Goal: Task Accomplishment & Management: Complete application form

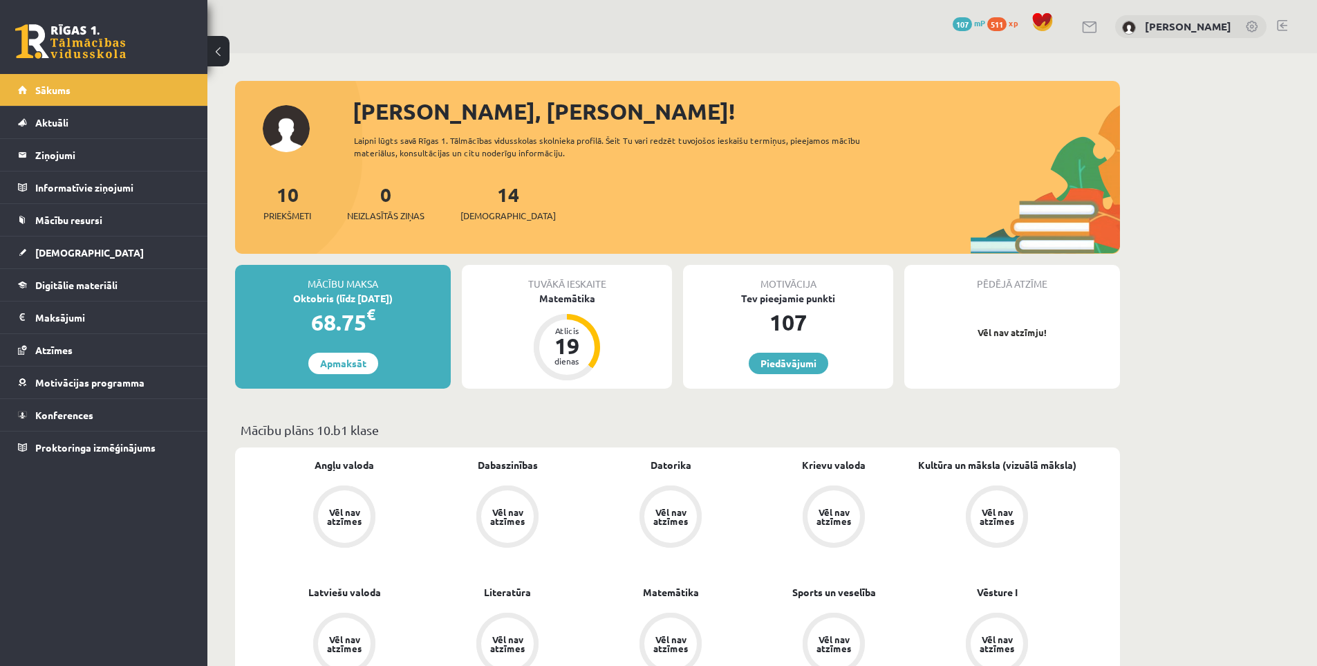
click at [93, 451] on span "Proktoringa izmēģinājums" at bounding box center [95, 447] width 120 height 12
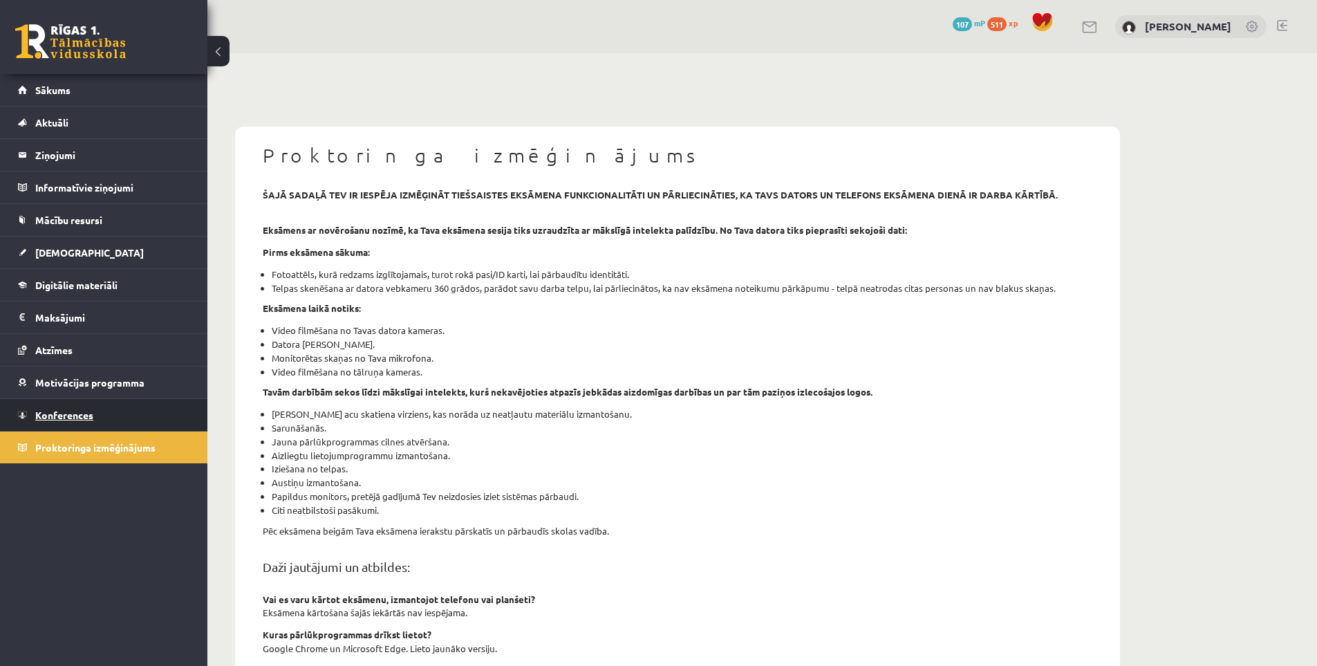
click at [71, 418] on span "Konferences" at bounding box center [64, 415] width 58 height 12
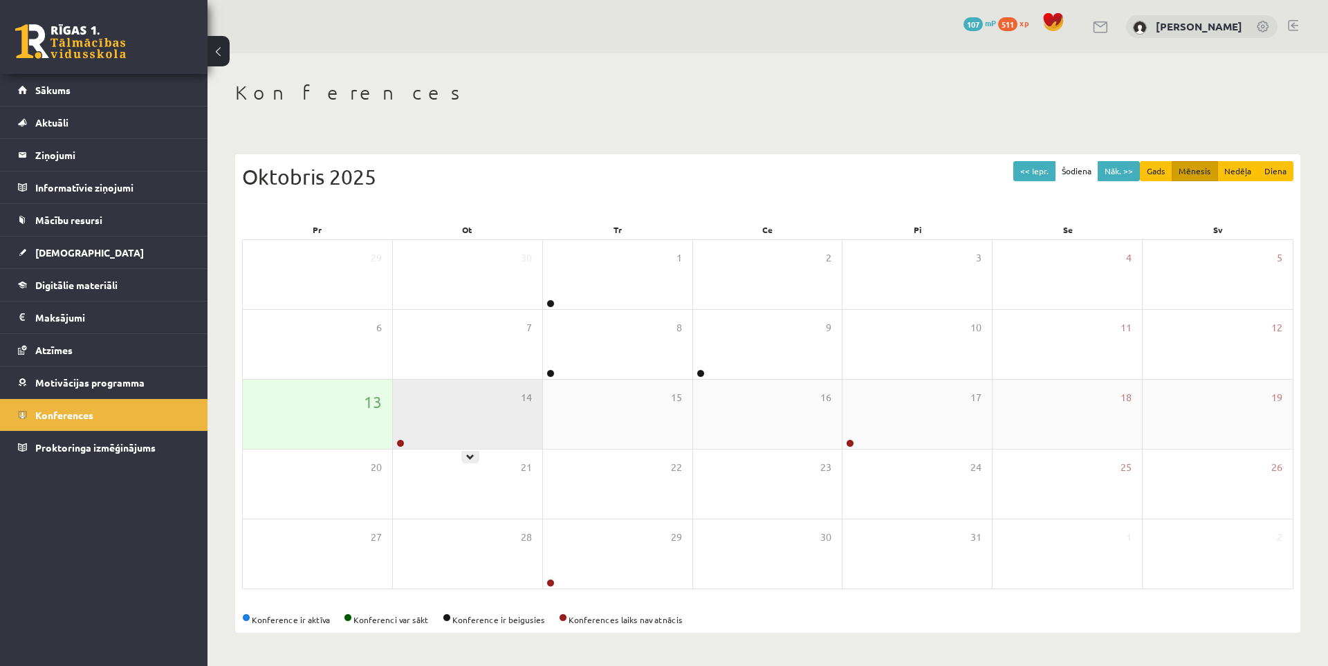
click at [474, 426] on div "14" at bounding box center [467, 414] width 149 height 69
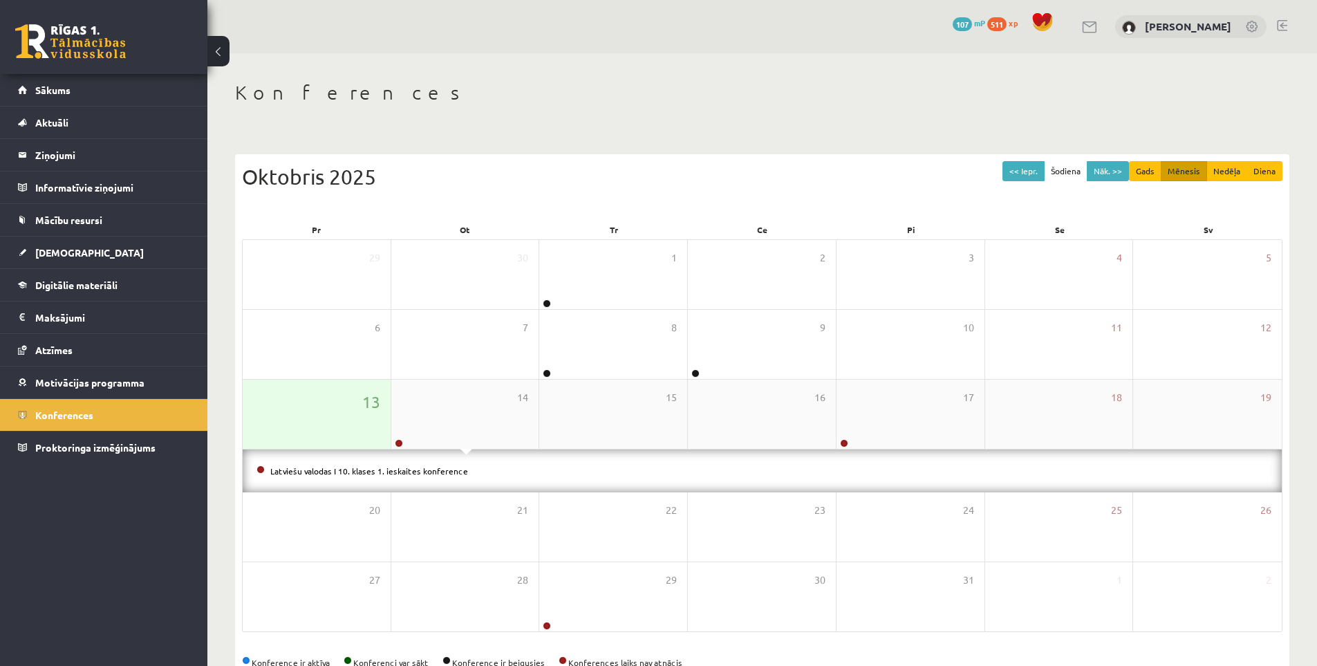
click at [371, 416] on div "13" at bounding box center [317, 414] width 148 height 69
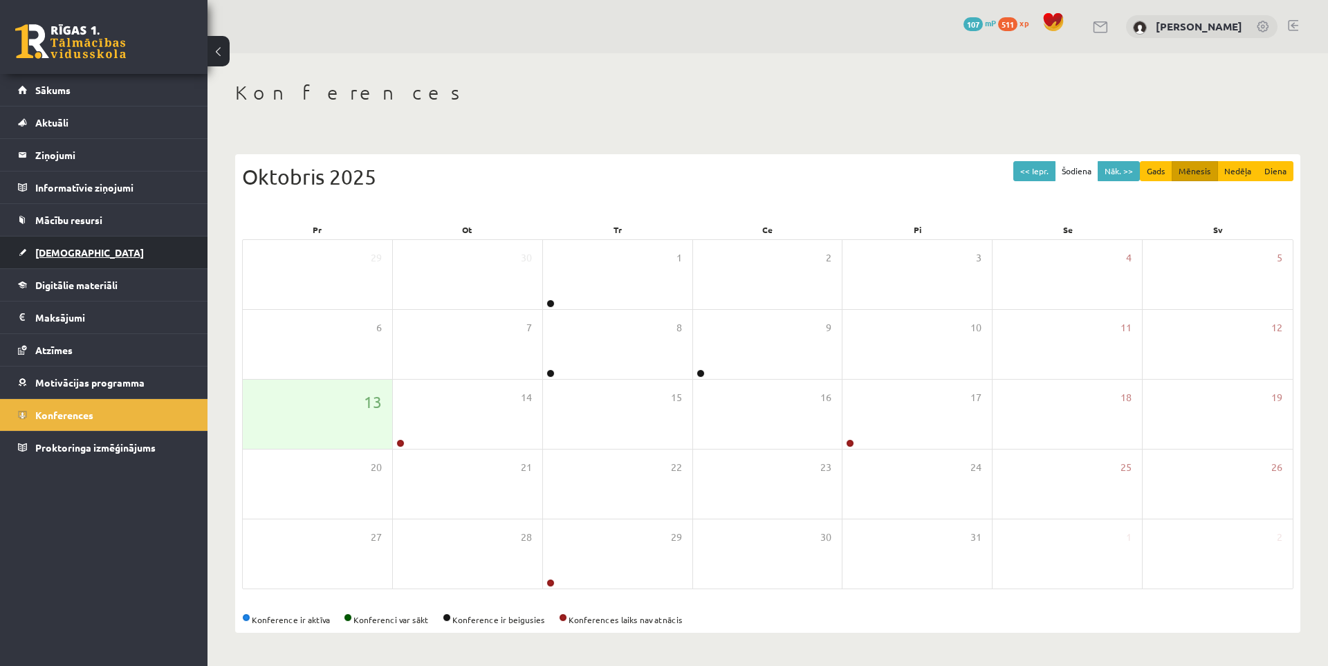
click at [67, 259] on link "[DEMOGRAPHIC_DATA]" at bounding box center [104, 252] width 172 height 32
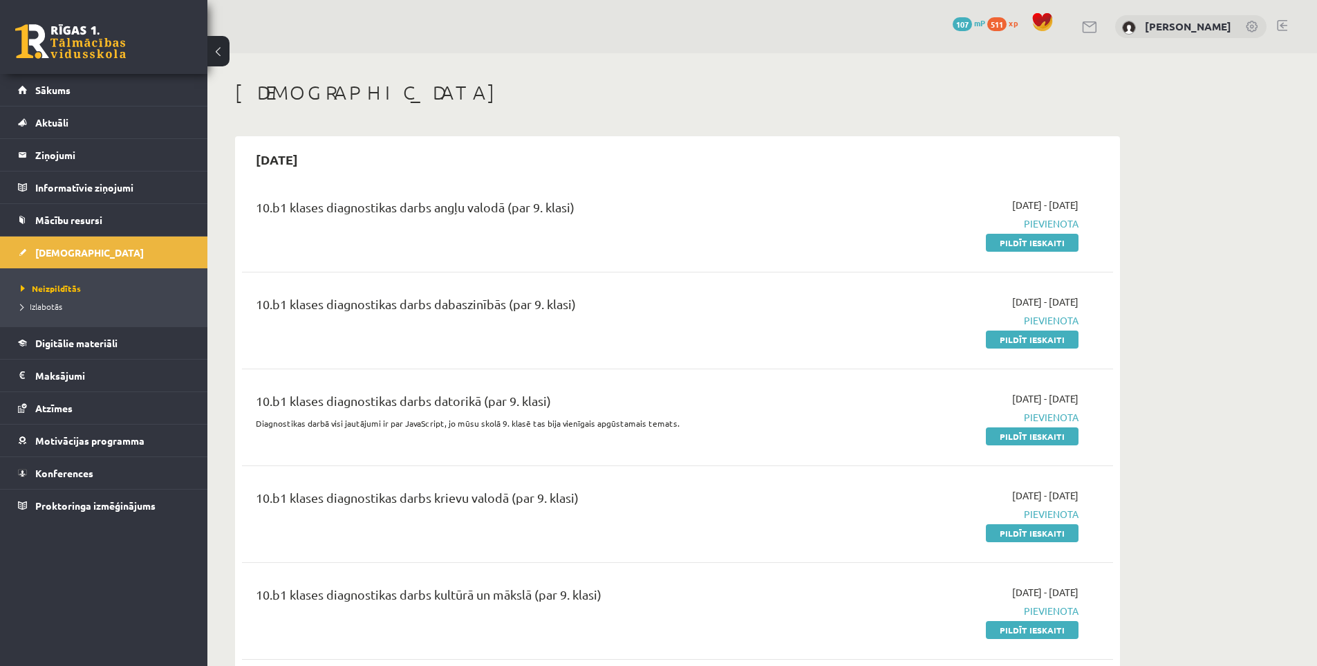
drag, startPoint x: 278, startPoint y: 243, endPoint x: 349, endPoint y: 196, distance: 84.8
click at [349, 196] on div "10.b1 klases diagnostikas darbs angļu valodā (par 9. klasi) 2025-09-24 - 2025-1…" at bounding box center [677, 224] width 871 height 80
click at [78, 222] on span "Mācību resursi" at bounding box center [68, 220] width 67 height 12
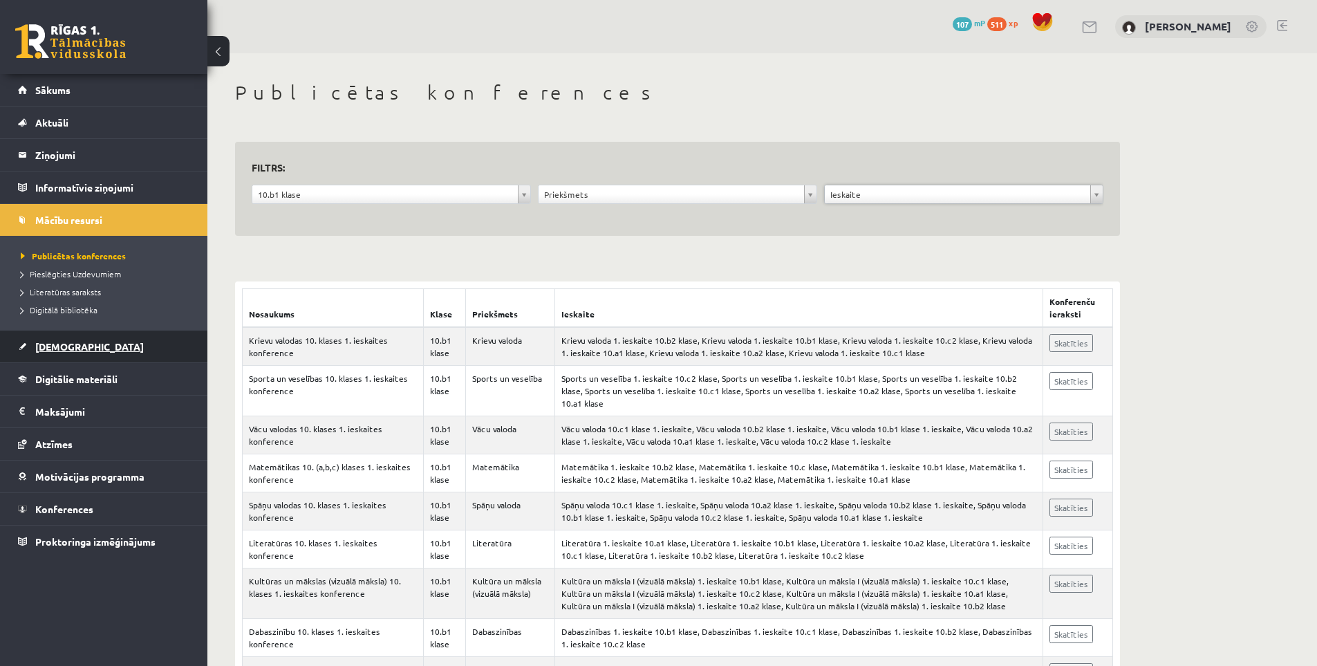
click at [58, 343] on span "[DEMOGRAPHIC_DATA]" at bounding box center [89, 346] width 109 height 12
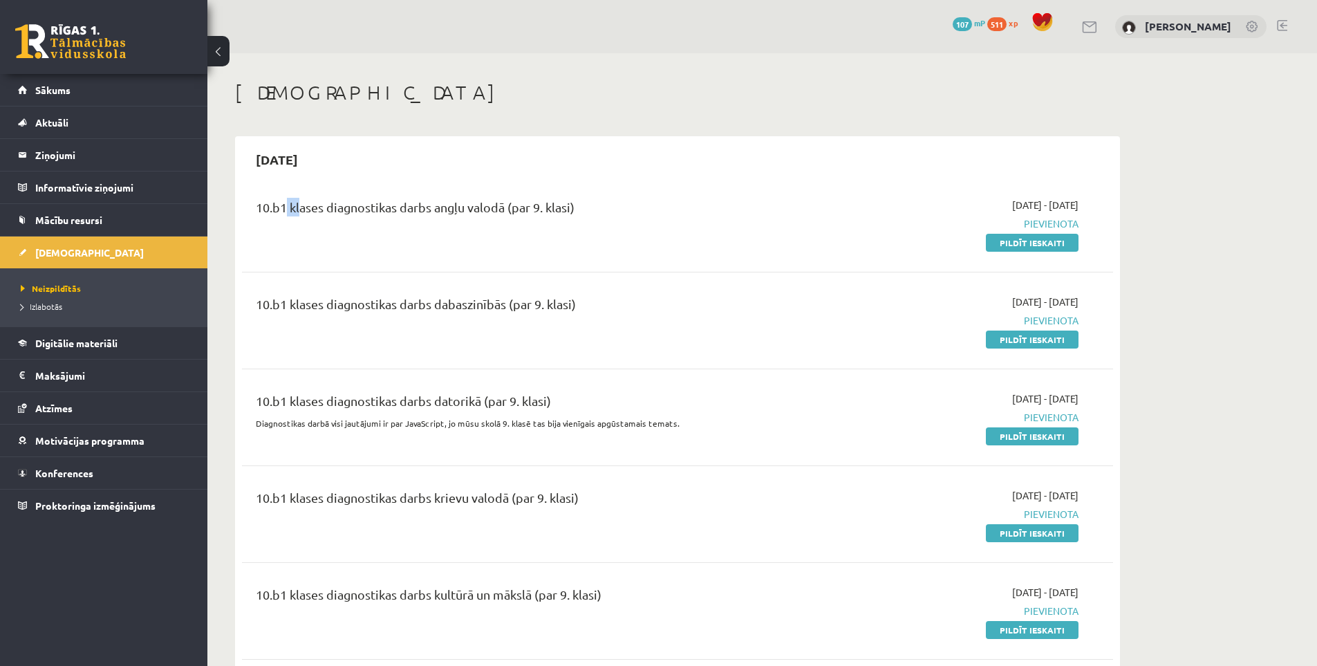
drag, startPoint x: 293, startPoint y: 214, endPoint x: 281, endPoint y: 217, distance: 12.3
click at [281, 217] on div "10.b1 klases diagnostikas darbs angļu valodā (par 9. klasi)" at bounding box center [526, 211] width 541 height 26
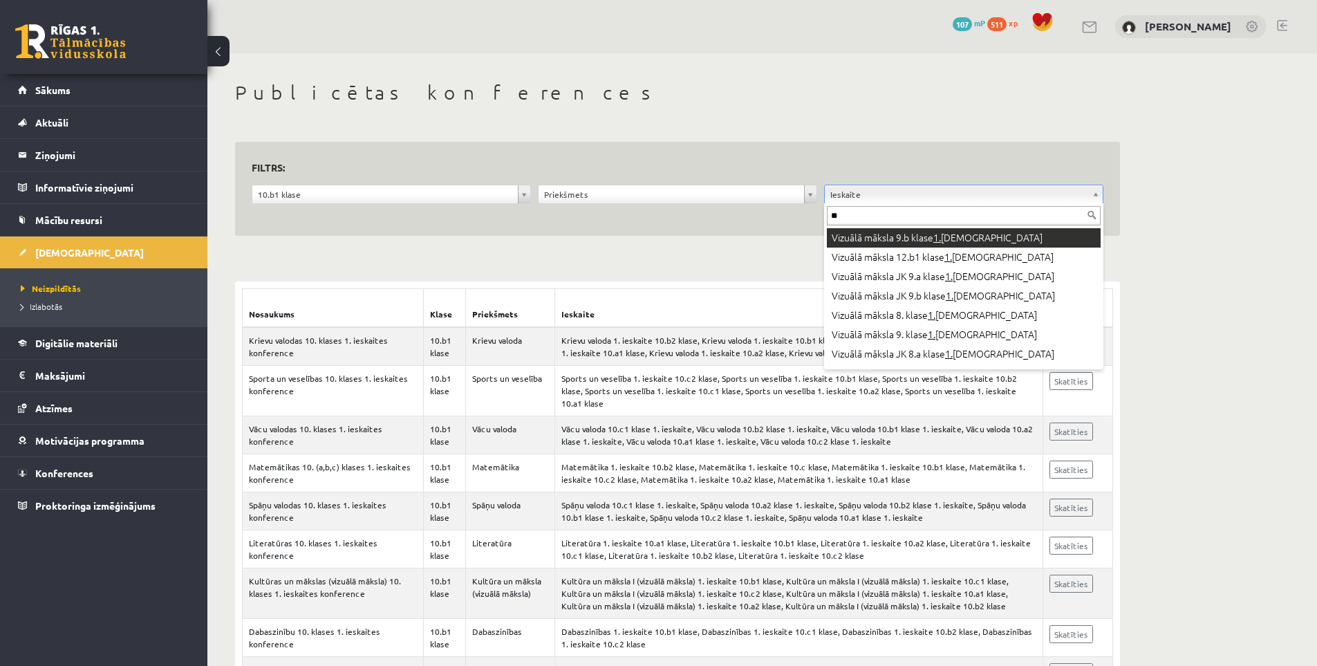
type input "*"
click at [1010, 205] on div at bounding box center [963, 214] width 279 height 22
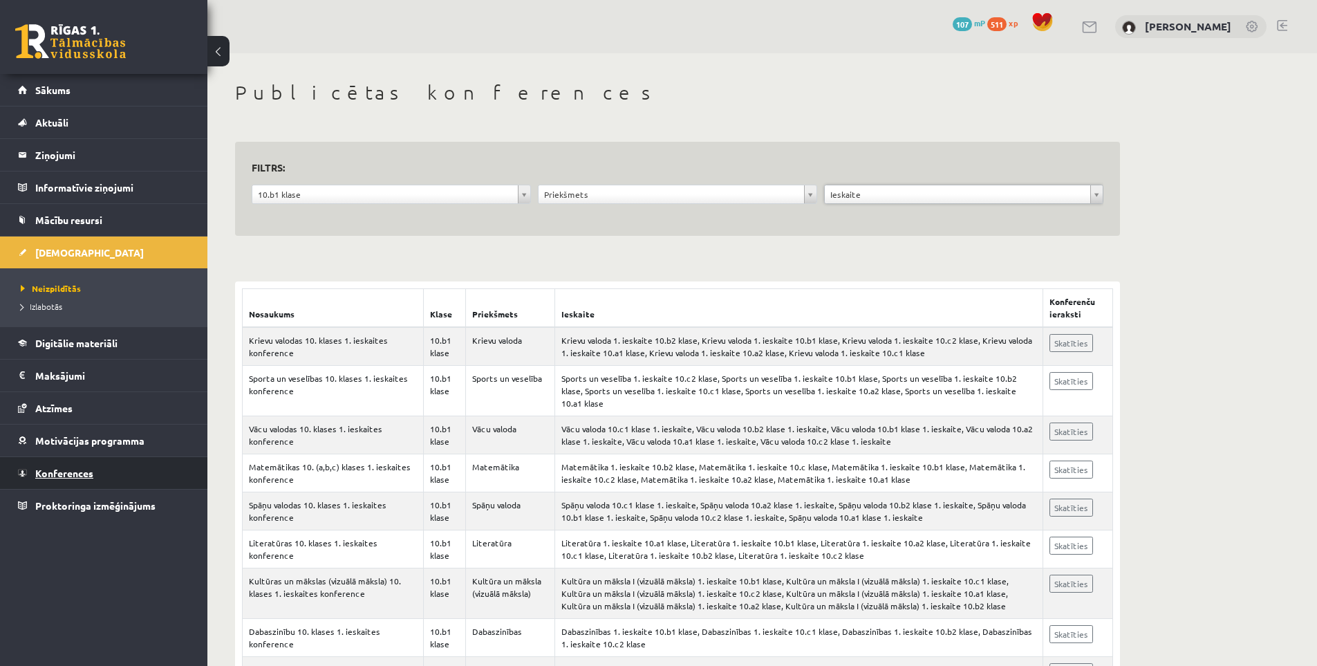
click at [67, 478] on span "Konferences" at bounding box center [64, 473] width 58 height 12
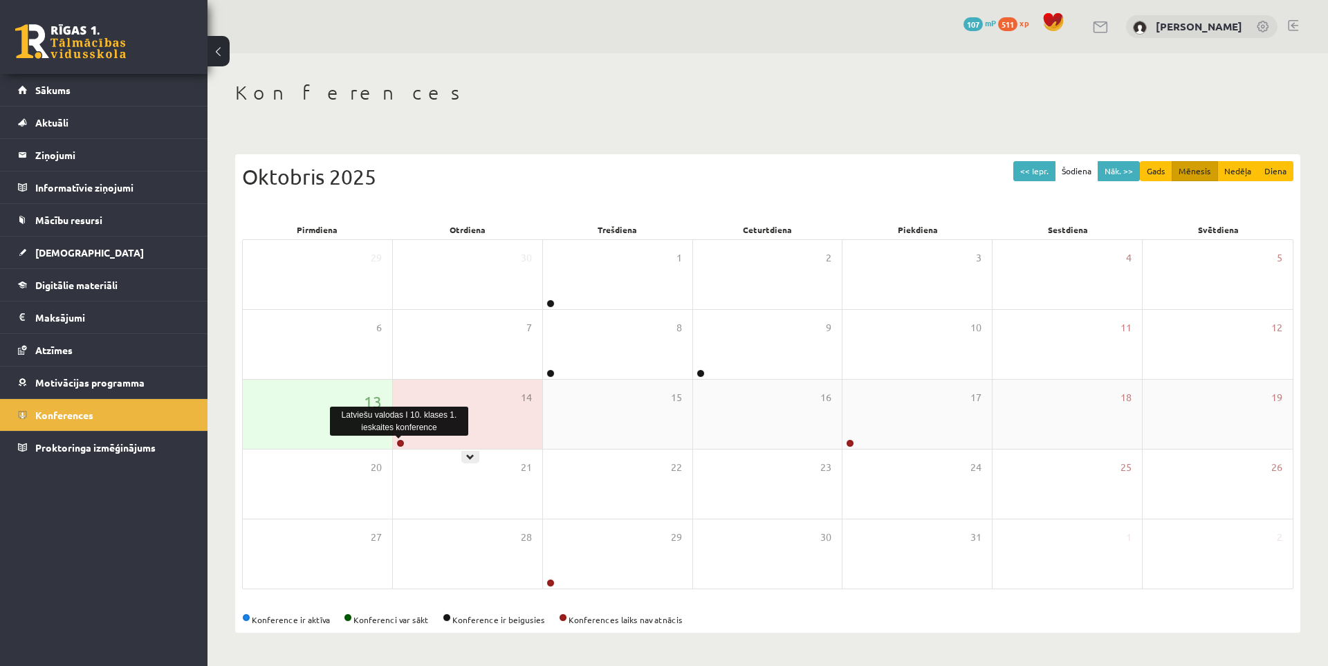
click at [403, 441] on link at bounding box center [400, 443] width 8 height 8
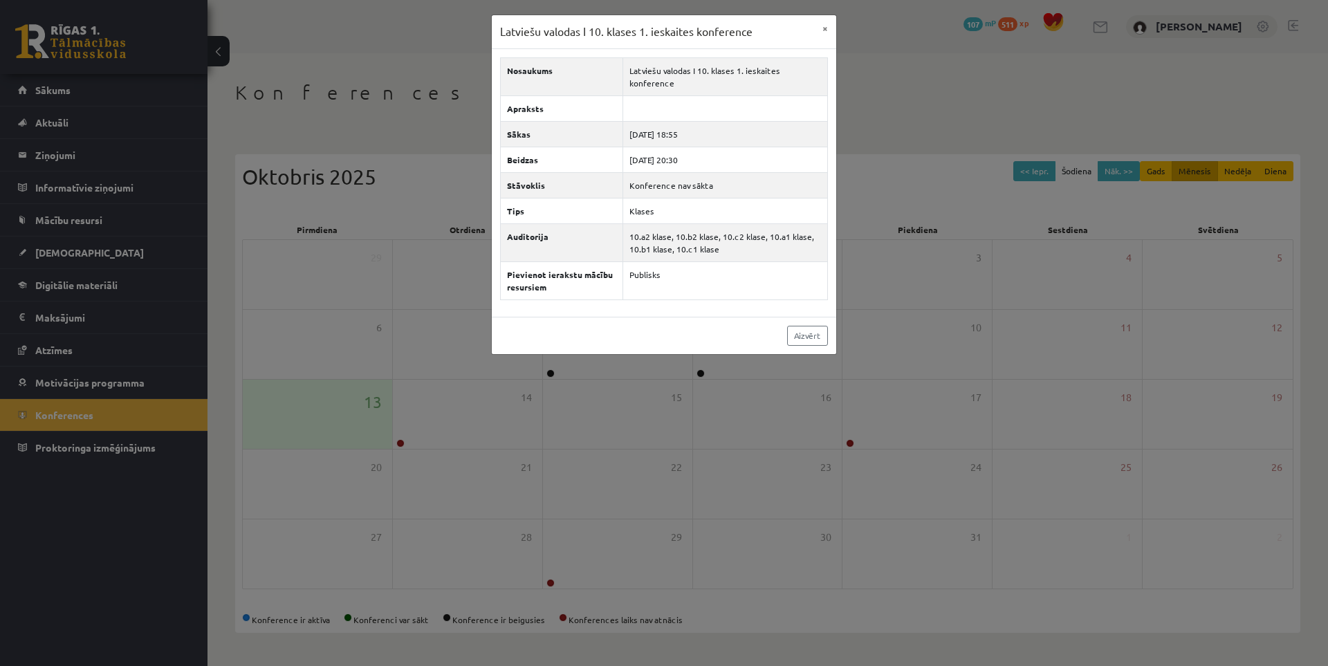
click at [852, 445] on div "Latviešu valodas I 10. klases 1. ieskaites konference × Nosaukums Latviešu valo…" at bounding box center [664, 333] width 1328 height 666
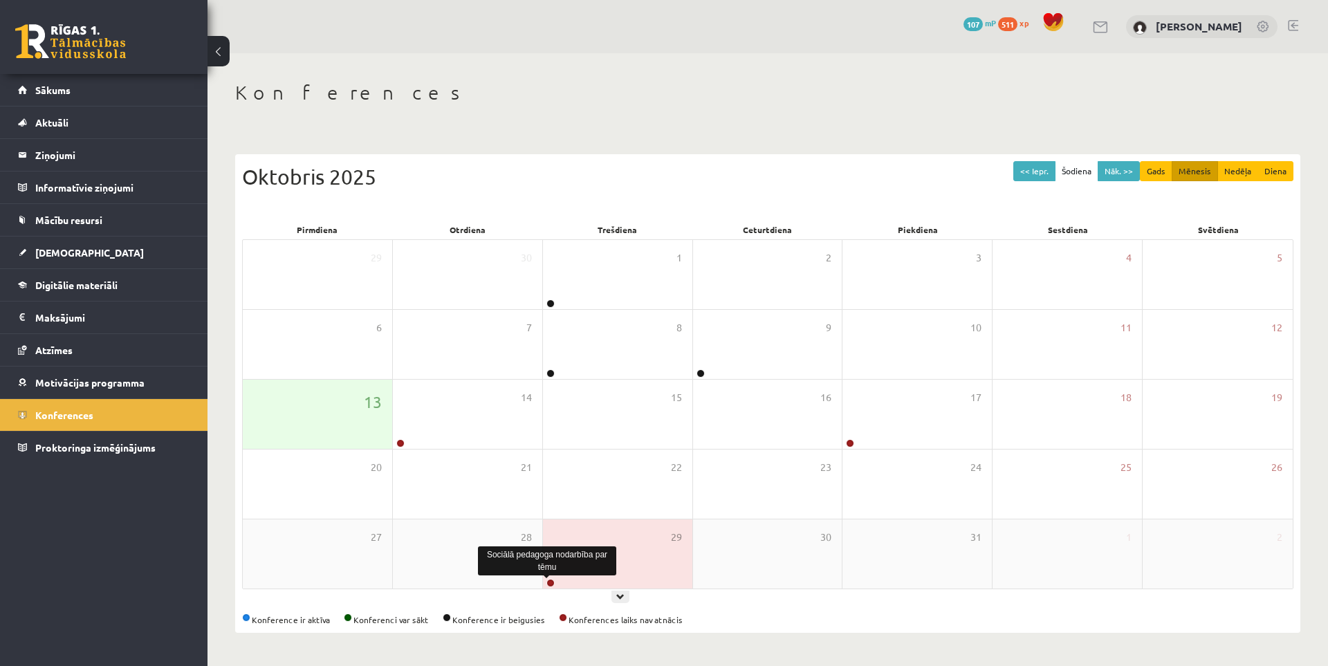
click at [551, 586] on link at bounding box center [550, 583] width 8 height 8
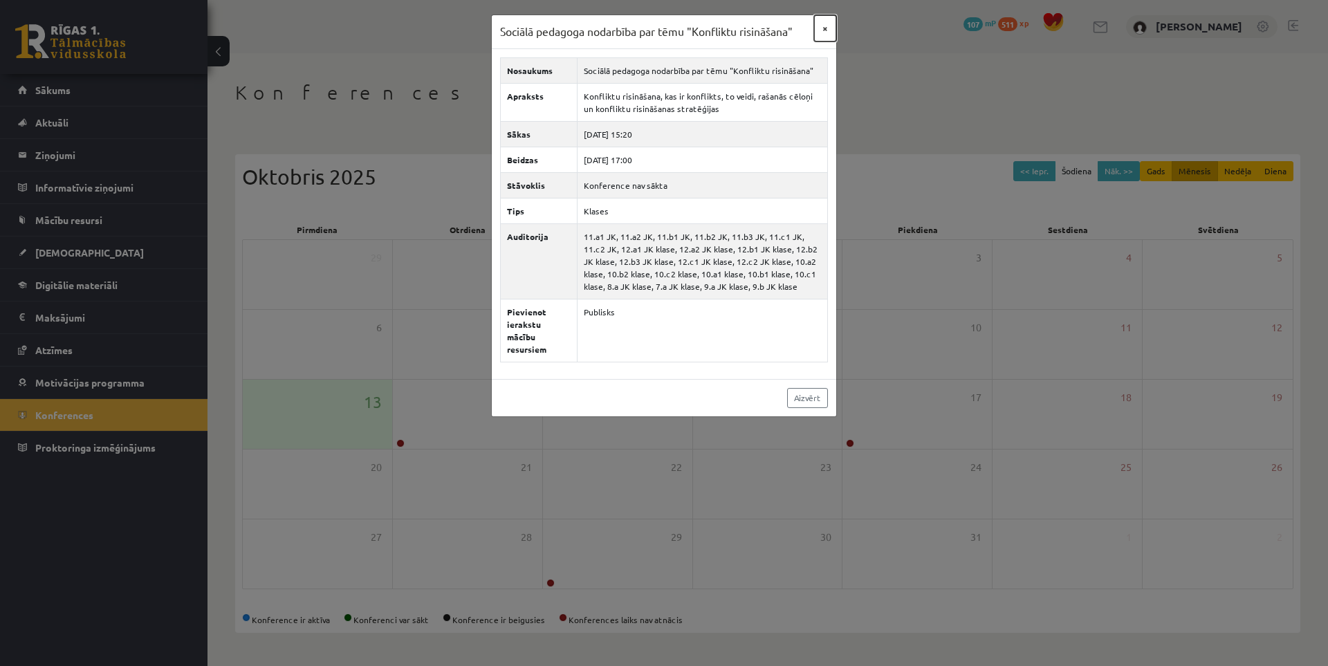
click at [824, 27] on button "×" at bounding box center [825, 28] width 22 height 26
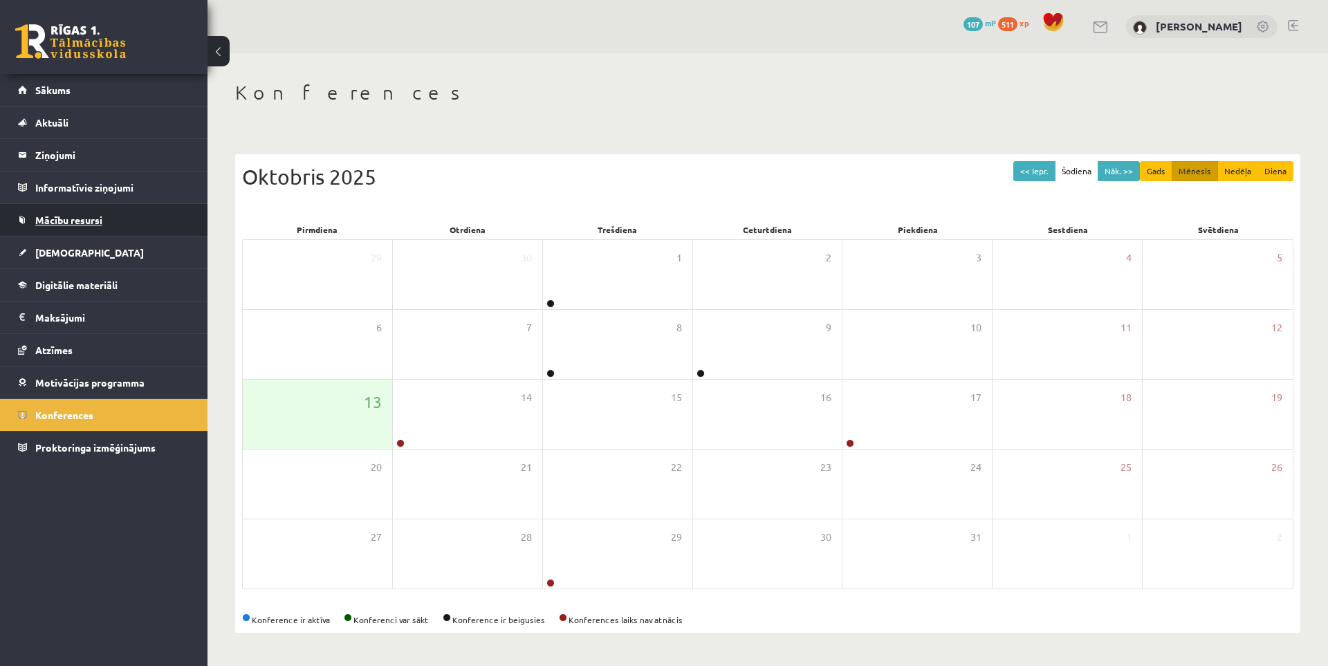
click at [97, 220] on span "Mācību resursi" at bounding box center [68, 220] width 67 height 12
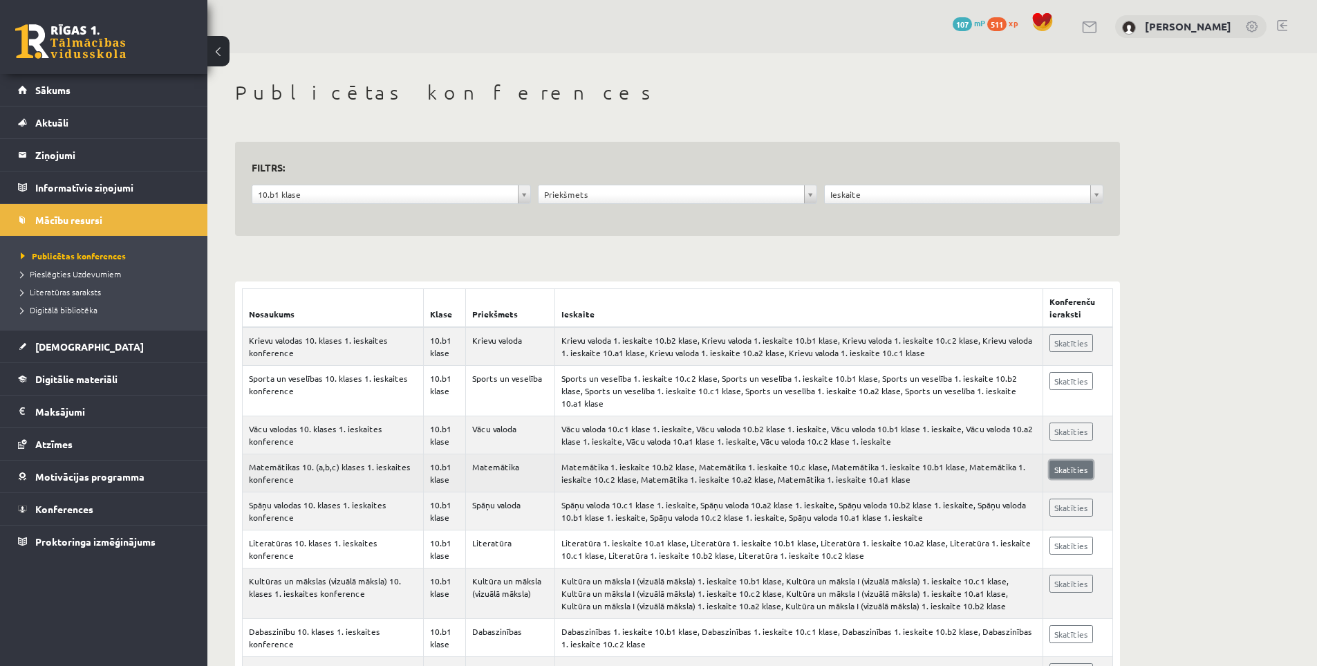
click at [1066, 461] on link "Skatīties" at bounding box center [1072, 470] width 44 height 18
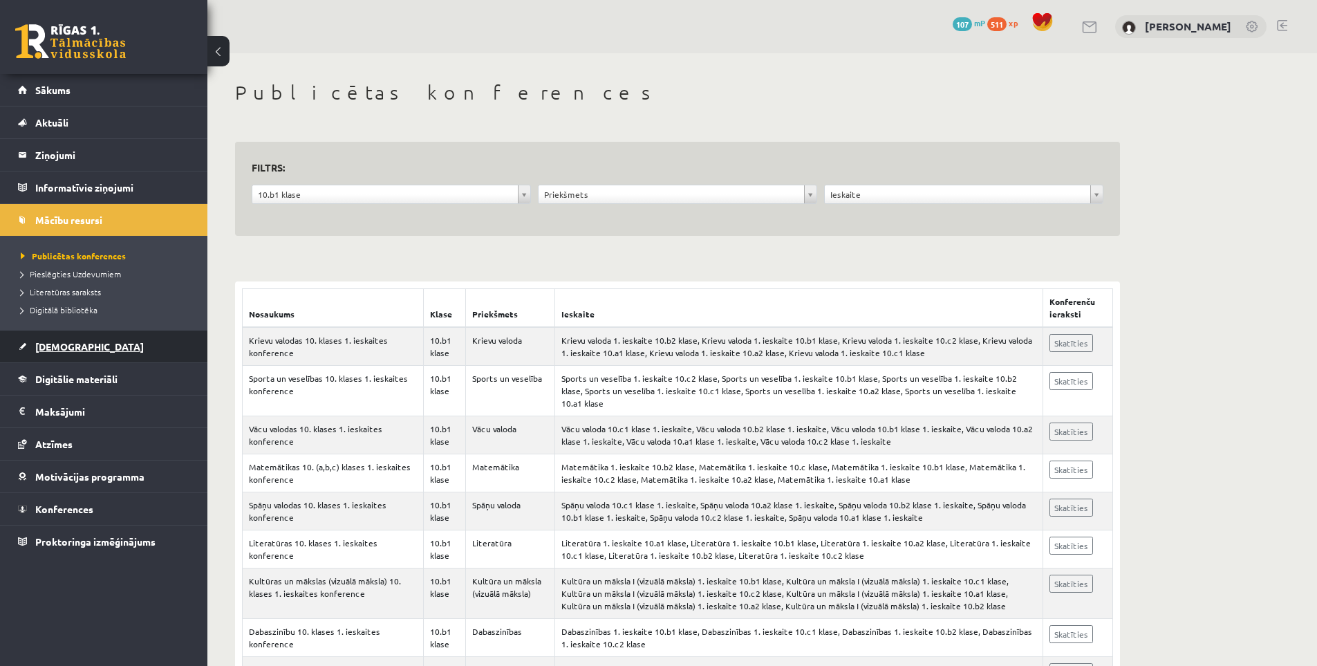
click at [69, 349] on span "[DEMOGRAPHIC_DATA]" at bounding box center [89, 346] width 109 height 12
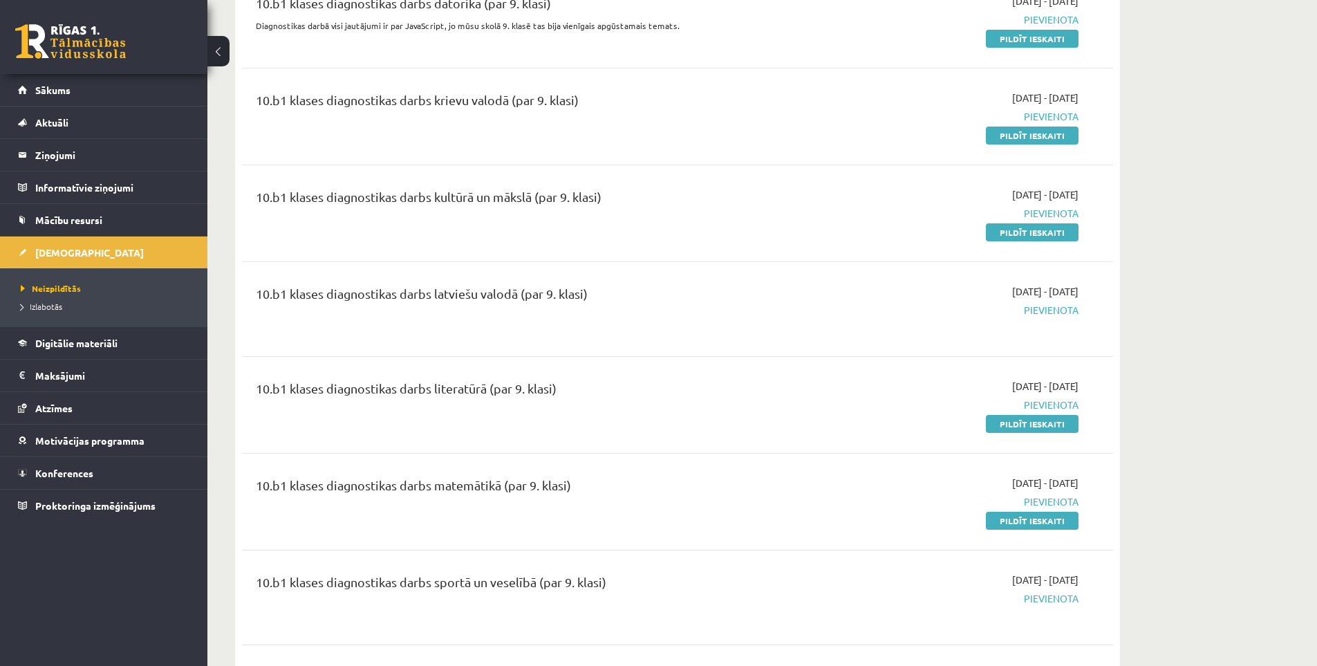
scroll to position [484, 0]
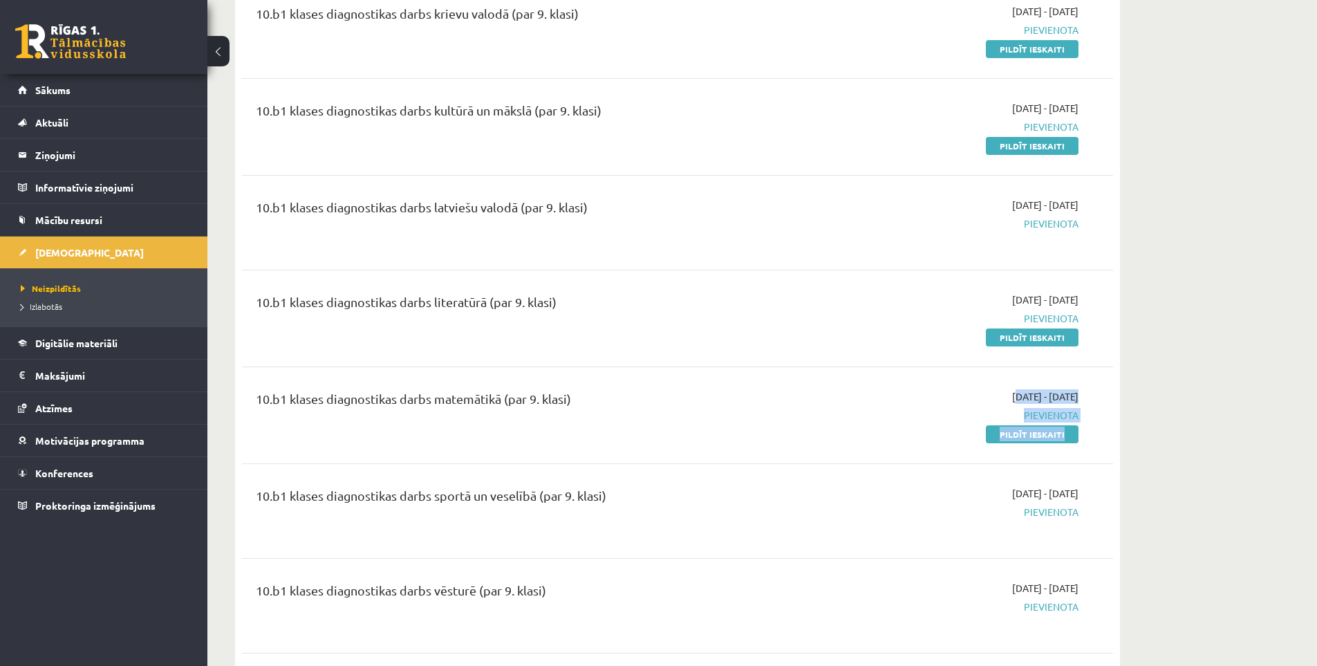
drag, startPoint x: 978, startPoint y: 381, endPoint x: 1077, endPoint y: 445, distance: 117.4
click at [1113, 430] on div "10.b1 klases diagnostikas darbs matemātikā (par 9. klasi) 2025-09-24 - 2025-10-…" at bounding box center [677, 415] width 871 height 80
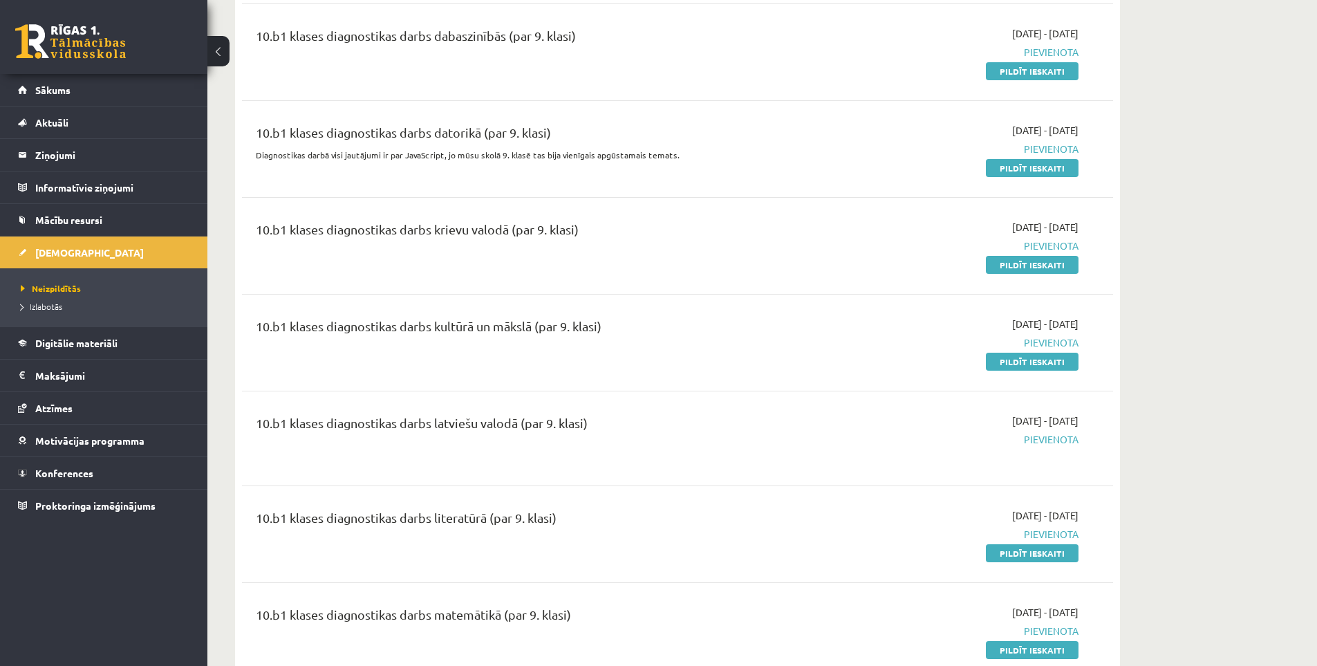
scroll to position [622, 0]
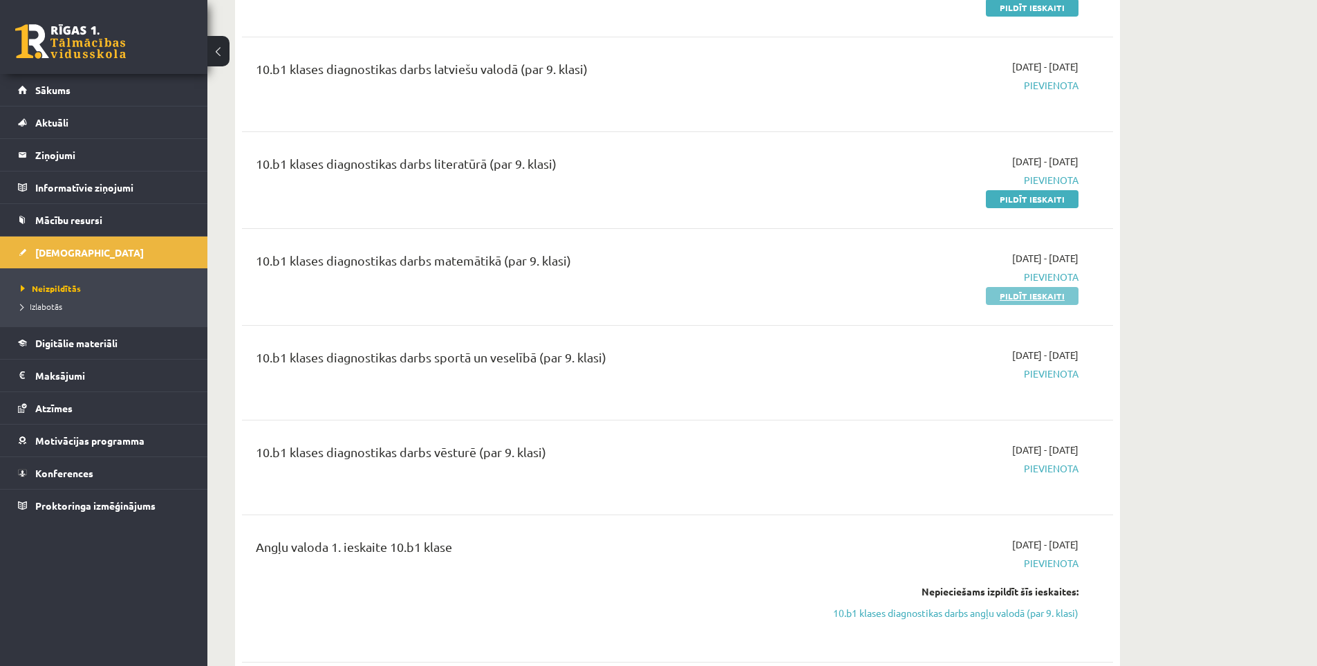
click at [1022, 299] on link "Pildīt ieskaiti" at bounding box center [1032, 296] width 93 height 18
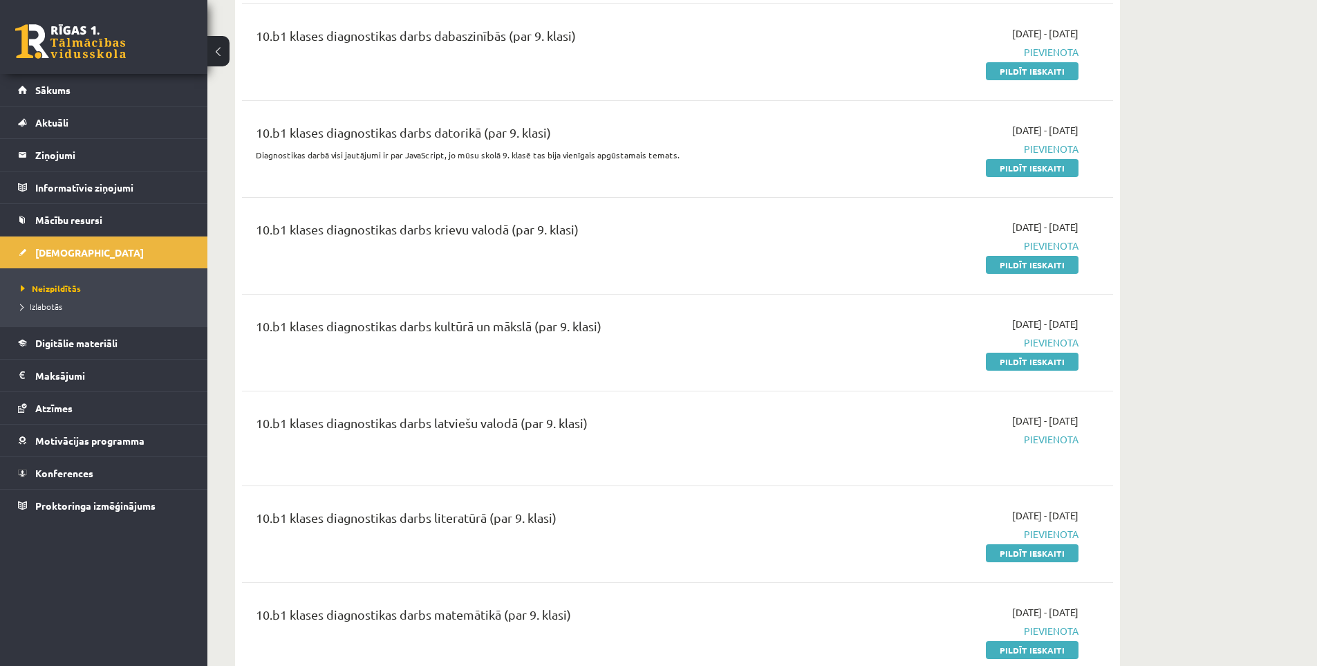
scroll to position [207, 0]
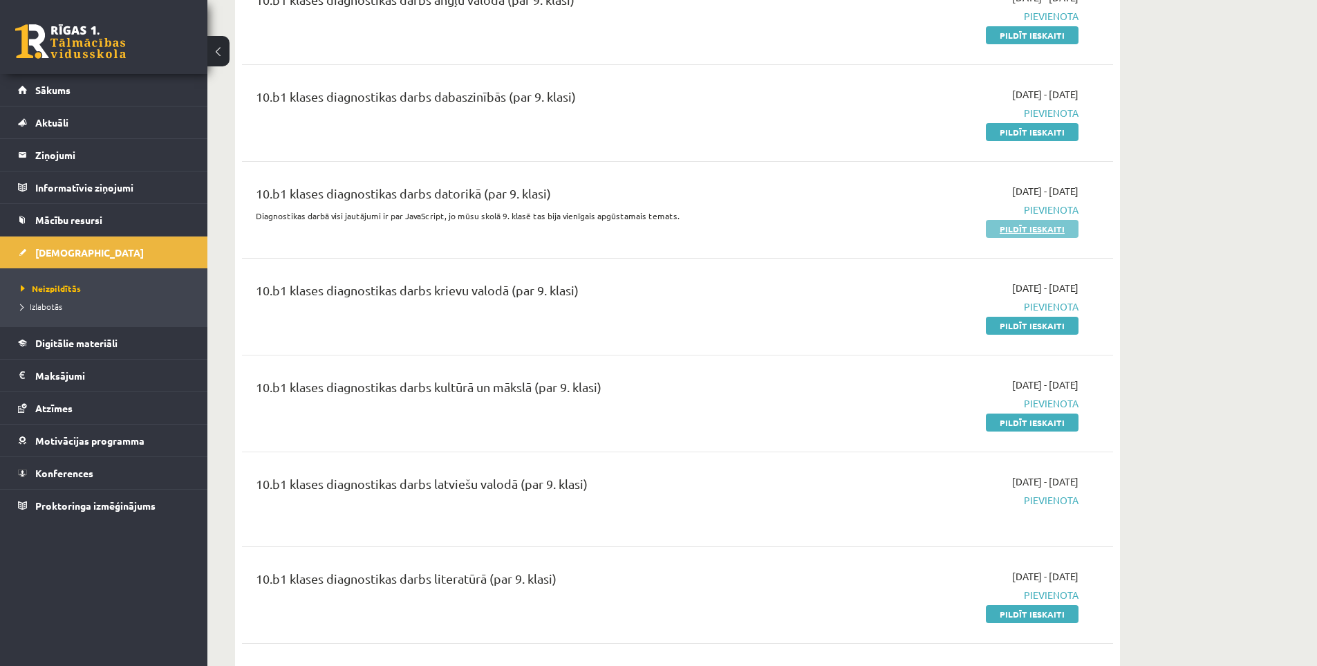
click at [1000, 232] on link "Pildīt ieskaiti" at bounding box center [1032, 229] width 93 height 18
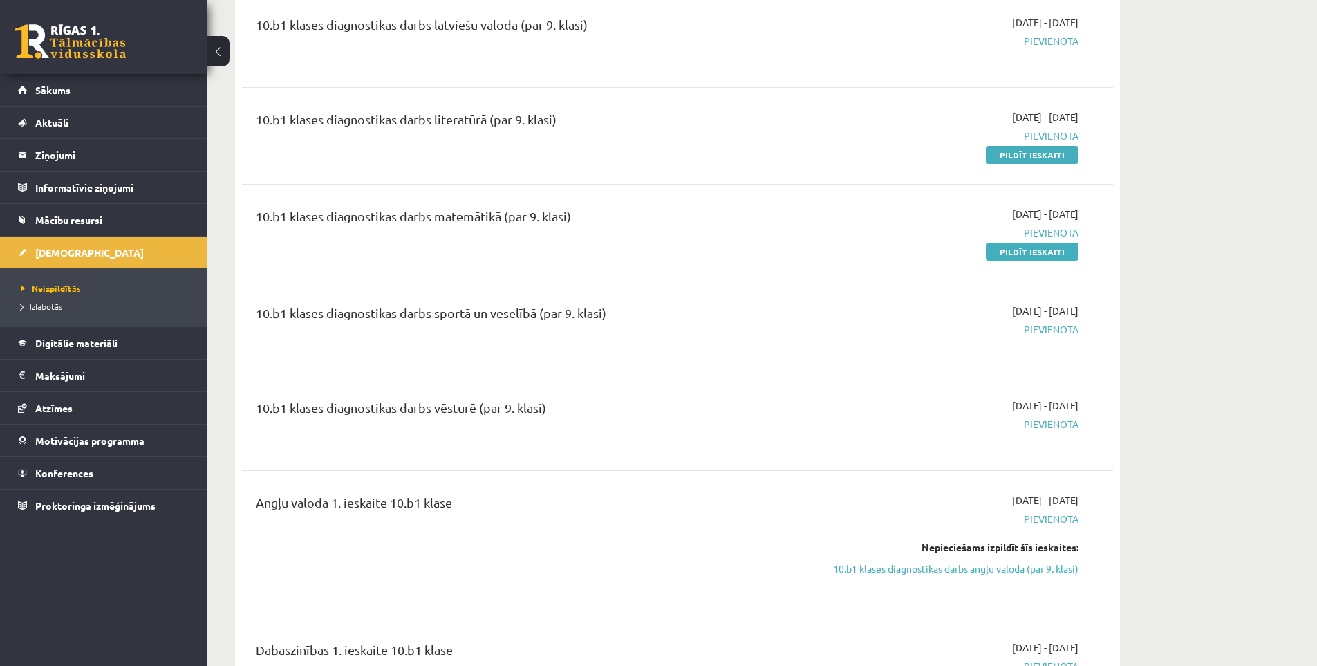
scroll to position [691, 0]
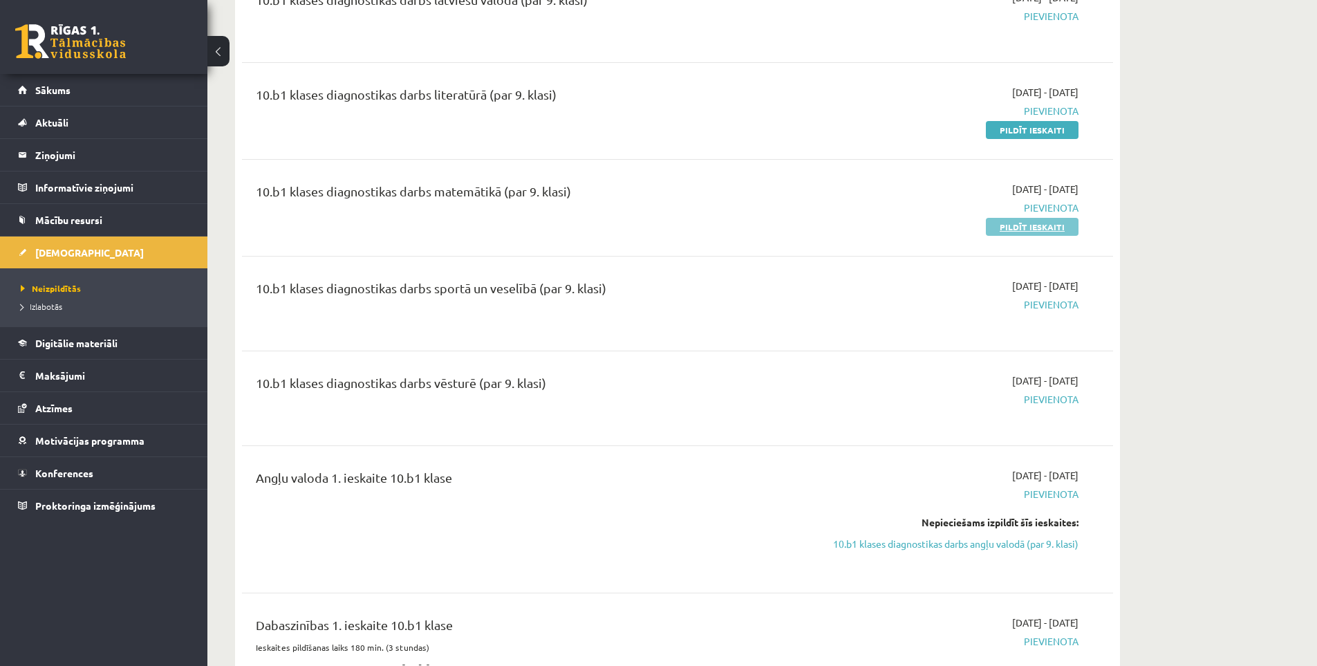
drag, startPoint x: 1079, startPoint y: 219, endPoint x: 1061, endPoint y: 228, distance: 20.1
click at [1078, 221] on div "2025-09-24 - 2025-10-31 Pievienota Pildīt ieskaiti" at bounding box center [948, 208] width 281 height 52
click at [1061, 228] on link "Pildīt ieskaiti" at bounding box center [1032, 227] width 93 height 18
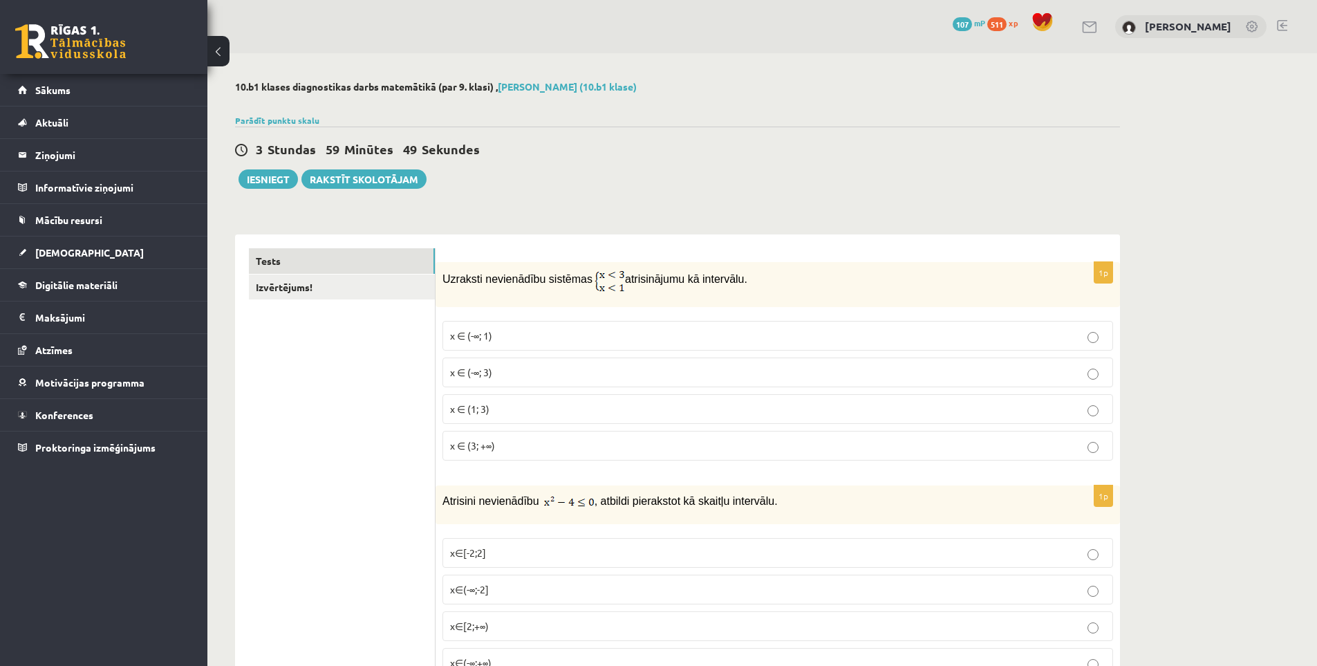
drag, startPoint x: 1223, startPoint y: 342, endPoint x: 1203, endPoint y: 101, distance: 242.2
drag, startPoint x: 284, startPoint y: 149, endPoint x: 501, endPoint y: 158, distance: 216.6
click at [501, 158] on div "3 Stundas 59 Minūtes 46 Sekundes" at bounding box center [677, 150] width 885 height 18
drag, startPoint x: 496, startPoint y: 158, endPoint x: 272, endPoint y: 151, distance: 224.8
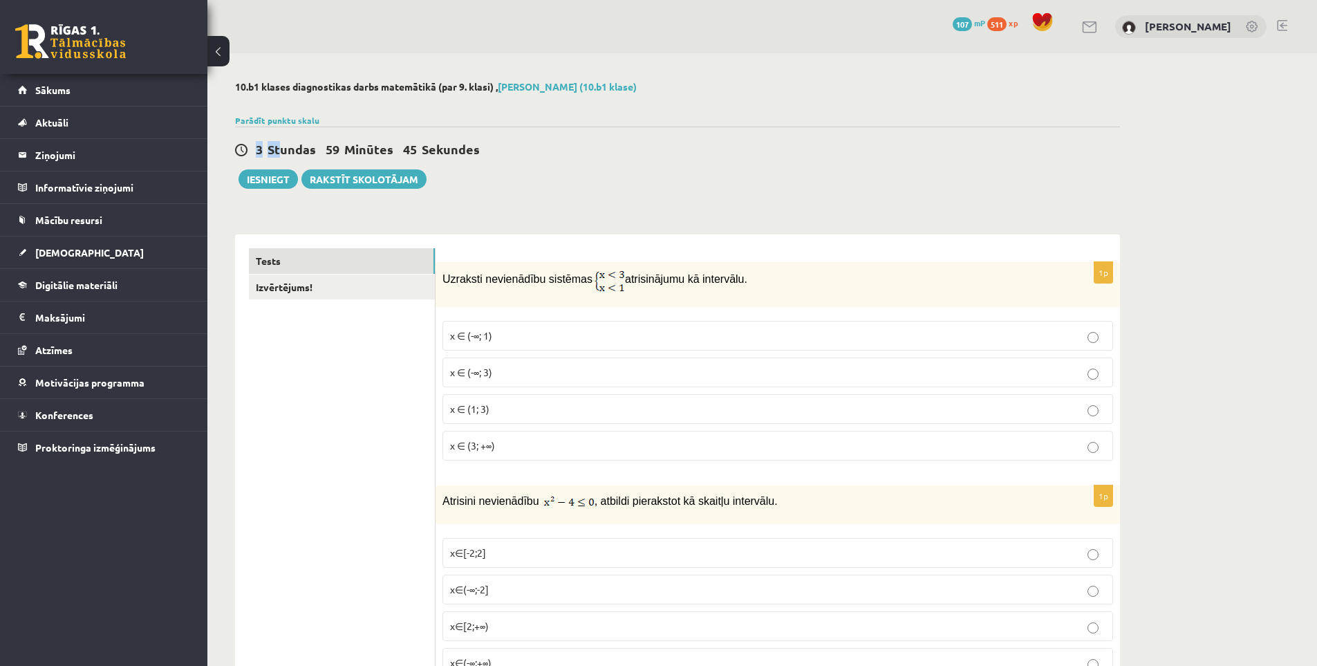
click at [277, 151] on div "3 Stundas 59 Minūtes 45 Sekundes" at bounding box center [677, 150] width 885 height 18
click at [272, 151] on span "Stundas" at bounding box center [292, 149] width 48 height 16
drag, startPoint x: 530, startPoint y: 275, endPoint x: 626, endPoint y: 285, distance: 96.6
click at [616, 284] on p "Uzraksti nevienādību sistēmas atrisinājumu kā intervālu." at bounding box center [744, 280] width 602 height 23
click at [626, 285] on span "atrisinājumu kā intervālu." at bounding box center [686, 279] width 122 height 12
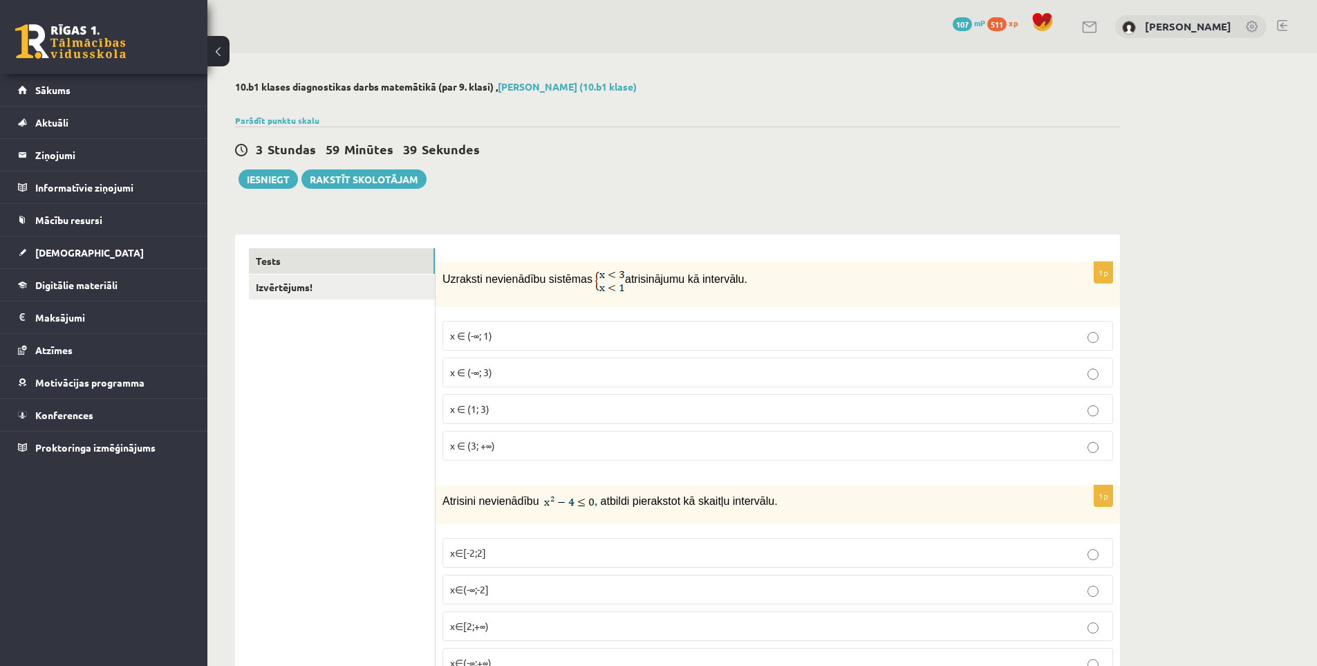
drag, startPoint x: 734, startPoint y: 270, endPoint x: 459, endPoint y: 267, distance: 274.5
click at [460, 267] on div "Uzraksti nevienādību sistēmas atrisinājumu kā intervālu." at bounding box center [778, 284] width 685 height 45
drag, startPoint x: 455, startPoint y: 268, endPoint x: 446, endPoint y: 270, distance: 9.4
click at [446, 270] on div "Uzraksti nevienādību sistēmas atrisinājumu kā intervālu." at bounding box center [778, 284] width 685 height 45
click at [446, 271] on p "Uzraksti nevienādību sistēmas atrisinājumu kā intervālu." at bounding box center [744, 280] width 602 height 23
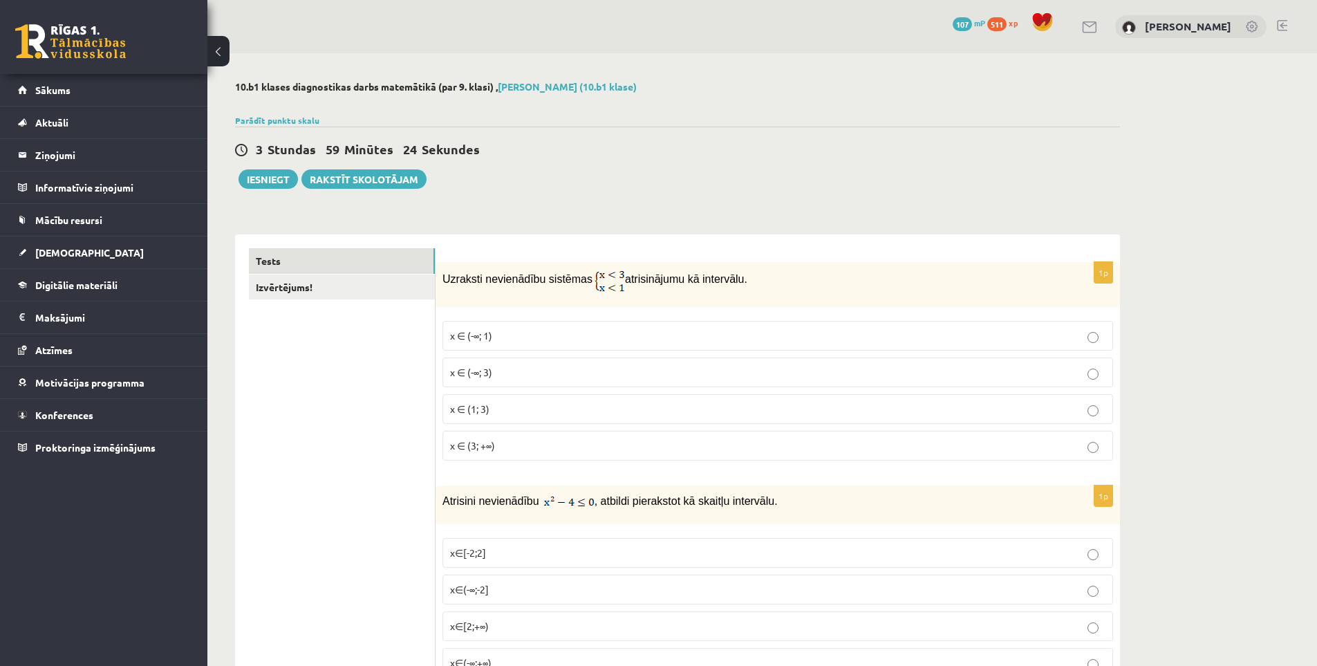
drag, startPoint x: 440, startPoint y: 280, endPoint x: 746, endPoint y: 281, distance: 306.3
click at [746, 281] on div "Uzraksti nevienādību sistēmas atrisinājumu kā intervālu." at bounding box center [778, 284] width 685 height 45
copy p "Uzraksti nevienādību sistēmas atrisinājumu kā intervālu."
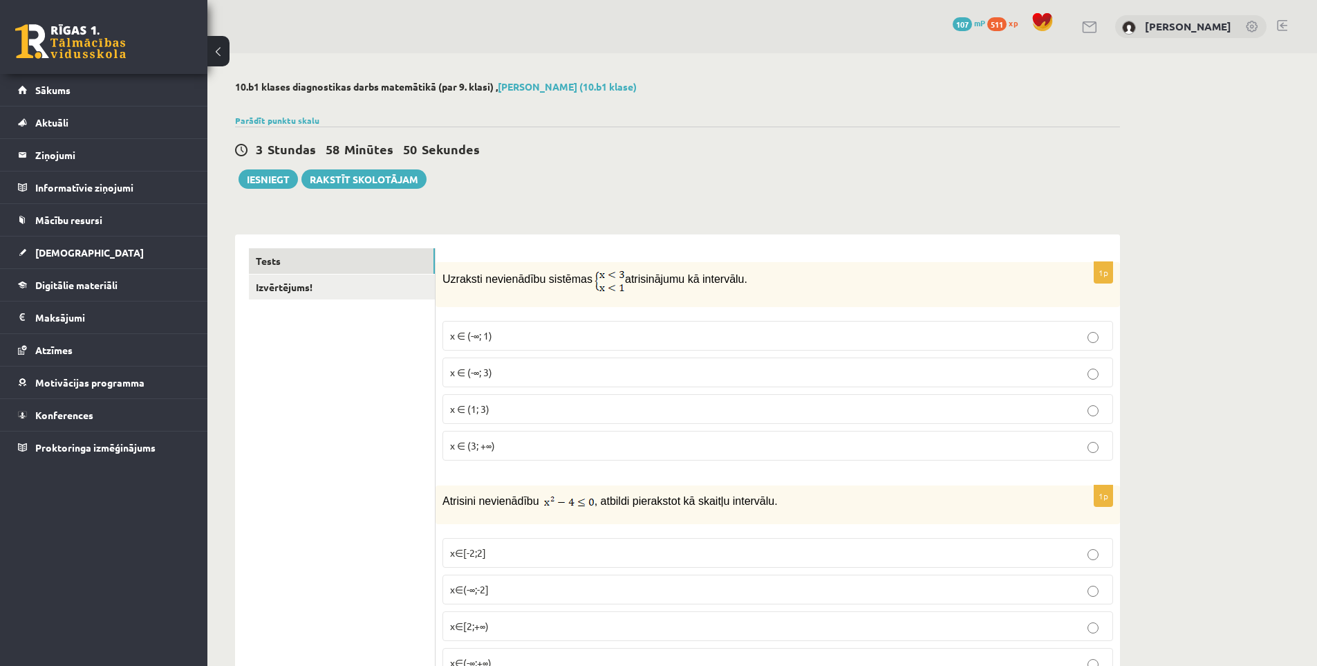
click at [491, 345] on label "x ∈ (-∞; 1)" at bounding box center [778, 336] width 671 height 30
click at [438, 336] on div "1p Uzraksti nevienādību sistēmas atrisinājumu kā intervālu. x ∈ (-∞; 1) x ∈ (-∞…" at bounding box center [778, 367] width 685 height 210
click at [465, 340] on span "x ∈ (-∞; 1)" at bounding box center [471, 335] width 42 height 12
drag, startPoint x: 956, startPoint y: 380, endPoint x: 778, endPoint y: 317, distance: 188.5
click at [777, 317] on fieldset "x ∈ (-∞; 1) x ∈ (-∞; 3) x ∈ (1; 3) x ∈ (3; +∞)" at bounding box center [778, 389] width 671 height 151
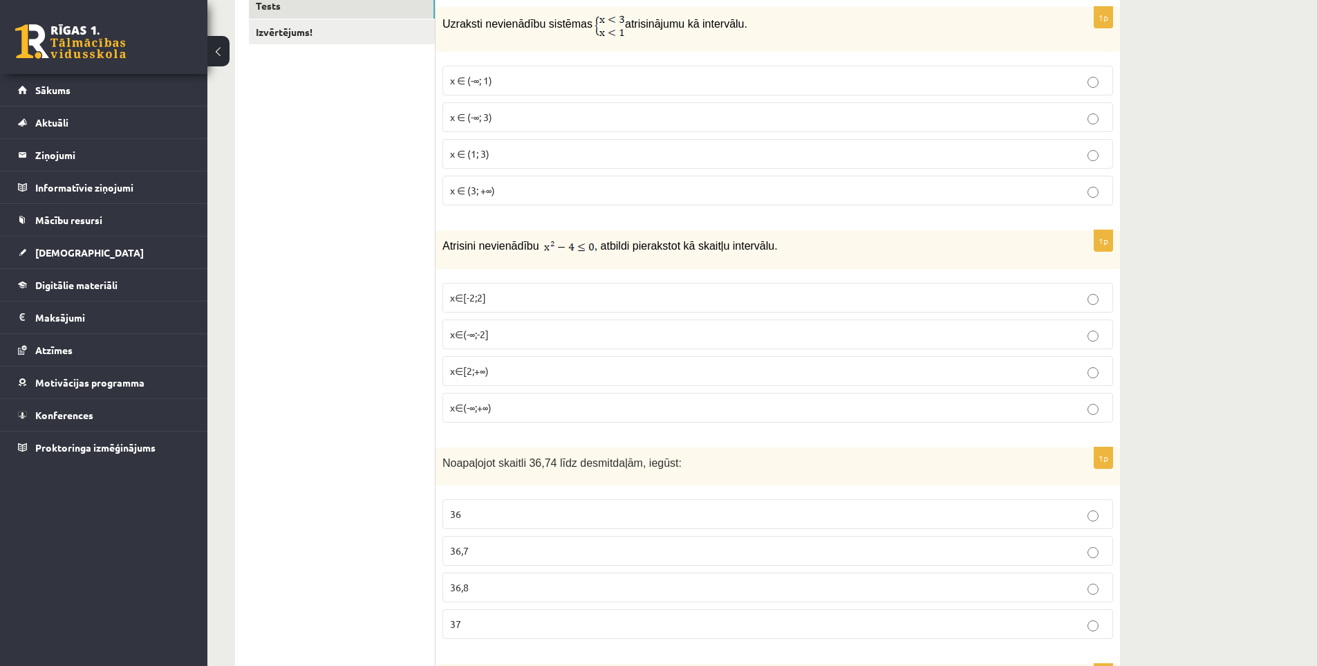
scroll to position [277, 0]
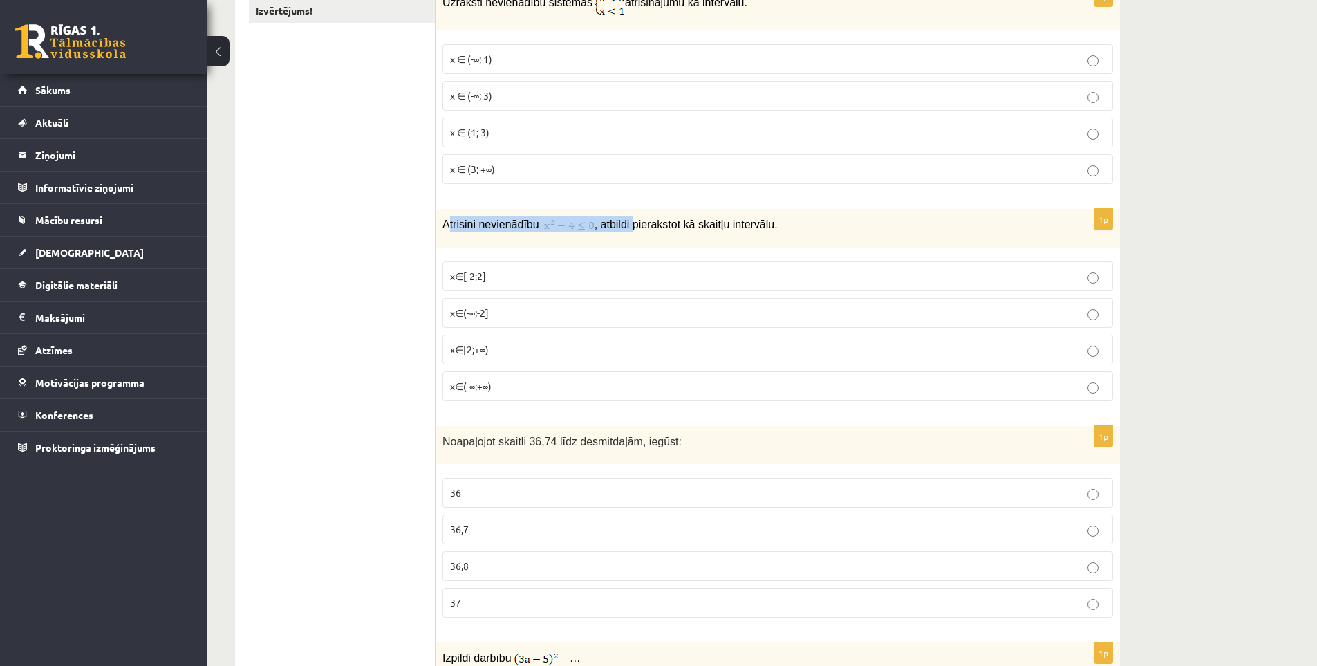
drag, startPoint x: 447, startPoint y: 223, endPoint x: 626, endPoint y: 223, distance: 179.1
click at [626, 223] on p "Atrisini nevienādību , atbildi pierakstot kā skaitļu intervālu." at bounding box center [744, 224] width 602 height 17
click at [619, 226] on span ", atbildi pierakstot kā skaitļu intervālu." at bounding box center [686, 225] width 183 height 12
drag, startPoint x: 786, startPoint y: 222, endPoint x: 443, endPoint y: 229, distance: 343.1
click at [443, 229] on p "Atrisini nevienādību , atbildi pierakstot kā skaitļu intervālu." at bounding box center [744, 224] width 602 height 17
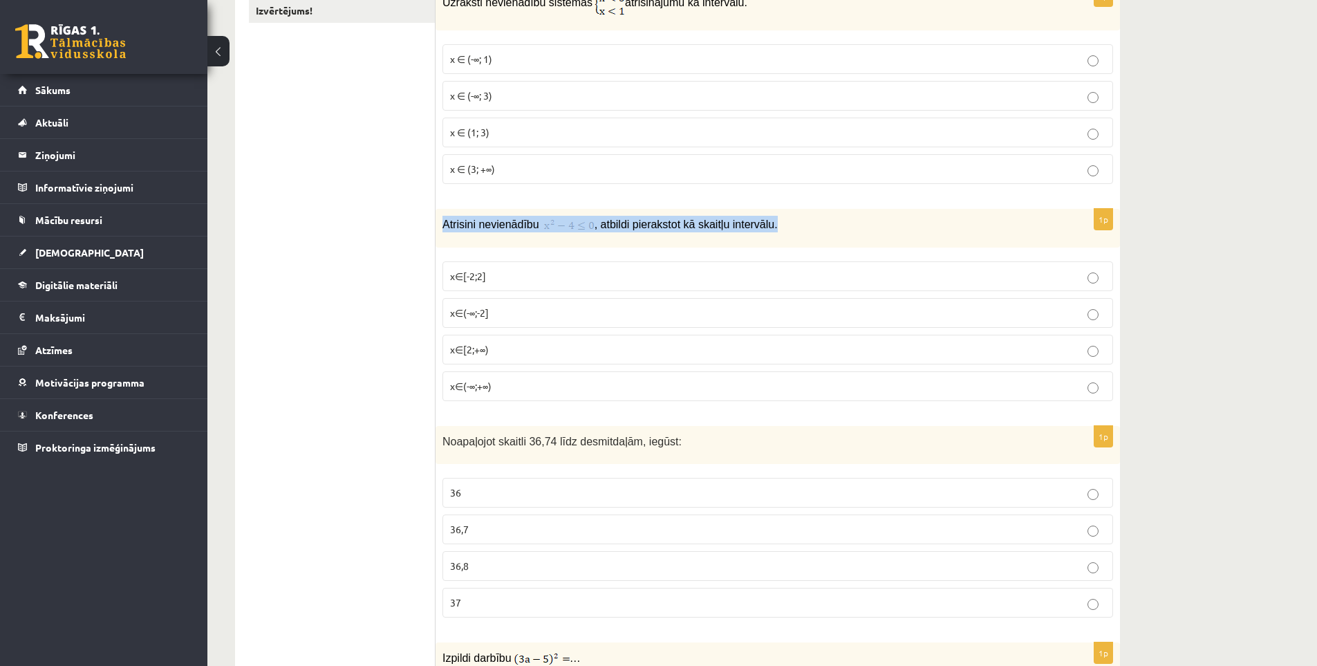
copy p "Atrisini nevienādību , atbildi pierakstot kā skaitļu intervālu."
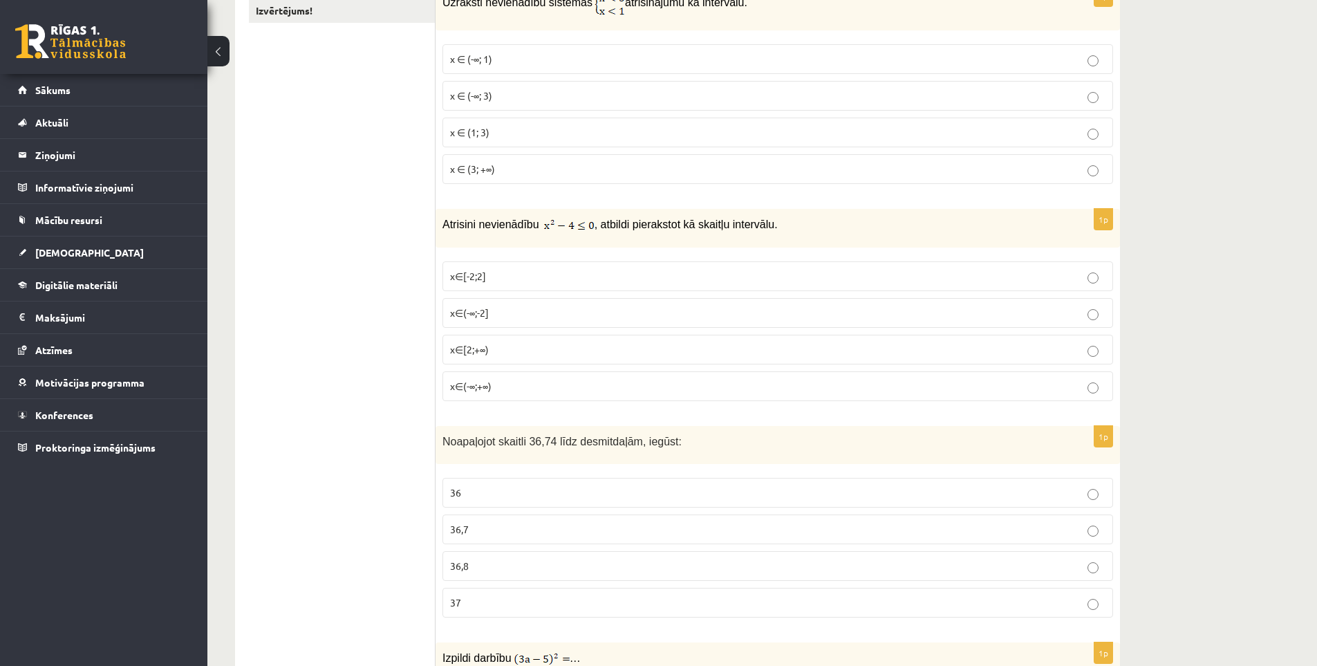
click at [504, 282] on p "x∈[-2;2]" at bounding box center [778, 276] width 656 height 15
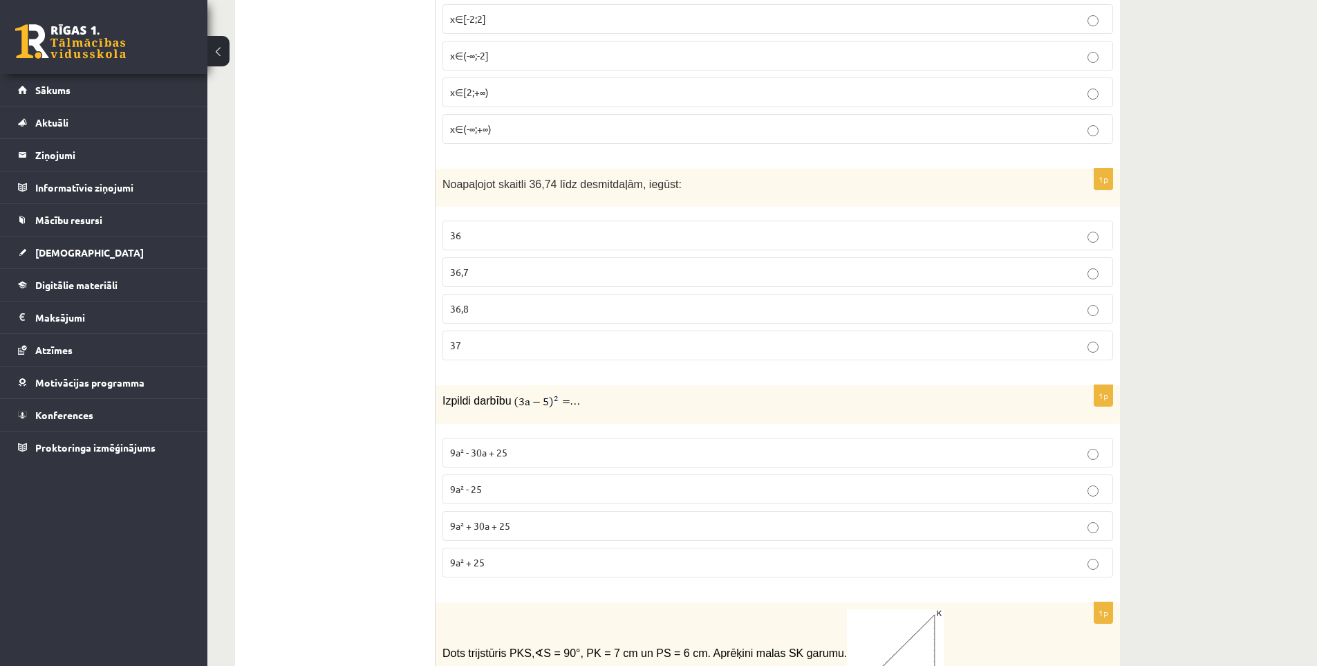
scroll to position [553, 0]
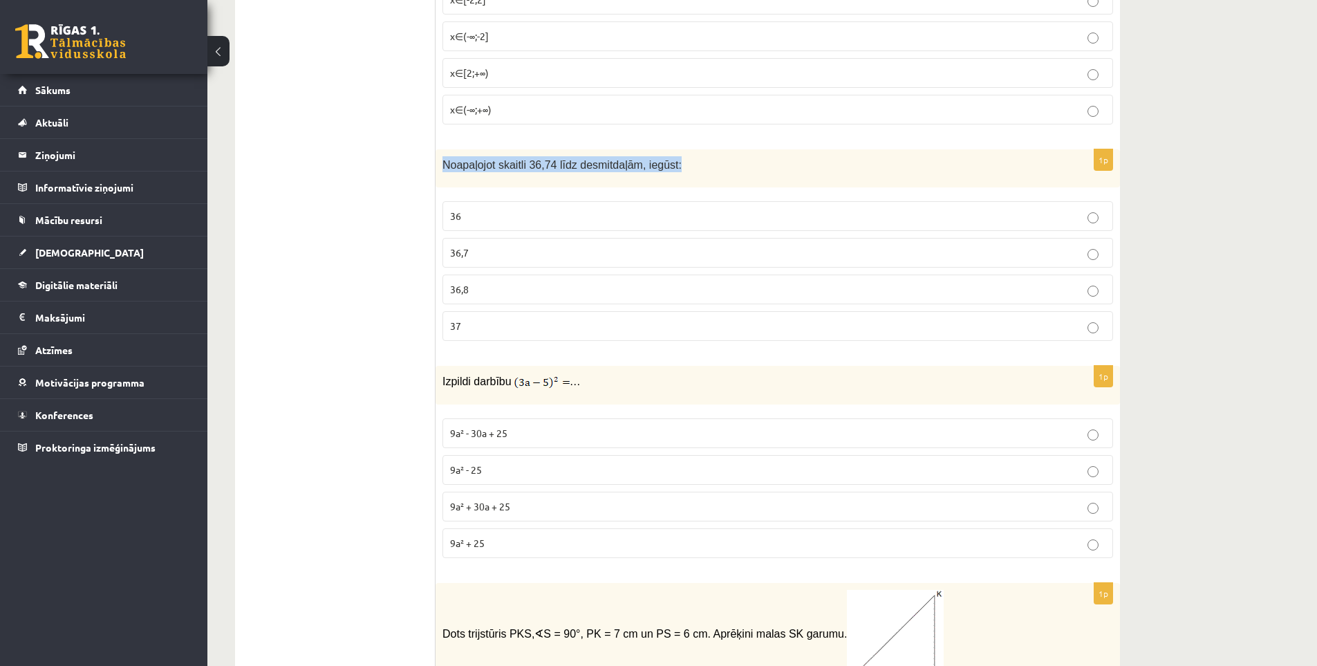
drag, startPoint x: 716, startPoint y: 160, endPoint x: 440, endPoint y: 165, distance: 275.3
click at [440, 165] on div "Noapaļojot skaitli 36,74 līdz desmitdaļām, iegūst:" at bounding box center [778, 168] width 685 height 38
copy span "Noapaļojot skaitli 36,74 līdz desmitdaļām, iegūst:"
click at [483, 255] on p "36,7" at bounding box center [778, 252] width 656 height 15
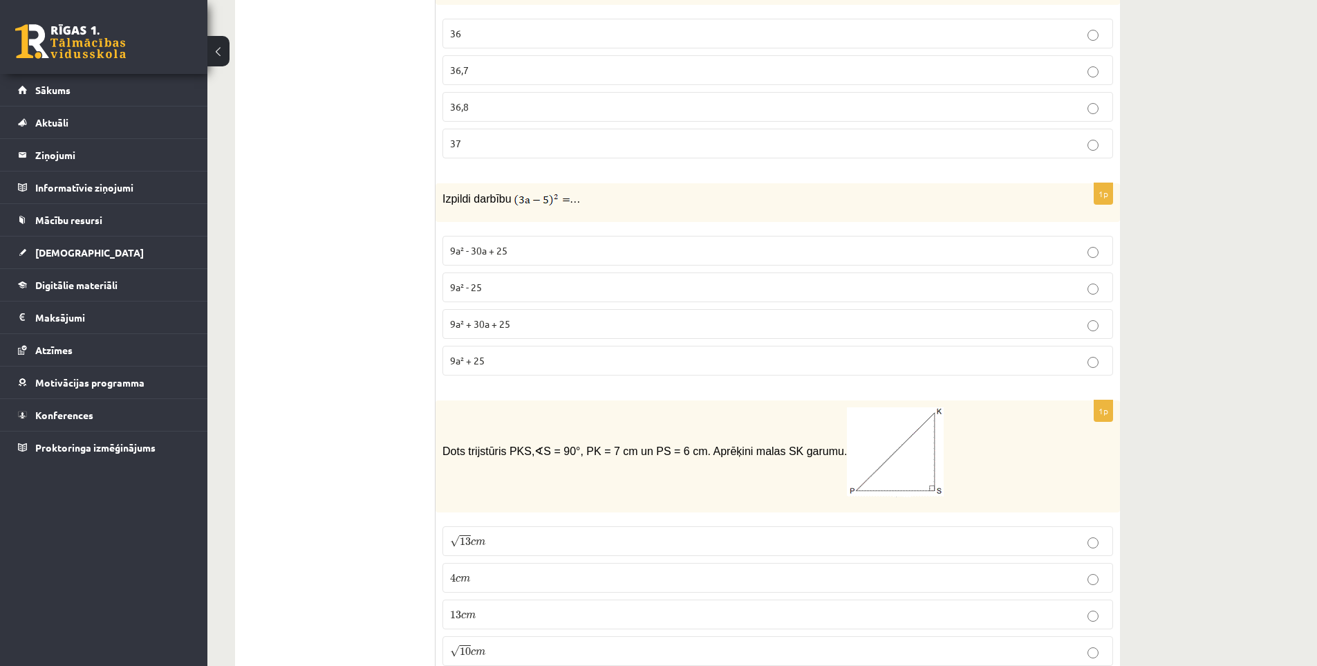
scroll to position [761, 0]
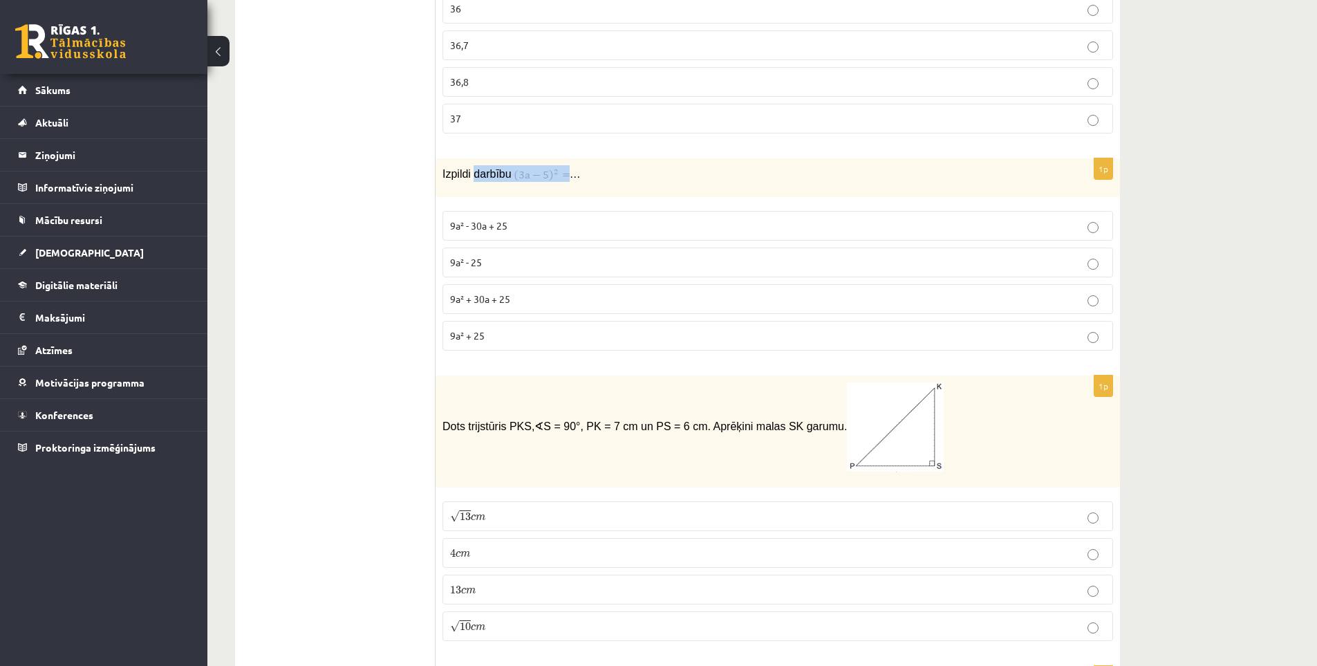
drag, startPoint x: 473, startPoint y: 176, endPoint x: 550, endPoint y: 176, distance: 76.8
click at [550, 176] on p "Izpildi darbību …" at bounding box center [744, 173] width 602 height 17
click at [604, 174] on p "Izpildi darbību …" at bounding box center [744, 173] width 602 height 17
drag, startPoint x: 532, startPoint y: 176, endPoint x: 451, endPoint y: 174, distance: 80.9
click at [451, 174] on p "Izpildi darbību …" at bounding box center [744, 173] width 602 height 17
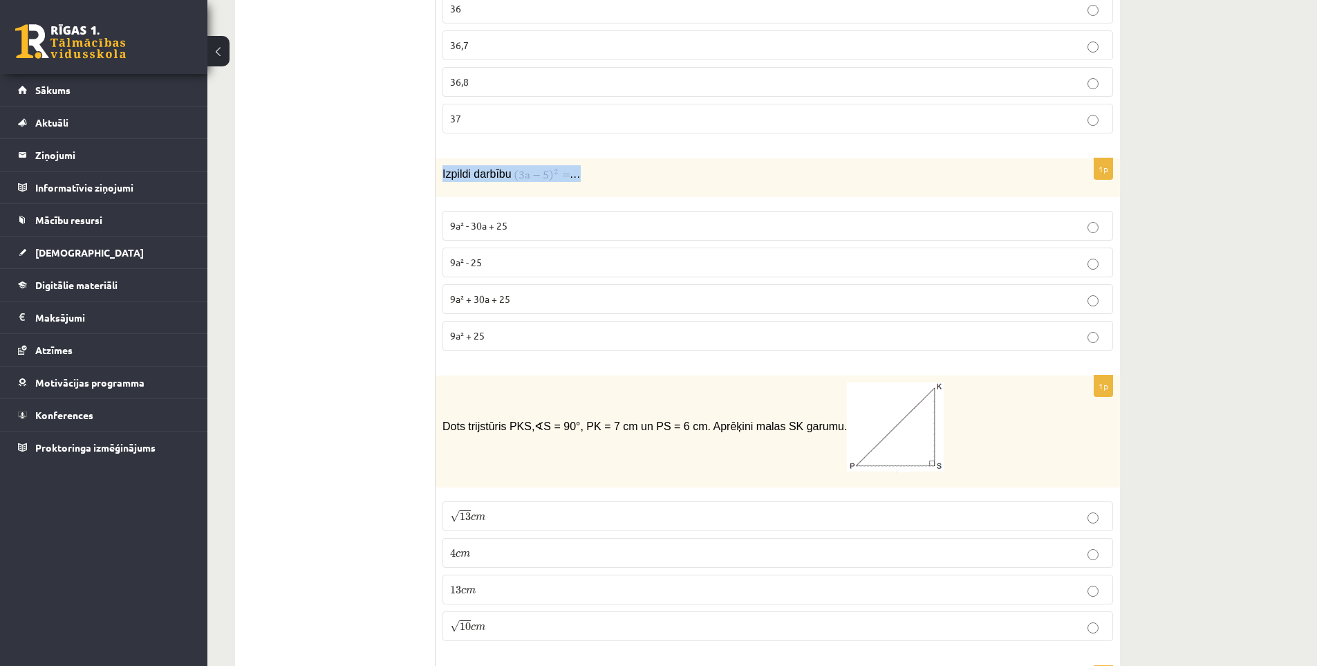
copy div "Izpildi darbību …"
click at [508, 176] on span "Izpildi darbību" at bounding box center [477, 174] width 69 height 12
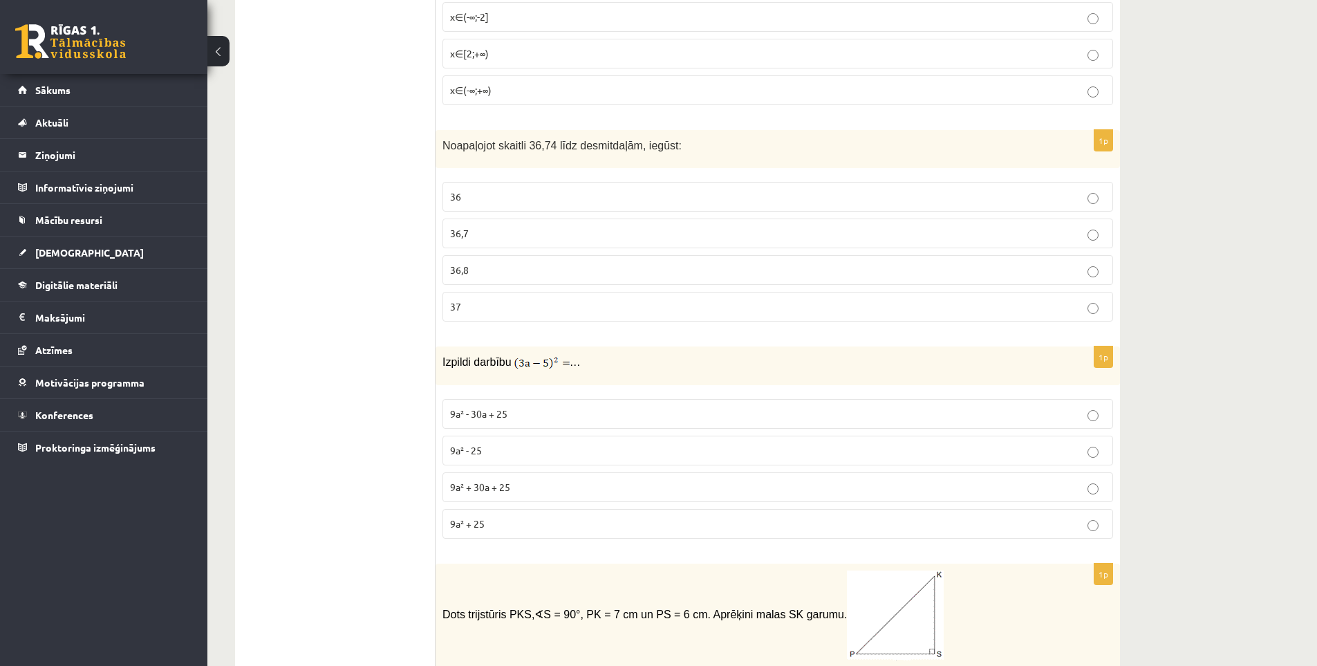
scroll to position [691, 0]
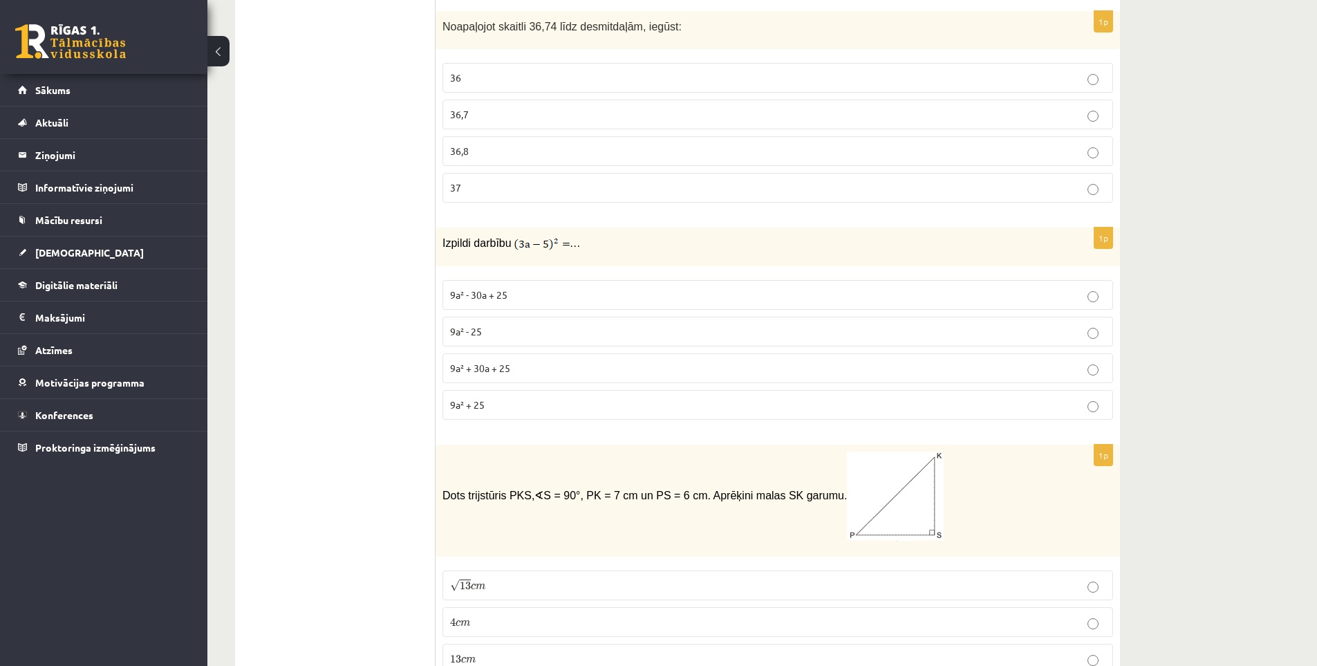
click at [557, 292] on p "9a² - 30a + 25" at bounding box center [778, 295] width 656 height 15
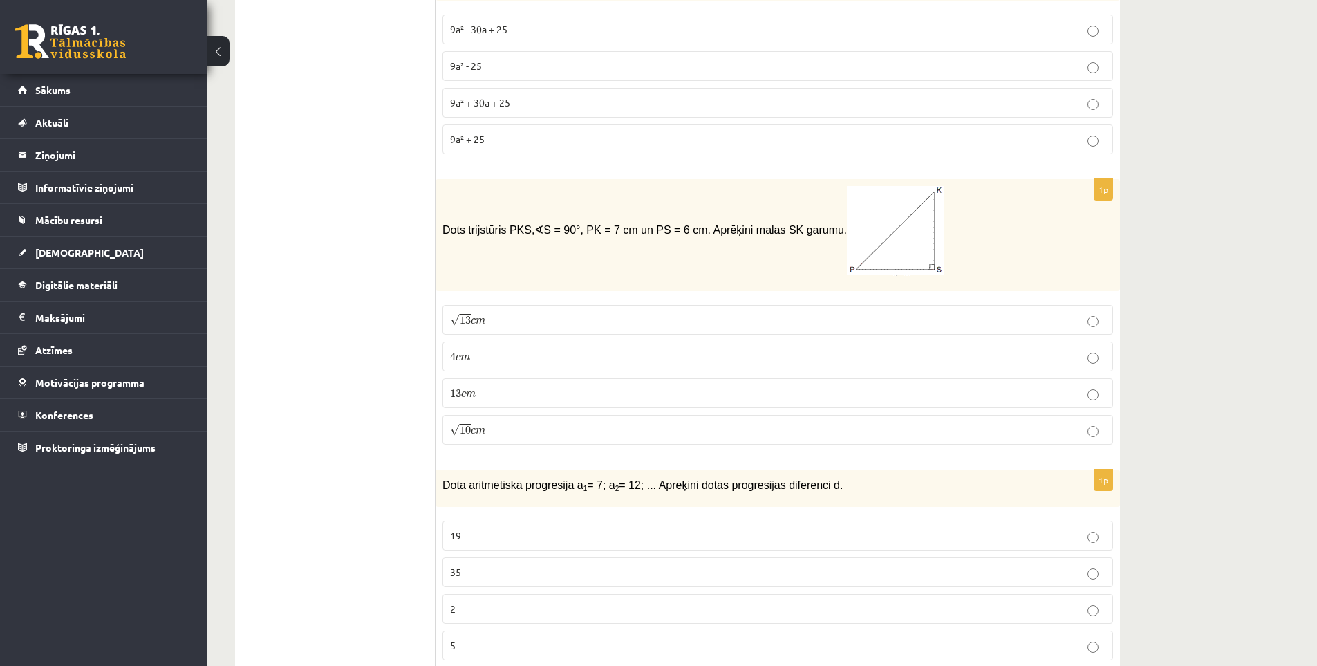
scroll to position [1037, 0]
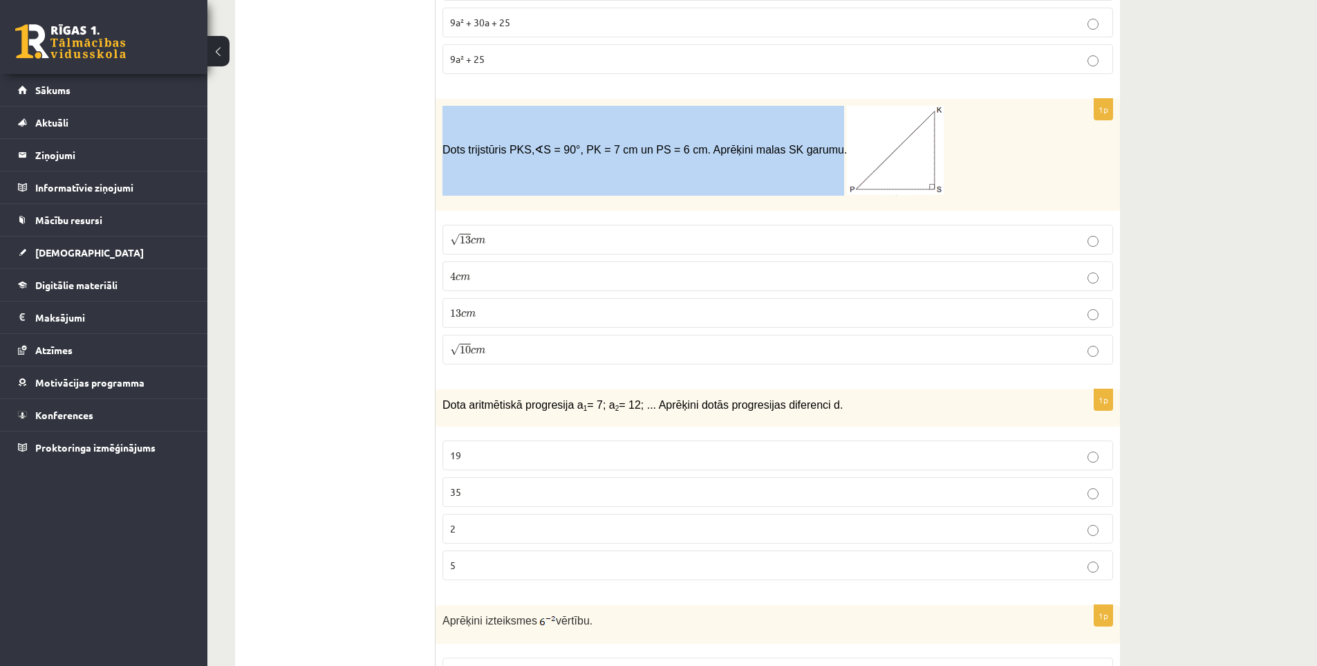
drag, startPoint x: 437, startPoint y: 158, endPoint x: 795, endPoint y: 150, distance: 358.3
click at [795, 150] on div "Dots trijstūris PKS, ∢ S = 90°, PK = 7 cm un PS = 6 cm. Aprēķini malas SK garum…" at bounding box center [778, 155] width 685 height 112
copy span "Dots trijstūris PKS, ∢ S = 90°, PK = 7 cm un PS = 6 cm. Aprēķini malas SK garumu"
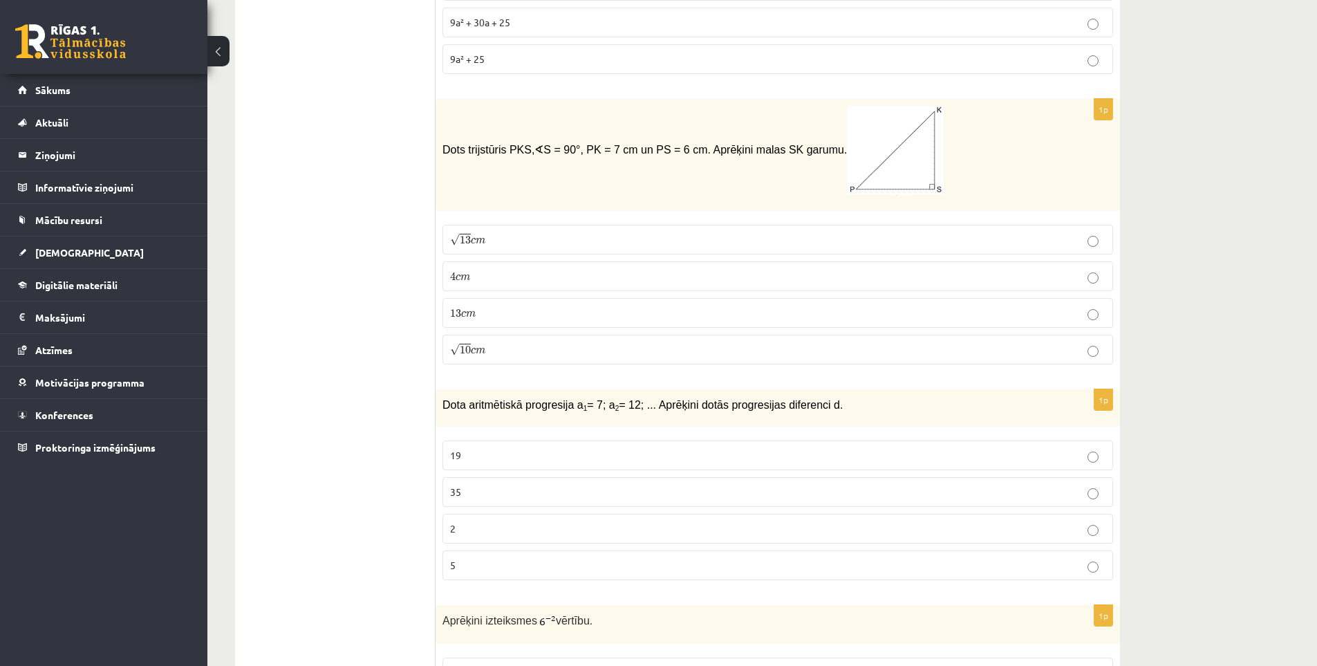
click at [645, 243] on p "√ 13 c m 13 c m" at bounding box center [778, 239] width 656 height 15
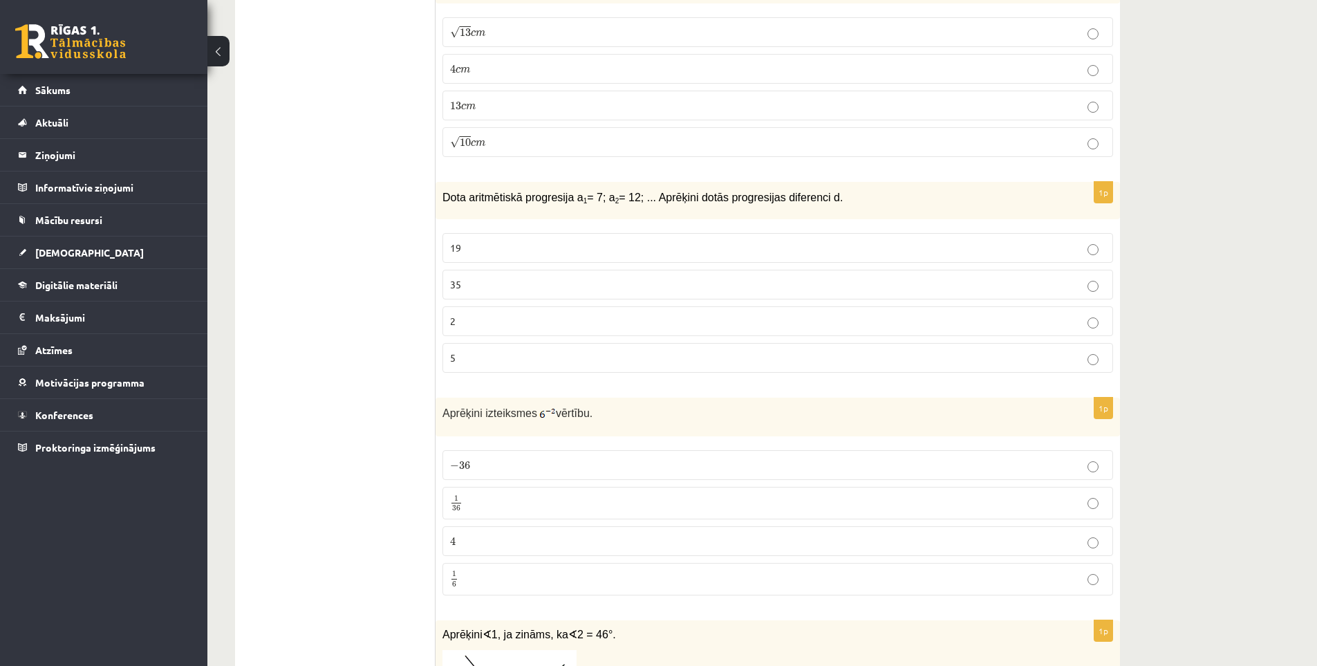
drag, startPoint x: 861, startPoint y: 192, endPoint x: 444, endPoint y: 200, distance: 417.0
click at [444, 200] on p "Dota aritmētiskā progresija a 1 = 7; a 2 = 12; ... Aprēķini dotās progresijas d…" at bounding box center [744, 197] width 602 height 16
copy span "Dota aritmētiskā progresija a 1 = 7; a 2 = 12; ... Aprēķini dotās progresijas d…"
click at [725, 350] on label "5" at bounding box center [778, 358] width 671 height 30
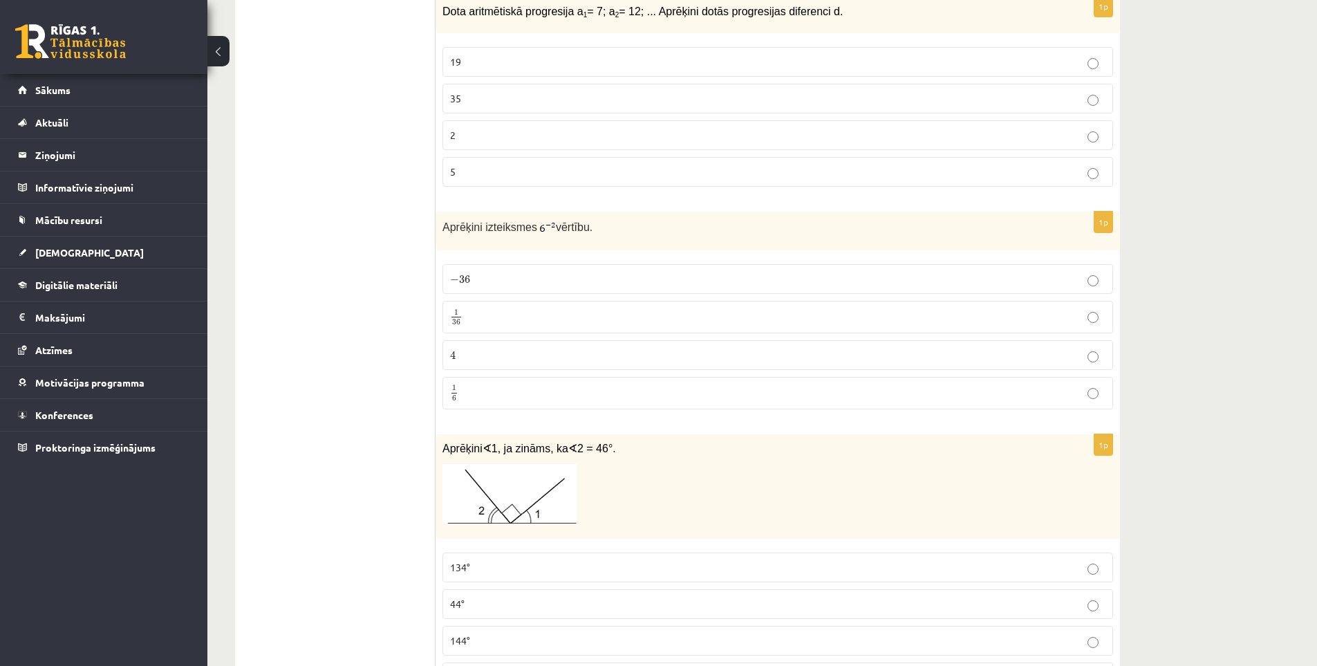
scroll to position [1452, 0]
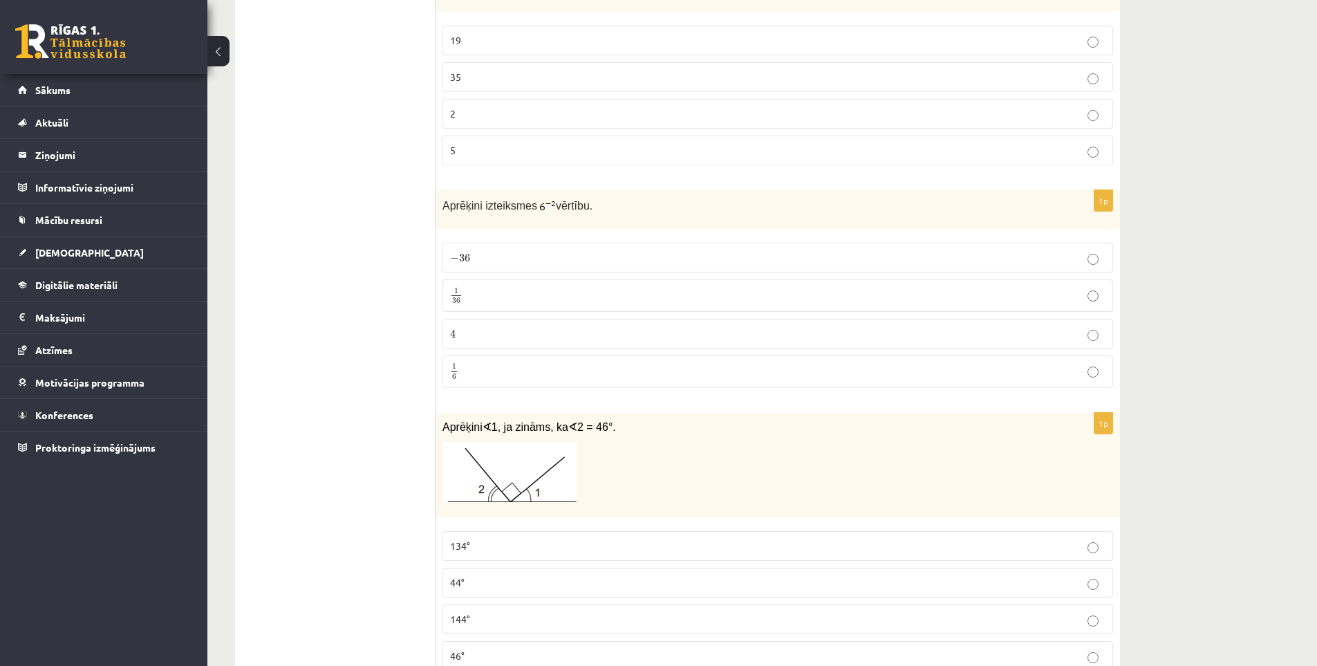
drag, startPoint x: 531, startPoint y: 203, endPoint x: 448, endPoint y: 209, distance: 83.2
click at [443, 209] on p "Aprēķini izteiksmes vērtību." at bounding box center [744, 205] width 602 height 17
copy p "Aprēķini izteiksmes vērtību."
click at [539, 207] on img at bounding box center [547, 207] width 17 height 14
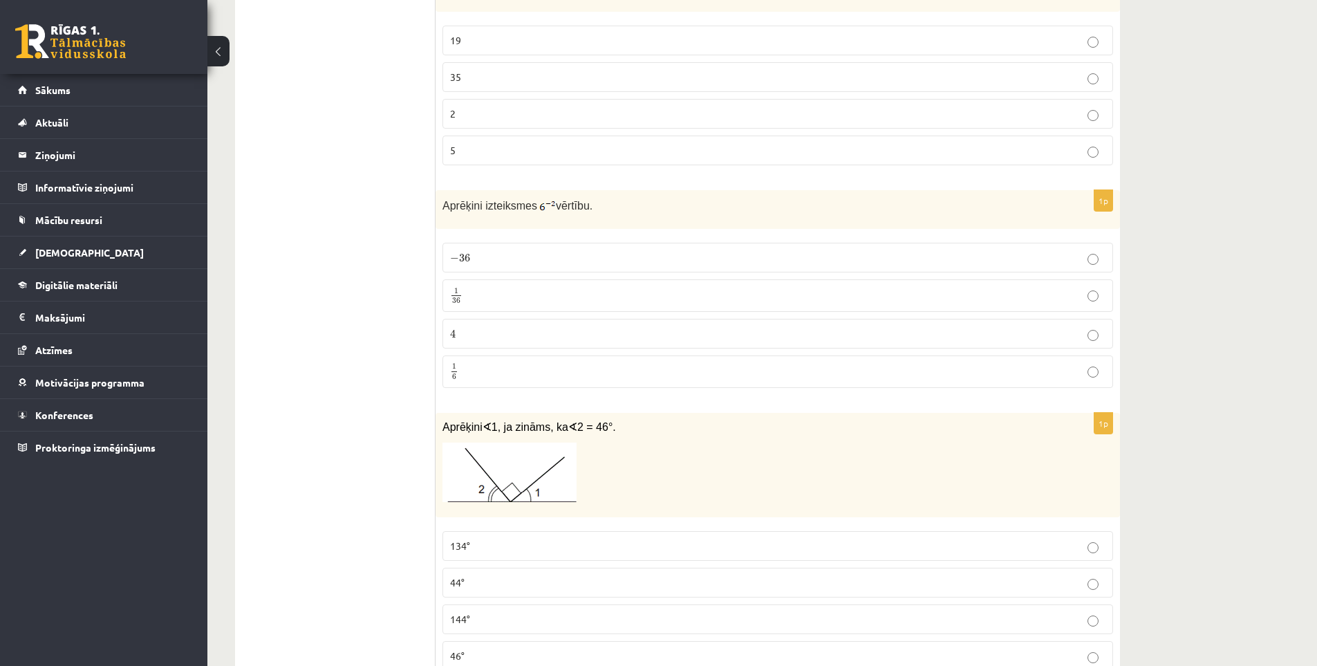
click at [539, 207] on img at bounding box center [547, 207] width 17 height 14
click at [836, 319] on label "4 4" at bounding box center [778, 334] width 671 height 30
click at [848, 304] on p "1 36 1 36" at bounding box center [778, 295] width 656 height 17
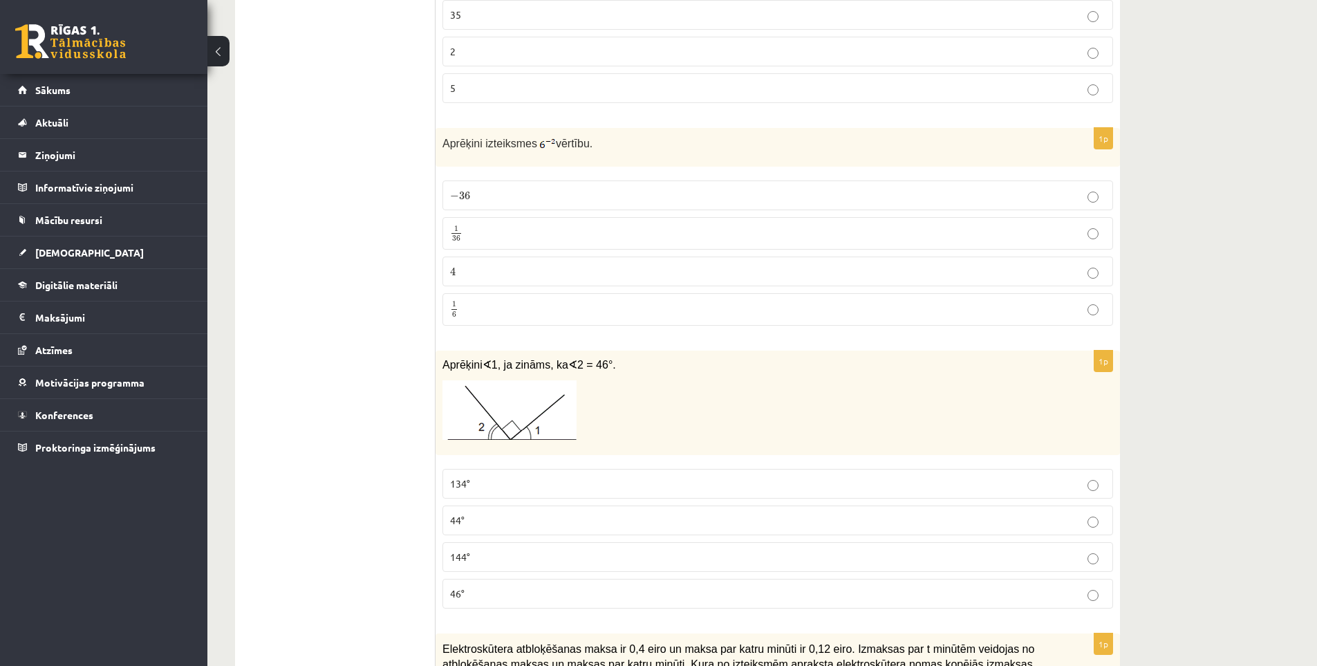
scroll to position [1590, 0]
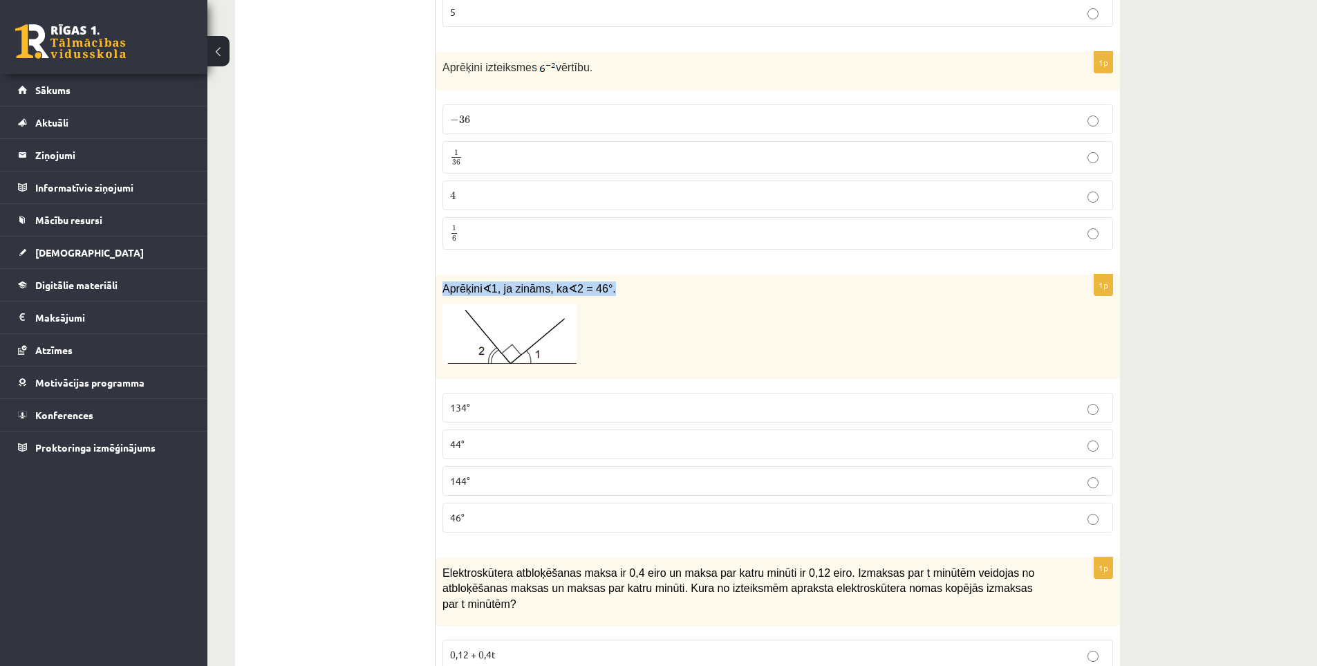
drag, startPoint x: 438, startPoint y: 290, endPoint x: 615, endPoint y: 292, distance: 177.0
click at [615, 292] on div "Aprēķini ∢ 1, ja zināms, ka ∢ 2 = 46°." at bounding box center [778, 327] width 685 height 104
copy span "Aprēķini ∢ 1, ja zināms, ka ∢ 2 = 46°."
click at [983, 364] on div "Aprēķini ∢ 1, ja zināms, ka ∢ 2 = 46°." at bounding box center [778, 327] width 685 height 104
click at [985, 360] on p at bounding box center [744, 333] width 602 height 59
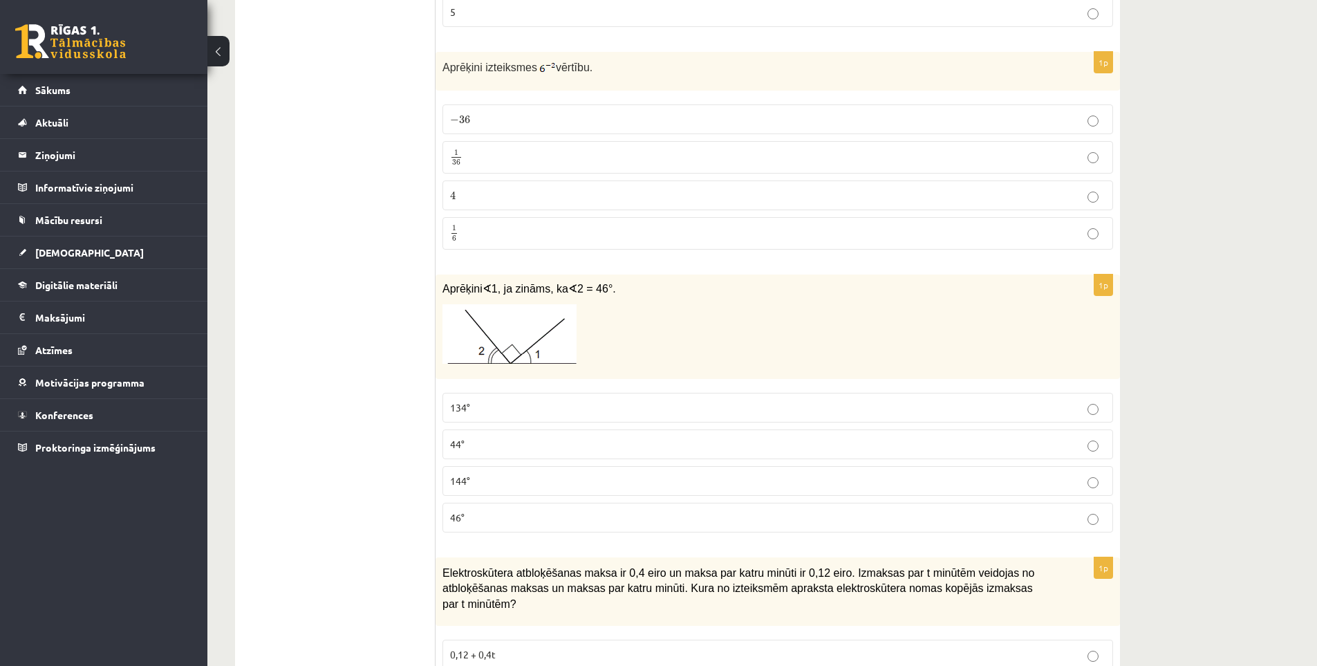
click at [511, 523] on p "46°" at bounding box center [778, 517] width 656 height 15
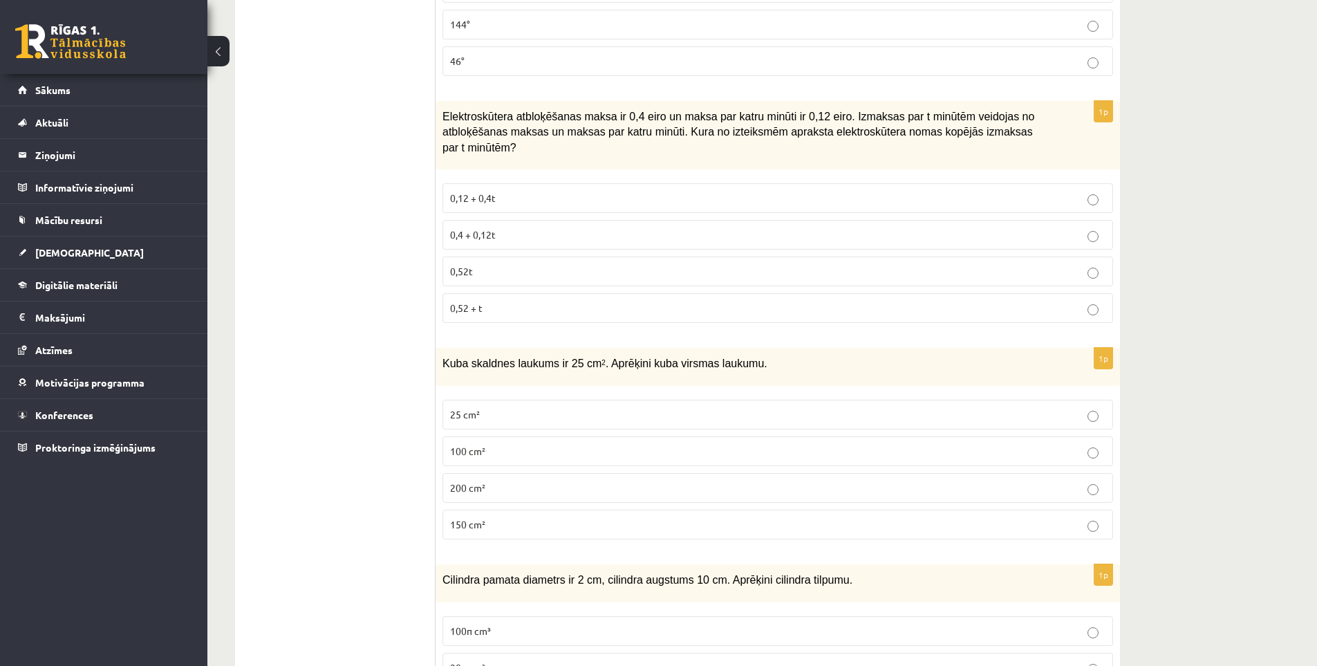
scroll to position [2074, 0]
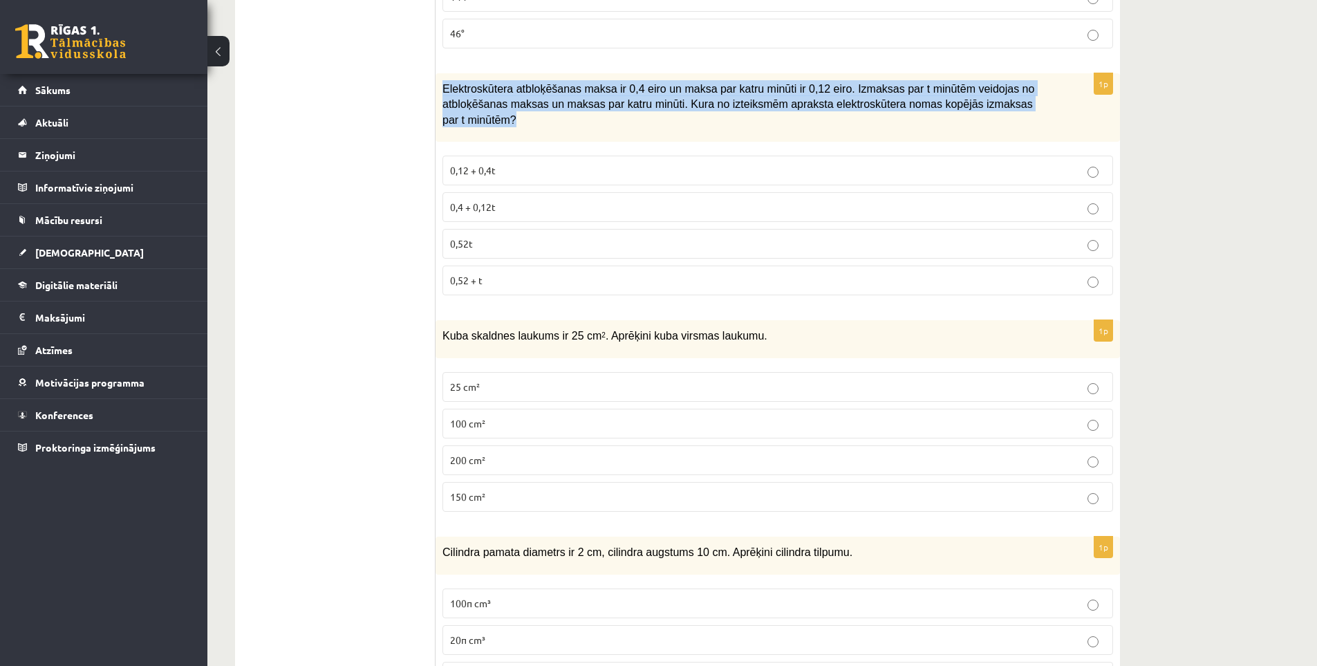
drag, startPoint x: 949, startPoint y: 106, endPoint x: 442, endPoint y: 90, distance: 507.8
click at [442, 90] on div "Elektroskūtera atbloķēšanas maksa ir 0,4 eiro un maksa par katru minūti ir 0,12…" at bounding box center [778, 107] width 685 height 69
copy span "Elektroskūtera atbloķēšanas maksa ir 0,4 eiro un maksa par katru minūti ir 0,12…"
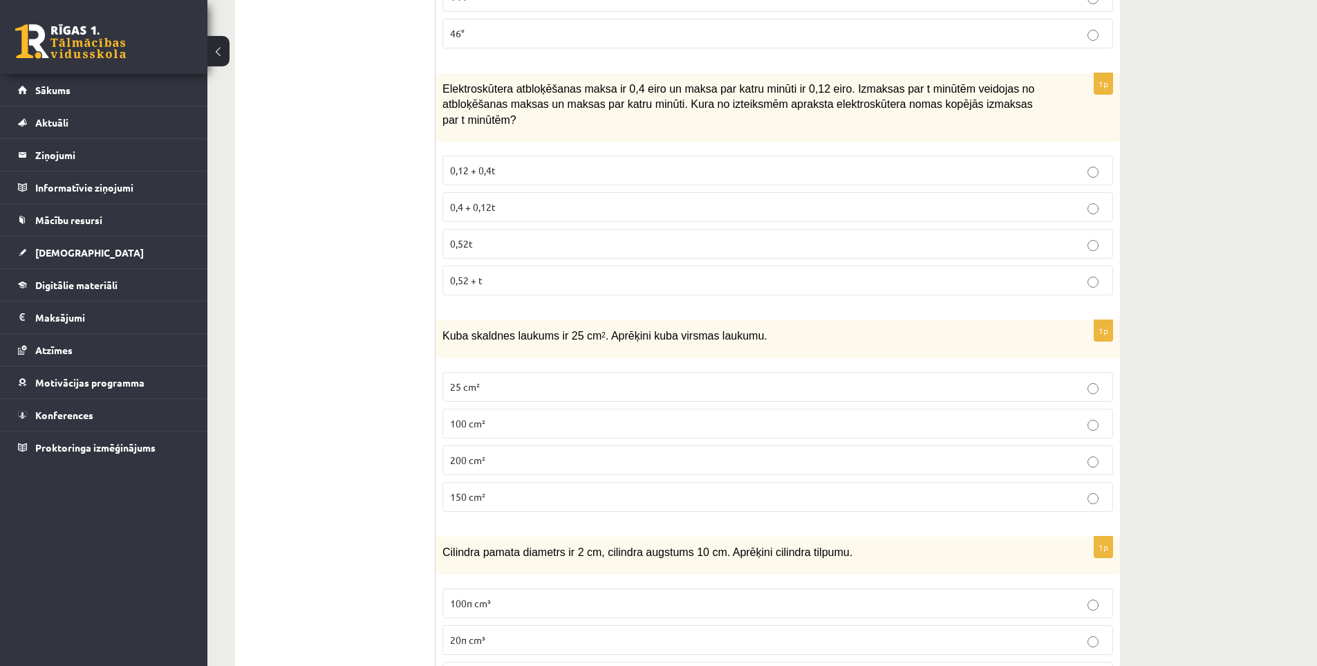
click at [533, 200] on p "0,4 + 0,12t" at bounding box center [778, 207] width 656 height 15
click at [620, 200] on p "0,4 + 0,12t" at bounding box center [778, 207] width 656 height 15
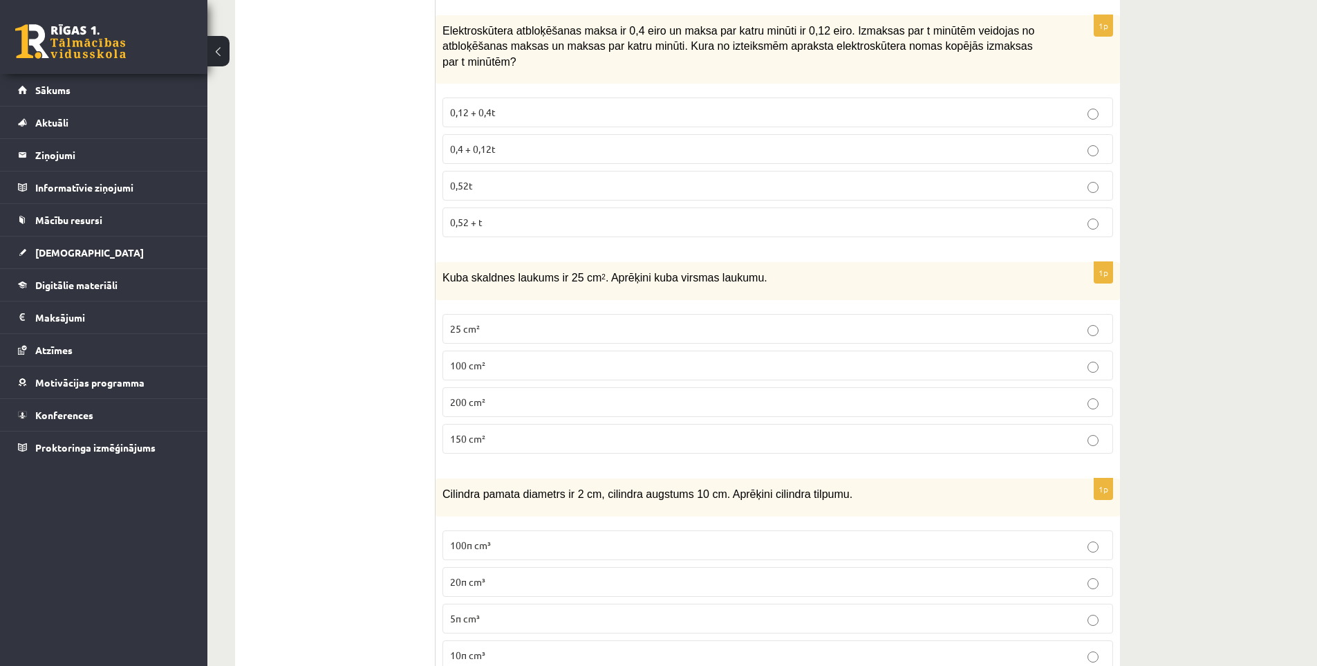
scroll to position [2213, 0]
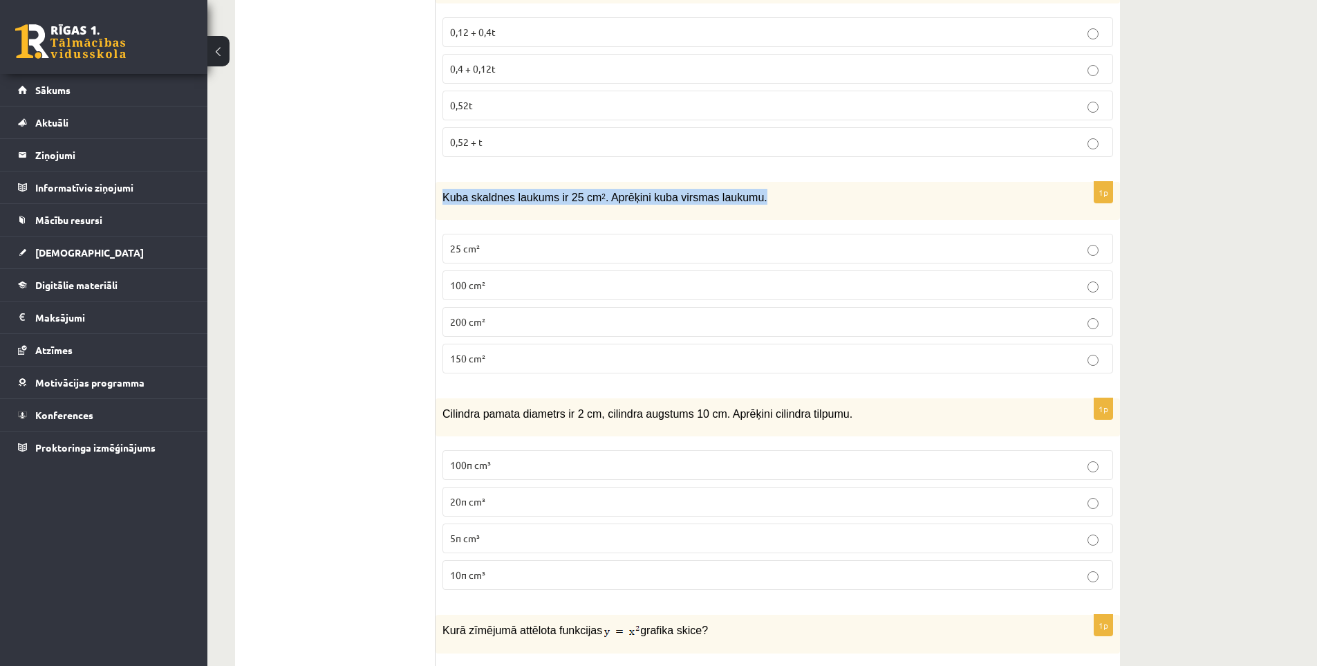
drag, startPoint x: 746, startPoint y: 180, endPoint x: 441, endPoint y: 188, distance: 305.1
click at [441, 188] on div "Kuba skaldnes laukums ir 25 cm 2 . Aprēķini kuba virsmas laukumu." at bounding box center [778, 201] width 685 height 38
copy span "Kuba skaldnes laukums ir 25 cm 2 . Aprēķini kuba virsmas laukumu."
click at [566, 344] on label "150 cm²" at bounding box center [778, 359] width 671 height 30
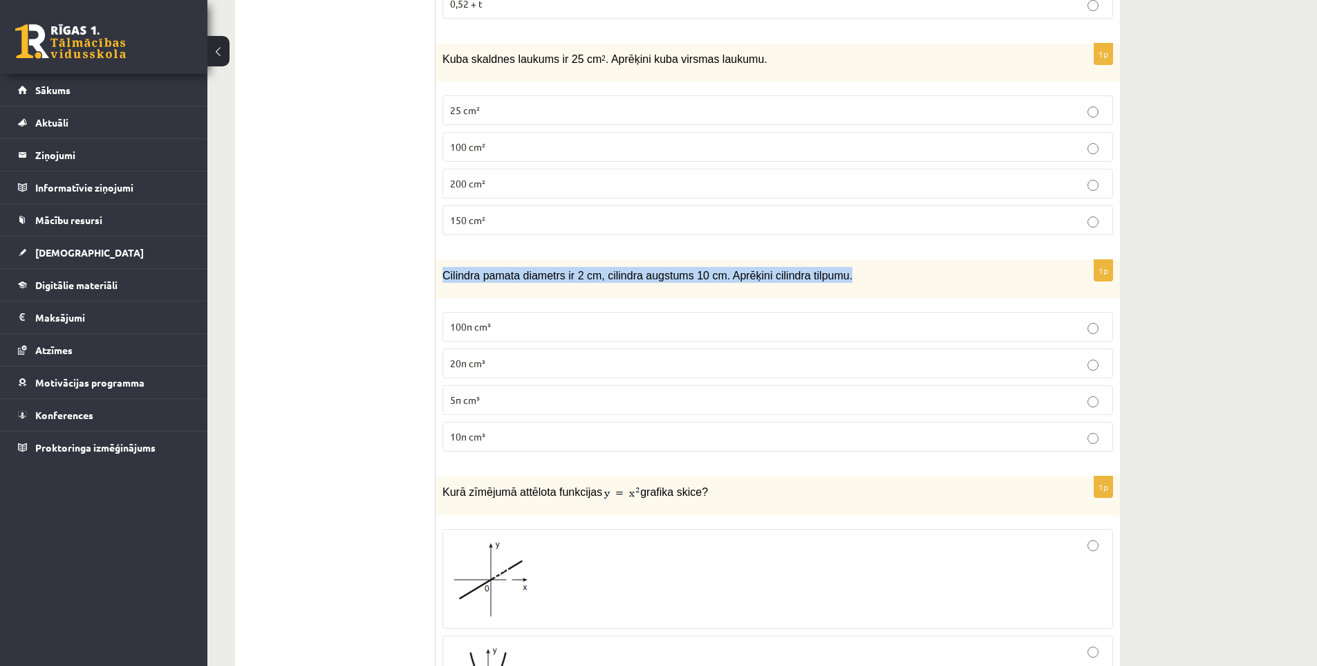
drag, startPoint x: 452, startPoint y: 263, endPoint x: 857, endPoint y: 259, distance: 405.9
click at [857, 267] on p "Cilindra pamata diametrs ir 2 cm, cilindra augstums 10 cm. Aprēķini cilindra ti…" at bounding box center [744, 275] width 602 height 16
click at [573, 356] on p "20π cm³" at bounding box center [778, 363] width 656 height 15
click at [575, 349] on label "20π cm³" at bounding box center [778, 364] width 671 height 30
click at [560, 356] on p "20π cm³" at bounding box center [778, 363] width 656 height 15
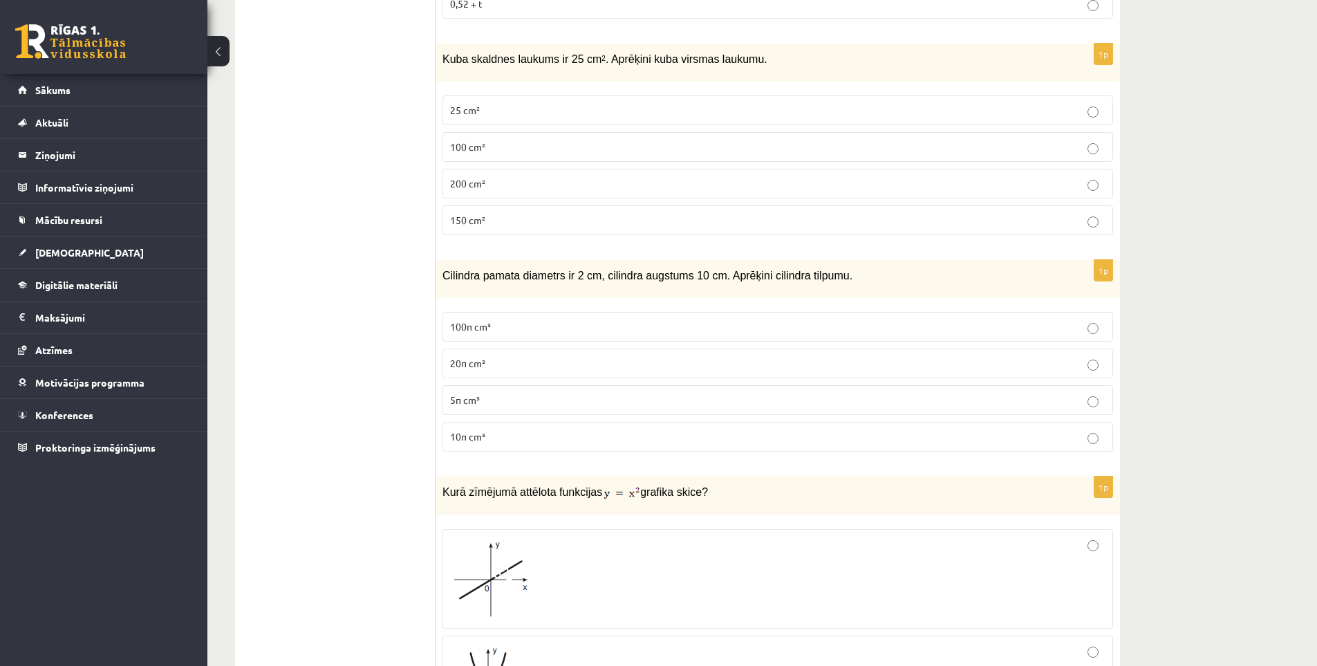
click at [479, 357] on span "20π cm³" at bounding box center [467, 363] width 35 height 12
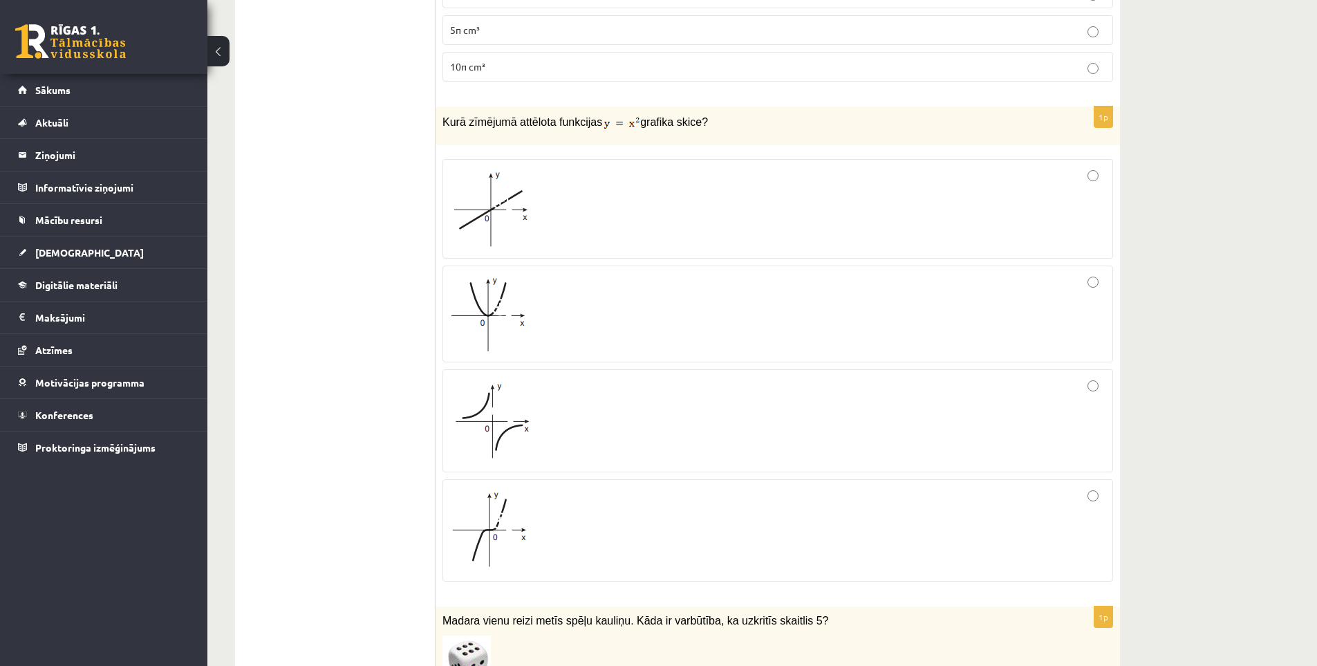
scroll to position [2697, 0]
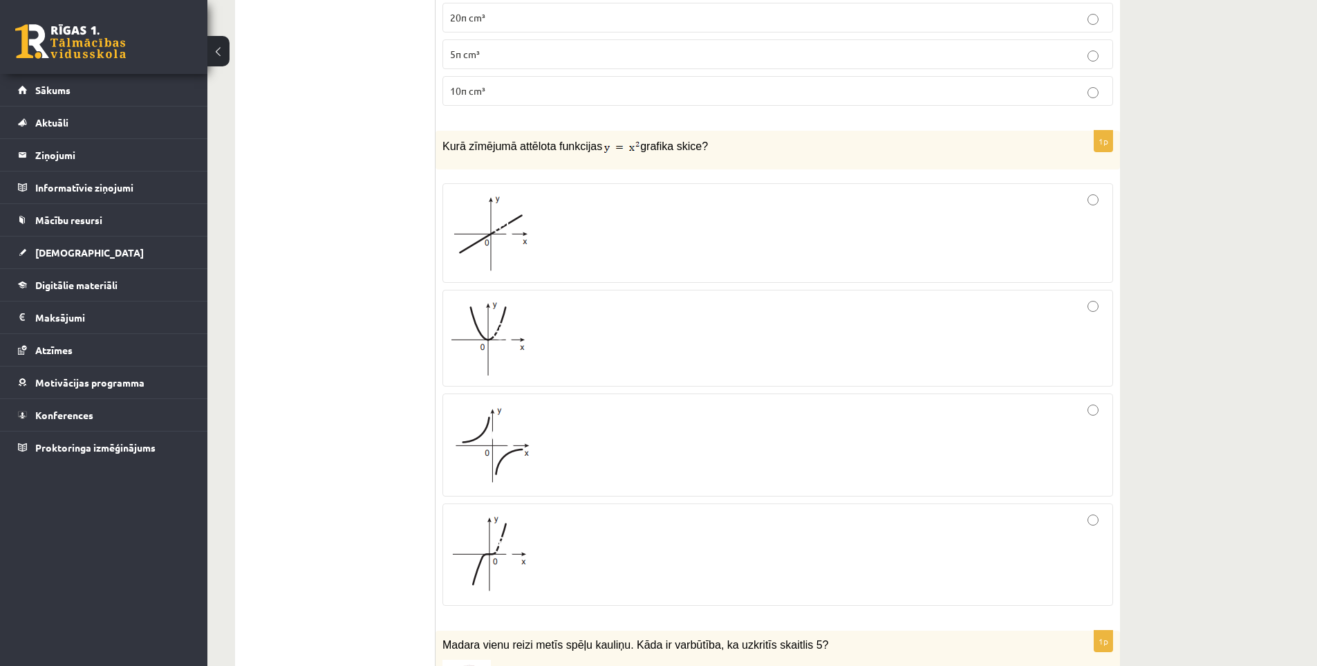
click at [1064, 203] on div at bounding box center [778, 233] width 656 height 84
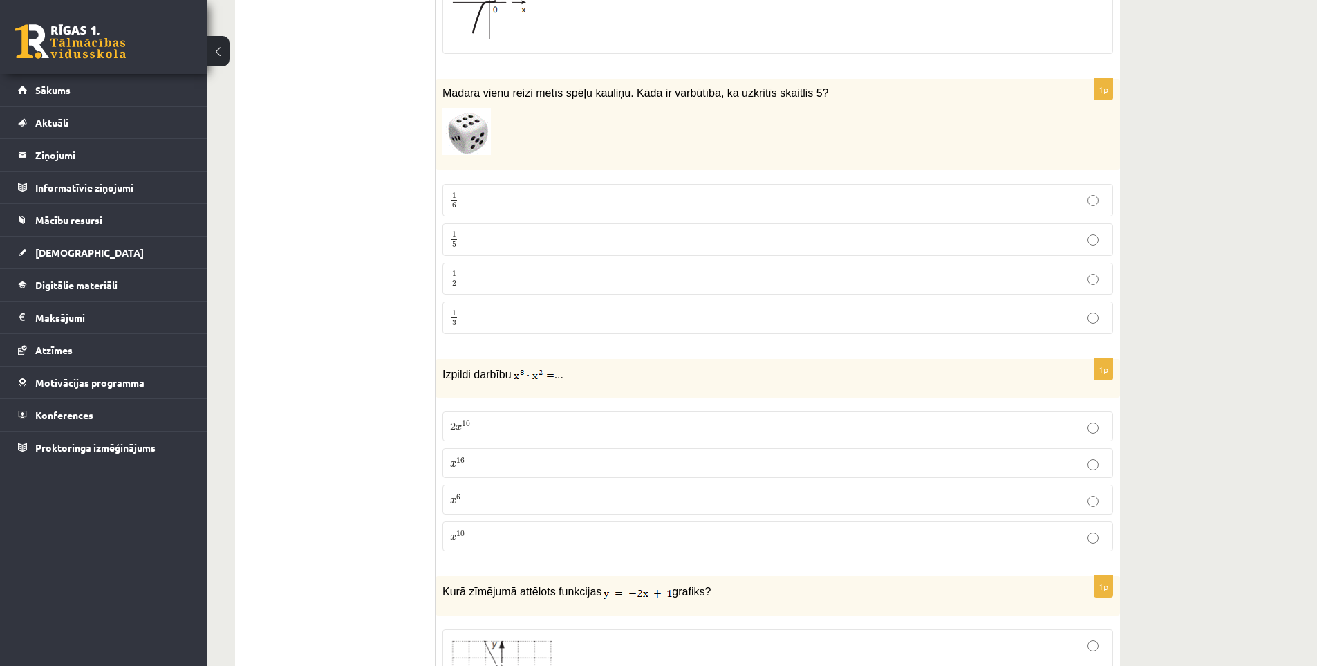
scroll to position [3181, 0]
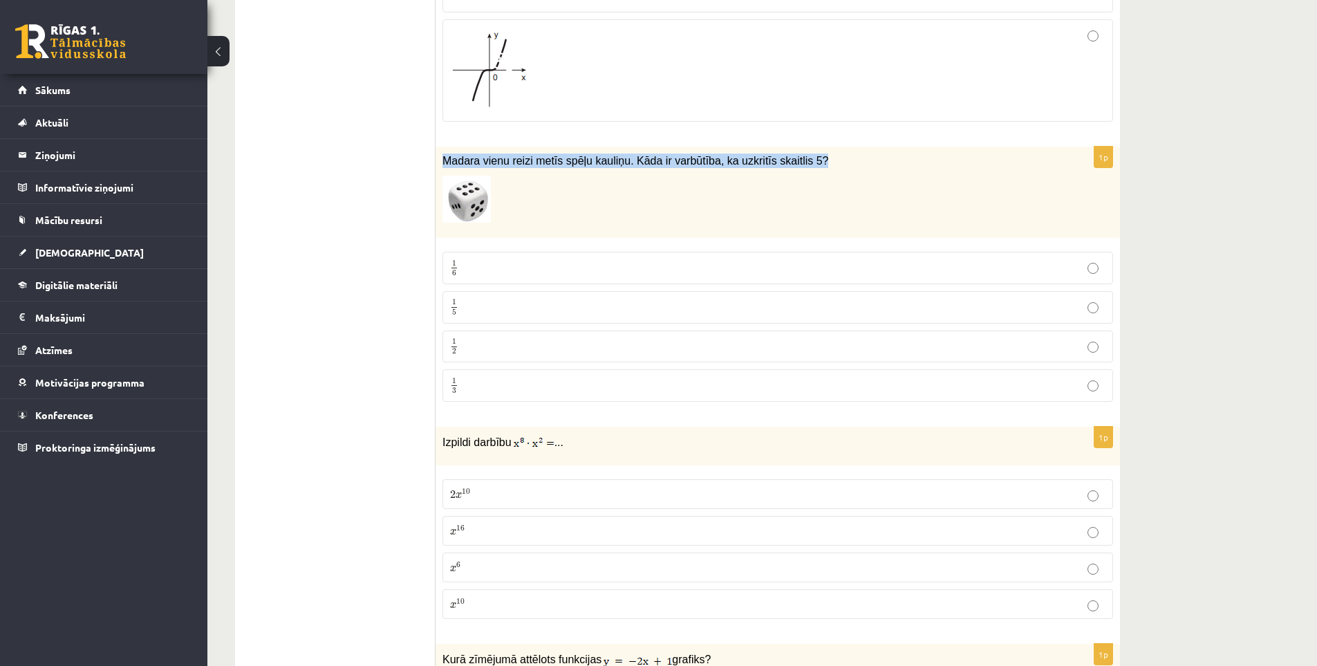
drag, startPoint x: 806, startPoint y: 149, endPoint x: 445, endPoint y: 151, distance: 361.7
click at [445, 154] on p "Madara vienu reizi metīs spēļu kauliņu. Kāda ir varbūtība, ka uzkritīs skaitlis…" at bounding box center [744, 161] width 602 height 15
click at [695, 291] on label "1 5 1 5" at bounding box center [778, 307] width 671 height 33
click at [690, 259] on p "1 6 1 6" at bounding box center [778, 267] width 656 height 17
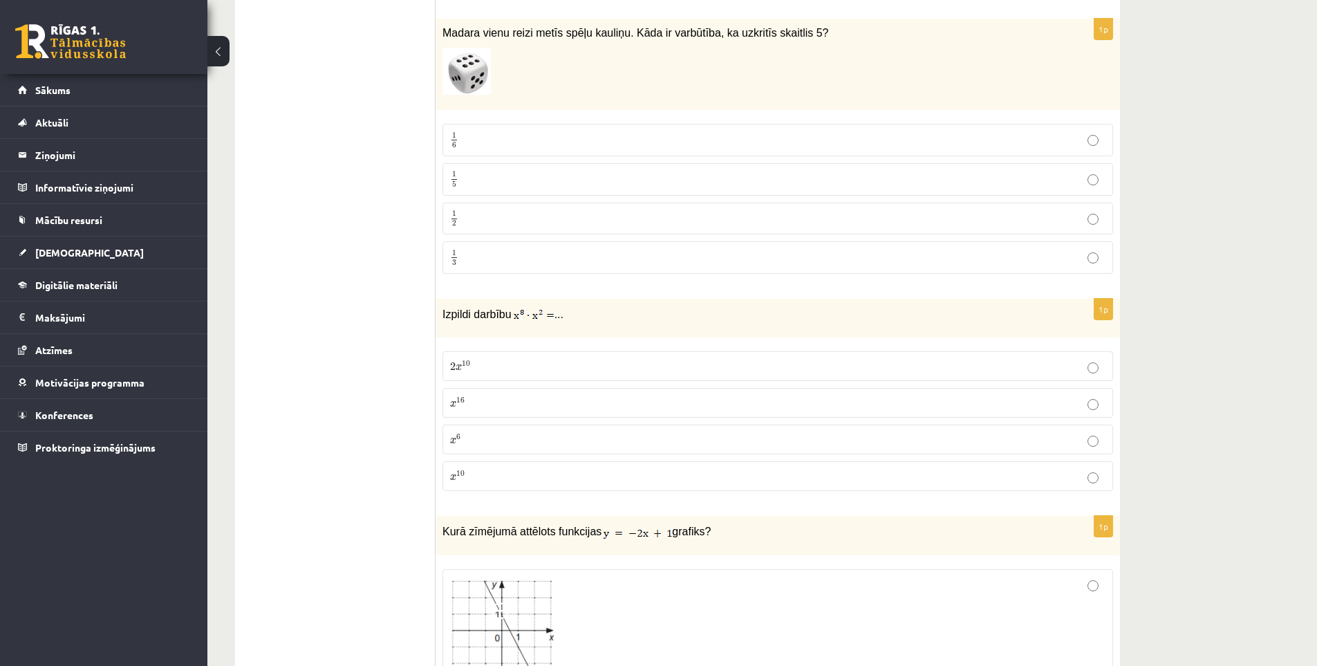
scroll to position [3319, 0]
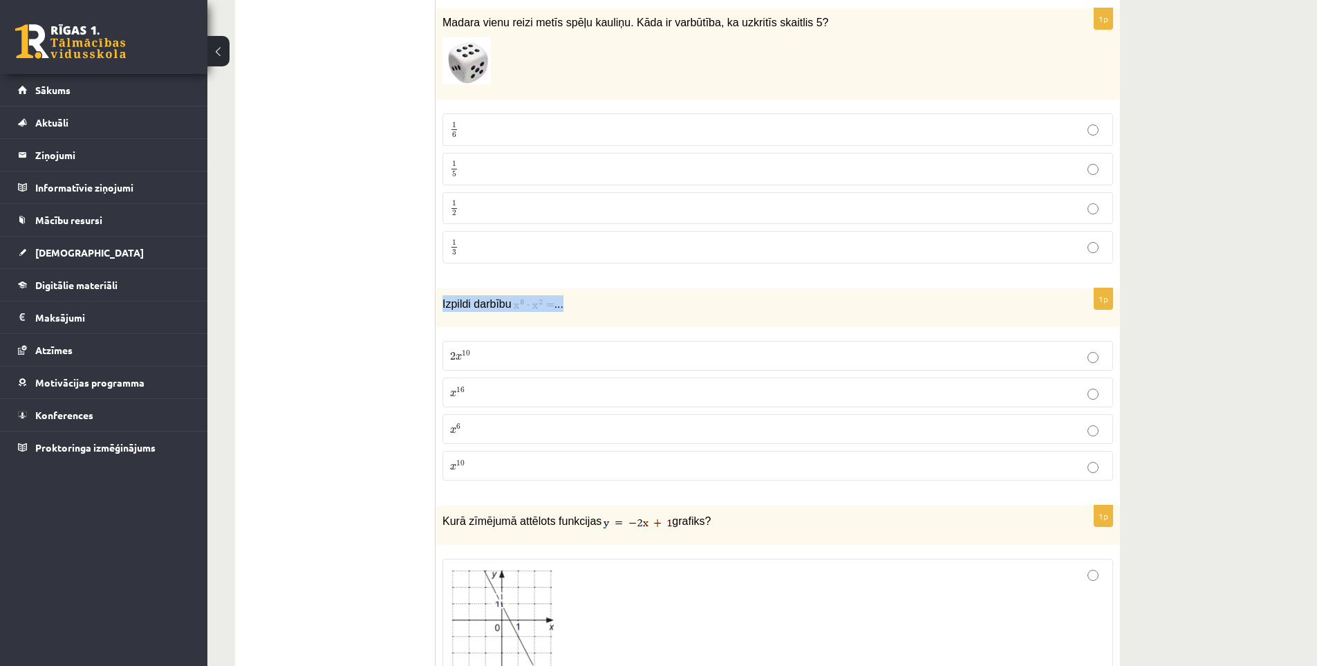
drag, startPoint x: 470, startPoint y: 288, endPoint x: 440, endPoint y: 292, distance: 30.0
click at [440, 292] on div "Izpildi darbību ..." at bounding box center [778, 307] width 685 height 39
click at [593, 458] on p "x 10 x 10" at bounding box center [778, 465] width 656 height 15
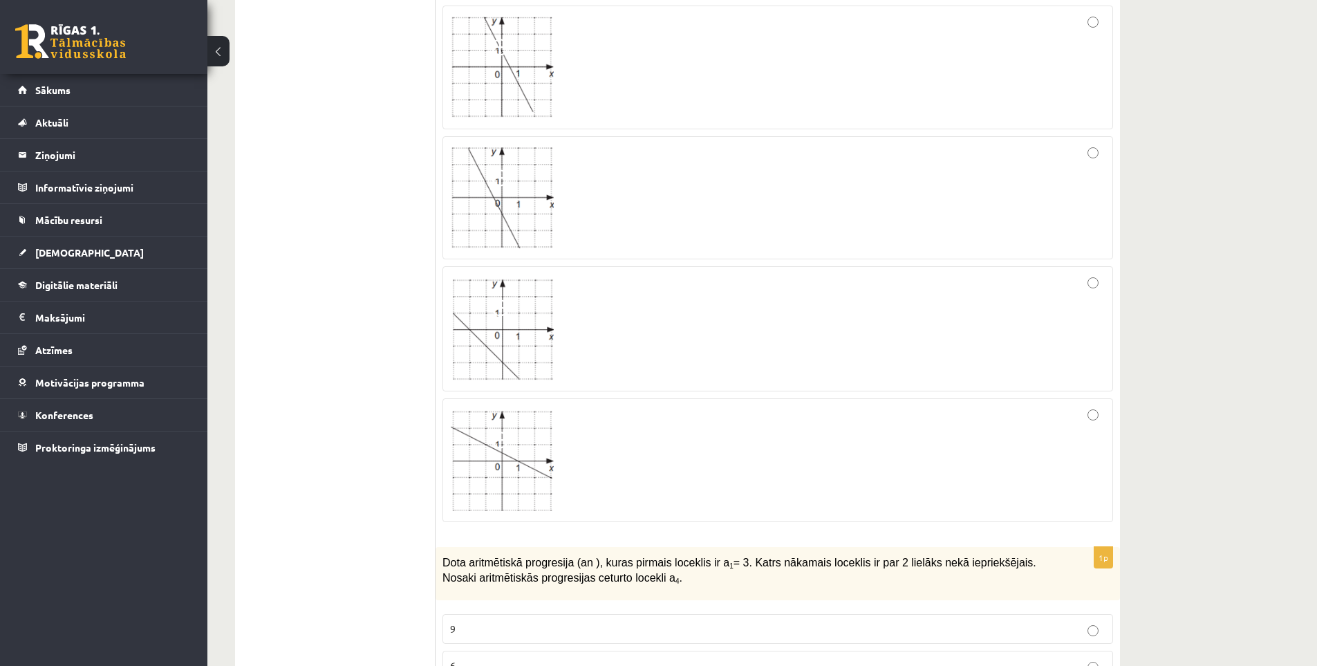
click at [755, 274] on div at bounding box center [778, 329] width 656 height 110
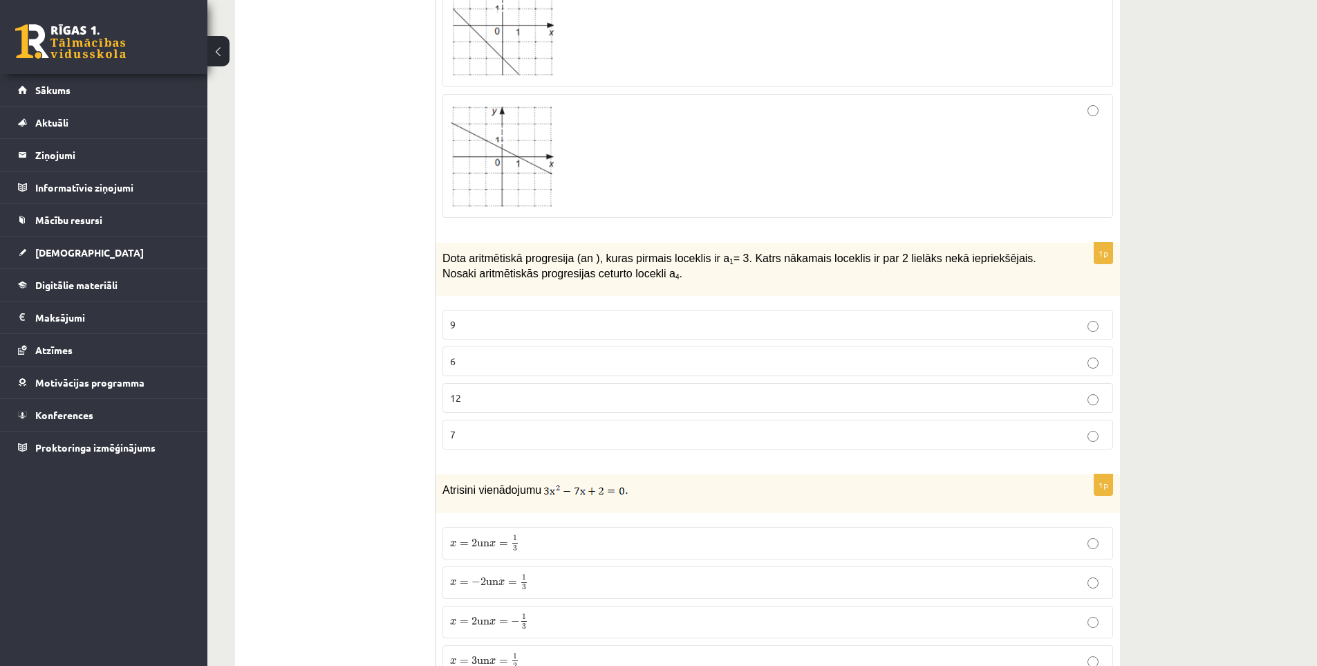
scroll to position [4218, 0]
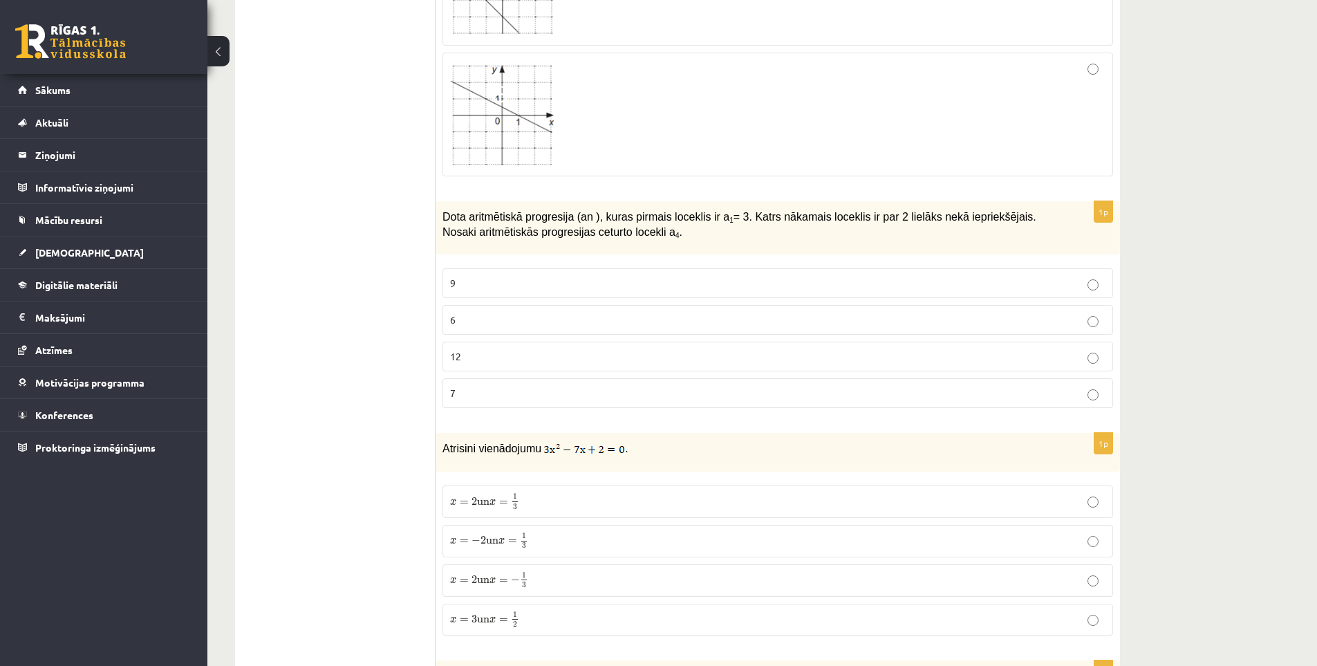
drag, startPoint x: 636, startPoint y: 217, endPoint x: 443, endPoint y: 203, distance: 194.2
click at [443, 208] on p "Dota aritmētiskā progresija (an ), kuras pirmais loceklis ir a 1 = 3. Katrs nāk…" at bounding box center [744, 223] width 602 height 31
click at [518, 276] on p "9" at bounding box center [778, 283] width 656 height 15
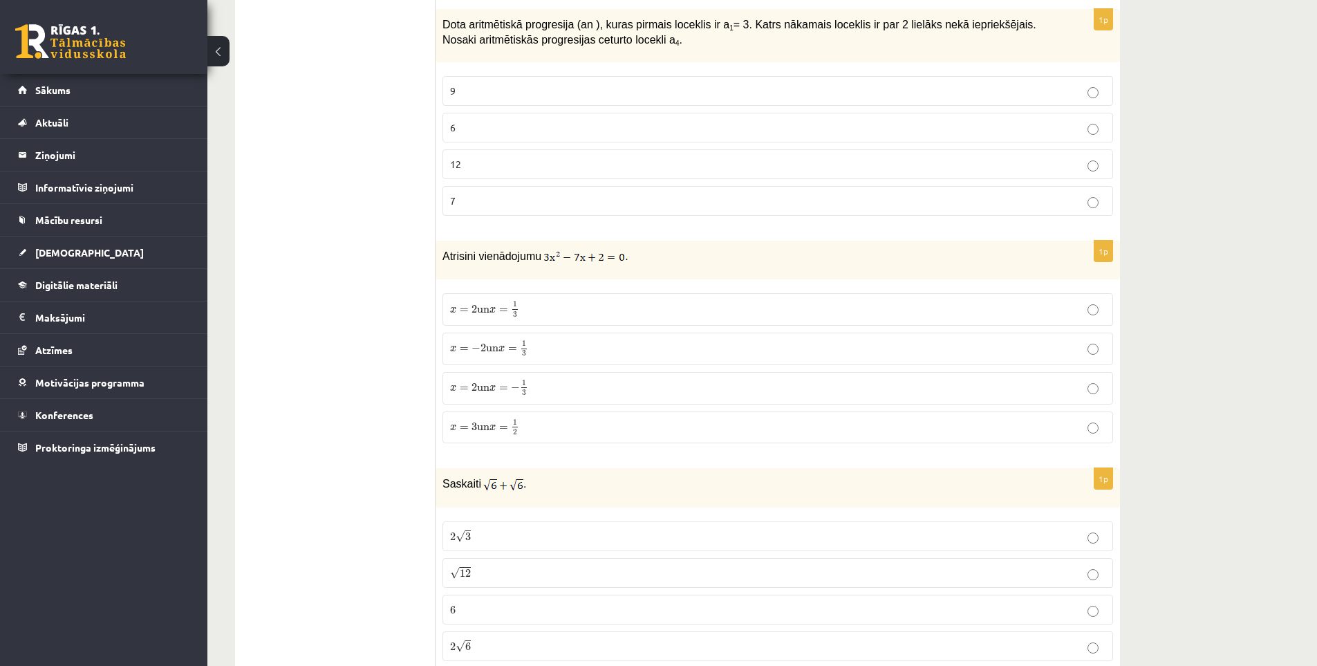
scroll to position [4426, 0]
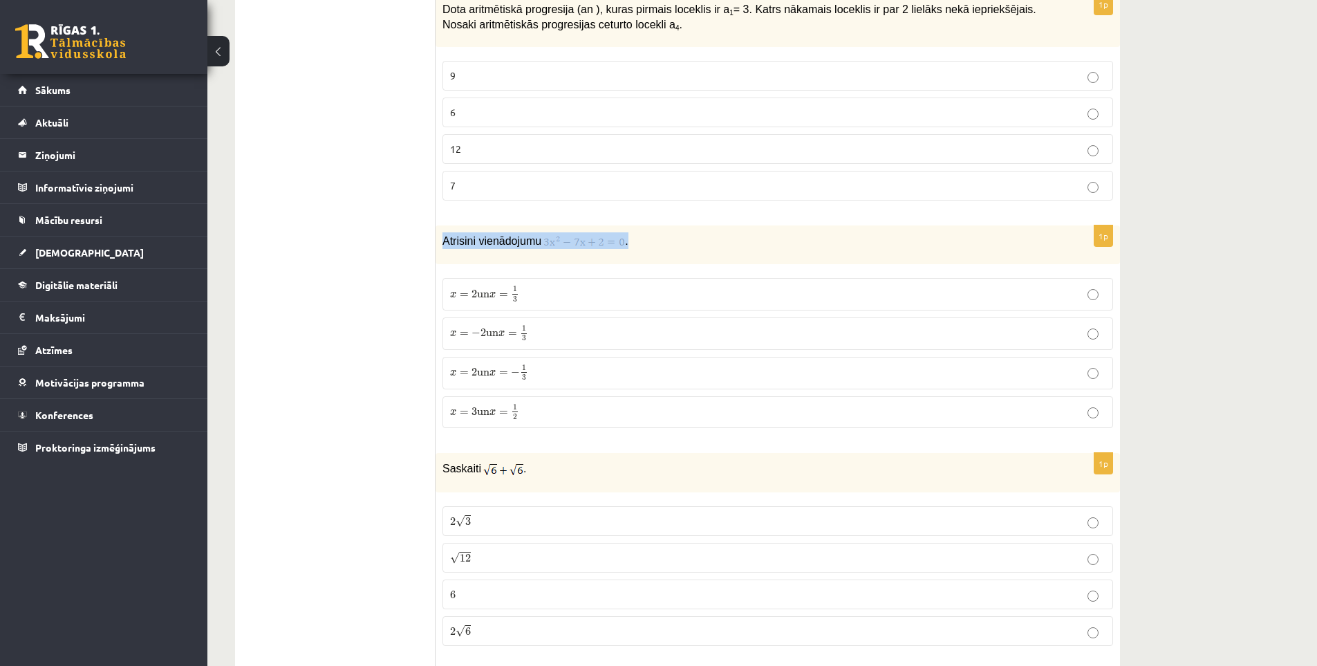
drag, startPoint x: 591, startPoint y: 228, endPoint x: 439, endPoint y: 225, distance: 151.5
click at [439, 225] on div "Atrisini vienādojumu ." at bounding box center [778, 244] width 685 height 39
click at [707, 286] on p "x = 2 un x = 1 3 x = 2 un x = 1 3" at bounding box center [778, 294] width 656 height 17
click at [667, 286] on p "x = 2 un x = 1 3 x = 2 un x = 1 3" at bounding box center [778, 294] width 656 height 17
click at [816, 286] on p "x = 2 un x = 1 3 x = 2 un x = 1 3" at bounding box center [778, 294] width 656 height 17
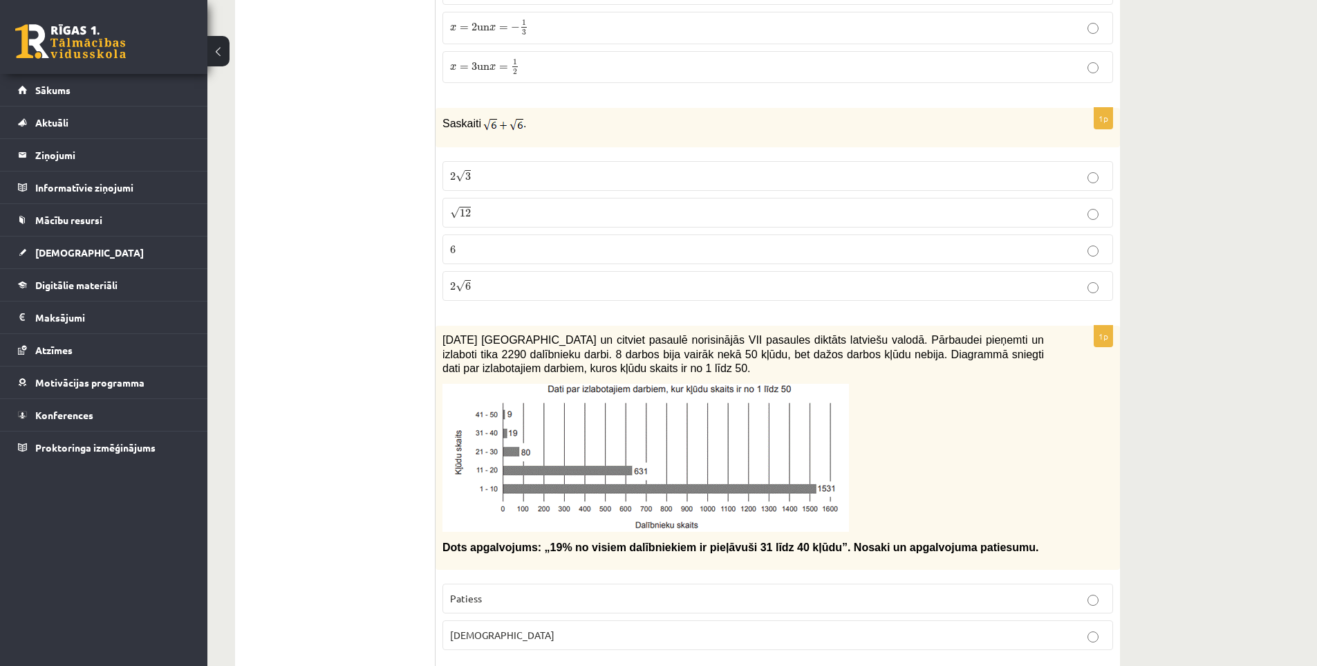
scroll to position [4771, 0]
drag, startPoint x: 526, startPoint y: 112, endPoint x: 441, endPoint y: 113, distance: 84.4
click at [441, 113] on div "Saskaiti ." at bounding box center [778, 126] width 685 height 39
click at [508, 205] on p "√ 12 12" at bounding box center [778, 212] width 656 height 15
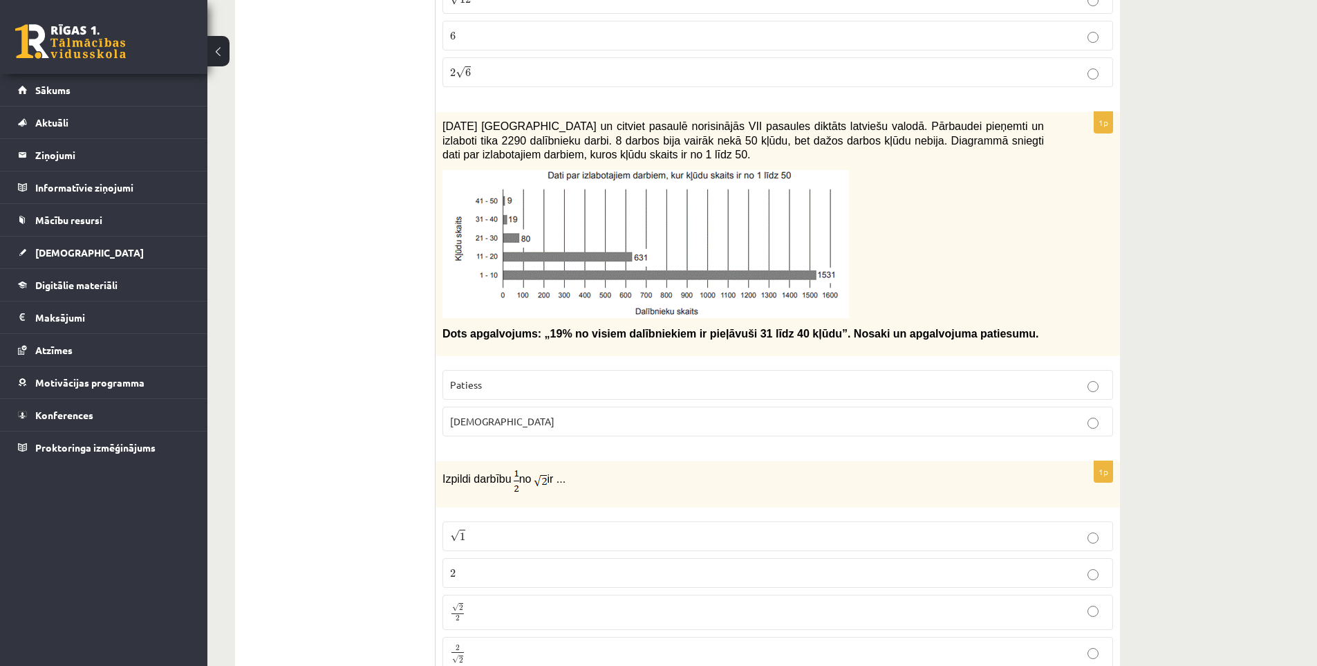
scroll to position [4979, 0]
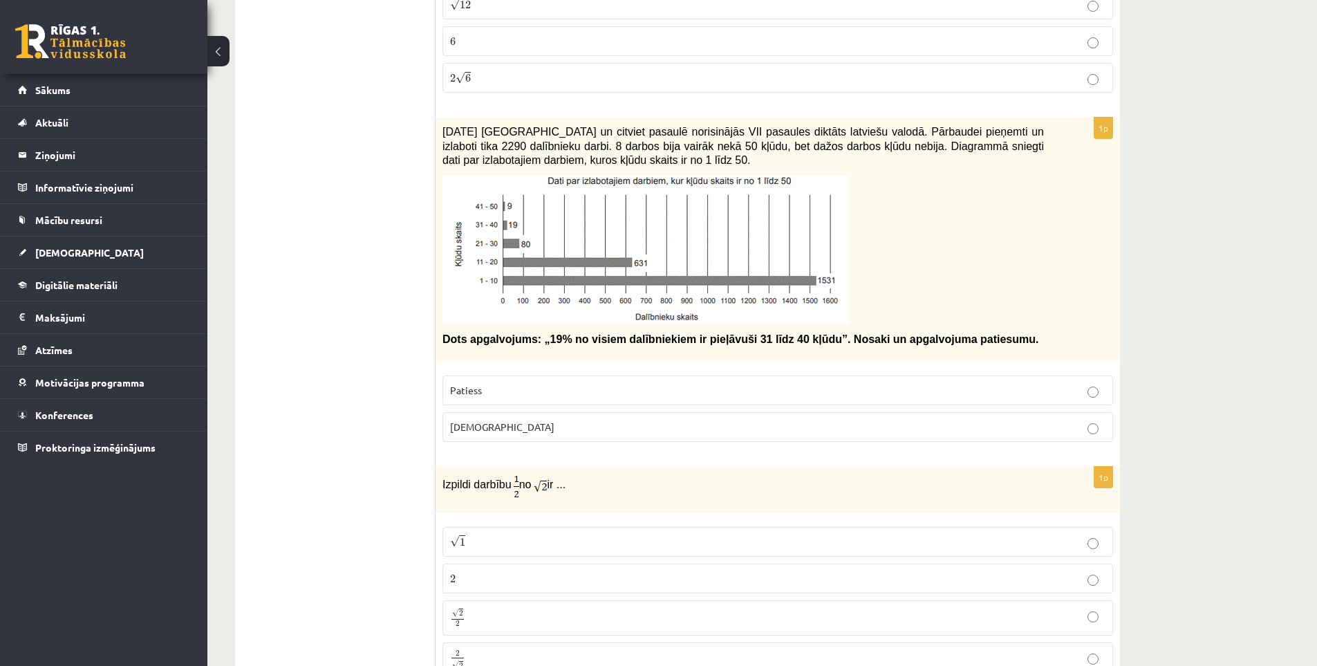
drag, startPoint x: 605, startPoint y: 243, endPoint x: 368, endPoint y: 255, distance: 237.5
drag, startPoint x: 633, startPoint y: 386, endPoint x: 625, endPoint y: 375, distance: 13.3
click at [630, 382] on label "Patiess" at bounding box center [778, 390] width 671 height 30
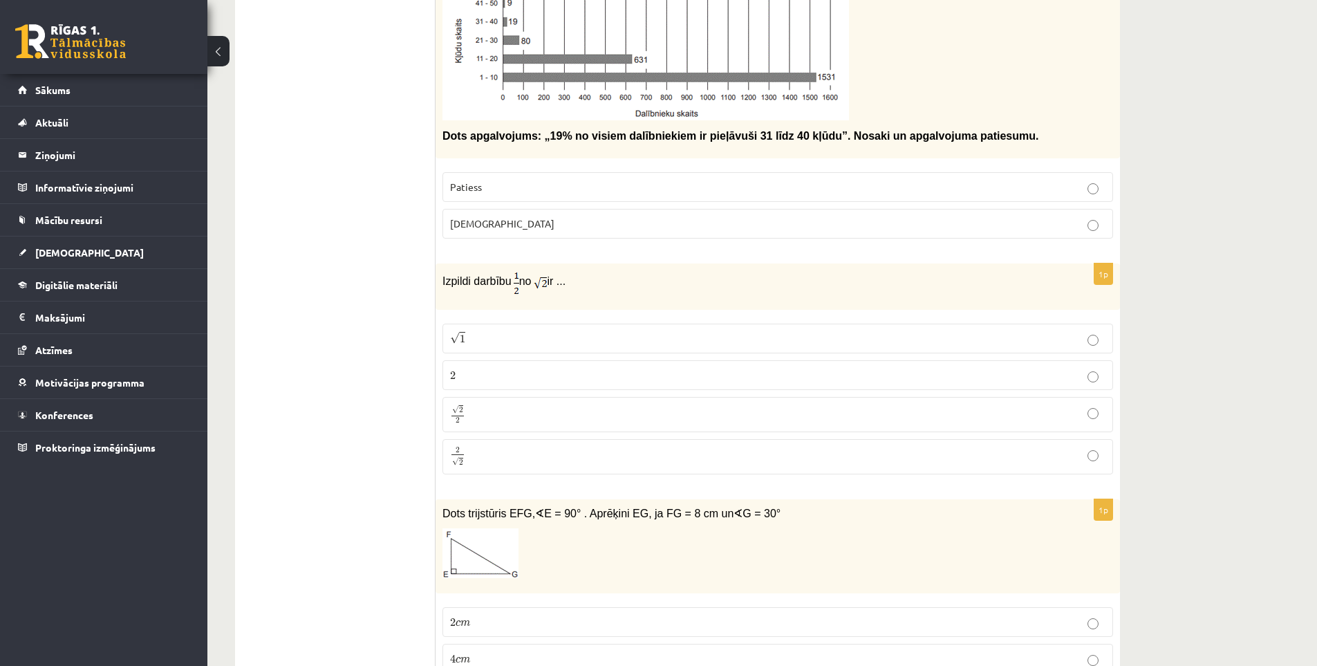
scroll to position [5186, 0]
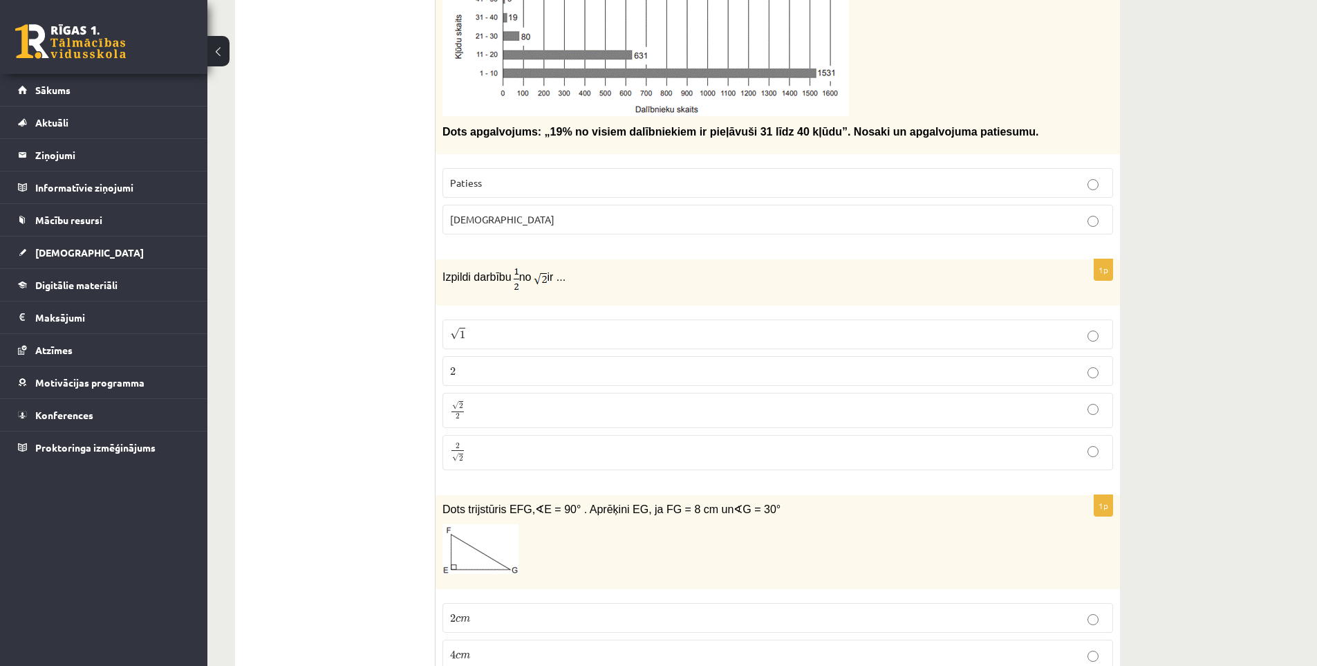
drag, startPoint x: 600, startPoint y: 258, endPoint x: 441, endPoint y: 265, distance: 158.5
click at [441, 265] on div "Izpildi darbību no ir ..." at bounding box center [778, 282] width 685 height 46
click at [486, 364] on p "2 2" at bounding box center [778, 371] width 656 height 15
click at [590, 356] on label "2 2" at bounding box center [778, 371] width 671 height 30
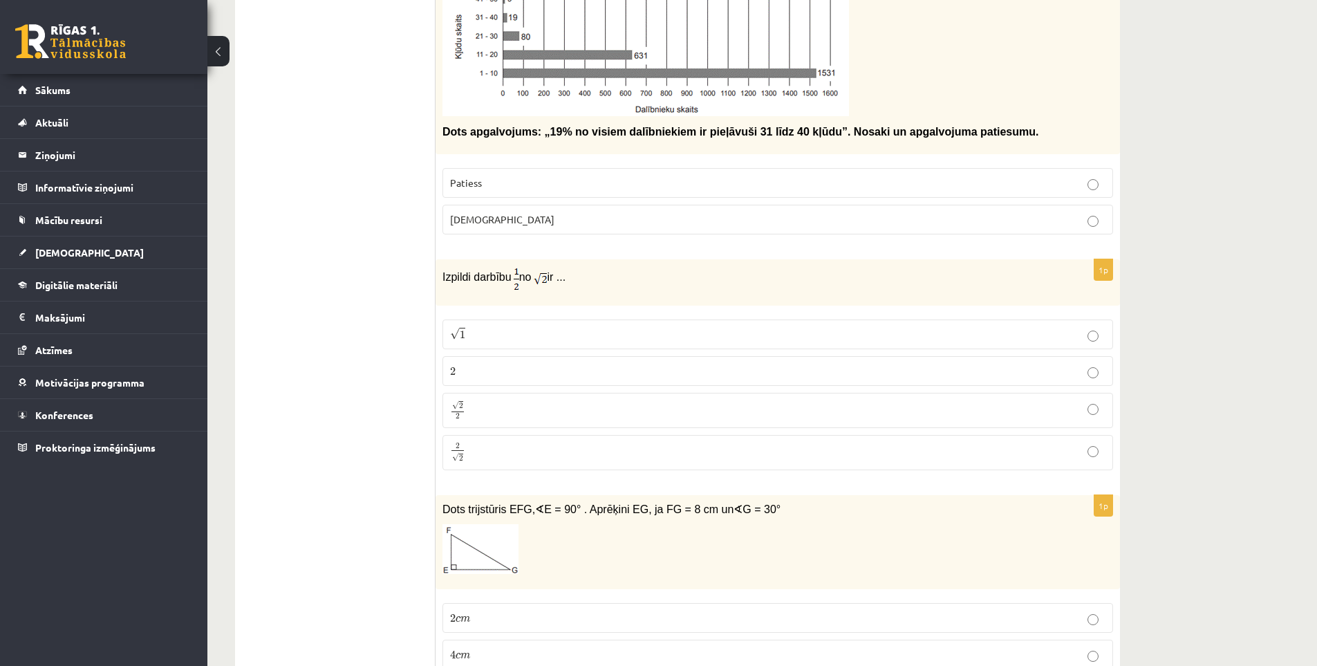
click at [596, 400] on p "√ 2 2 2 2" at bounding box center [778, 410] width 656 height 20
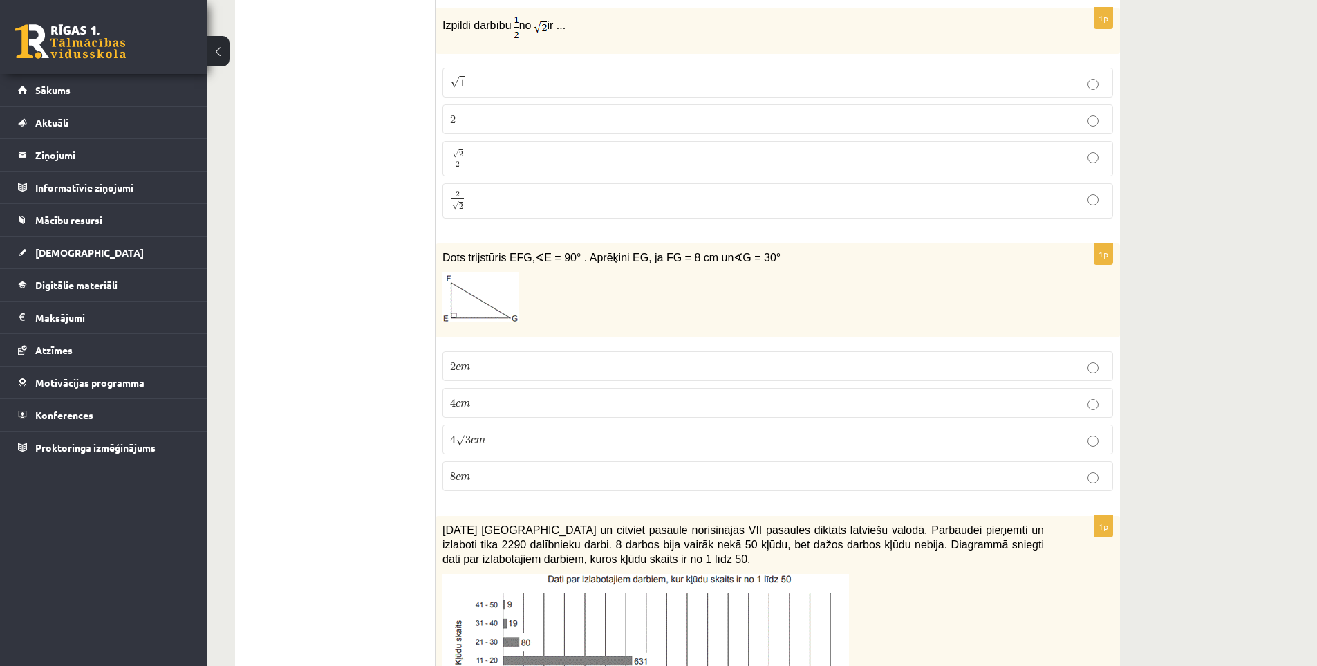
scroll to position [5463, 0]
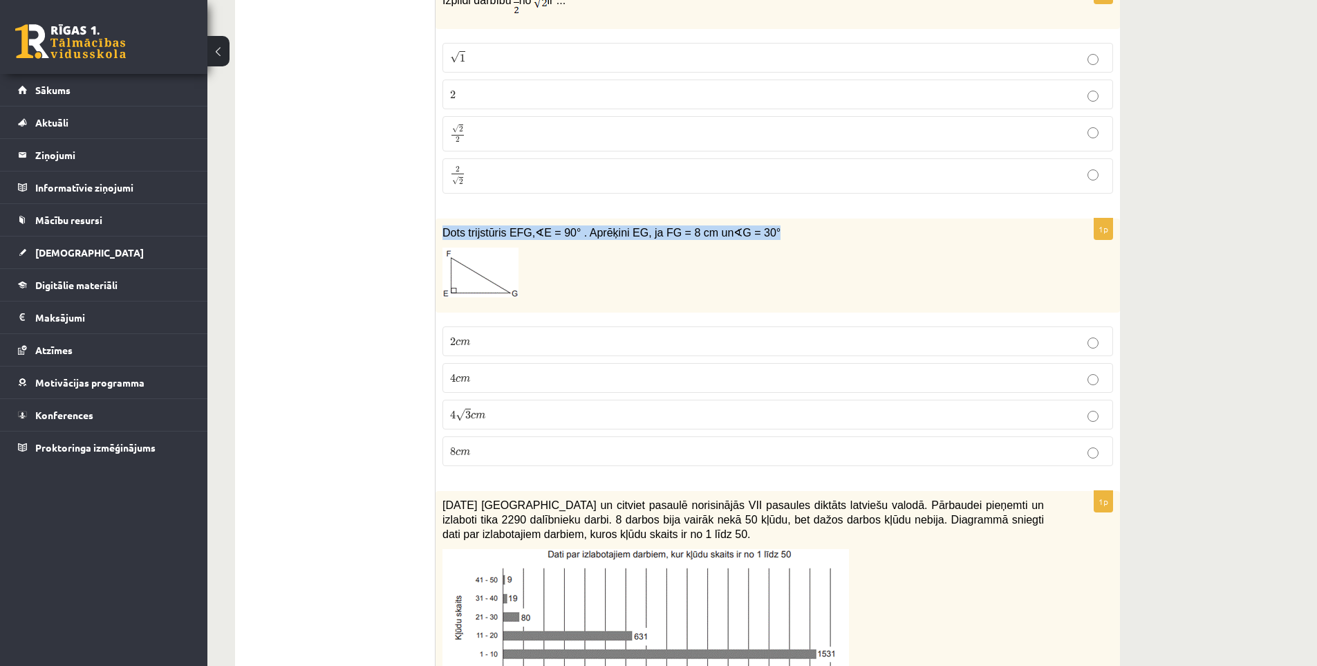
drag, startPoint x: 761, startPoint y: 216, endPoint x: 441, endPoint y: 221, distance: 319.5
click at [441, 221] on div "Dots trijstūris EFG, ∢ E = 90° . Aprēķini EG, ja FG = 8 cm un ∢ G = 30°" at bounding box center [778, 266] width 685 height 95
click at [565, 407] on p "4 √ 3 c m 4 3 c m" at bounding box center [778, 414] width 656 height 15
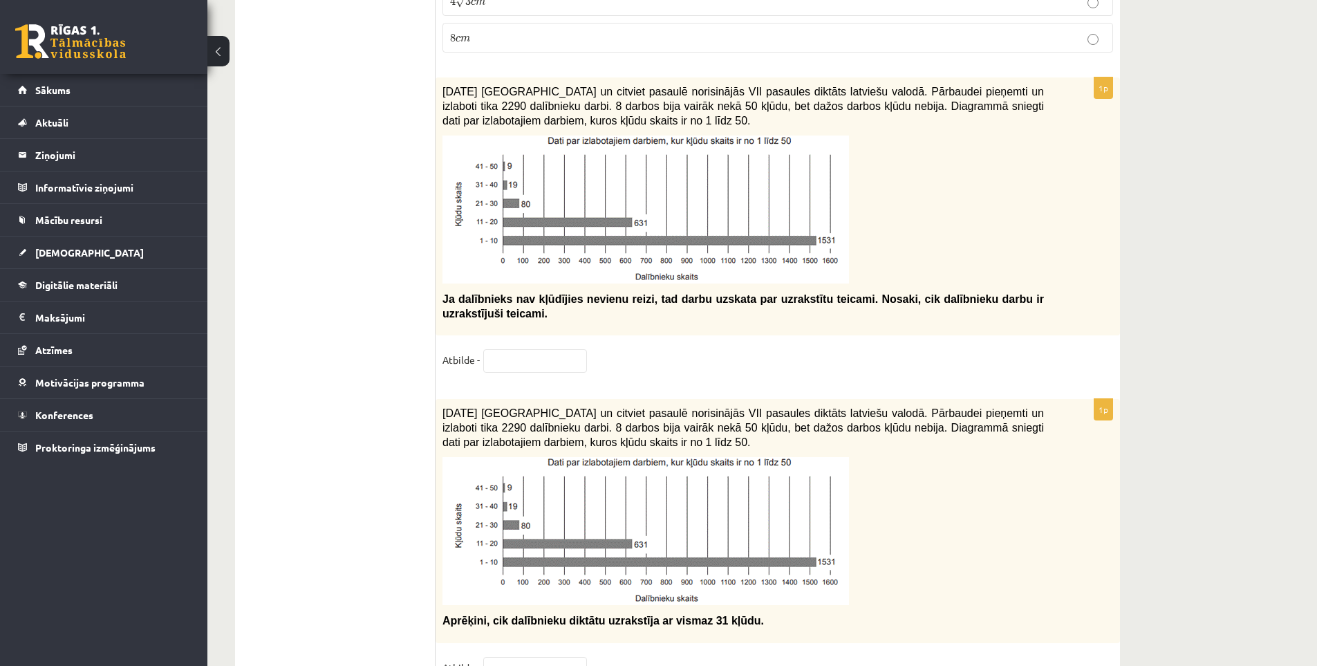
scroll to position [5878, 0]
drag, startPoint x: 481, startPoint y: 306, endPoint x: 459, endPoint y: 294, distance: 25.1
click at [453, 293] on div "2021. gada 27. novembrī Latvijā un citviet pasaulē norisinājās VII pasaules dik…" at bounding box center [778, 205] width 685 height 258
click at [479, 295] on span "Ja dalībnieks nav kļūdījies nevienu reizi, tad darbu uzskata par uzrakstītu tei…" at bounding box center [744, 305] width 602 height 26
click at [544, 351] on input "text" at bounding box center [535, 360] width 104 height 24
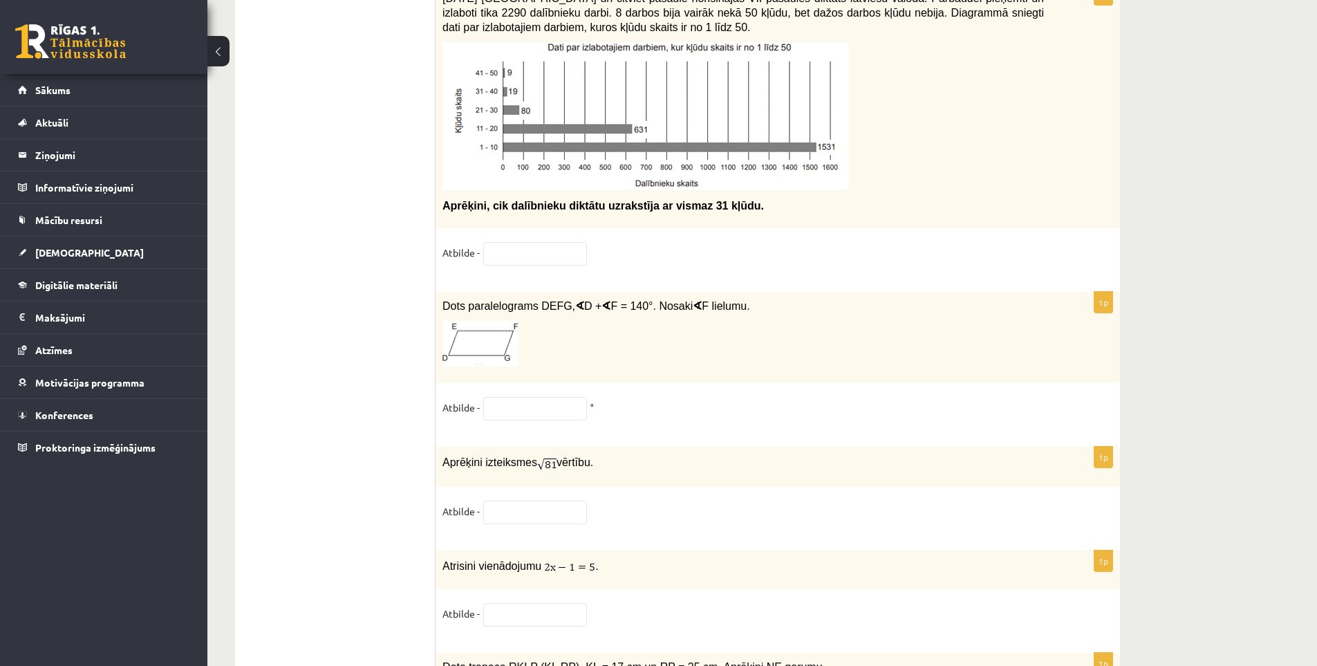
scroll to position [6293, 0]
type input "****"
click at [483, 319] on img at bounding box center [481, 342] width 76 height 47
click at [483, 329] on img at bounding box center [481, 342] width 76 height 47
drag, startPoint x: 507, startPoint y: 360, endPoint x: 500, endPoint y: 394, distance: 34.6
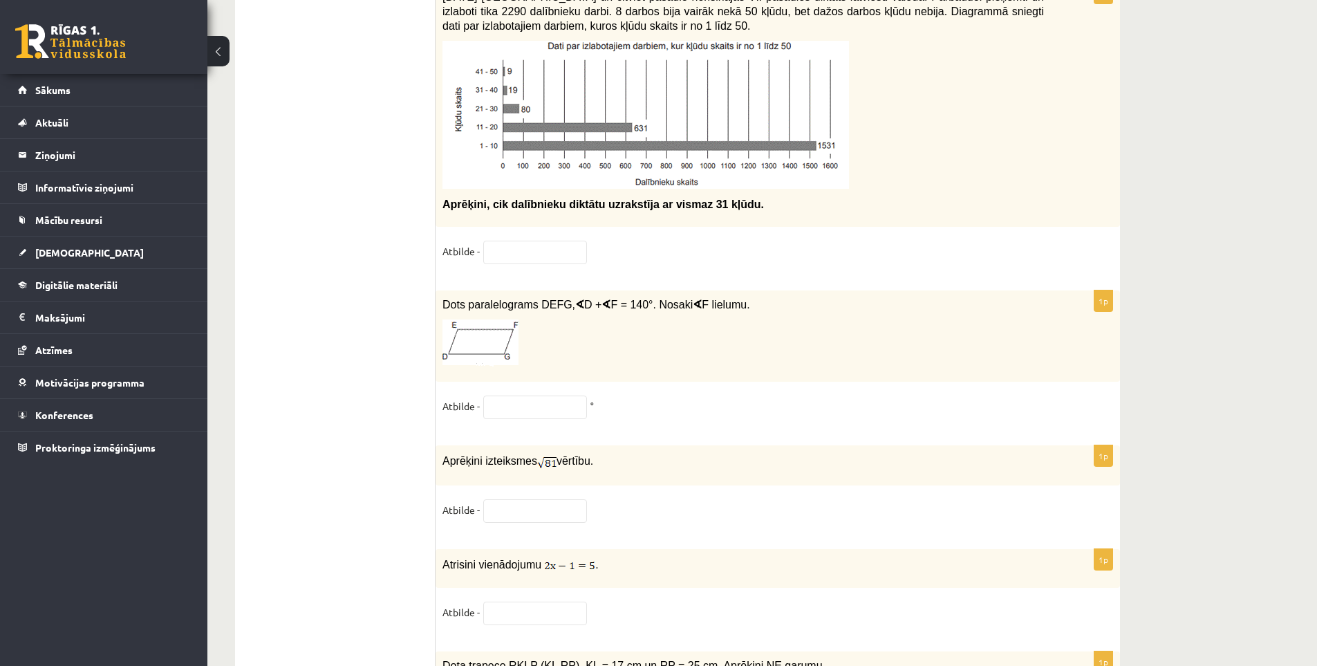
click at [507, 363] on div "Dots paralelograms DEFG, ∢ D + ∢ F = 140°. Nosaki ∢ F lielumu." at bounding box center [778, 336] width 685 height 92
click at [500, 396] on input "text" at bounding box center [535, 408] width 104 height 24
click at [516, 250] on fieldset "Atbilde -" at bounding box center [778, 255] width 671 height 29
drag, startPoint x: 758, startPoint y: 280, endPoint x: 434, endPoint y: 296, distance: 324.7
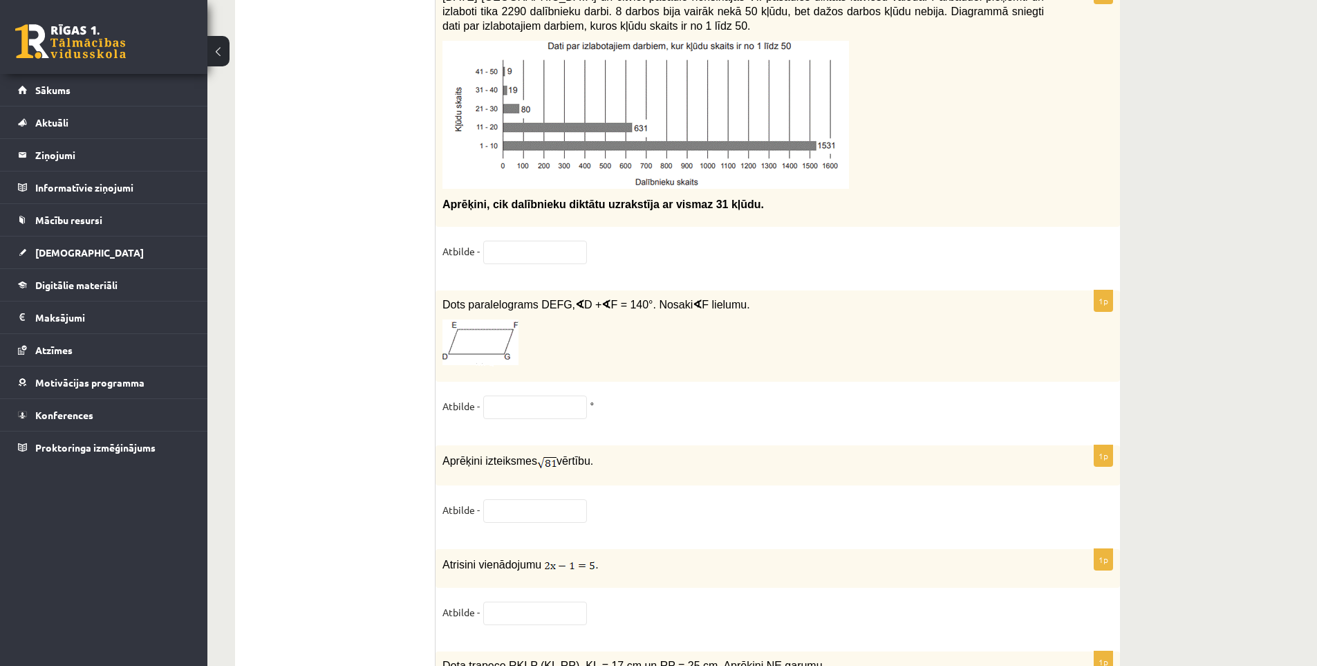
drag, startPoint x: 745, startPoint y: 295, endPoint x: 444, endPoint y: 295, distance: 301.5
click at [440, 296] on div "Dots paralelograms DEFG, ∢ D + ∢ F = 140°. Nosaki ∢ F lielumu." at bounding box center [778, 336] width 685 height 92
click at [514, 241] on input "text" at bounding box center [535, 253] width 104 height 24
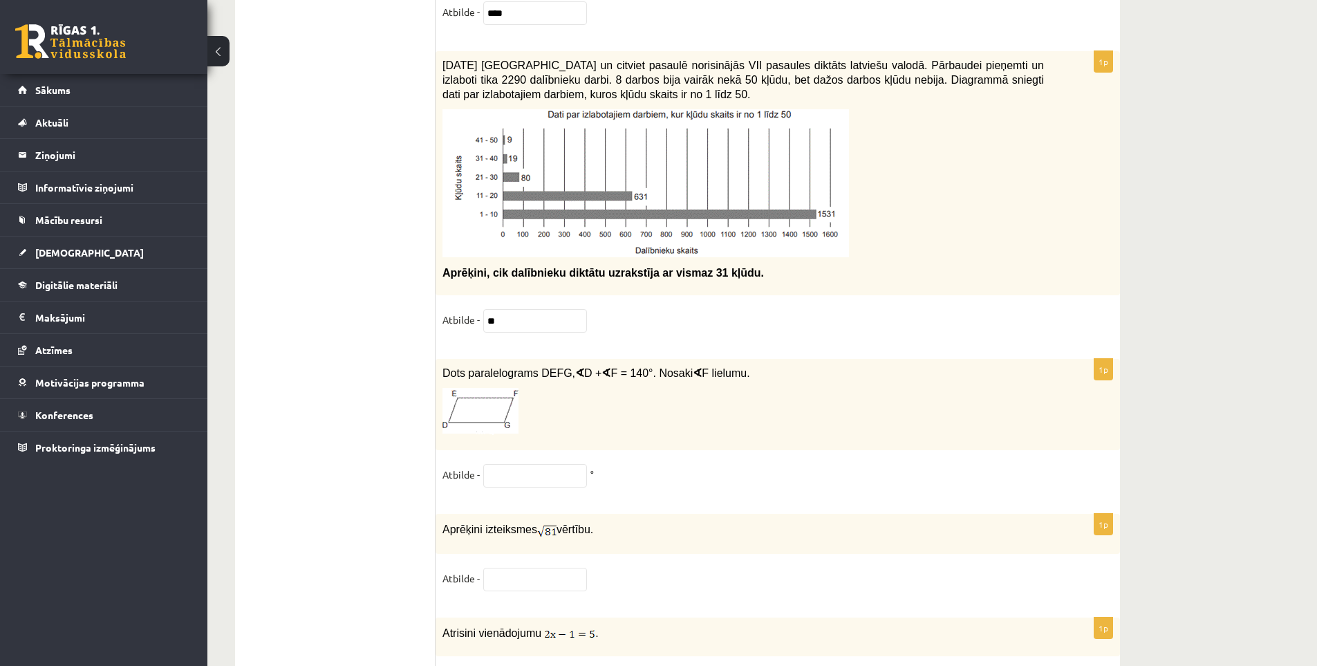
scroll to position [6223, 0]
click at [530, 310] on input "**" at bounding box center [535, 322] width 104 height 24
type input "**"
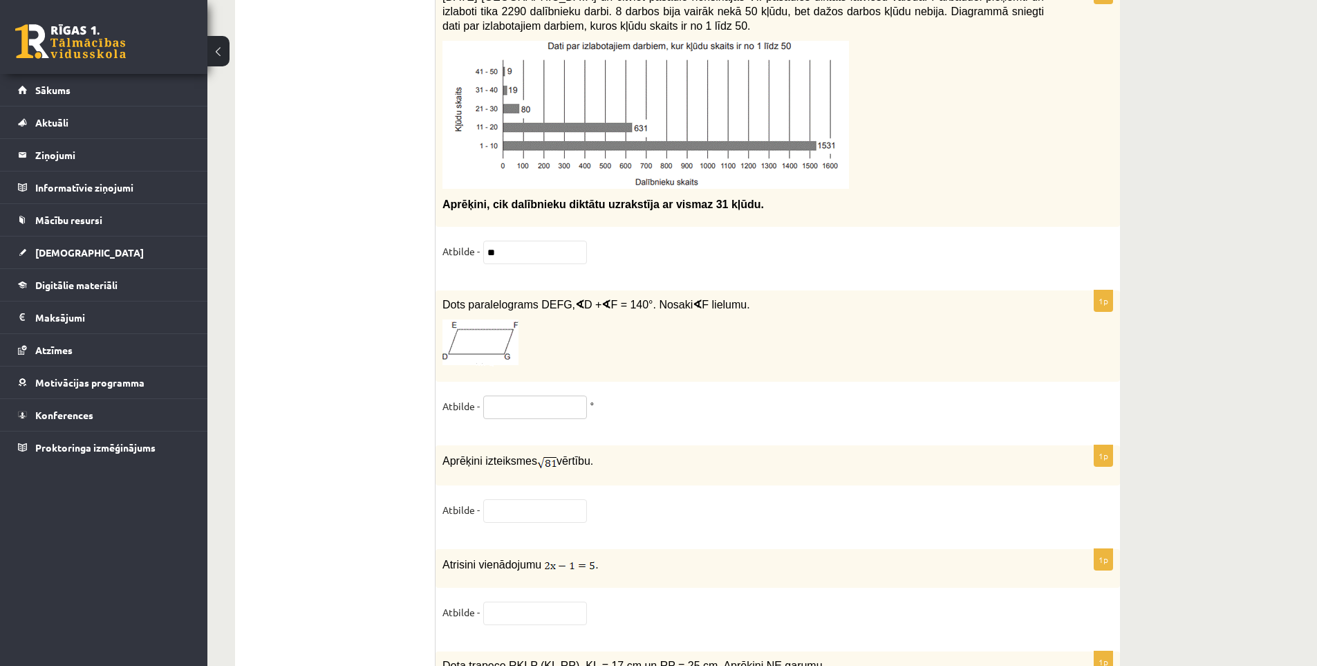
click at [554, 396] on input "text" at bounding box center [535, 408] width 104 height 24
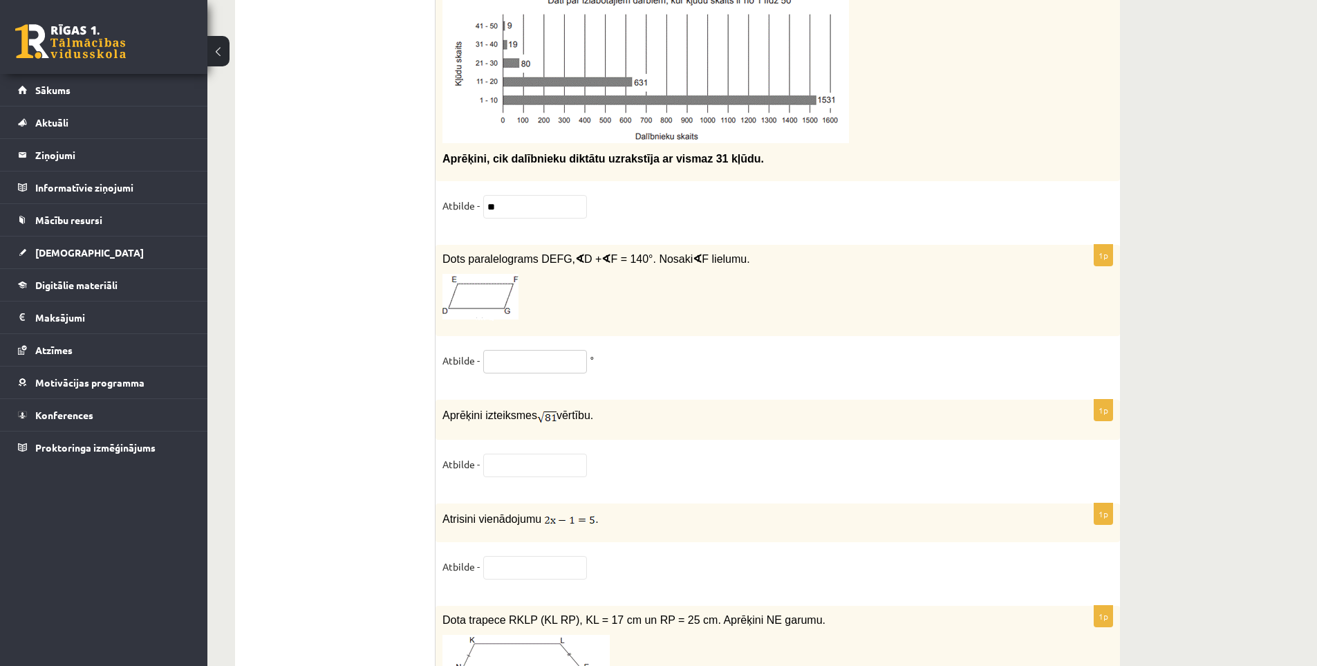
scroll to position [6362, 0]
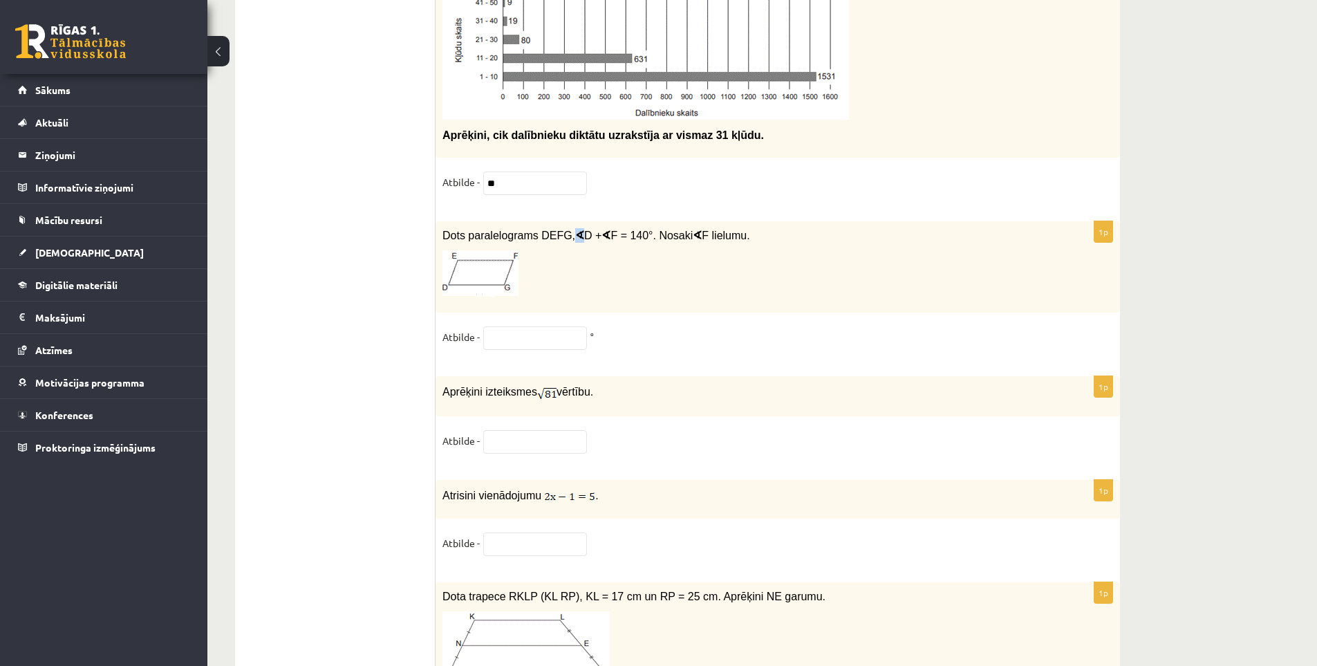
drag, startPoint x: 573, startPoint y: 227, endPoint x: 564, endPoint y: 226, distance: 8.3
click at [564, 230] on span "Dots paralelograms DEFG, ∢ D + ∢ F = 140°. Nosaki ∢ F lielumu." at bounding box center [597, 235] width 308 height 11
click at [537, 326] on input "text" at bounding box center [535, 338] width 104 height 24
type input "*"
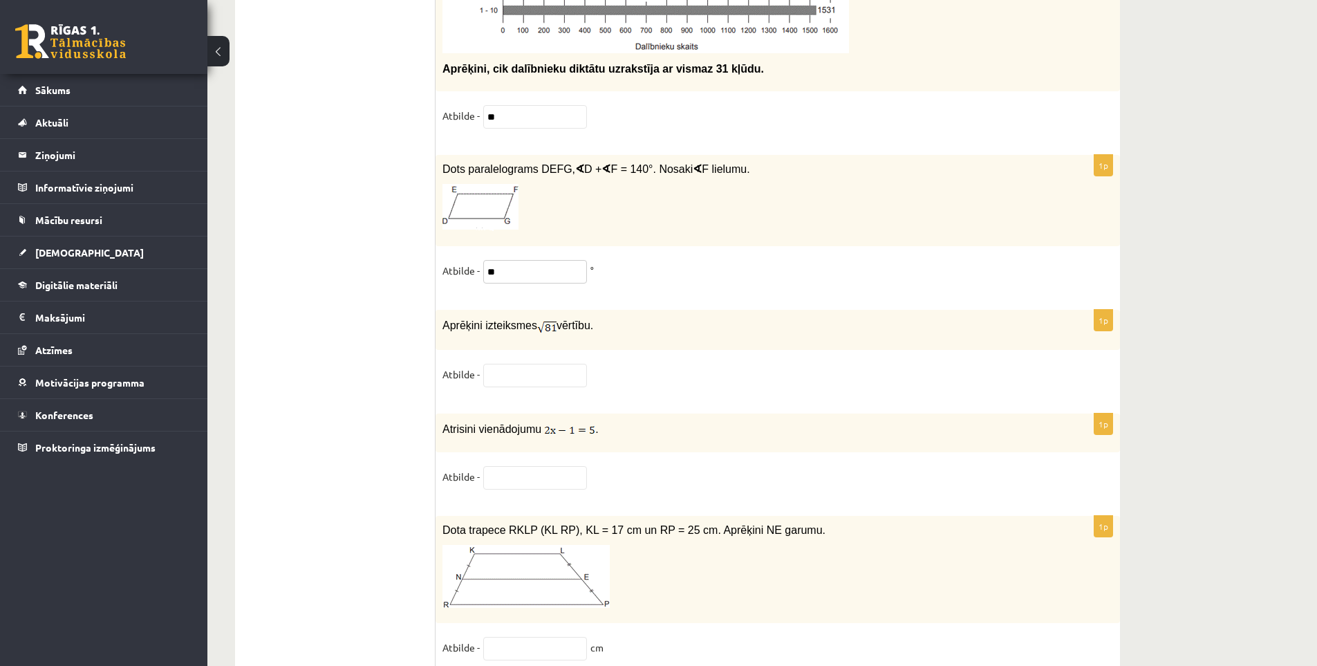
scroll to position [6431, 0]
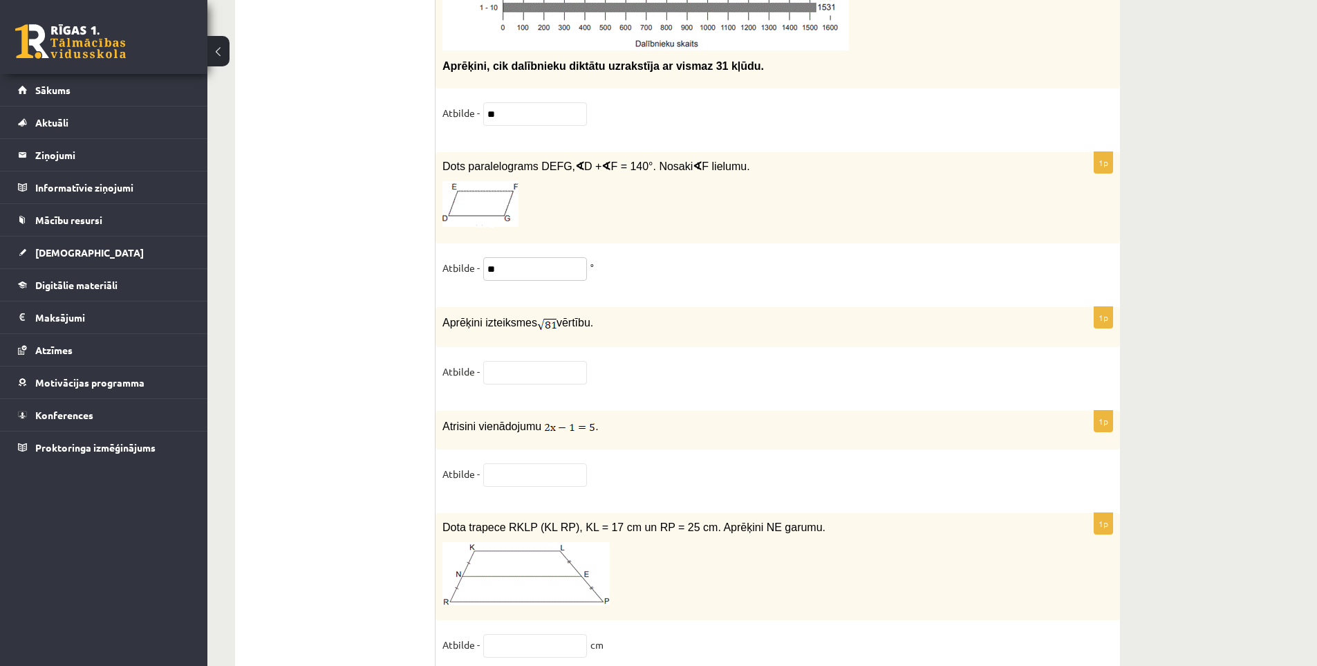
type input "**"
drag, startPoint x: 561, startPoint y: 320, endPoint x: 440, endPoint y: 322, distance: 121.7
click at [440, 322] on div "Aprēķini izteiksmes vērtību." at bounding box center [778, 326] width 685 height 39
click at [543, 322] on img at bounding box center [546, 324] width 19 height 15
click at [537, 317] on img at bounding box center [546, 324] width 19 height 15
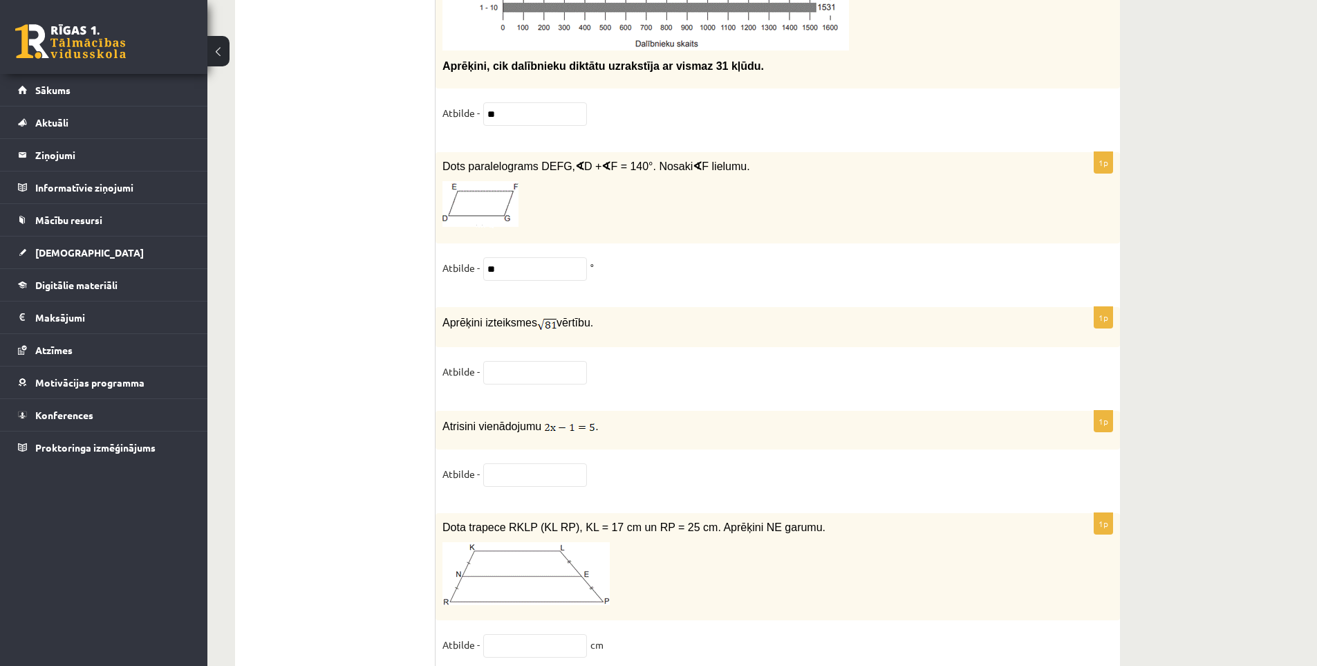
click at [539, 317] on img at bounding box center [546, 324] width 19 height 15
click at [537, 317] on img at bounding box center [546, 324] width 19 height 15
click at [556, 366] on input "text" at bounding box center [535, 373] width 104 height 24
type input "*"
click at [500, 362] on input "text" at bounding box center [535, 373] width 104 height 24
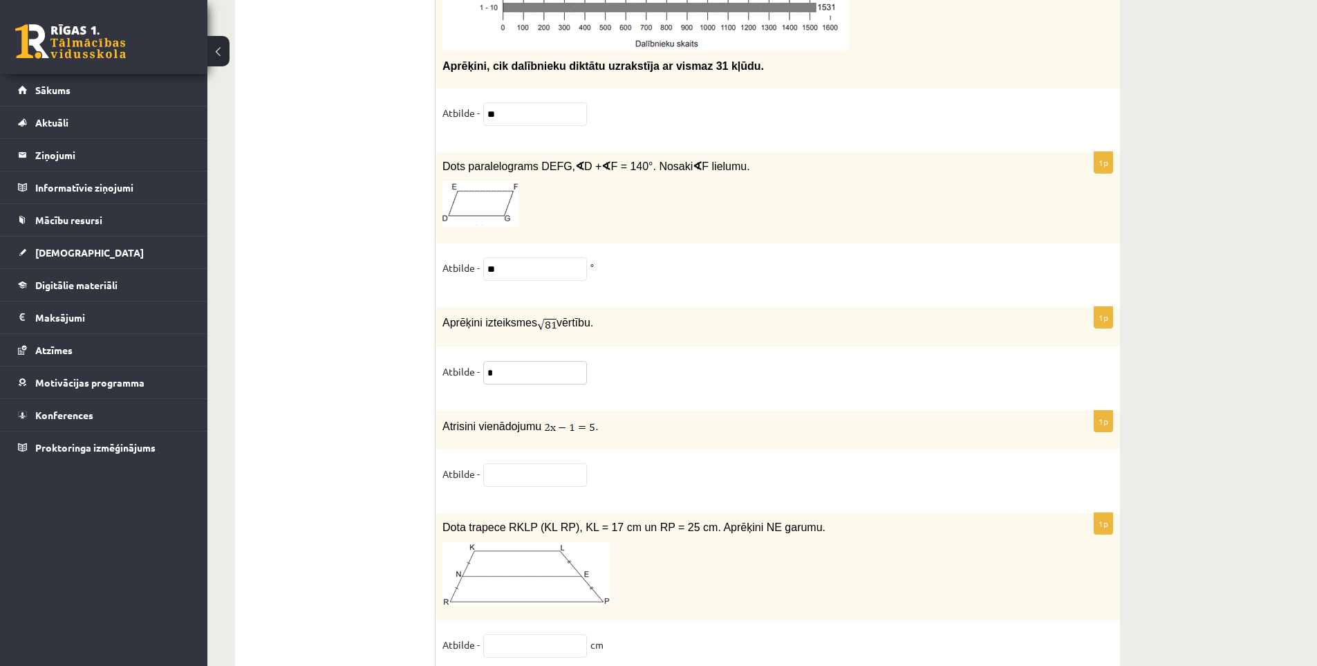
type input "*"
drag, startPoint x: 614, startPoint y: 420, endPoint x: 541, endPoint y: 425, distance: 72.8
click at [541, 425] on p "Atrisini vienādojumu ." at bounding box center [744, 426] width 602 height 17
drag, startPoint x: 440, startPoint y: 420, endPoint x: 632, endPoint y: 427, distance: 191.7
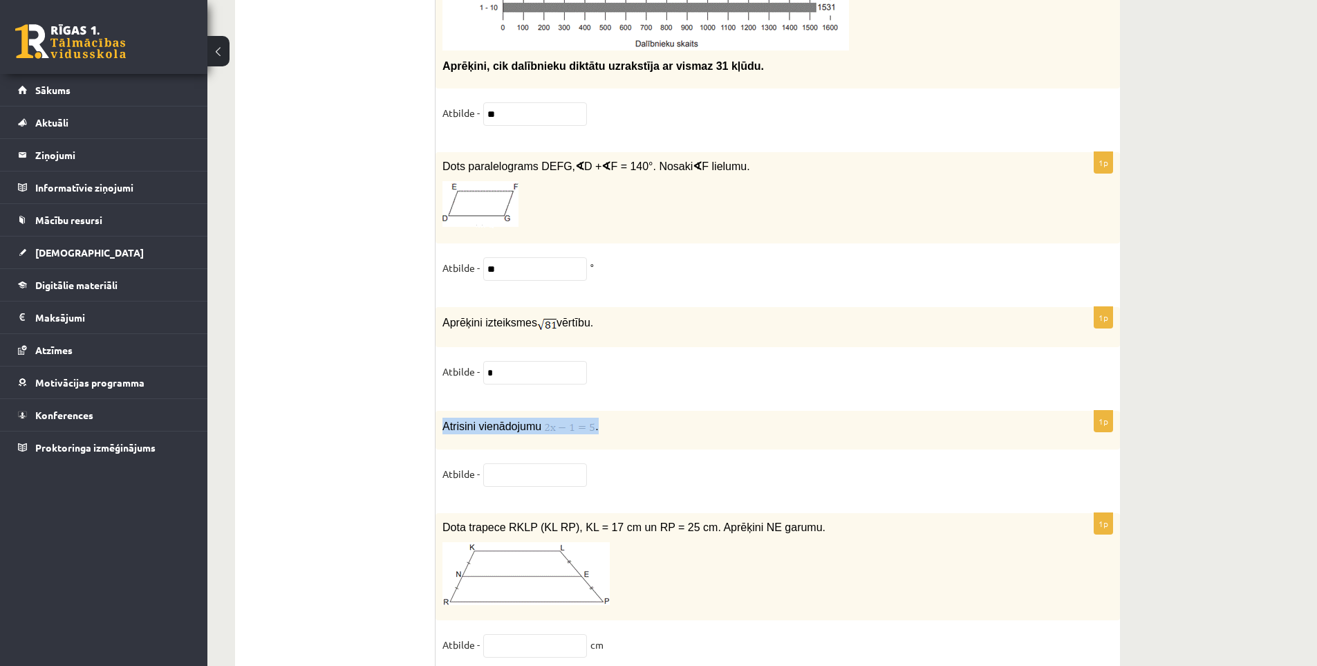
click at [632, 427] on div "Atrisini vienādojumu ." at bounding box center [778, 430] width 685 height 39
click at [514, 484] on div "1p Atrisini vienādojumu . Atbilde -" at bounding box center [778, 455] width 685 height 89
click at [512, 463] on input "text" at bounding box center [535, 475] width 104 height 24
type input "*"
click at [546, 463] on input "*" at bounding box center [535, 475] width 104 height 24
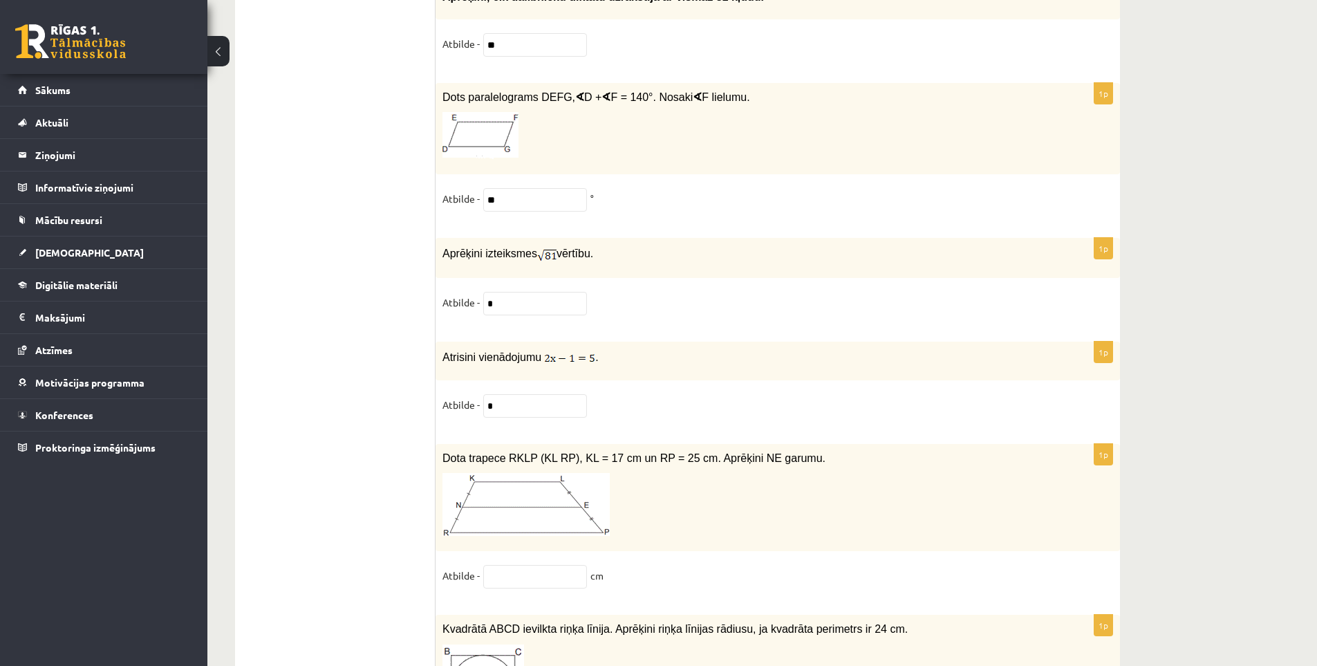
drag, startPoint x: 790, startPoint y: 396, endPoint x: 797, endPoint y: 394, distance: 7.2
click at [797, 394] on fieldset "Atbilde - *" at bounding box center [778, 408] width 671 height 29
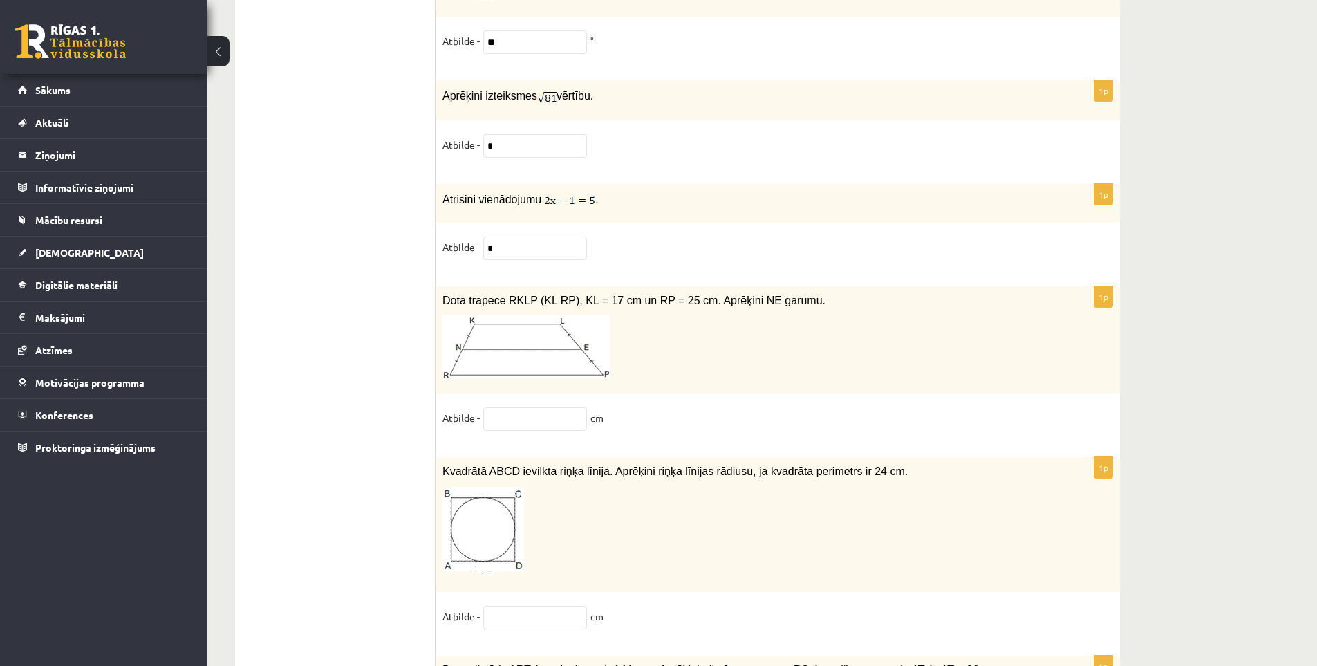
scroll to position [6708, 0]
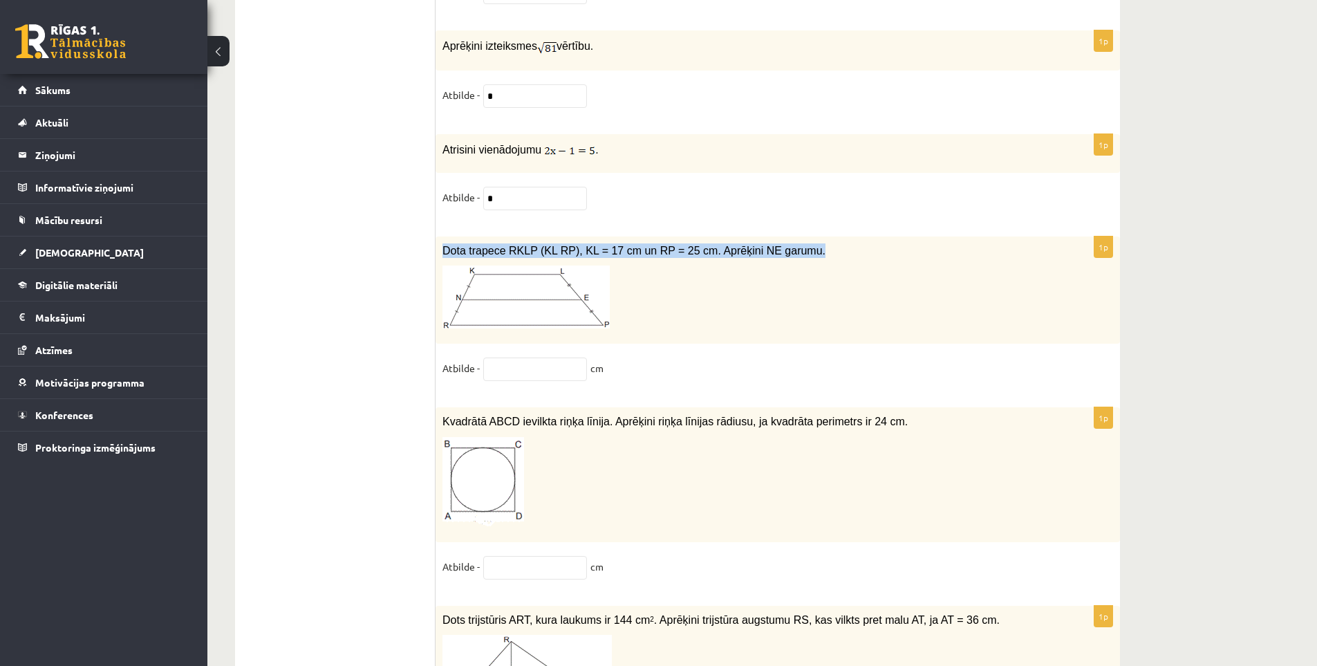
drag, startPoint x: 734, startPoint y: 245, endPoint x: 442, endPoint y: 241, distance: 292.5
click at [442, 241] on div "Dota trapece RKLP (KL RP), KL = 17 cm un RP = 25 cm. Aprēķini NE garumu." at bounding box center [778, 290] width 685 height 108
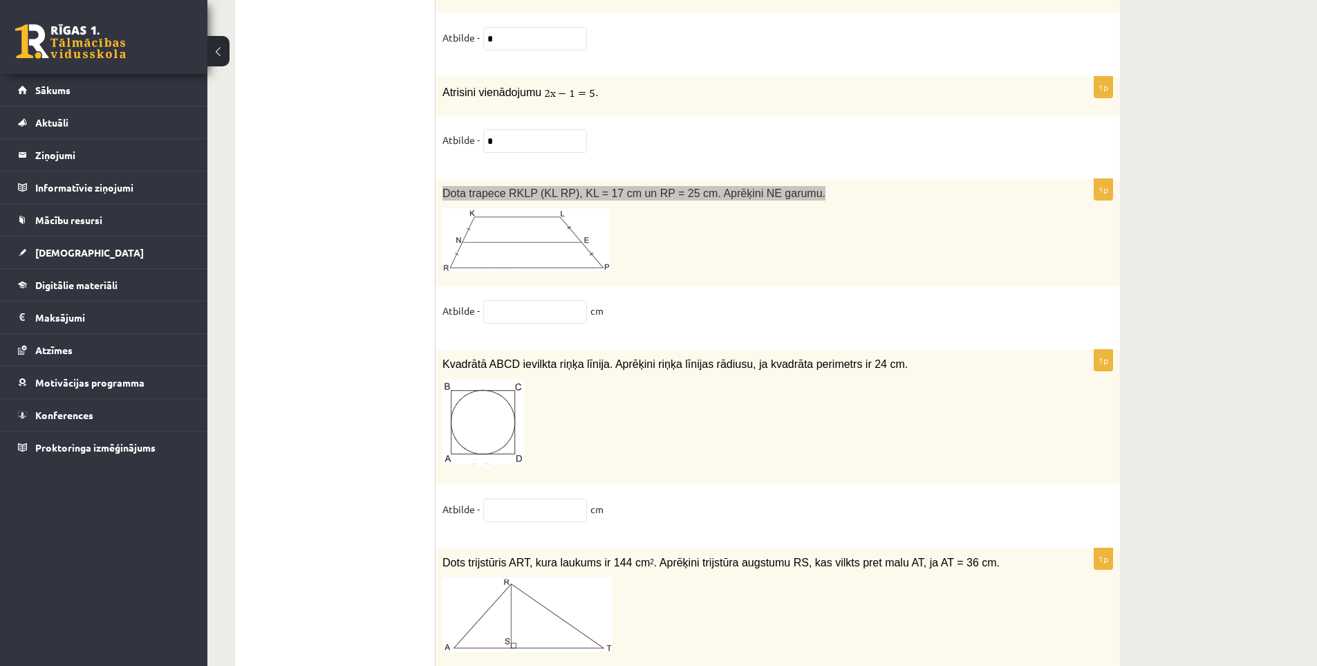
scroll to position [6915, 0]
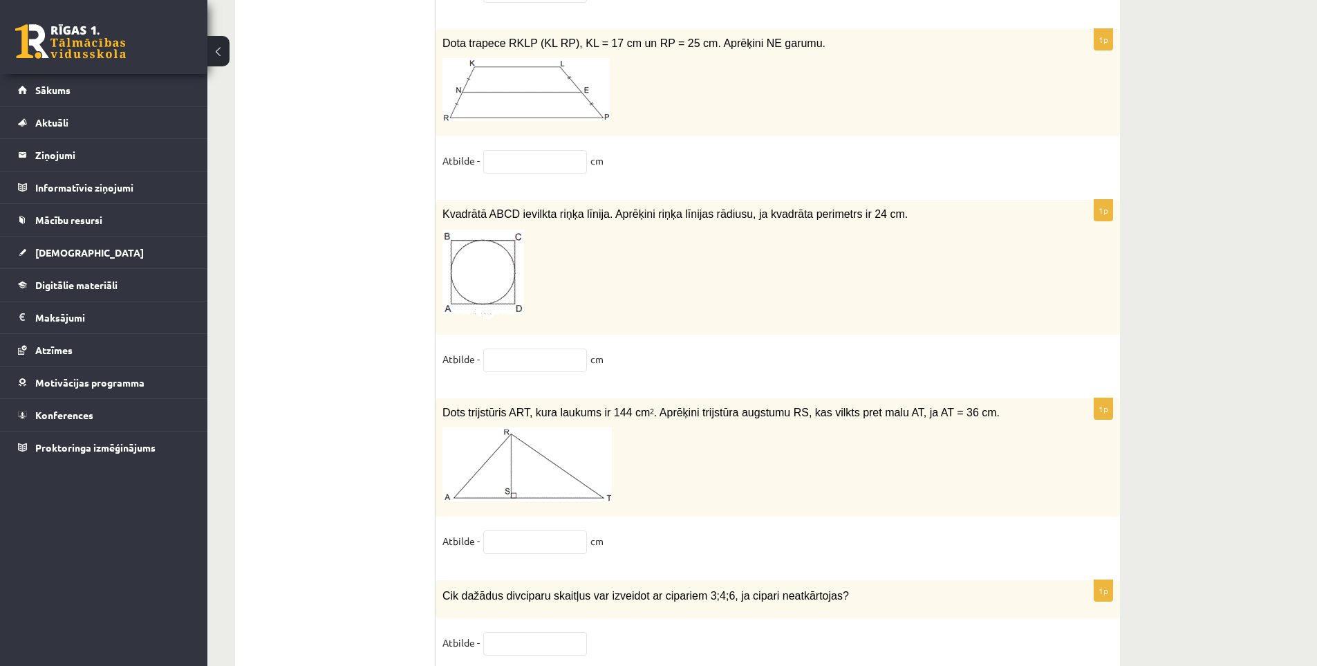
click at [528, 171] on fieldset "Atbilde - cm" at bounding box center [778, 164] width 671 height 29
click at [528, 163] on input "text" at bounding box center [535, 162] width 104 height 24
type input "*"
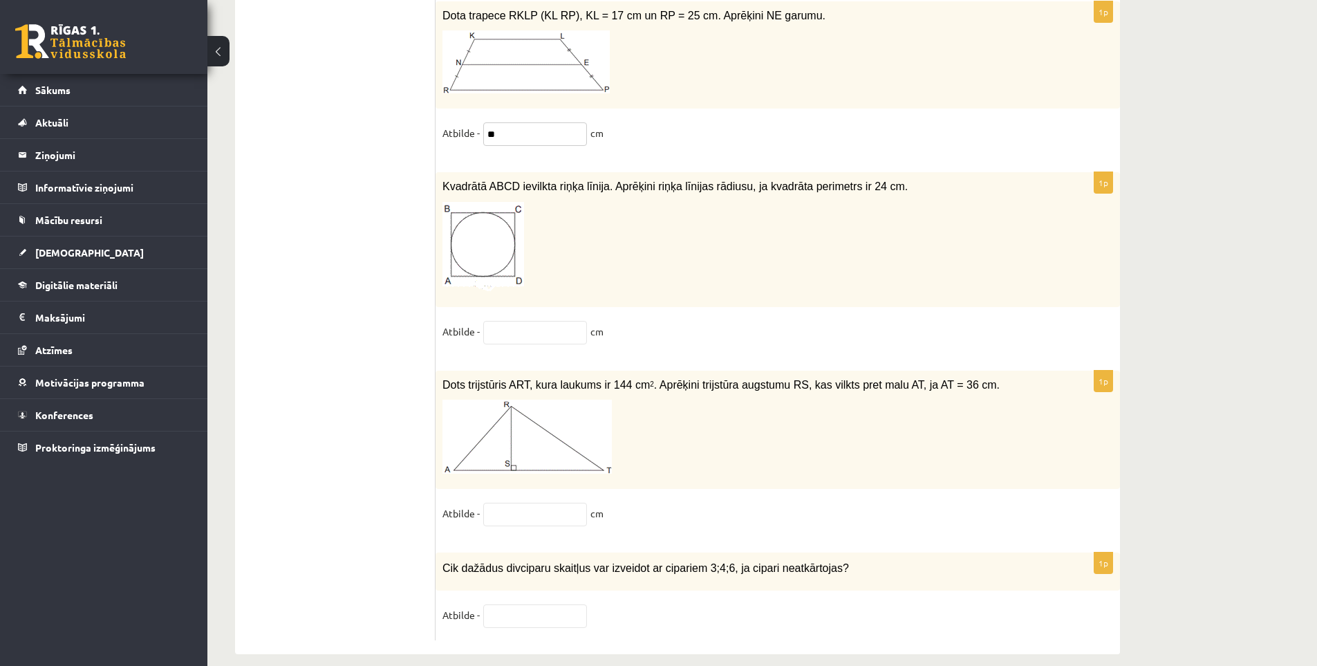
scroll to position [6957, 0]
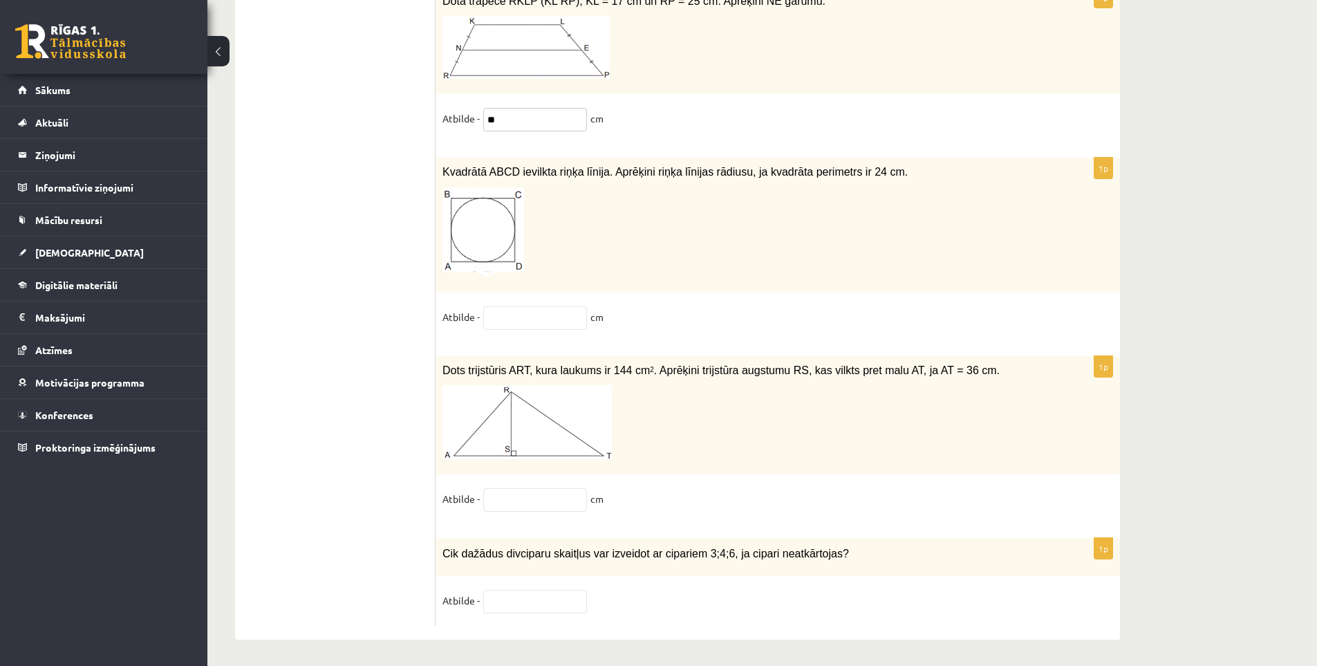
type input "**"
drag, startPoint x: 460, startPoint y: 165, endPoint x: 937, endPoint y: 170, distance: 477.2
click at [937, 170] on p "Kvadrātā ABCD ievilkta riņķa līnija. Aprēķini riņķa līnijas rādiusu, ja kvadrāt…" at bounding box center [744, 172] width 602 height 15
drag, startPoint x: 906, startPoint y: 162, endPoint x: 440, endPoint y: 169, distance: 465.4
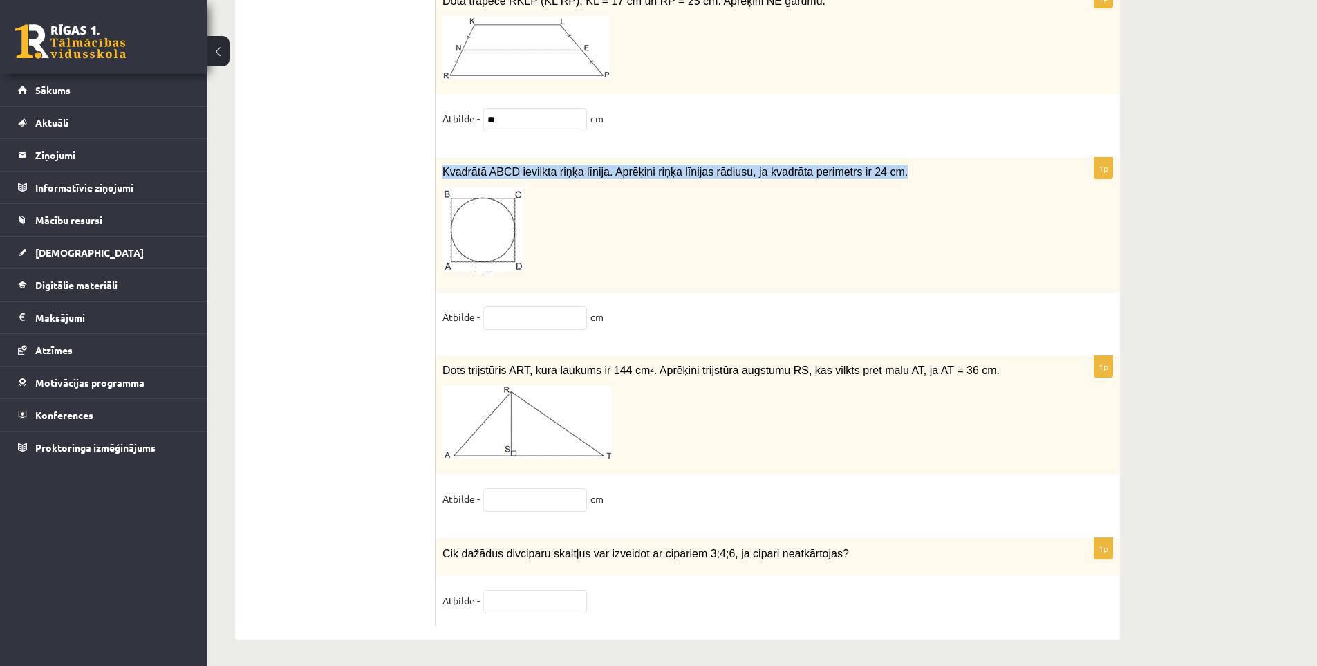
click at [440, 169] on div "Kvadrātā ABCD ievilkta riņķa līnija. Aprēķini riņķa līnijas rādiusu, ja kvadrāt…" at bounding box center [778, 225] width 685 height 135
click at [527, 317] on input "text" at bounding box center [535, 318] width 104 height 24
type input "*"
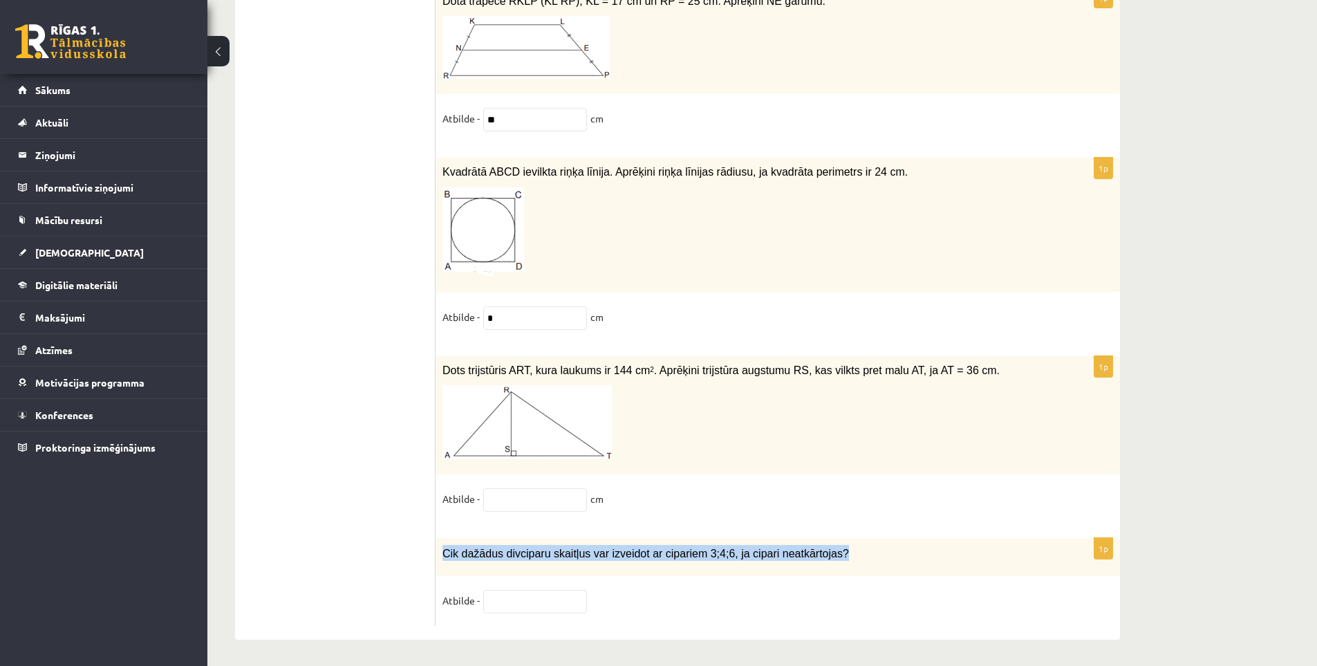
drag, startPoint x: 854, startPoint y: 539, endPoint x: 445, endPoint y: 541, distance: 409.4
click at [445, 541] on div "Cik dažādus divciparu skaitļus var izveidot ar cipariem 3;4;6, ja cipari neatkā…" at bounding box center [778, 557] width 685 height 38
click at [765, 380] on div "Dots trijstūris ART, kura laukums ir 144 cm 2 . Aprēķini trijstūra augstumu RS,…" at bounding box center [778, 415] width 685 height 119
click at [561, 586] on div "1p Cik dažādus divciparu skaitļus var izveidot ar cipariem 3;4;6, ja cipari nea…" at bounding box center [778, 582] width 685 height 88
click at [537, 611] on fieldset "Atbilde -" at bounding box center [778, 604] width 671 height 29
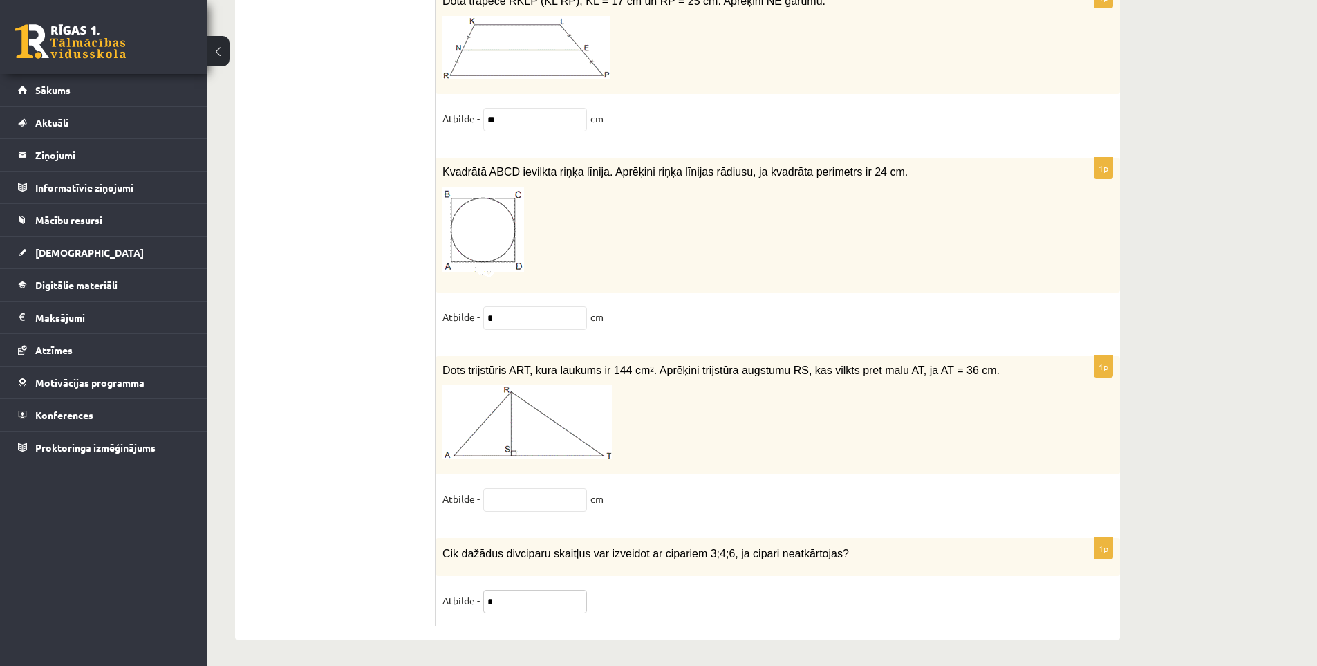
type input "*"
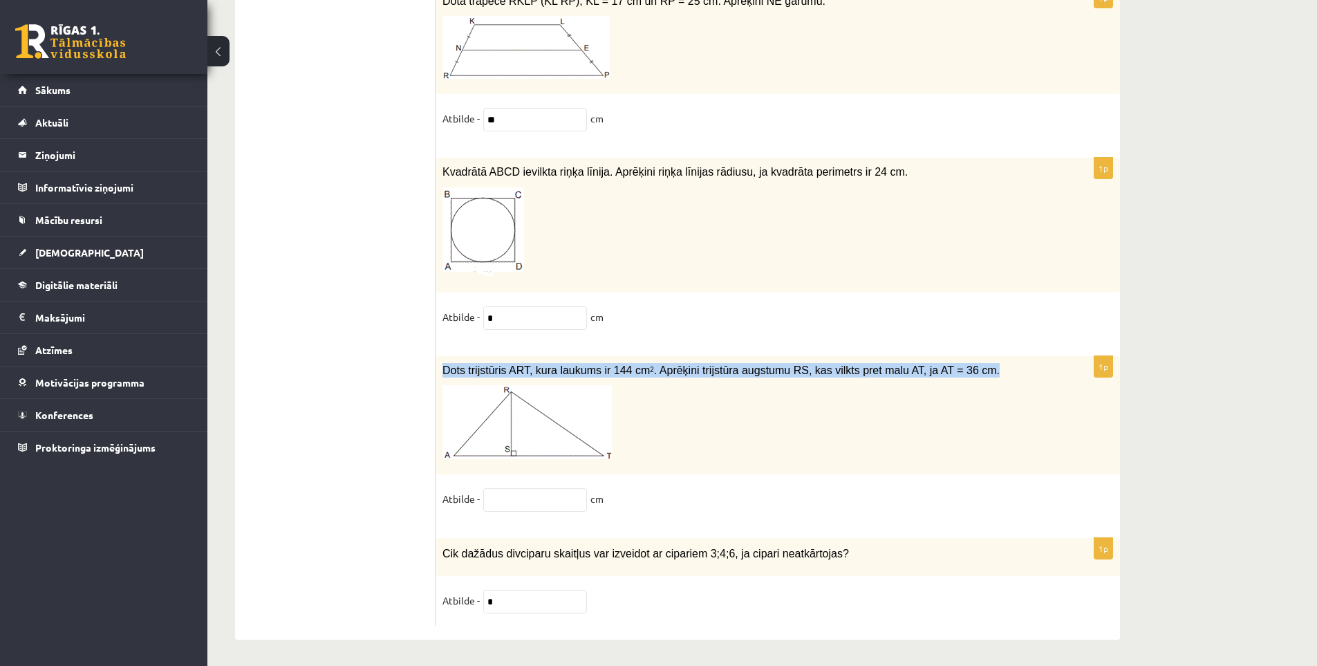
drag, startPoint x: 885, startPoint y: 360, endPoint x: 443, endPoint y: 357, distance: 442.6
click at [443, 357] on div "Dots trijstūris ART, kura laukums ir 144 cm 2 . Aprēķini trijstūra augstumu RS,…" at bounding box center [778, 415] width 685 height 119
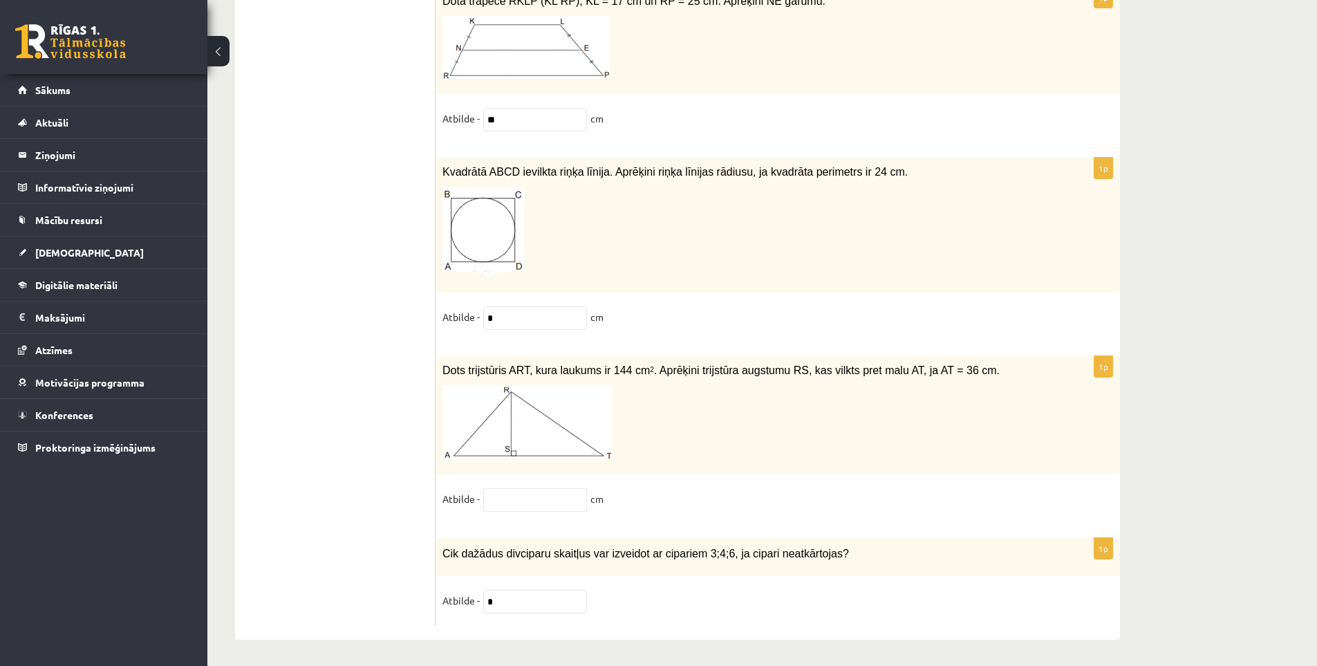
click at [555, 479] on div "1p Dots trijstūris ART, kura laukums ir 144 cm 2 . Aprēķini trijstūra augstumu …" at bounding box center [778, 440] width 685 height 169
click at [544, 496] on input "text" at bounding box center [535, 500] width 104 height 24
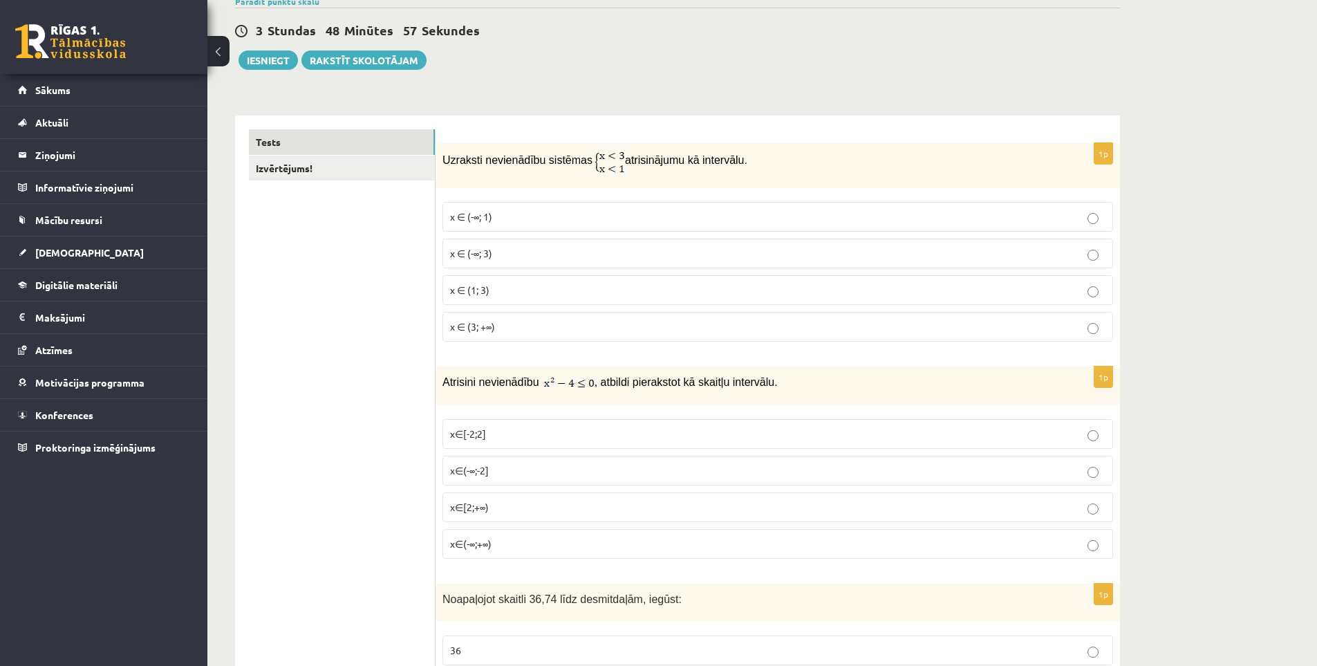
scroll to position [0, 0]
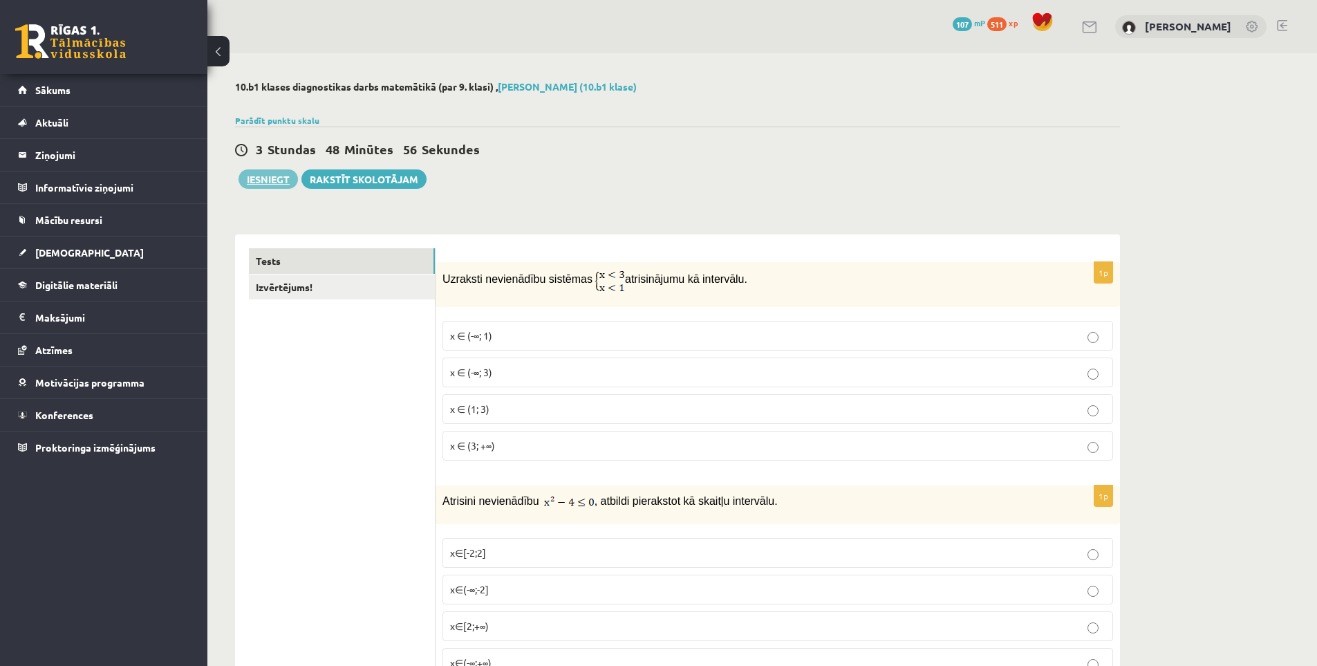
type input "*"
click at [261, 180] on button "Iesniegt" at bounding box center [268, 178] width 59 height 19
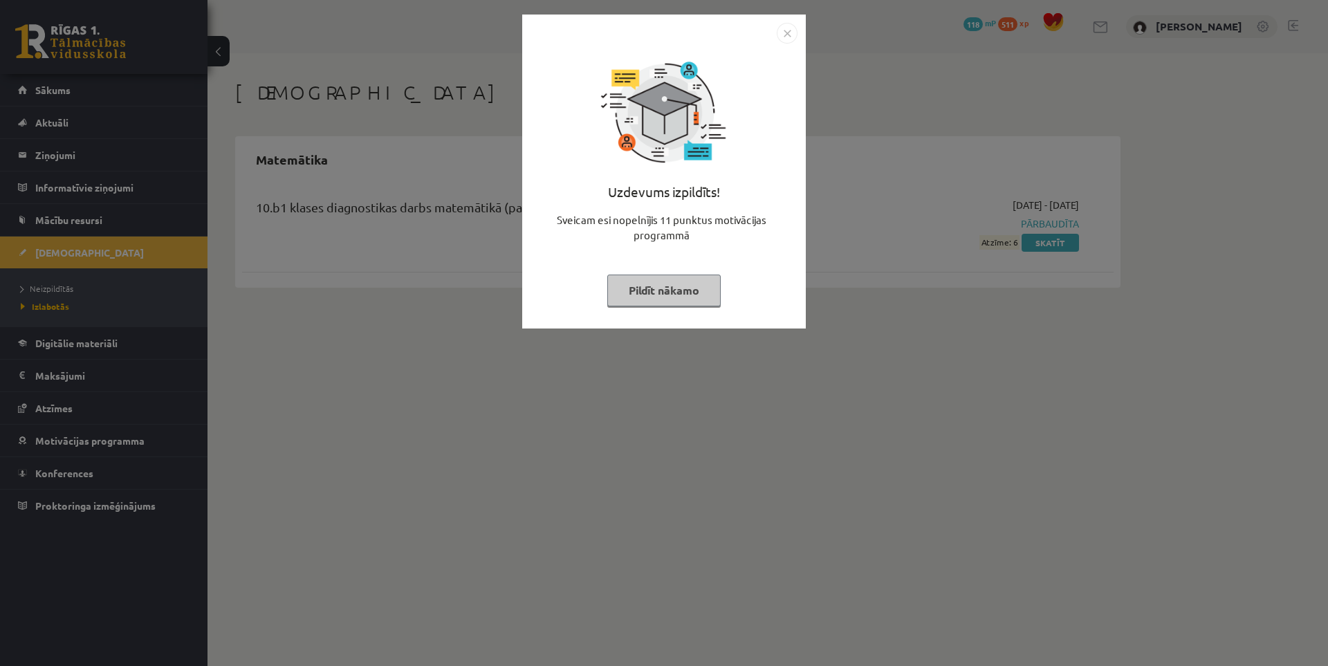
click at [860, 160] on div "Uzdevums izpildīts! Sveicam esi nopelnījis 11 punktus motivācijas programmā Pil…" at bounding box center [664, 333] width 1328 height 666
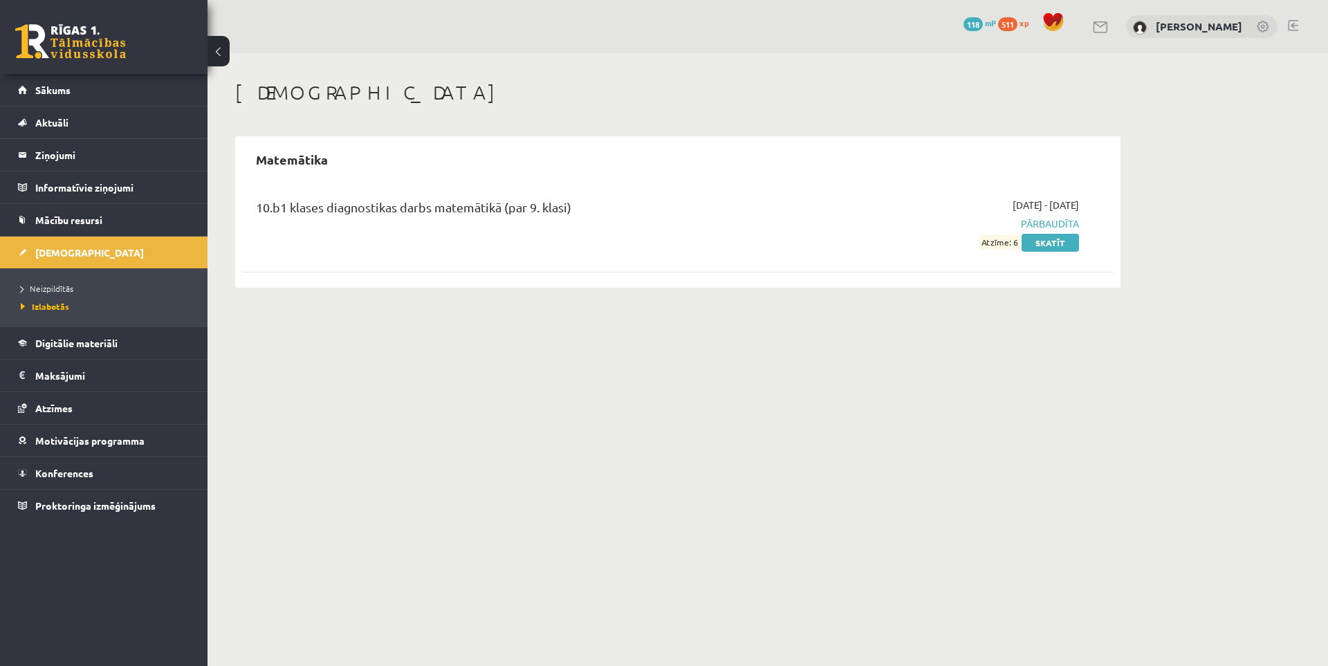
click at [1059, 252] on div "10.b1 klases diagnostikas darbs matemātikā (par 9. klasi) [DATE] - [DATE] Pārba…" at bounding box center [677, 224] width 871 height 80
click at [1057, 243] on link "Skatīt" at bounding box center [1049, 243] width 57 height 18
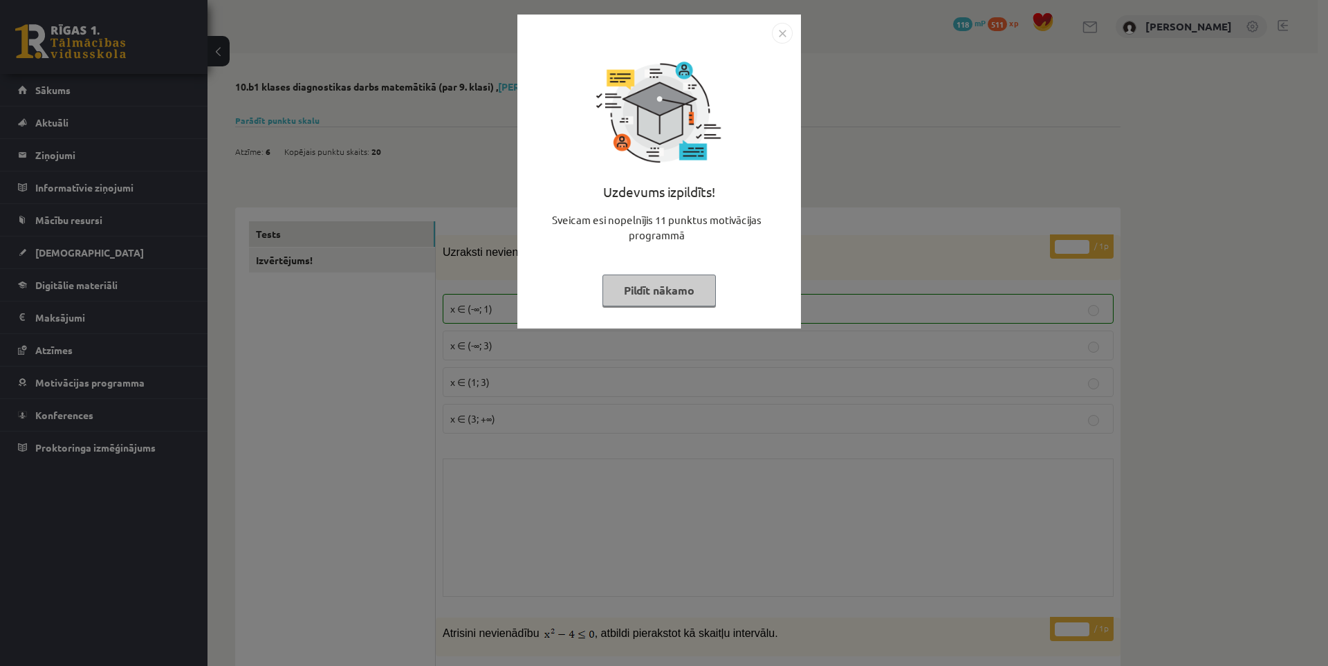
click at [821, 179] on div "Uzdevums izpildīts! Sveicam esi nopelnījis 11 punktus motivācijas programmā Pil…" at bounding box center [664, 333] width 1328 height 666
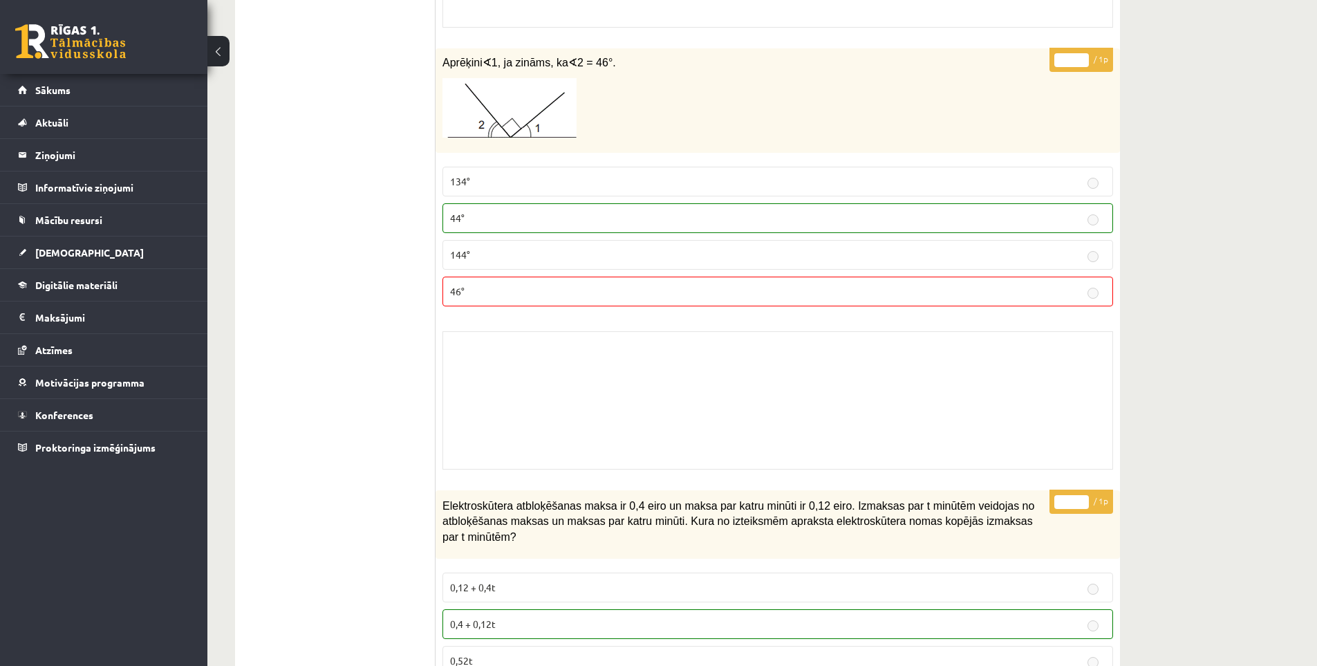
scroll to position [2904, 0]
drag, startPoint x: 817, startPoint y: 197, endPoint x: 709, endPoint y: 224, distance: 110.5
click at [708, 225] on label "44°" at bounding box center [778, 217] width 671 height 30
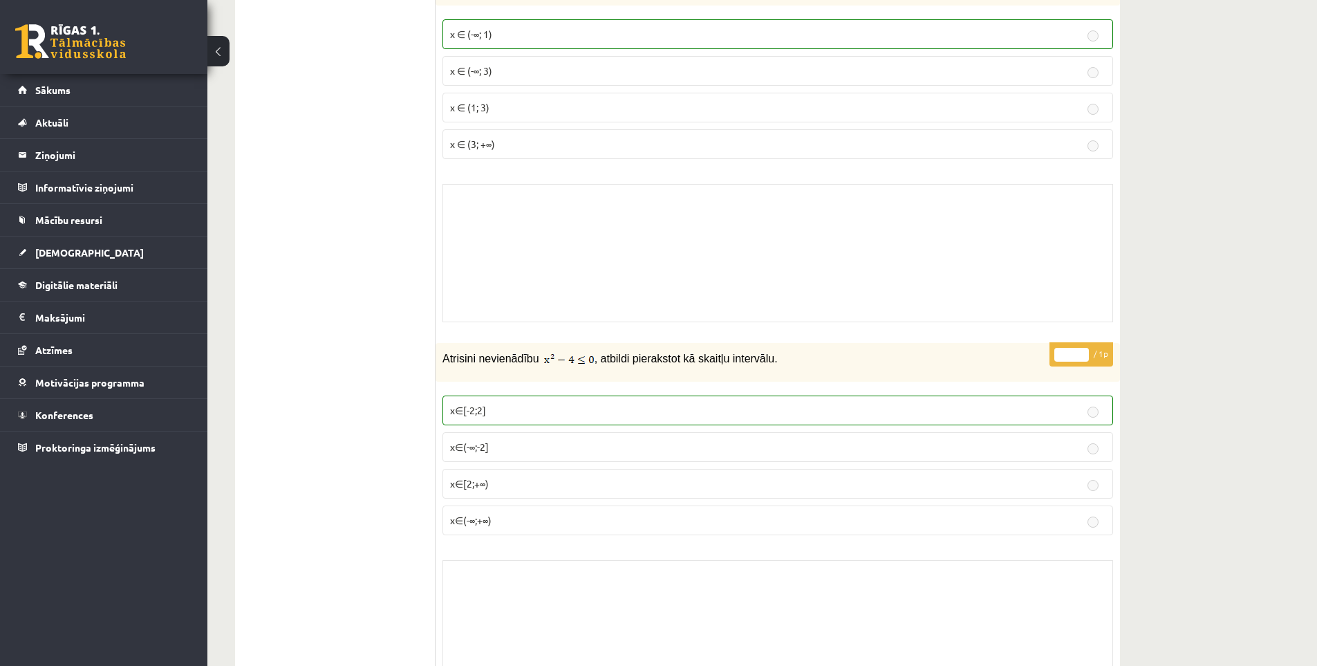
scroll to position [0, 0]
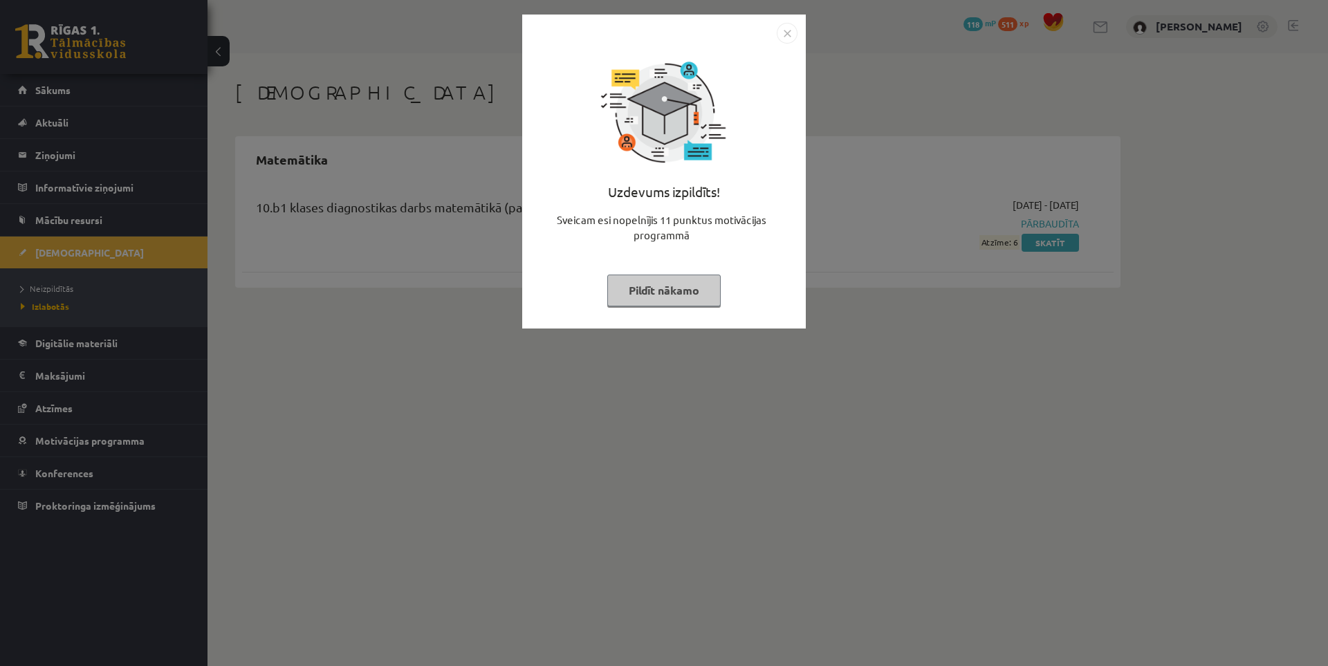
click at [868, 201] on div "Uzdevums izpildīts! Sveicam esi nopelnījis 11 punktus motivācijas programmā Pil…" at bounding box center [664, 333] width 1328 height 666
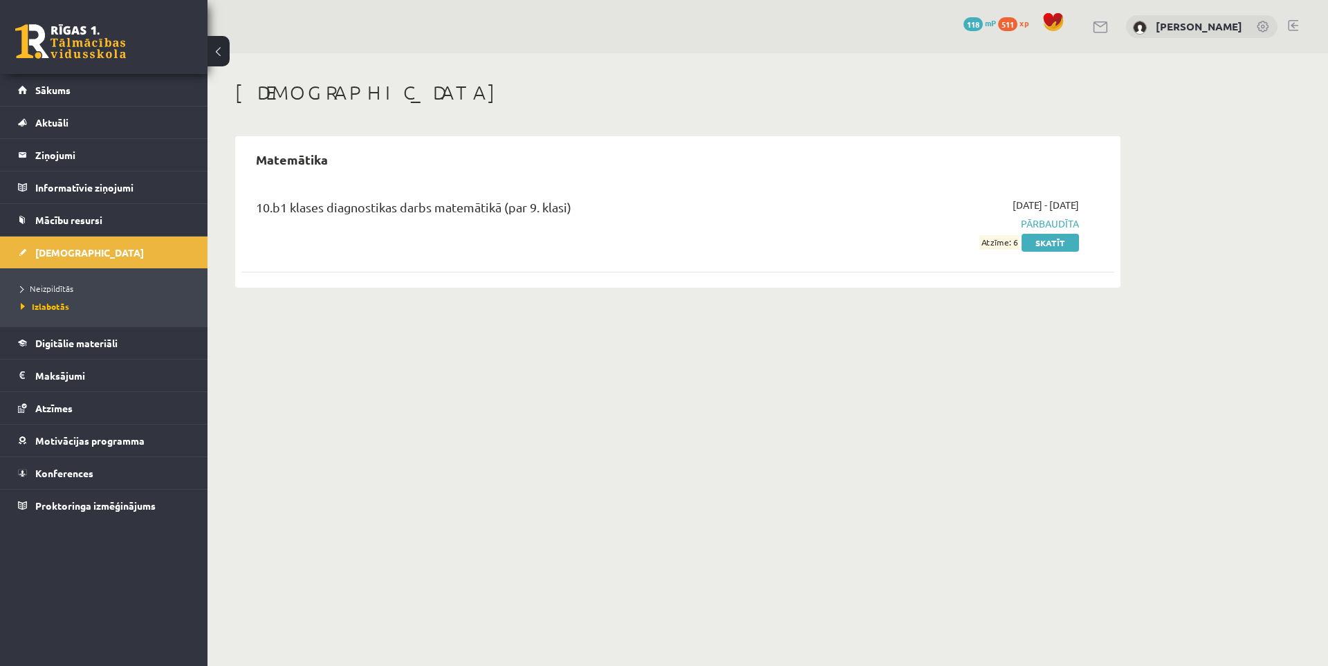
drag, startPoint x: 980, startPoint y: 256, endPoint x: 1017, endPoint y: 248, distance: 37.4
click at [1017, 248] on div "10.b1 klases diagnostikas darbs matemātikā (par 9. klasi) [DATE] - [DATE] Pārba…" at bounding box center [677, 224] width 871 height 80
click at [546, 239] on div "10.b1 klases diagnostikas darbs matemātikā (par 9. klasi)" at bounding box center [526, 224] width 562 height 52
click at [1032, 238] on link "Skatīt" at bounding box center [1049, 243] width 57 height 18
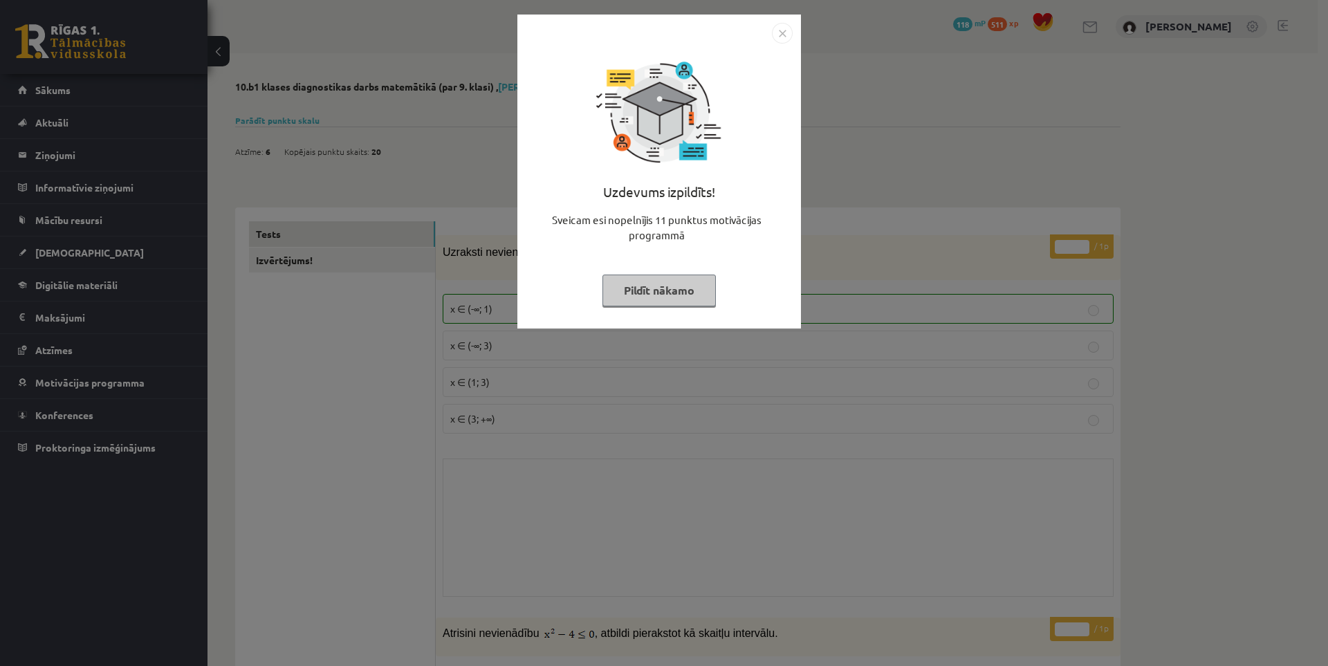
click at [826, 220] on div "Uzdevums izpildīts! Sveicam esi nopelnījis 11 punktus motivācijas programmā Pil…" at bounding box center [664, 333] width 1328 height 666
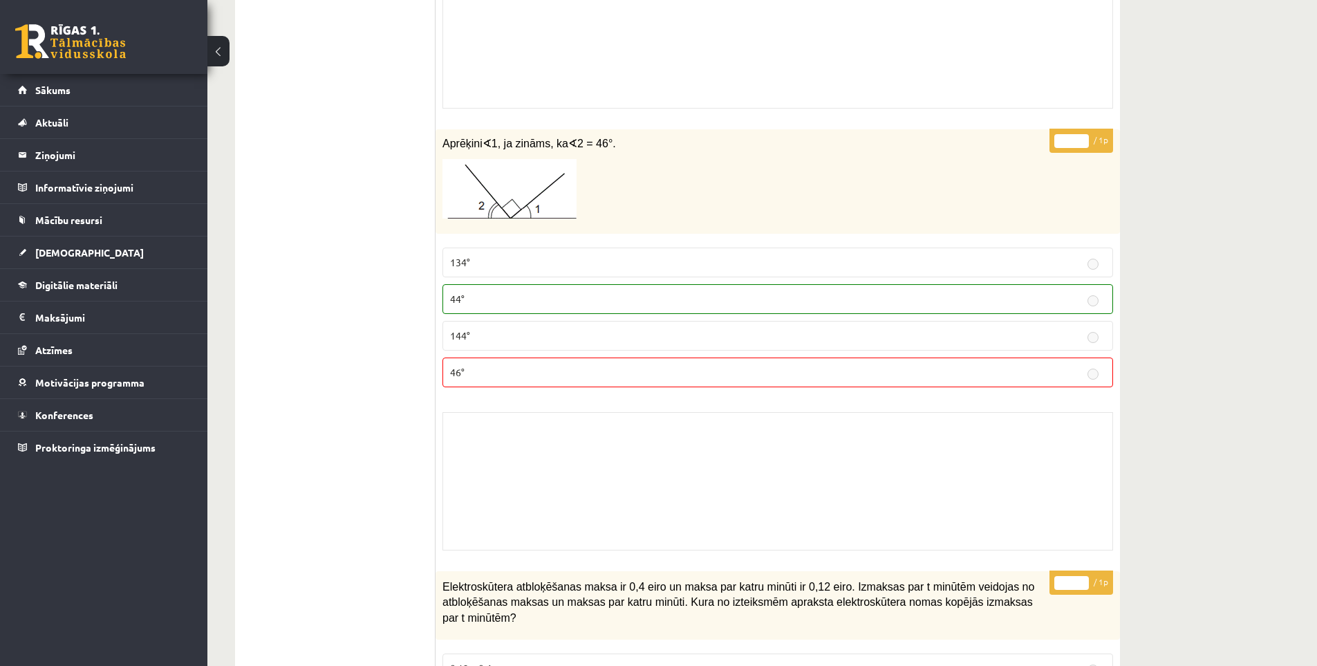
scroll to position [2835, 0]
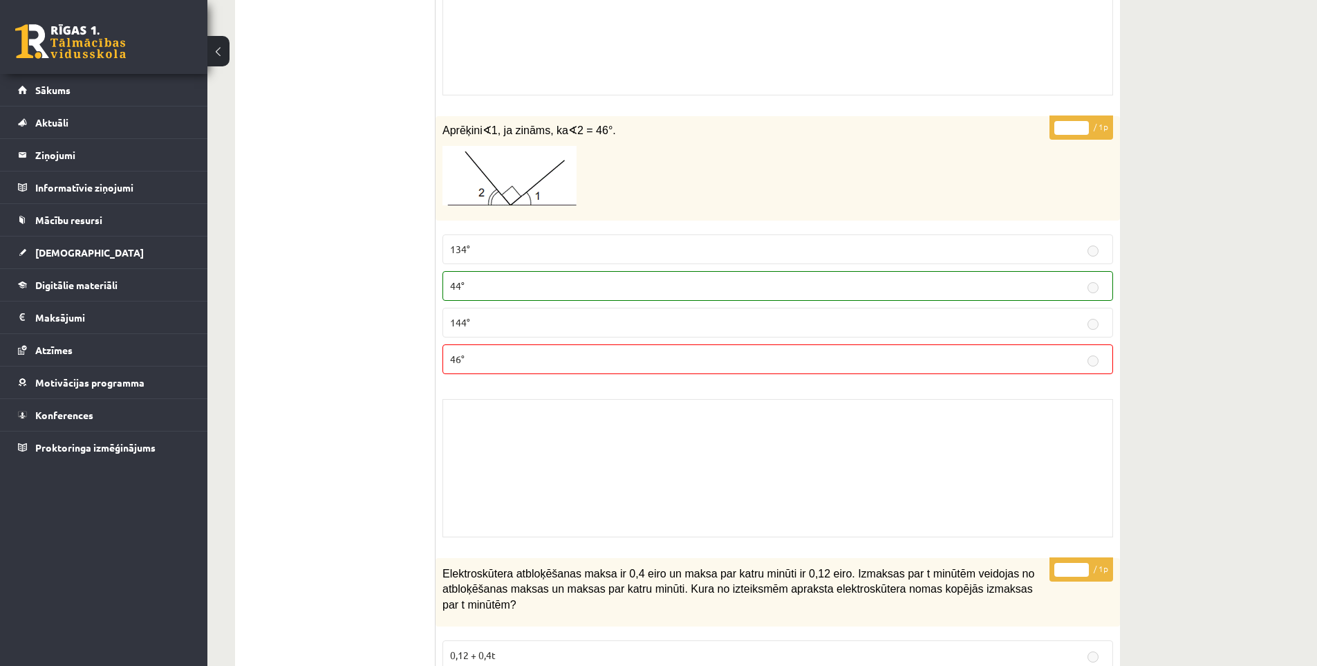
drag, startPoint x: 1101, startPoint y: 207, endPoint x: 1097, endPoint y: 185, distance: 22.5
click at [1045, 132] on div "* / 1p Aprēķini ∢ 1, ja zināms, ka ∢ 2 = 46°. 134° 44° 144° 46° Skolotāja pieli…" at bounding box center [778, 330] width 685 height 428
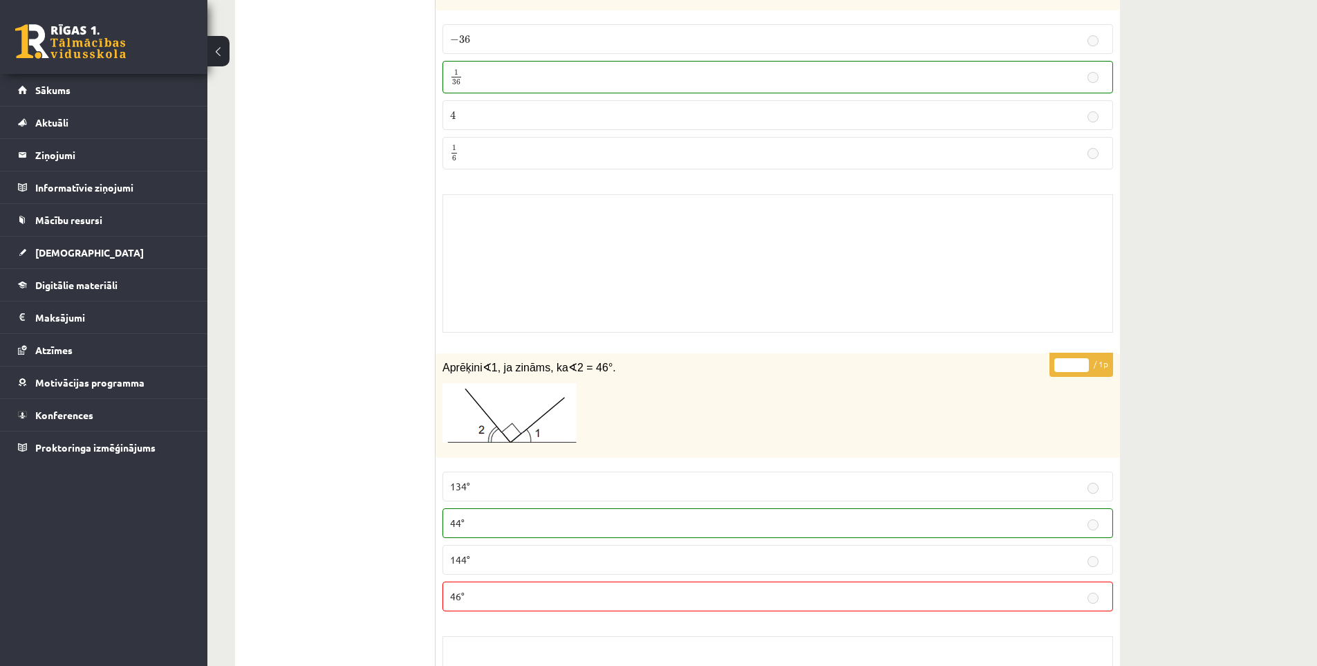
scroll to position [2420, 0]
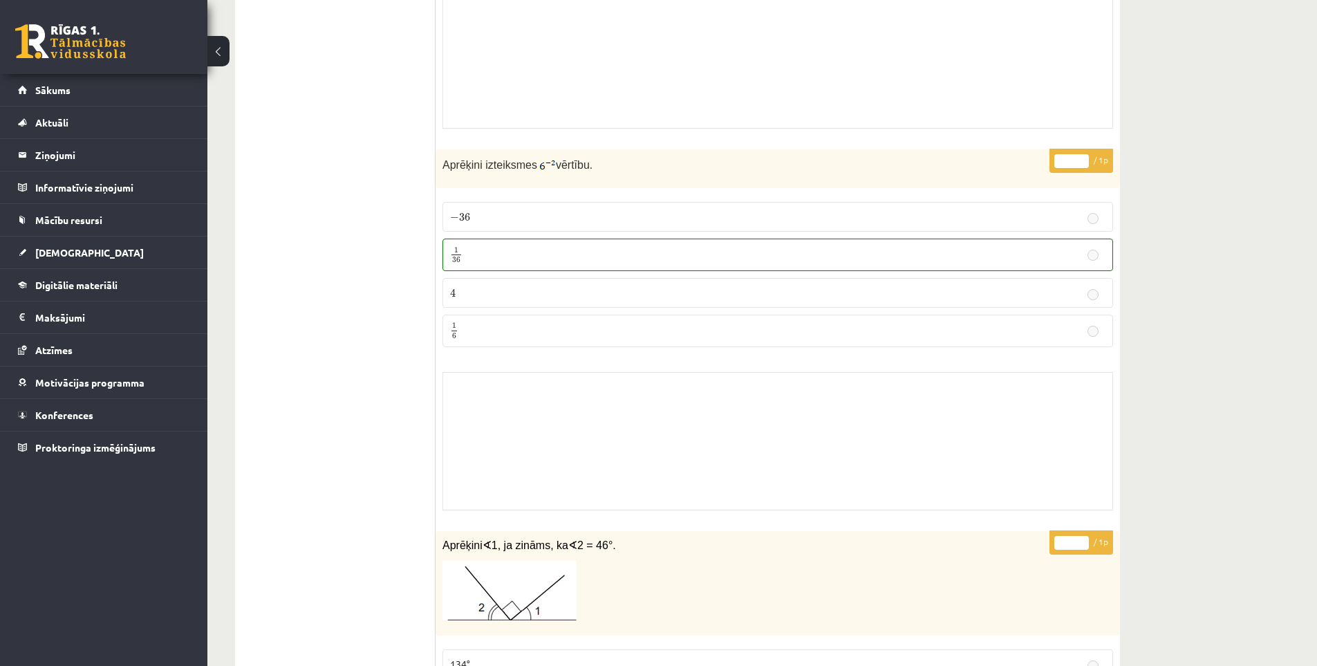
drag, startPoint x: 694, startPoint y: 183, endPoint x: 592, endPoint y: 174, distance: 102.7
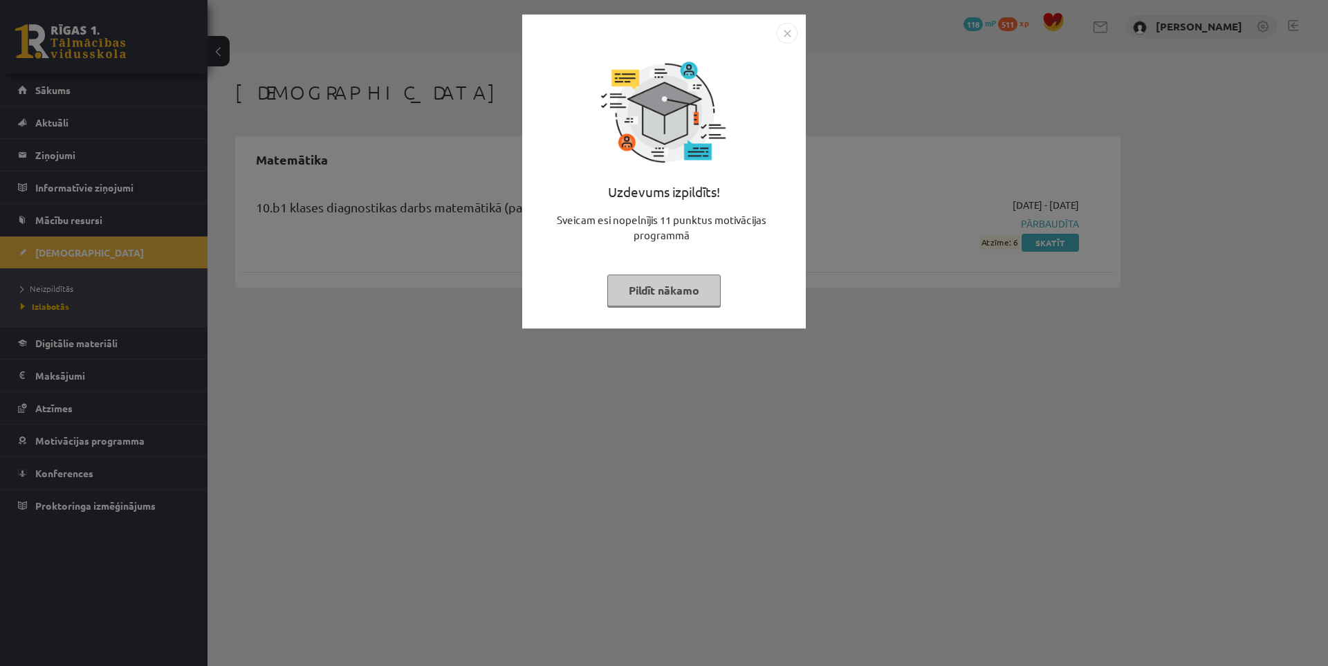
click at [958, 175] on div "Uzdevums izpildīts! Sveicam esi nopelnījis 11 punktus motivācijas programmā Pil…" at bounding box center [664, 333] width 1328 height 666
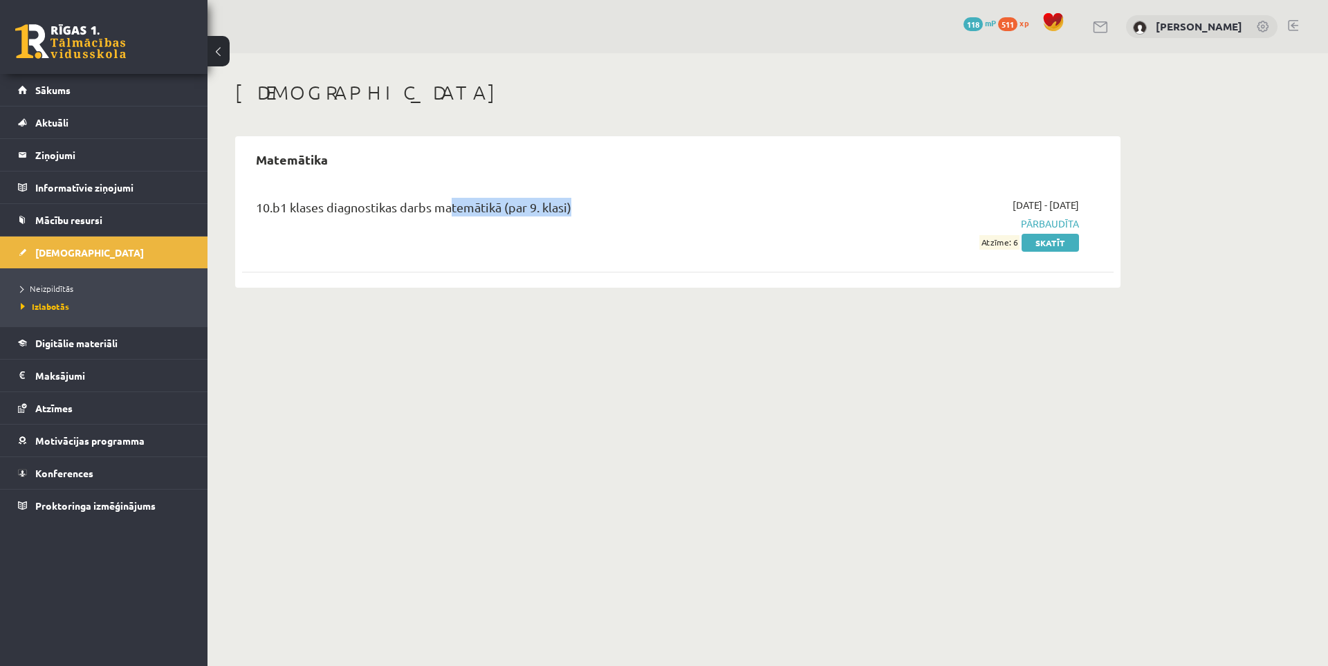
drag, startPoint x: 667, startPoint y: 225, endPoint x: 366, endPoint y: 236, distance: 301.0
click at [418, 232] on div "10.b1 klases diagnostikas darbs matemātikā (par 9. klasi) [DATE] - [DATE] Pārba…" at bounding box center [667, 224] width 844 height 52
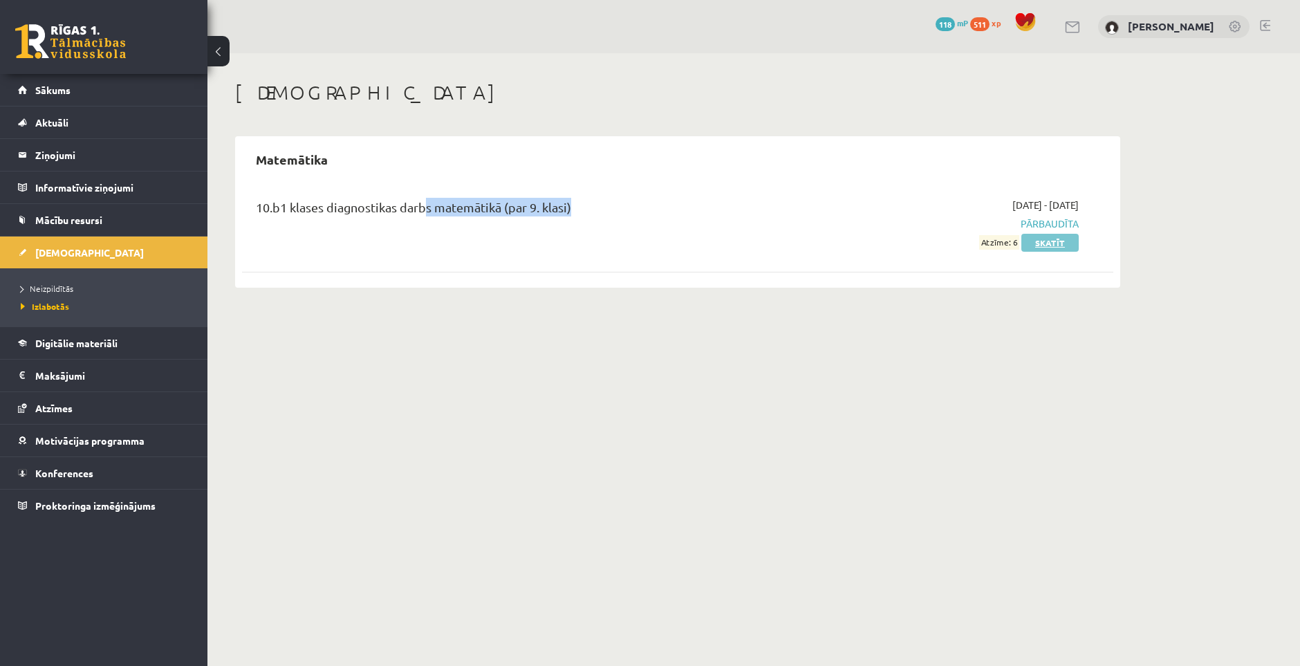
drag, startPoint x: 1048, startPoint y: 239, endPoint x: 1061, endPoint y: 236, distance: 13.6
click at [1049, 239] on link "Skatīt" at bounding box center [1049, 243] width 57 height 18
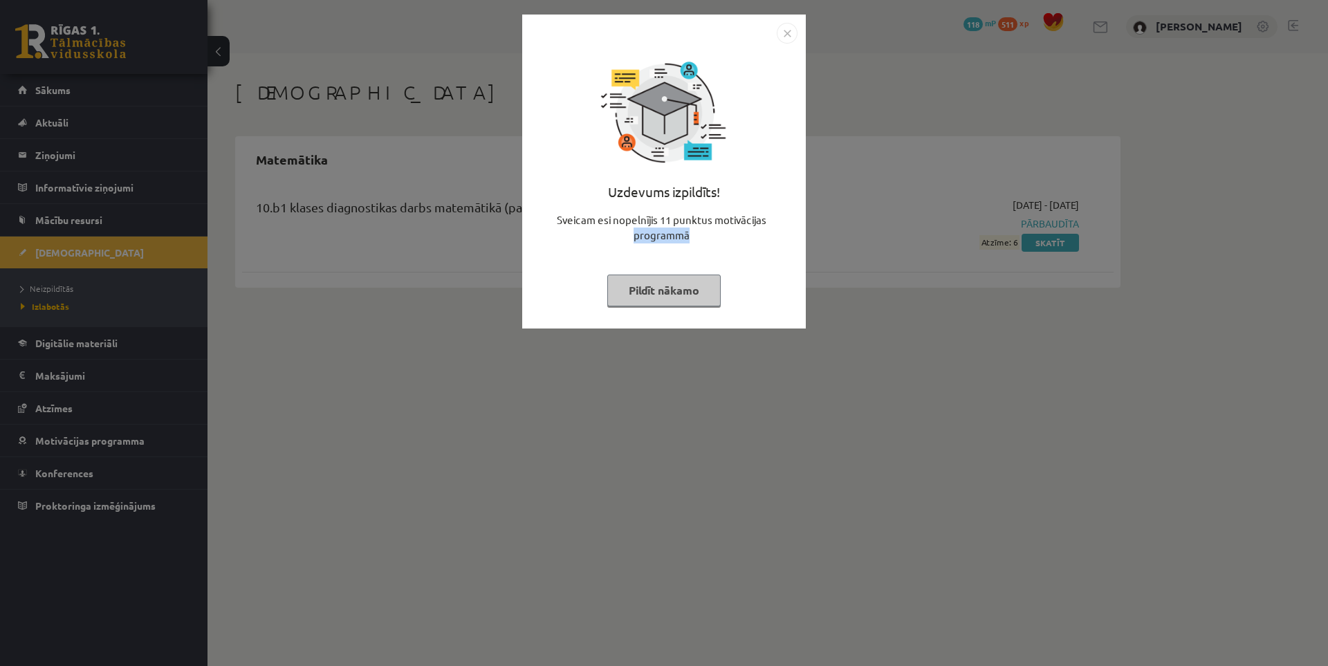
click at [990, 225] on div "Uzdevums izpildīts! Sveicam esi nopelnījis 11 punktus motivācijas programmā Pil…" at bounding box center [664, 333] width 1328 height 666
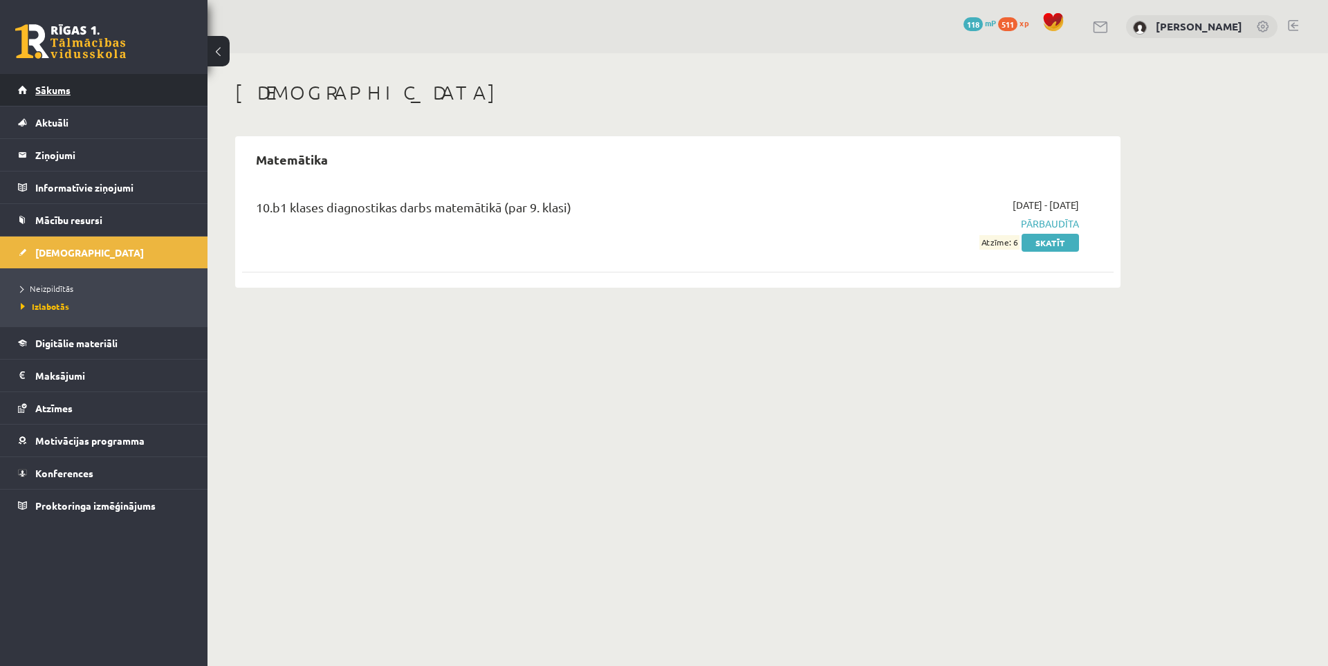
click at [86, 87] on link "Sākums" at bounding box center [104, 90] width 172 height 32
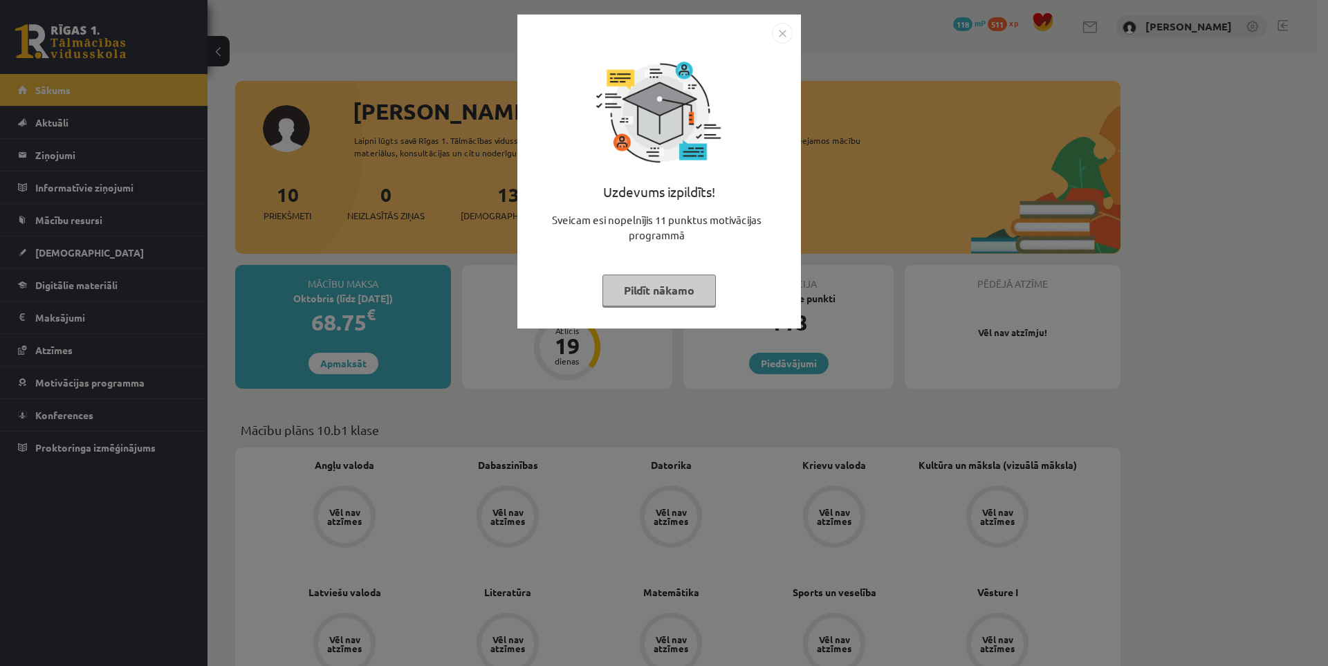
click at [642, 291] on button "Pildīt nākamo" at bounding box center [658, 291] width 113 height 32
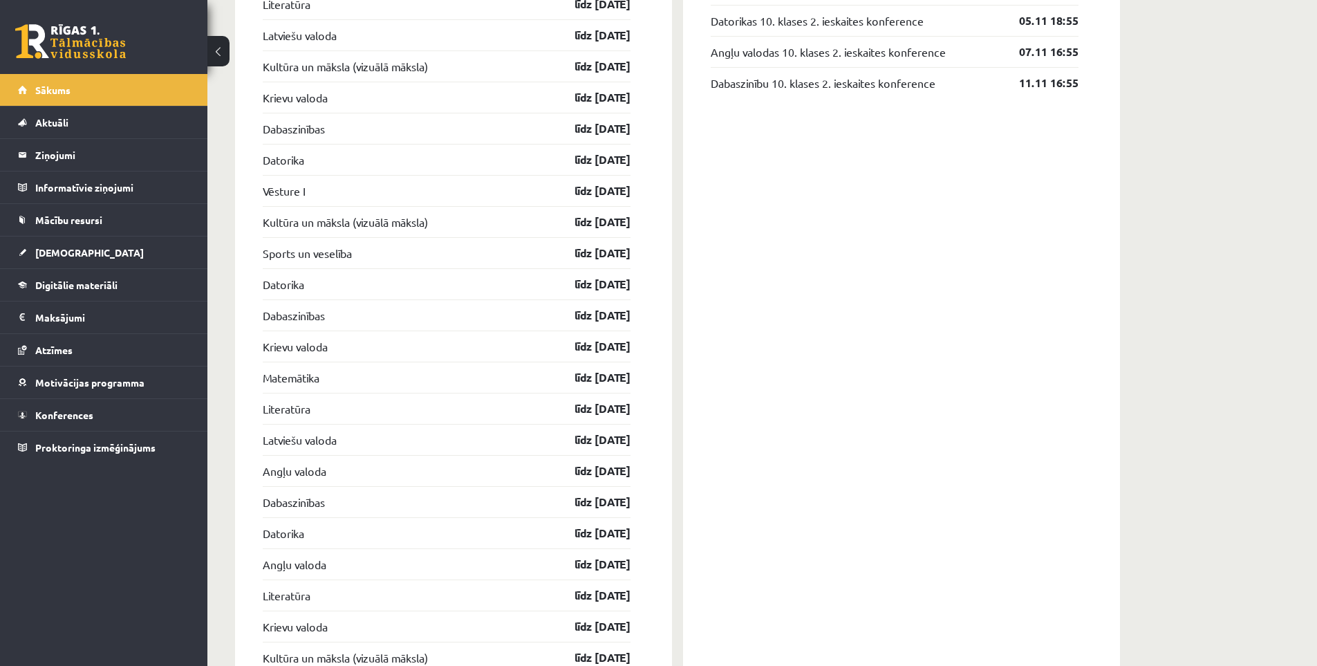
scroll to position [1314, 0]
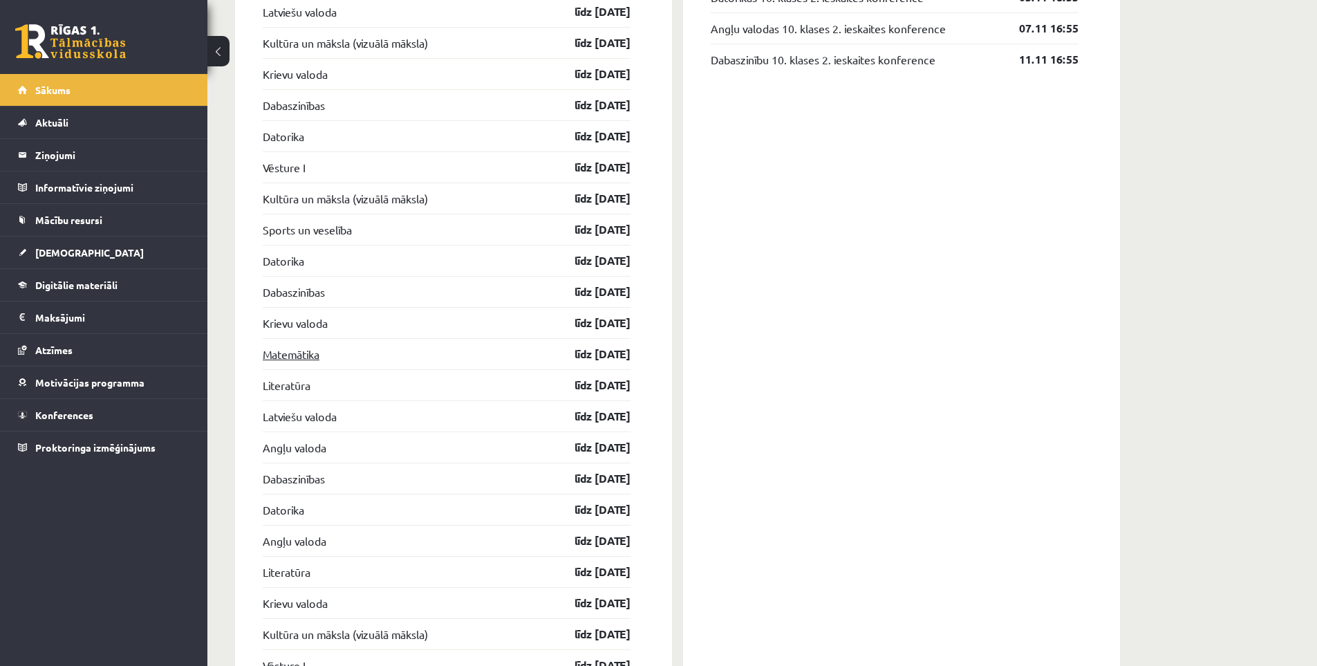
click at [283, 361] on link "Matemātika" at bounding box center [291, 354] width 57 height 17
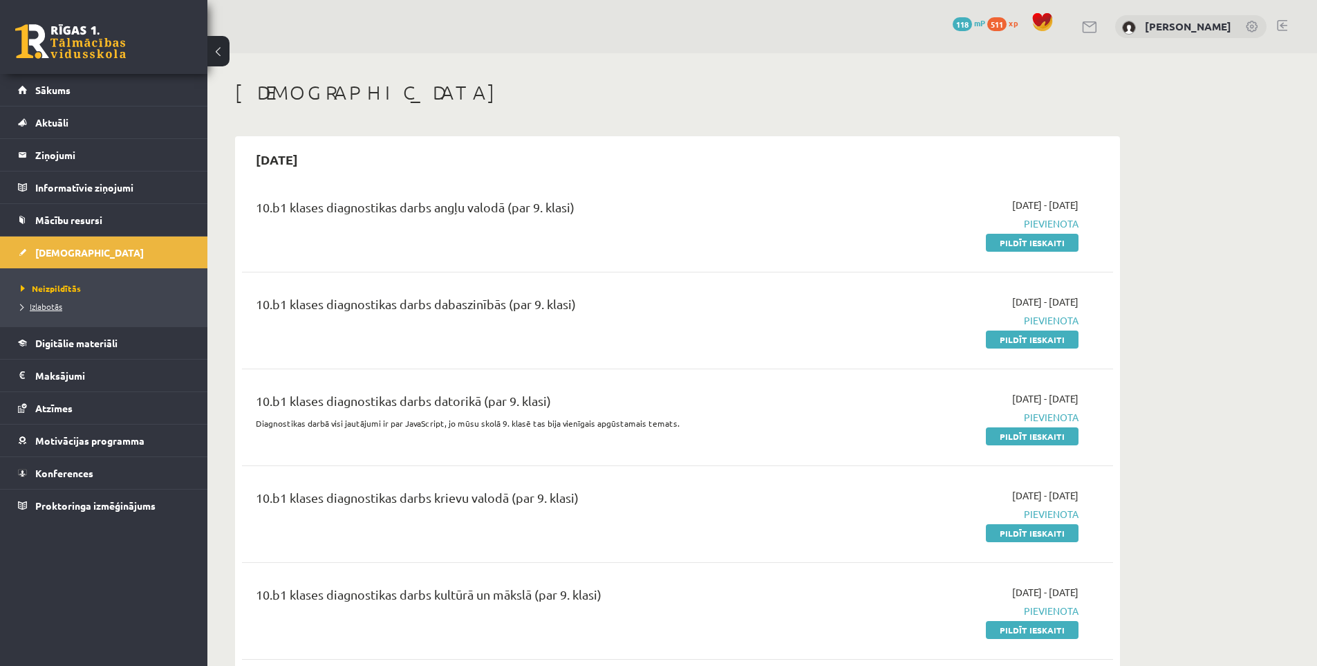
click at [55, 309] on span "Izlabotās" at bounding box center [41, 306] width 41 height 11
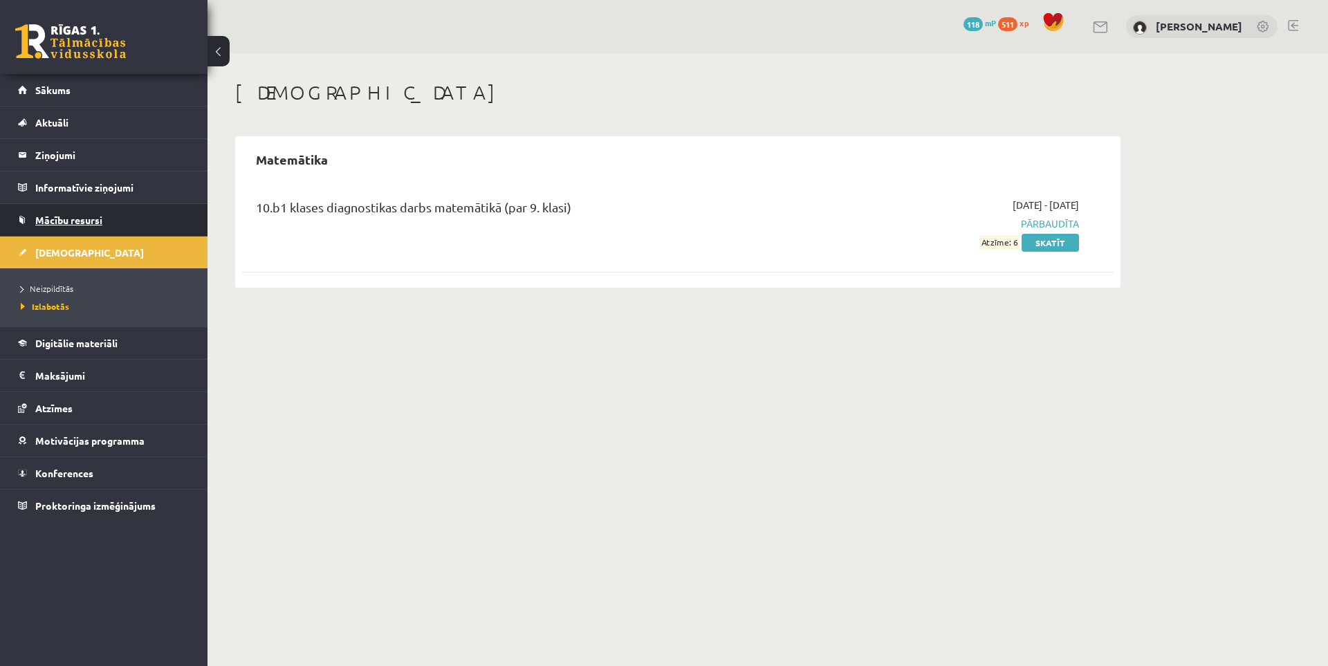
click at [72, 225] on span "Mācību resursi" at bounding box center [68, 220] width 67 height 12
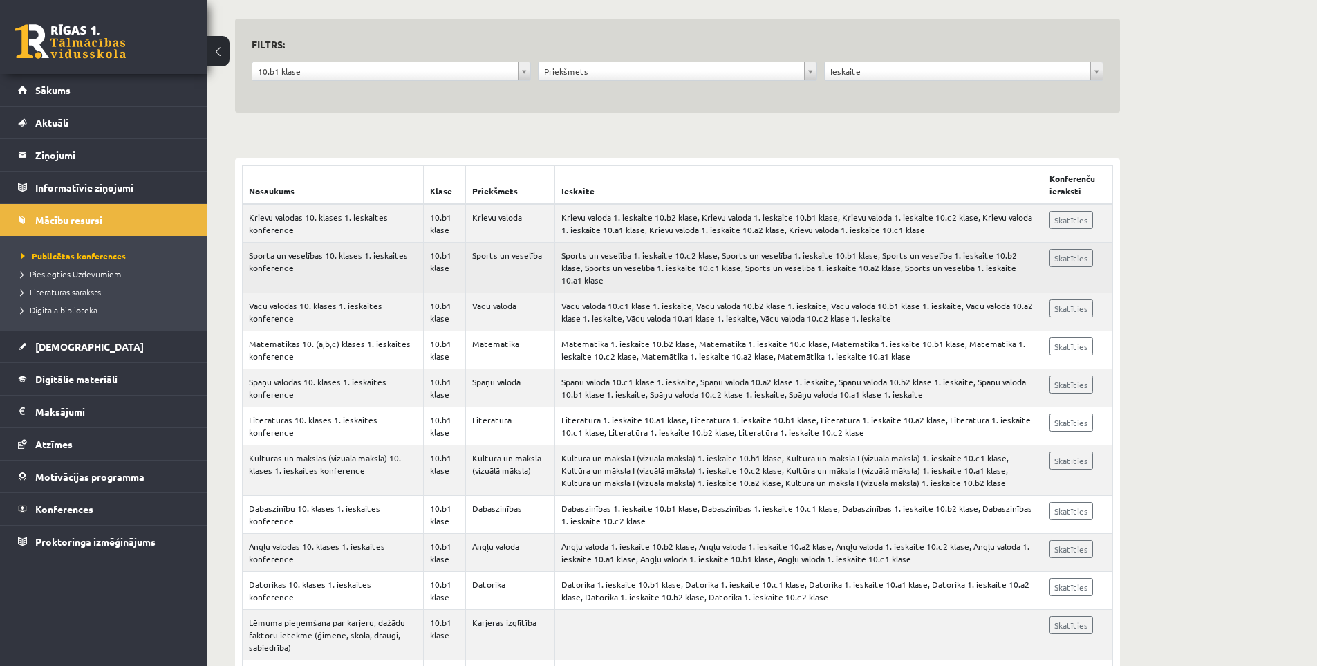
scroll to position [138, 0]
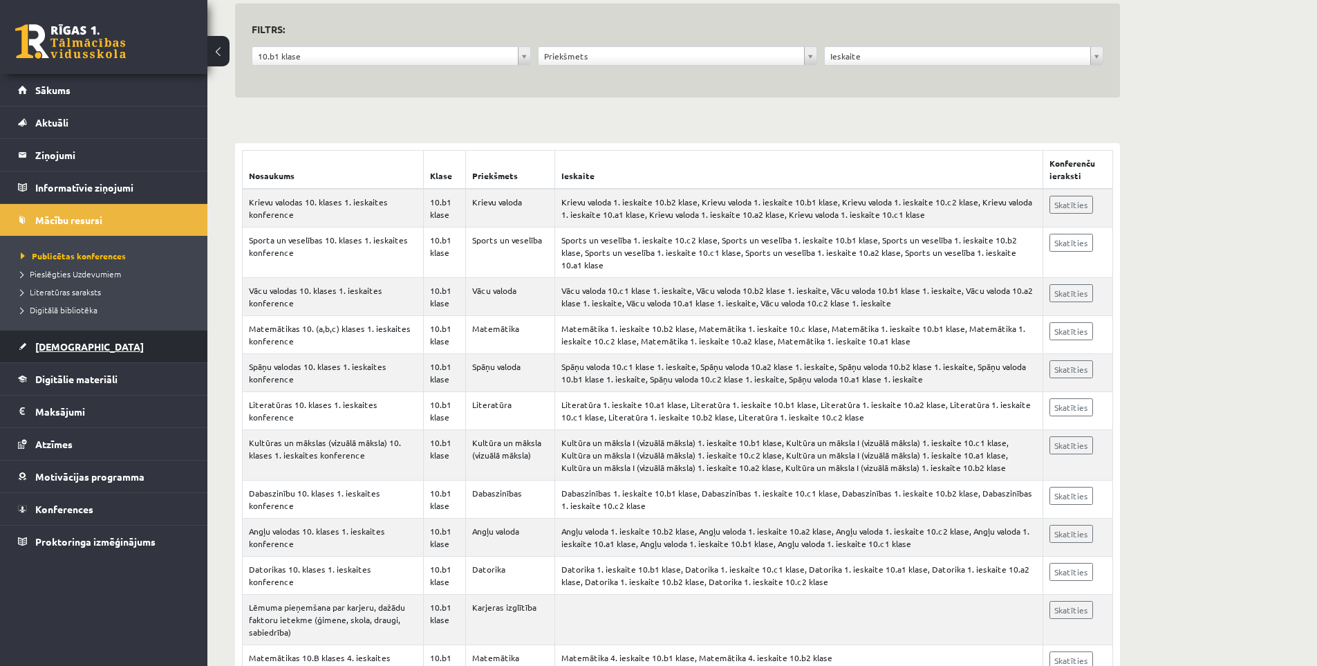
click at [55, 349] on span "[DEMOGRAPHIC_DATA]" at bounding box center [89, 346] width 109 height 12
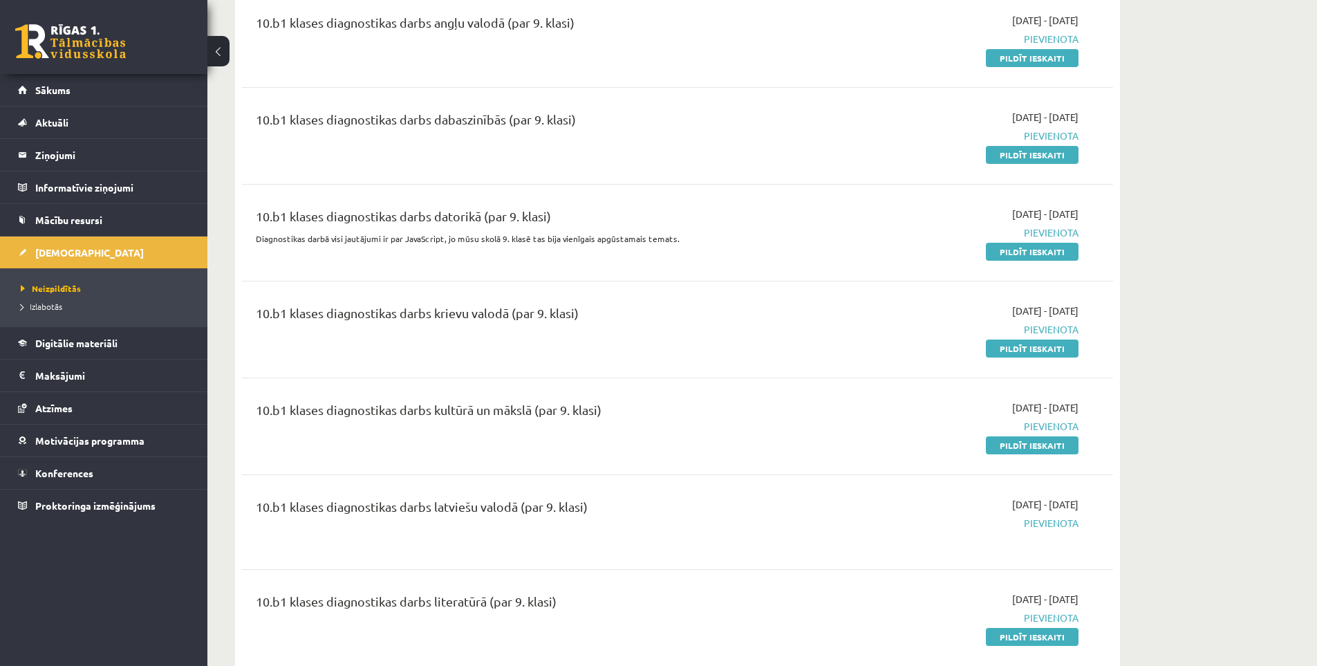
scroll to position [207, 0]
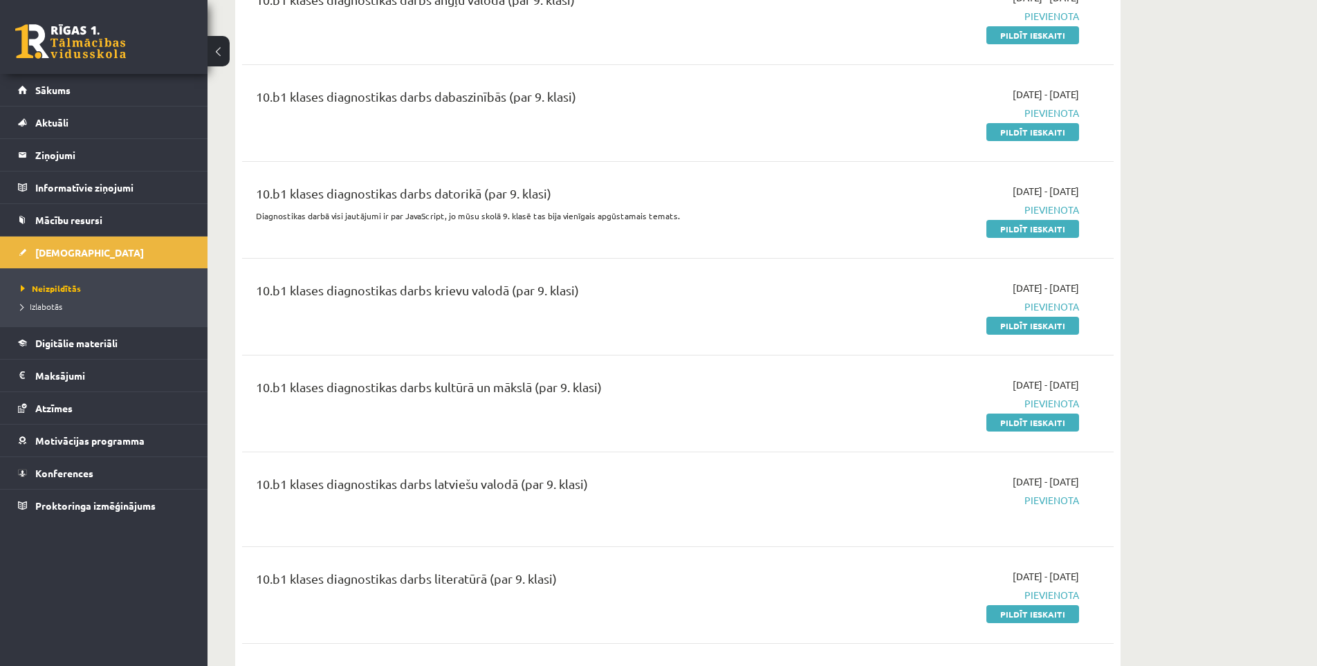
drag, startPoint x: 891, startPoint y: 225, endPoint x: 900, endPoint y: 221, distance: 9.3
click at [891, 225] on div "[DATE] - [DATE] [GEOGRAPHIC_DATA] Pildīt ieskaiti" at bounding box center [948, 210] width 281 height 52
click at [73, 476] on span "Konferences" at bounding box center [64, 473] width 58 height 12
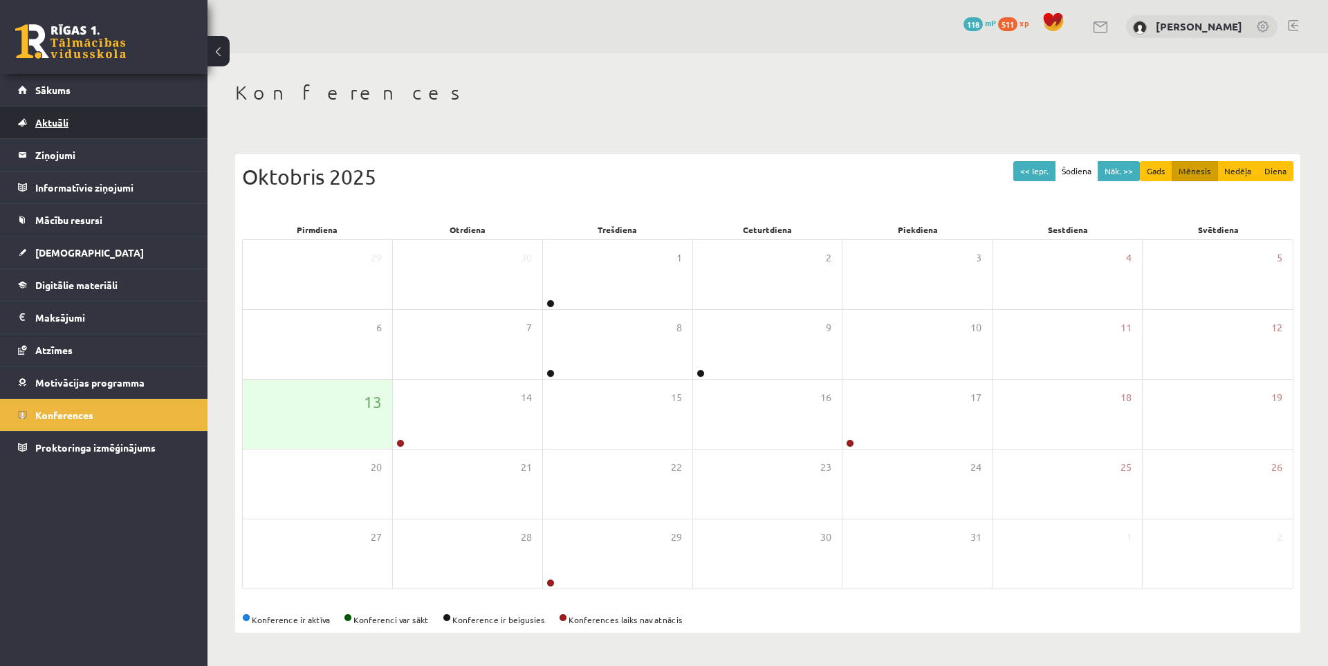
click at [81, 113] on link "Aktuāli" at bounding box center [104, 122] width 172 height 32
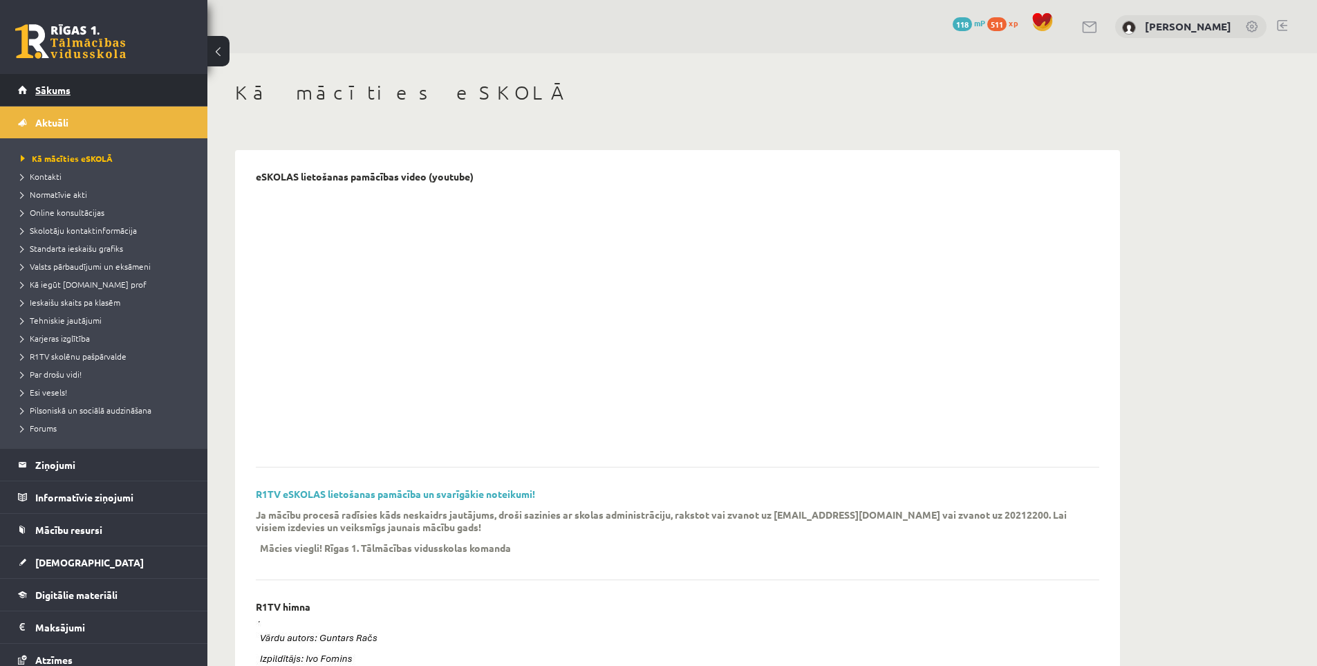
click at [73, 91] on link "Sākums" at bounding box center [104, 90] width 172 height 32
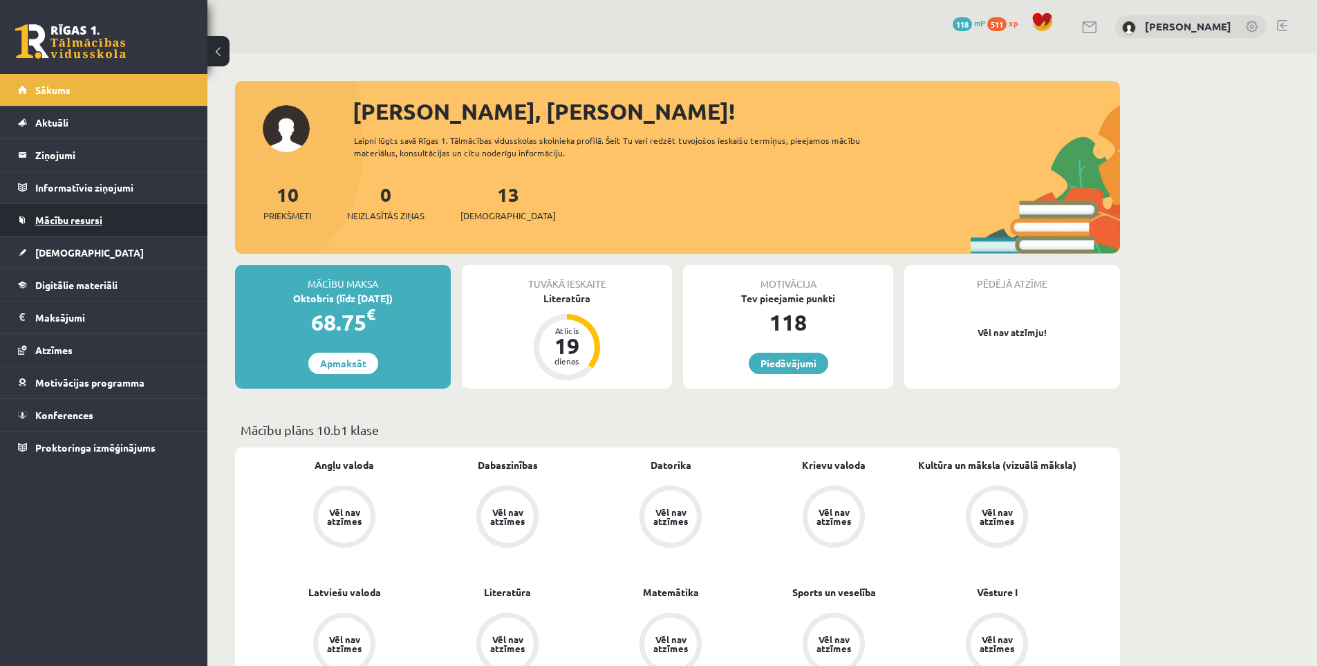
click at [77, 223] on span "Mācību resursi" at bounding box center [68, 220] width 67 height 12
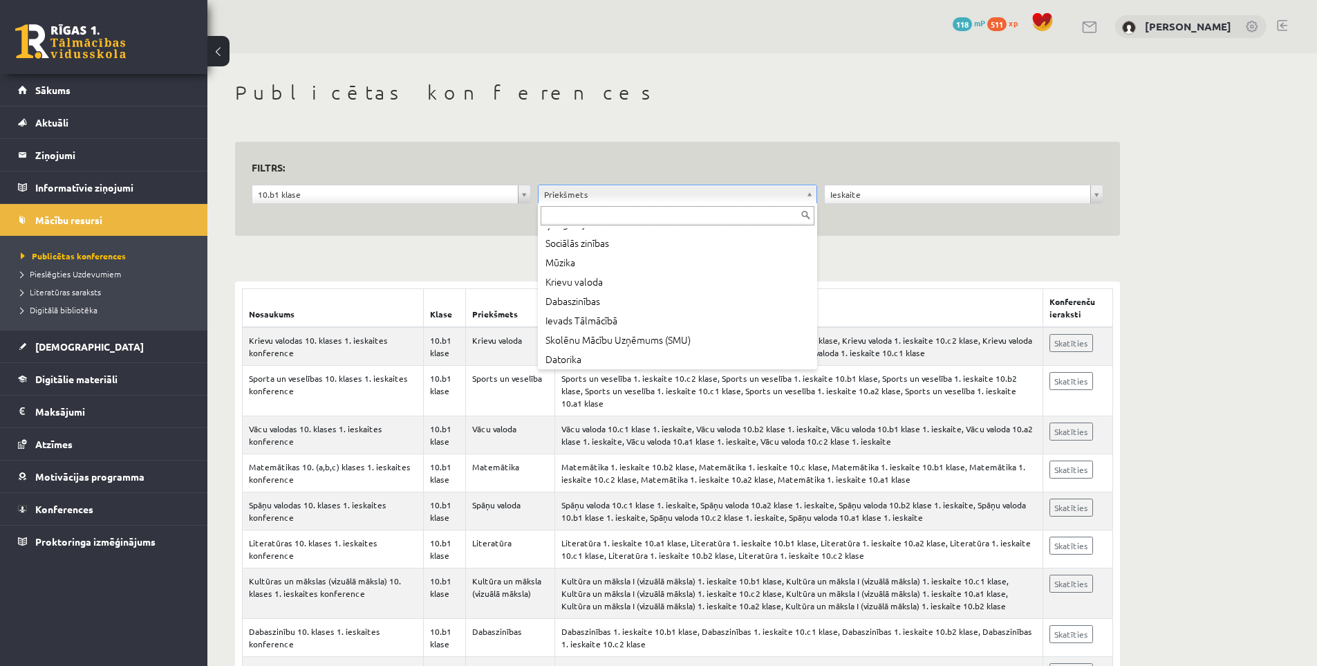
scroll to position [277, 0]
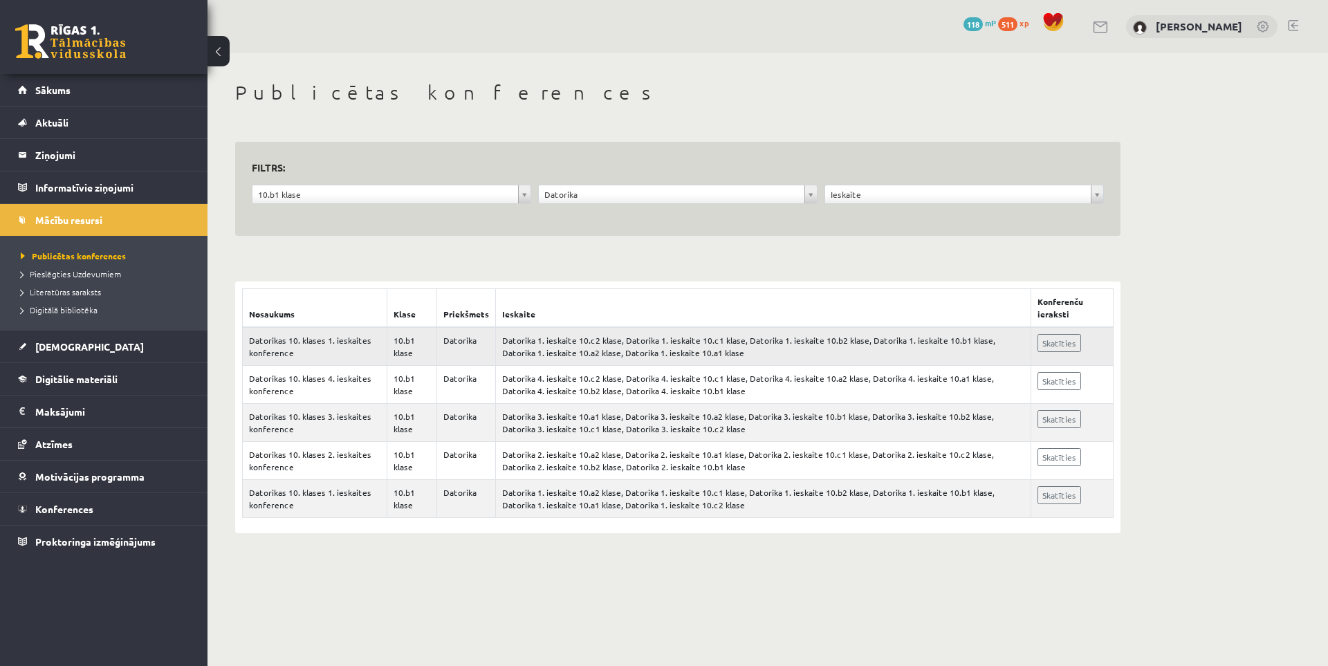
click at [1018, 337] on td "Datorika 1. ieskaite 10.c2 klase, Datorika 1. ieskaite 10.c1 klase, Datorika 1.…" at bounding box center [763, 346] width 535 height 39
click at [1066, 346] on link "Skatīties" at bounding box center [1059, 343] width 44 height 18
click at [1204, 358] on div "**********" at bounding box center [767, 307] width 1120 height 508
click at [55, 352] on link "[DEMOGRAPHIC_DATA]" at bounding box center [104, 347] width 172 height 32
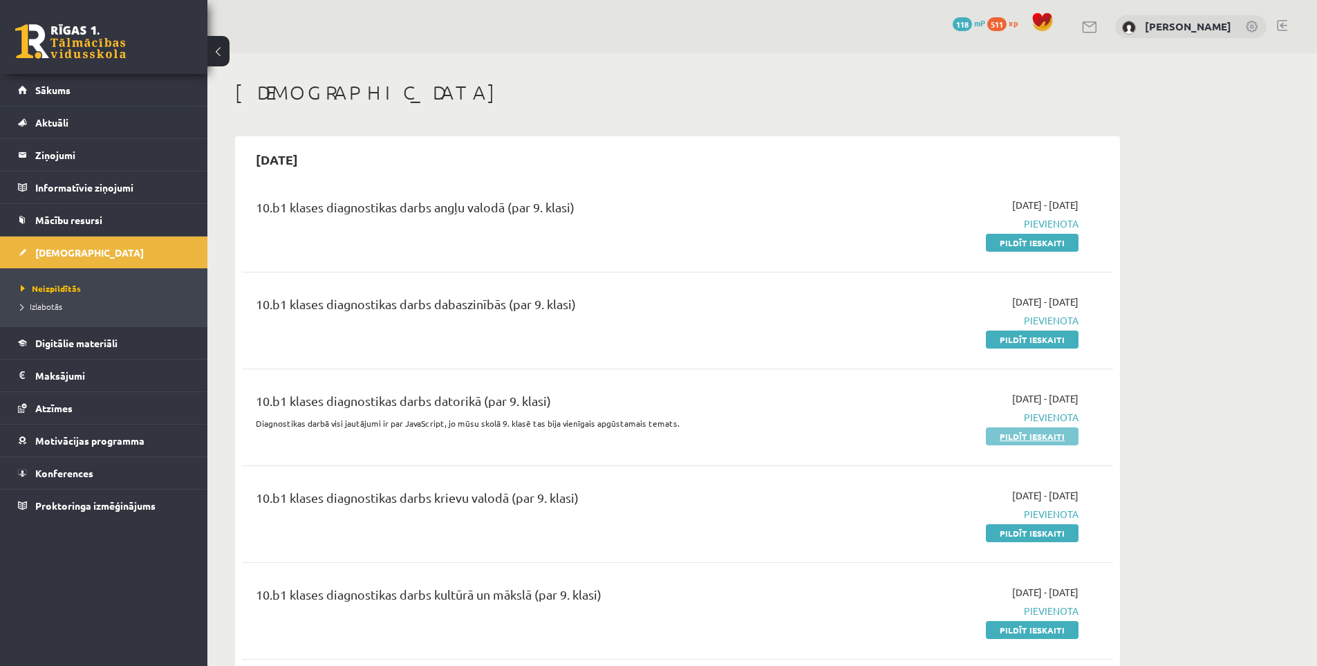
click at [1025, 428] on link "Pildīt ieskaiti" at bounding box center [1032, 436] width 93 height 18
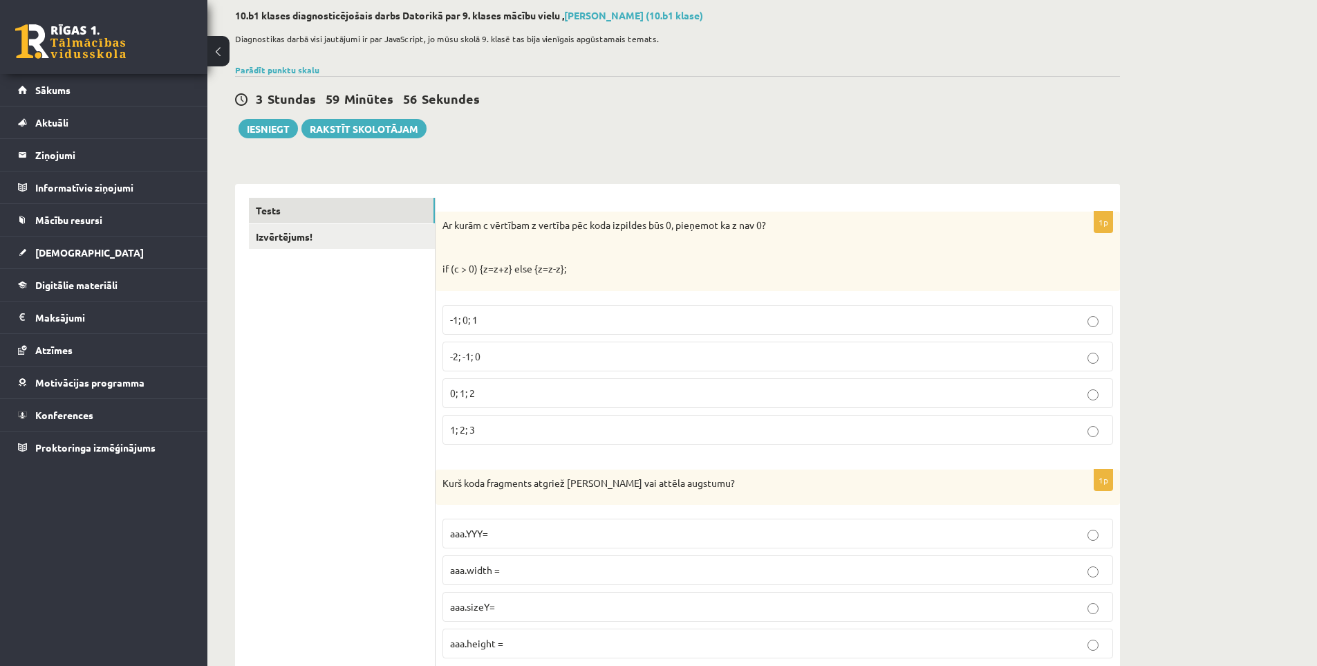
scroll to position [138, 0]
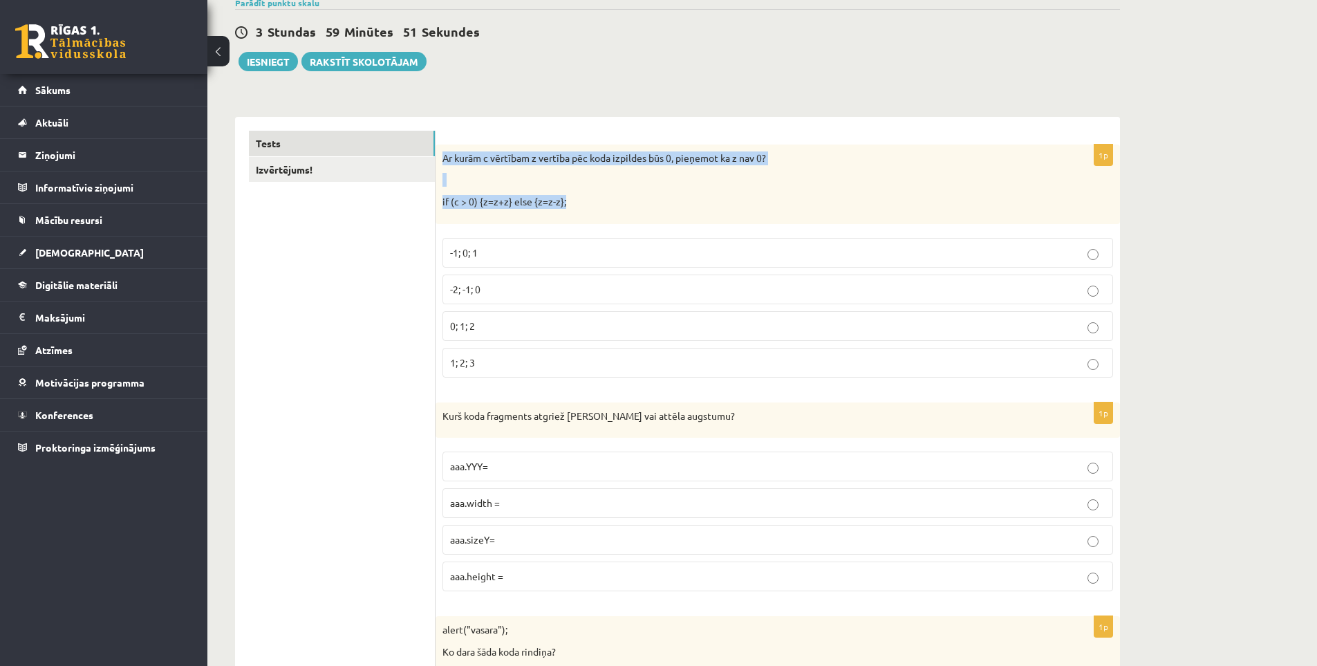
drag, startPoint x: 586, startPoint y: 198, endPoint x: 438, endPoint y: 160, distance: 153.5
click at [438, 160] on div "Ar kurām c vērtībam z vertība pēc koda izpildes būs 0, pieņemot ka z nav 0? if …" at bounding box center [778, 185] width 685 height 80
copy div "Ar kurām c vērtībam z vertība pēc koda izpildes būs 0, pieņemot ka z nav 0? if …"
drag, startPoint x: 572, startPoint y: 392, endPoint x: 480, endPoint y: 350, distance: 101.2
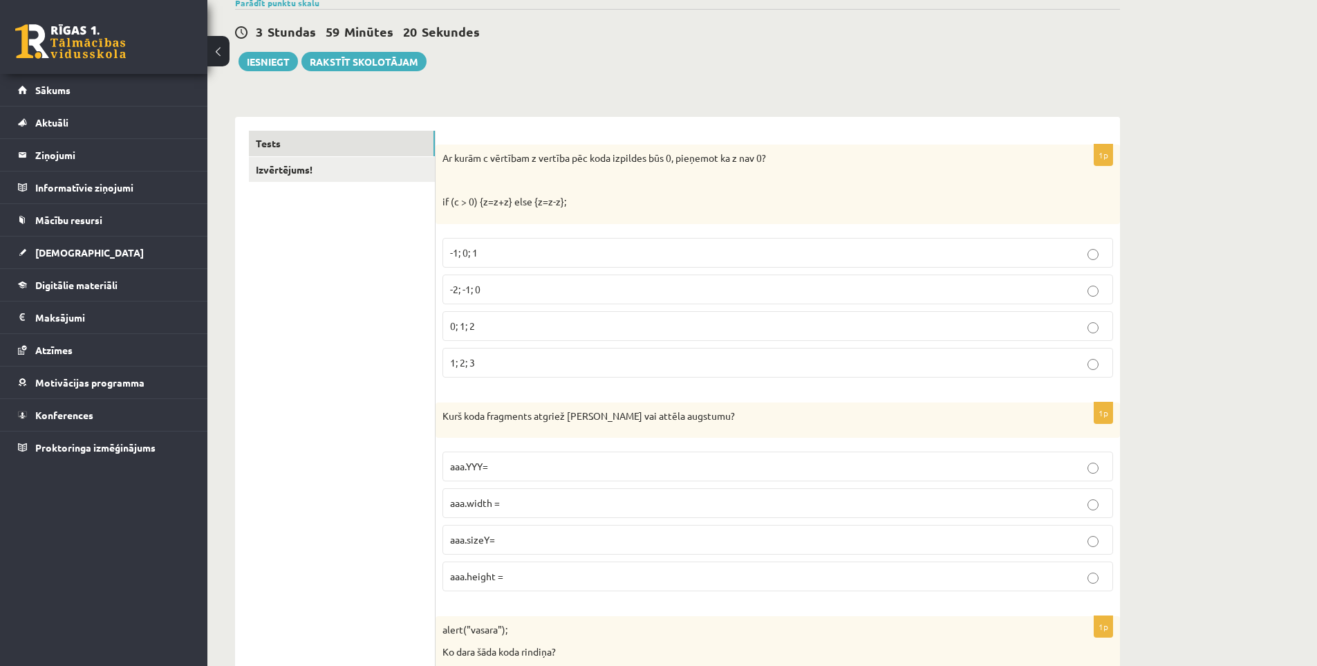
click at [546, 380] on fieldset "-1; 0; 1 -2; -1; 0 0; 1; 2 1; 2; 3" at bounding box center [778, 306] width 671 height 151
drag, startPoint x: 633, startPoint y: 362, endPoint x: 449, endPoint y: 249, distance: 216.1
click at [449, 249] on fieldset "-1; 0; 1 -2; -1; 0 0; 1; 2 1; 2; 3" at bounding box center [778, 306] width 671 height 151
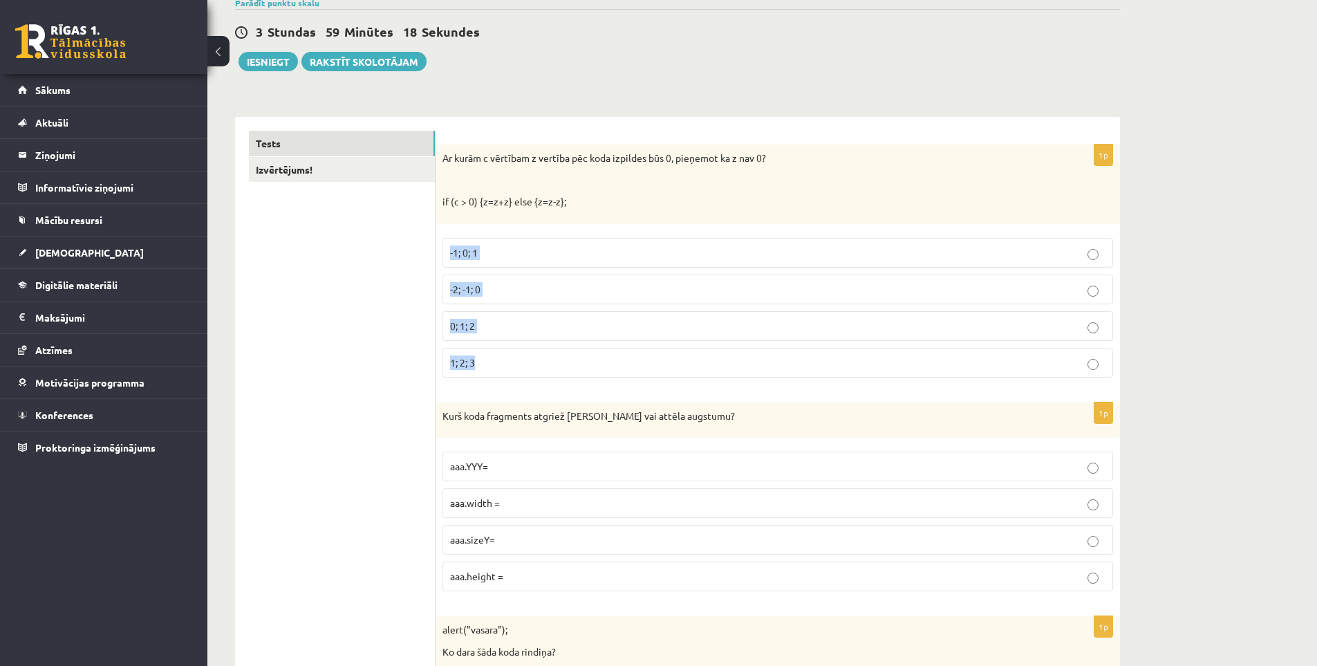
copy fieldset "-1; 0; 1 -2; -1; 0 0; 1; 2 1; 2; 3"
drag, startPoint x: 360, startPoint y: 292, endPoint x: 411, endPoint y: 295, distance: 52.0
click at [483, 254] on p "-1; 0; 1" at bounding box center [778, 252] width 656 height 15
click at [699, 286] on p "-2; -1; 0" at bounding box center [778, 289] width 656 height 15
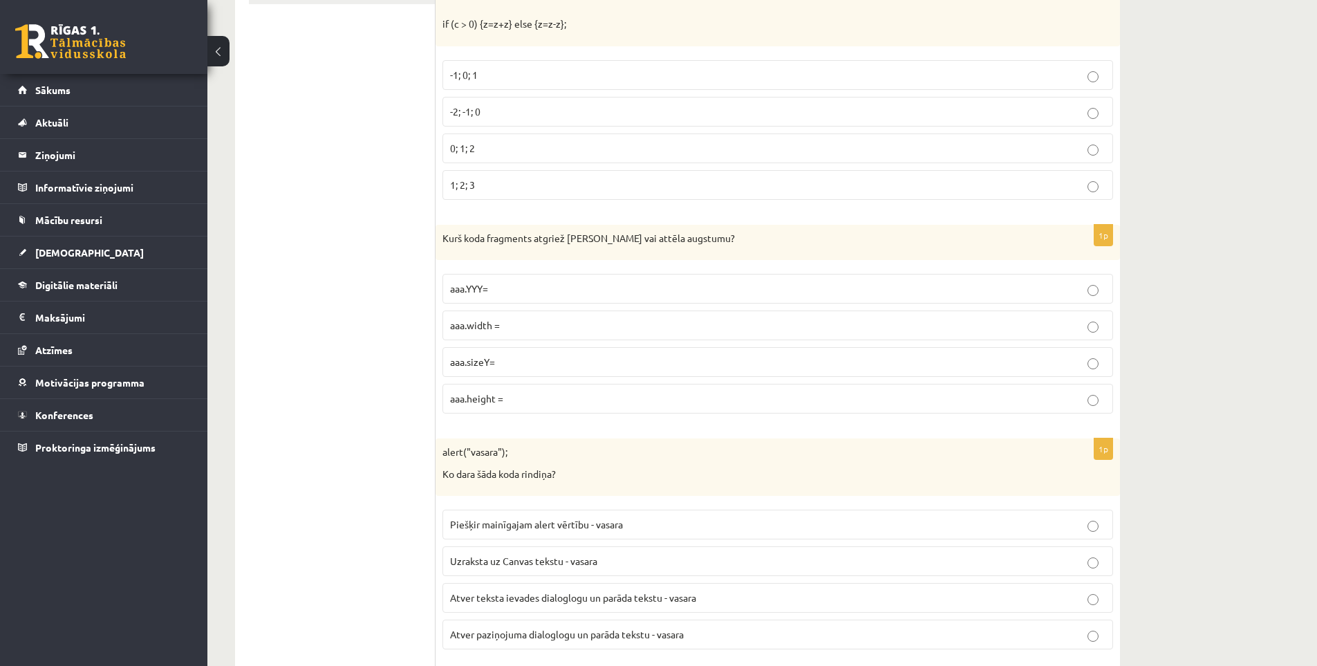
scroll to position [346, 0]
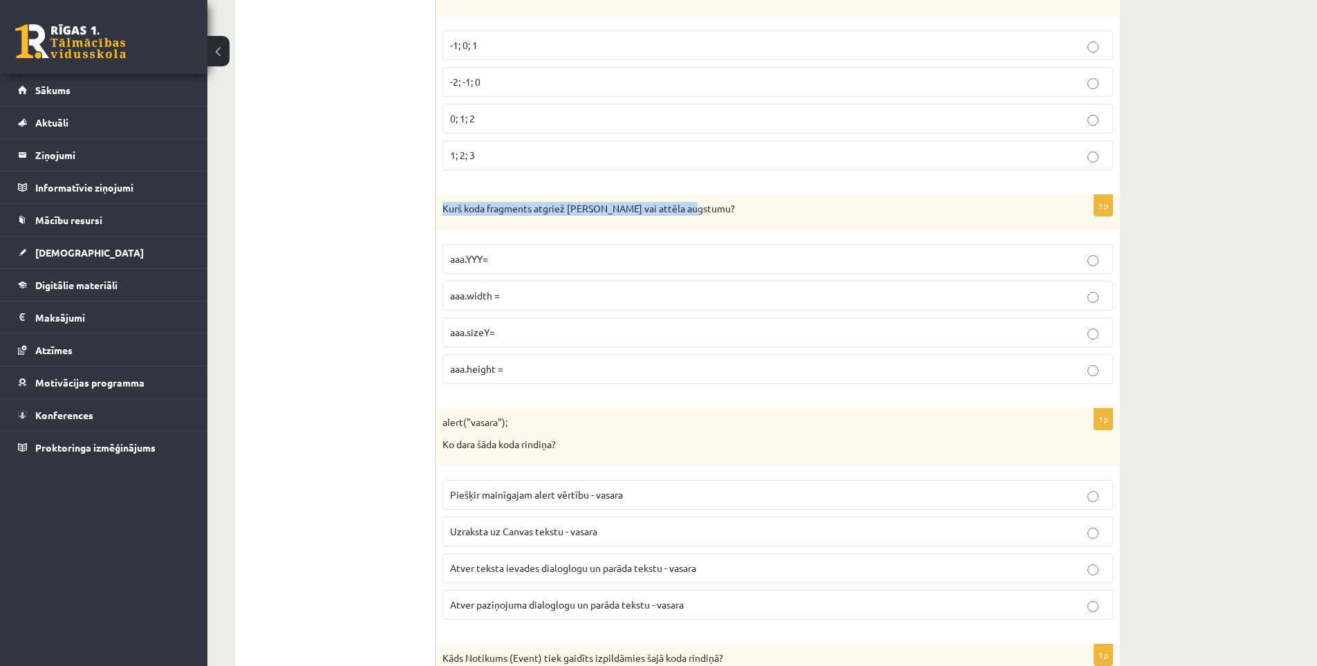
drag, startPoint x: 709, startPoint y: 215, endPoint x: 442, endPoint y: 213, distance: 266.9
click at [442, 213] on div "Kurš koda fragments atgriež [PERSON_NAME] vai attēla augstumu?" at bounding box center [778, 213] width 685 height 36
copy p "Kurš koda fragments atgriež [PERSON_NAME] vai attēla augstumu?"
drag, startPoint x: 541, startPoint y: 369, endPoint x: 450, endPoint y: 254, distance: 146.2
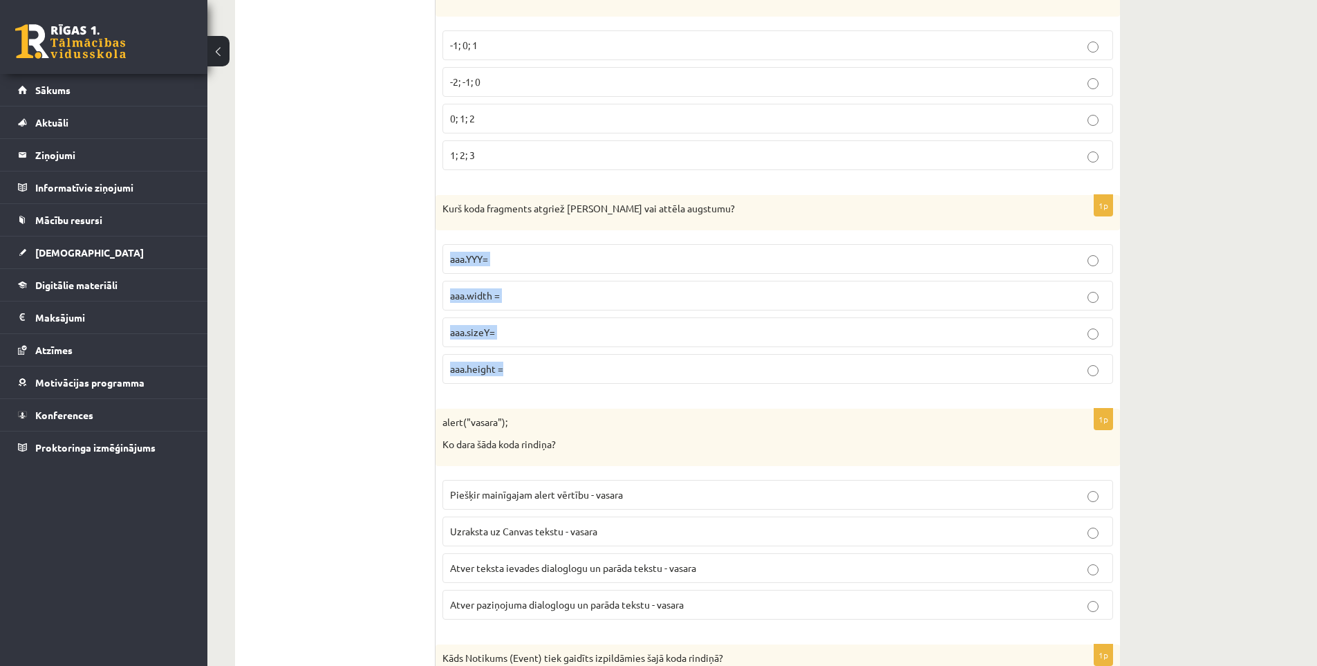
click at [450, 254] on fieldset "aaa.YYY= aaa.width = aaa.sizeY= aaa.height =" at bounding box center [778, 312] width 671 height 151
copy fieldset "aaa.YYY= aaa.width = aaa.sizeY= aaa.height ="
click at [486, 380] on label "aaa.height =" at bounding box center [778, 369] width 671 height 30
click at [493, 366] on span "aaa.height =" at bounding box center [476, 368] width 53 height 12
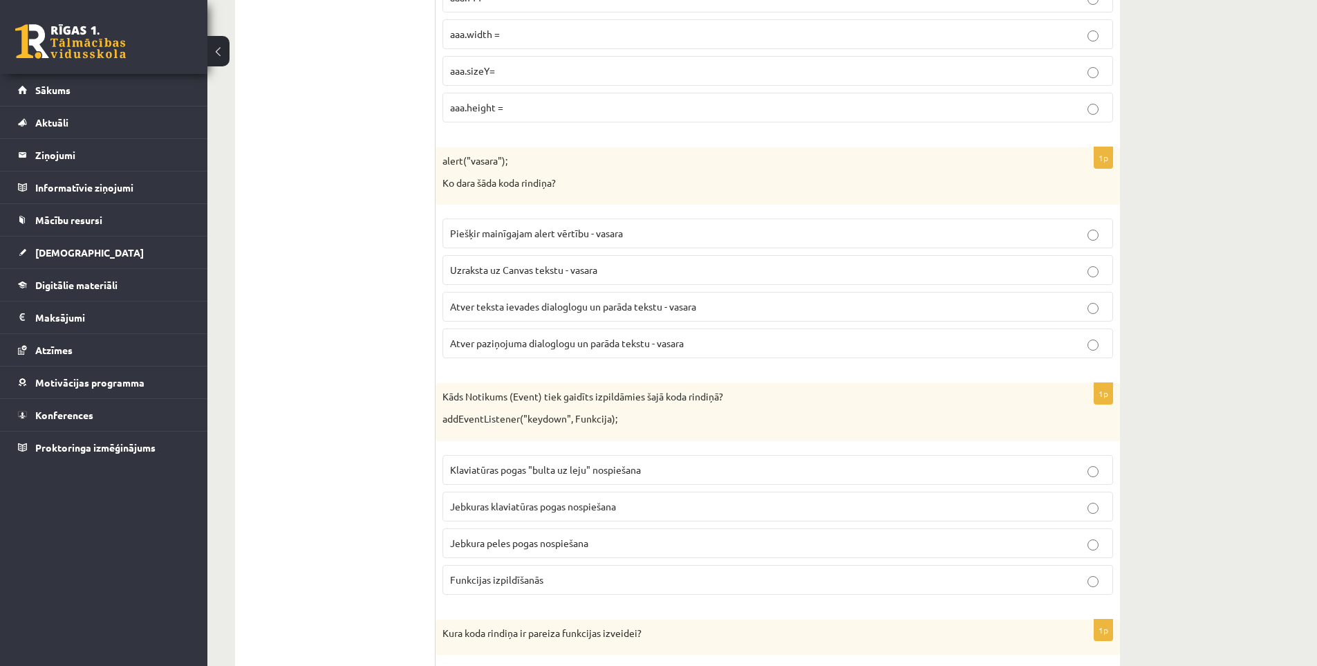
scroll to position [553, 0]
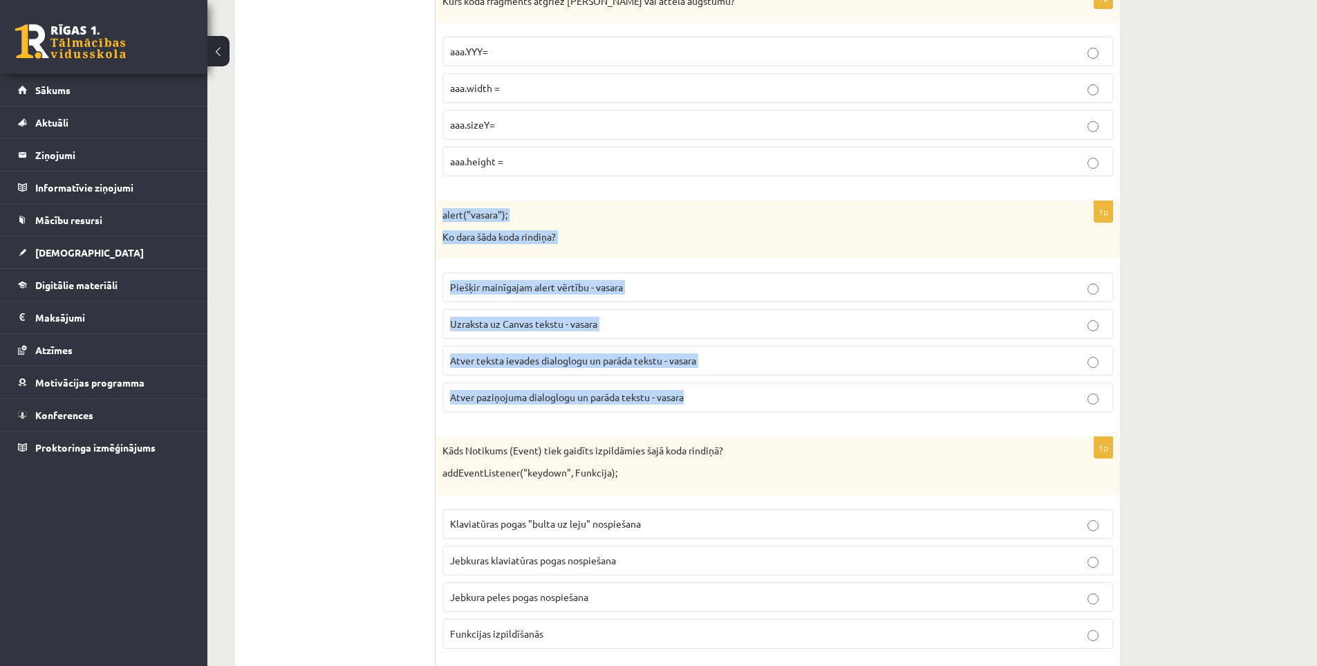
drag, startPoint x: 687, startPoint y: 395, endPoint x: 441, endPoint y: 215, distance: 304.8
click at [441, 215] on div "1p alert("vasara"); Ko dara šāda koda rindiņa? Piešķir mainīgajam alert vērtību…" at bounding box center [778, 312] width 685 height 222
copy div "alert("vasara"); Ko dara šāda koda rindiņa? Piešķir mainīgajam alert vērtību - …"
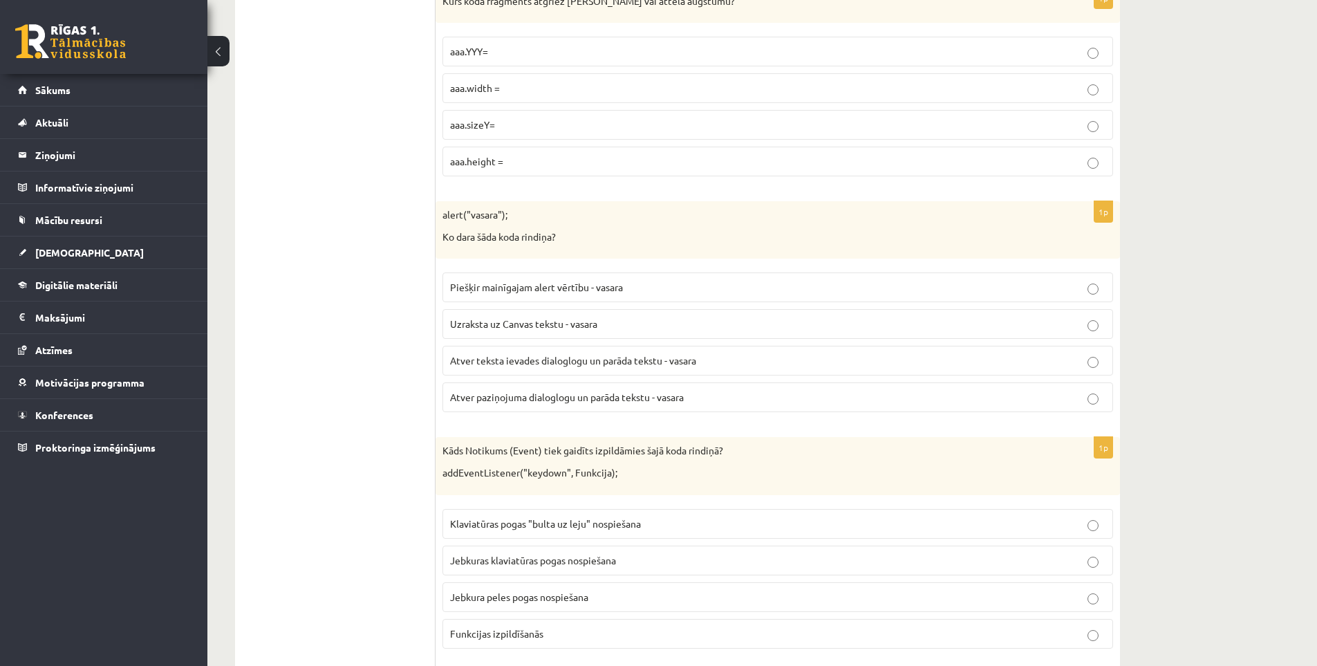
click at [600, 407] on label "Atver paziņojuma dialoglogu un parāda tekstu - vasara" at bounding box center [778, 397] width 671 height 30
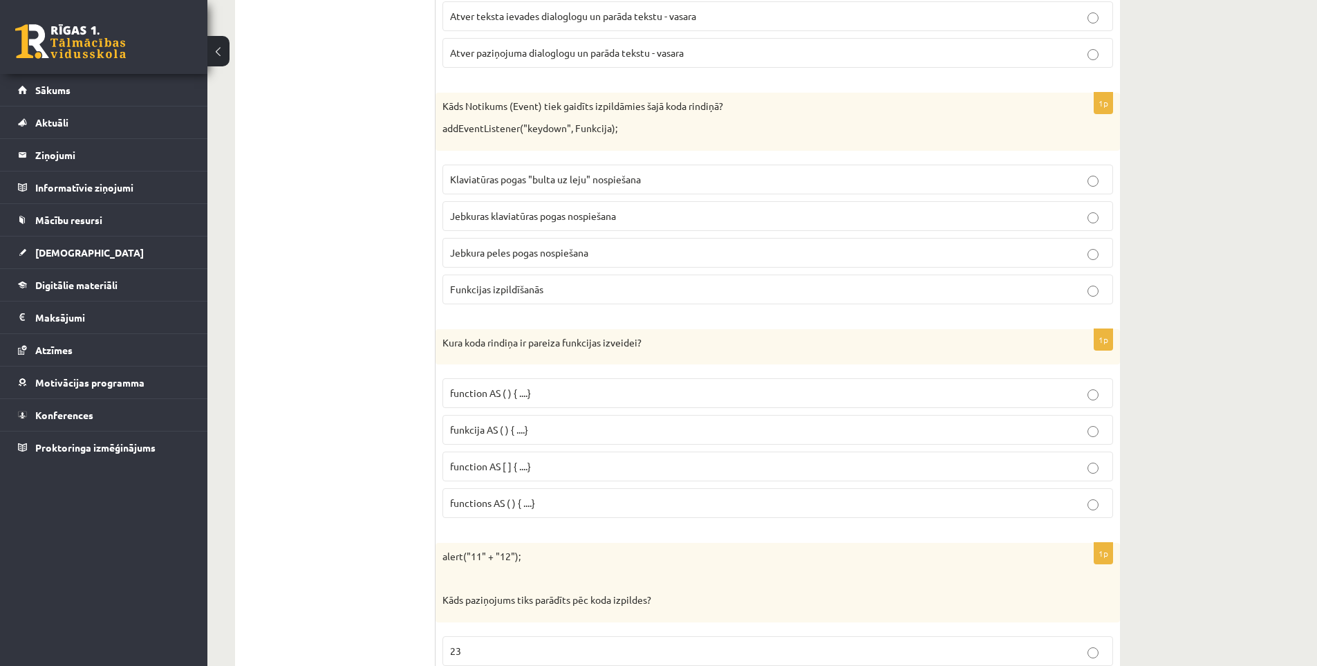
scroll to position [899, 0]
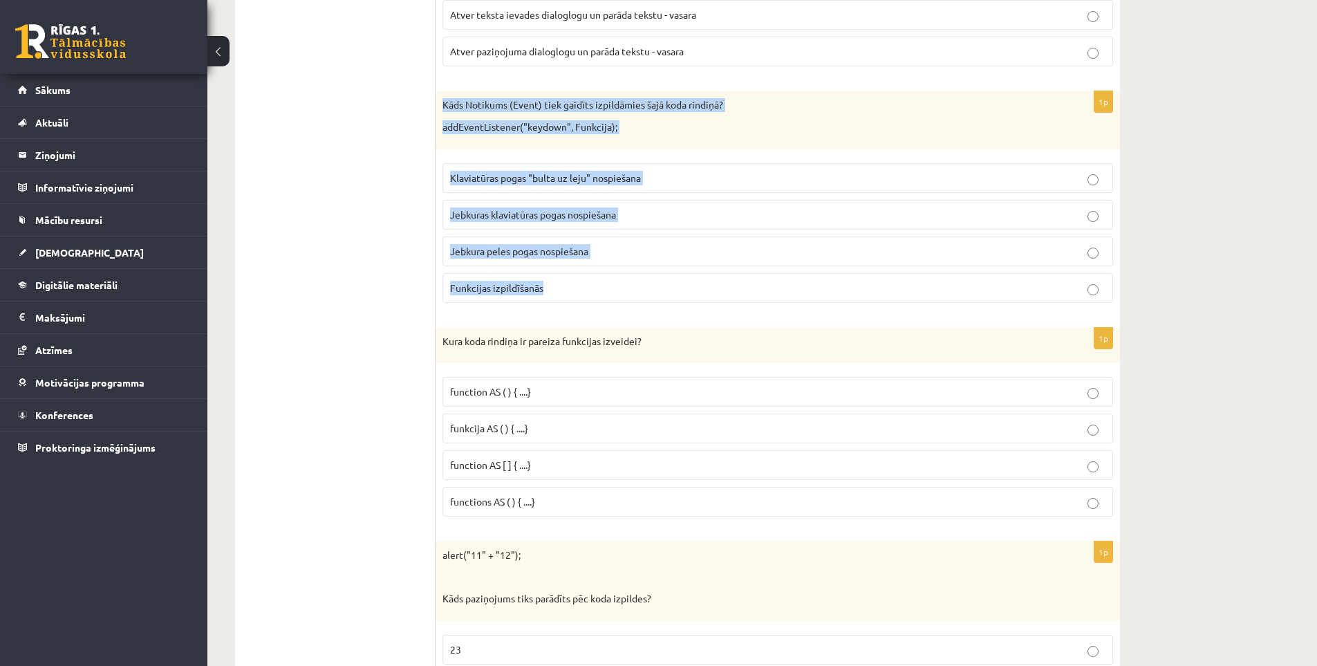
drag, startPoint x: 553, startPoint y: 296, endPoint x: 442, endPoint y: 111, distance: 215.6
click at [442, 111] on div "1p Kāds Notikums (Event) tiek gaidīts izpildāmies šajā koda rindiņā? addEventLi…" at bounding box center [778, 202] width 685 height 222
copy div "Kāds Notikums (Event) tiek gaidīts izpildāmies šajā koda rindiņā? addEventListe…"
click at [526, 252] on span "Jebkura peles pogas nospiešana" at bounding box center [519, 251] width 138 height 12
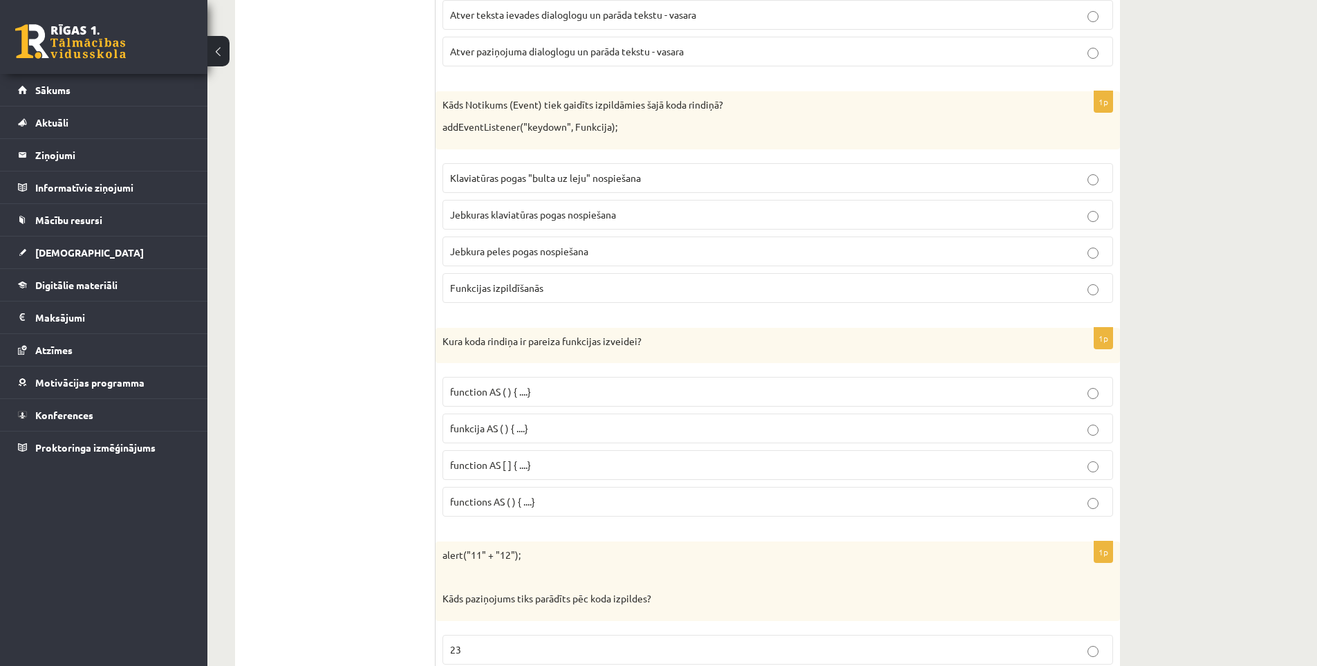
click at [534, 218] on span "Jebkuras klaviatūras pogas nospiešana" at bounding box center [533, 214] width 166 height 12
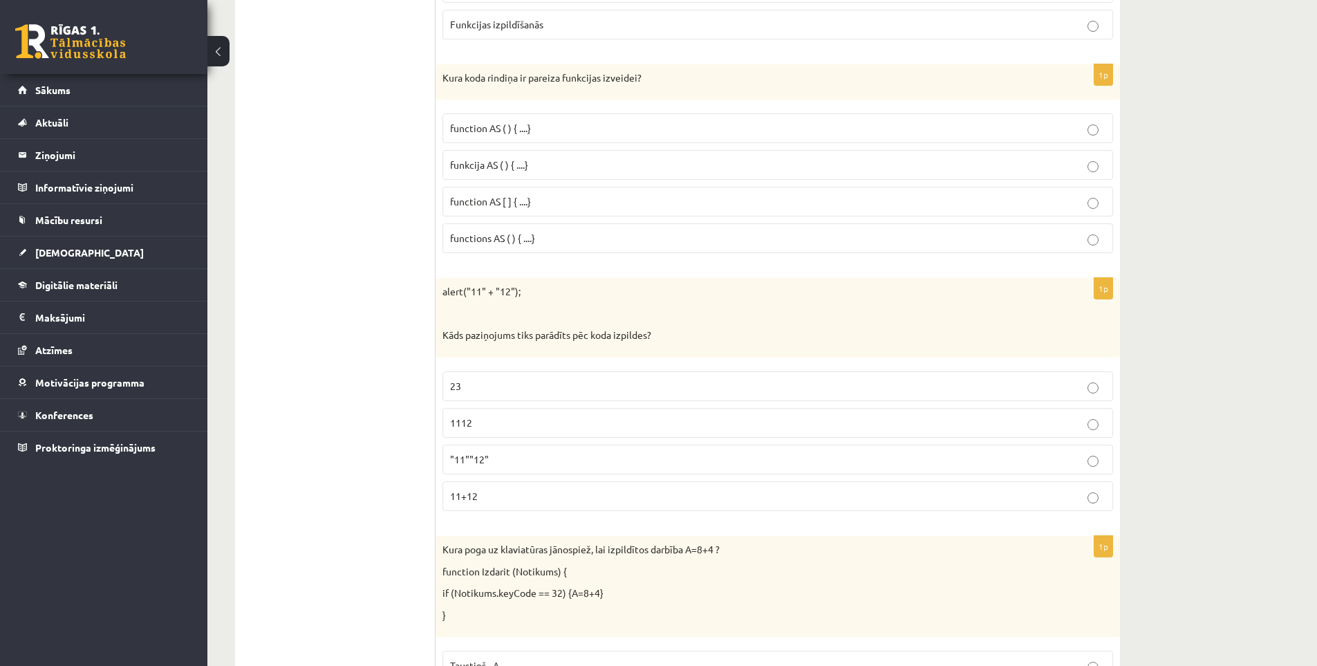
scroll to position [1176, 0]
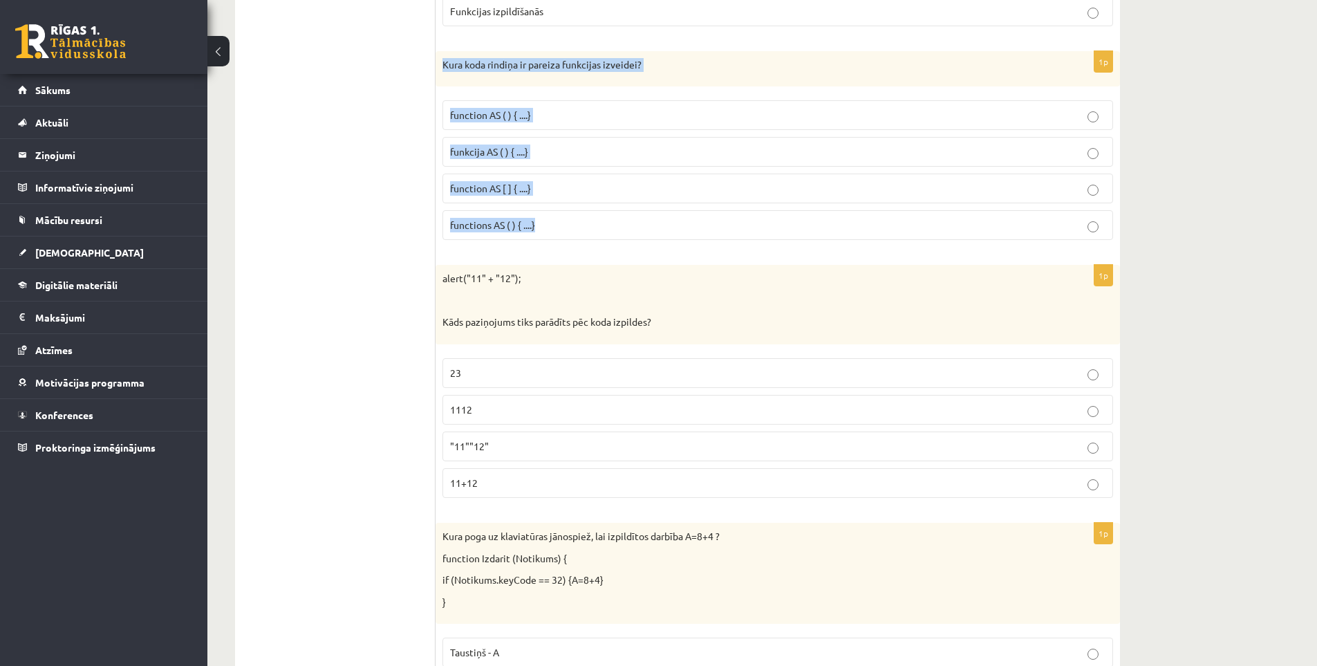
drag, startPoint x: 548, startPoint y: 228, endPoint x: 443, endPoint y: 64, distance: 195.1
click at [443, 64] on div "1p Kura koda rindiņa ir pareiza funkcijas izveidei? function AS ( ) { ....} fun…" at bounding box center [778, 151] width 685 height 201
copy div "Kura koda rindiņa ir pareiza funkcijas izveidei? function AS ( ) { ....} funkci…"
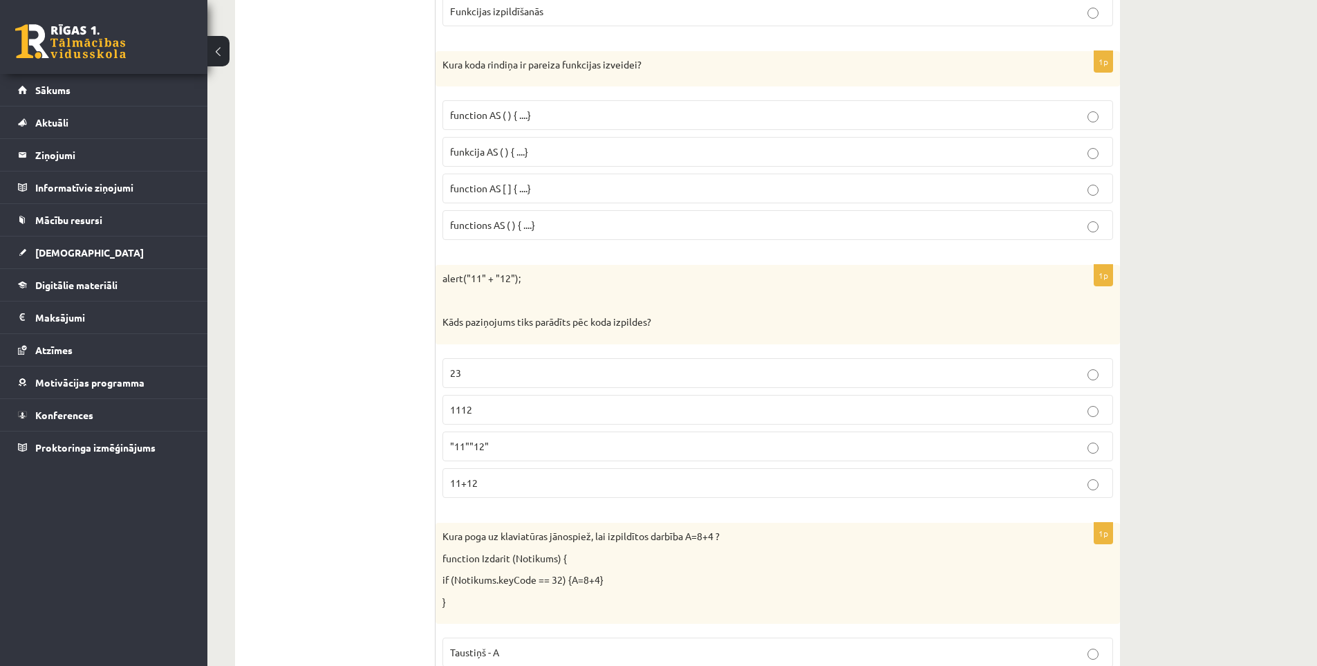
drag, startPoint x: 412, startPoint y: 200, endPoint x: 398, endPoint y: 167, distance: 35.3
click at [541, 230] on p "functions AS ( ) { ....}" at bounding box center [778, 225] width 656 height 15
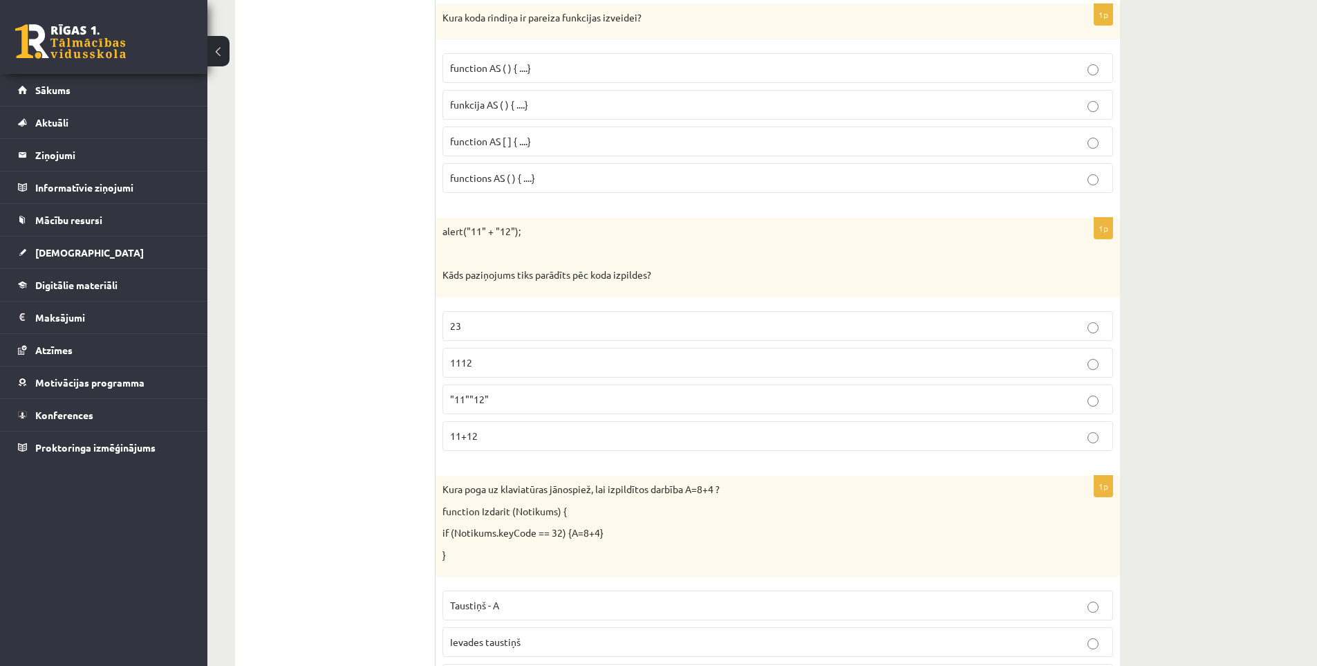
scroll to position [1314, 0]
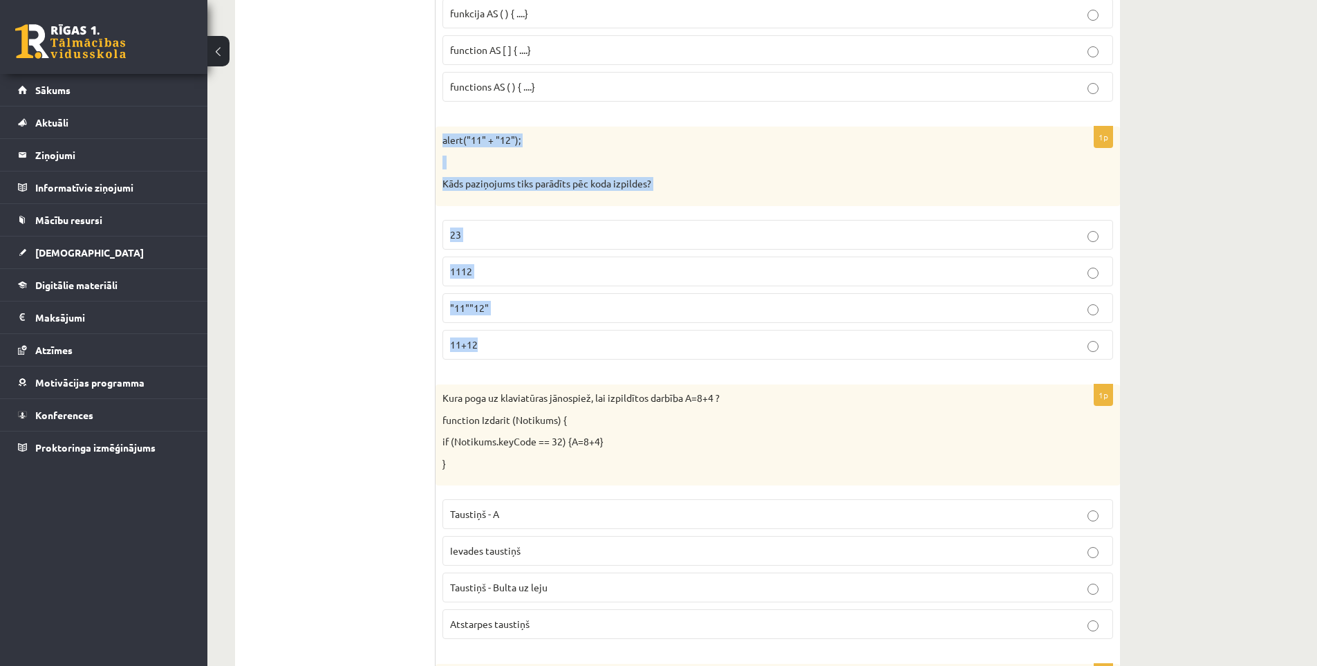
drag, startPoint x: 460, startPoint y: 333, endPoint x: 445, endPoint y: 142, distance: 191.5
click at [445, 142] on div "1p alert("11" + "12"); Kāds paziņojums tiks parādīts pēc koda izpildes? 23 1112…" at bounding box center [778, 249] width 685 height 244
copy div "alert("11" + "12"); Kāds paziņojums tiks parādīts pēc koda izpildes? 23 1112 "1…"
click at [501, 267] on p "1112" at bounding box center [778, 271] width 656 height 15
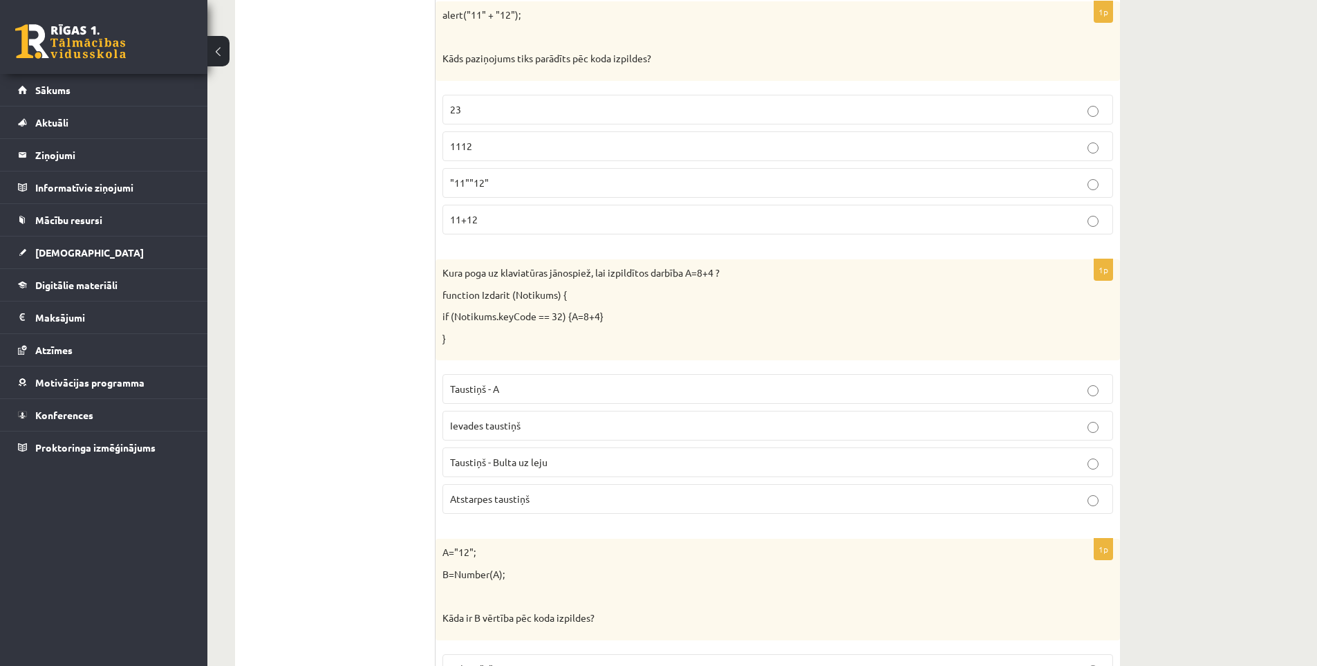
scroll to position [1452, 0]
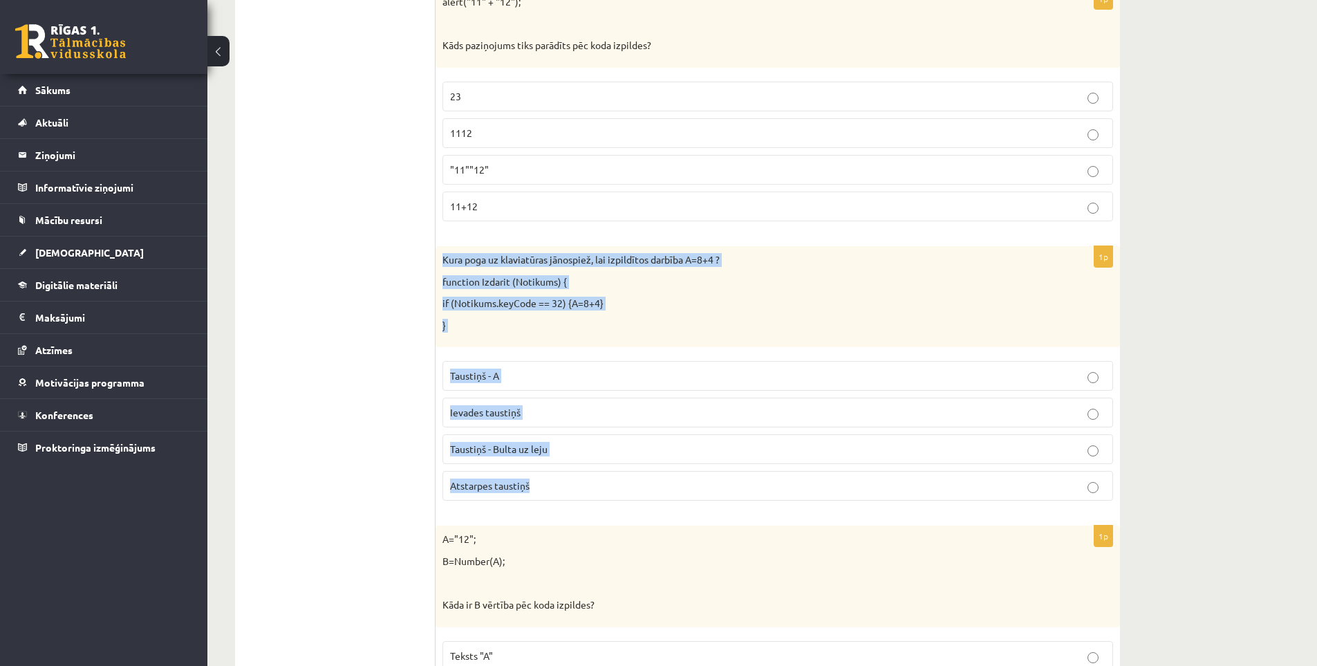
drag, startPoint x: 544, startPoint y: 495, endPoint x: 443, endPoint y: 264, distance: 252.3
click at [443, 264] on div "1p Kura poga uz klaviatūras jānospiež, lai izpildītos darbība A=8+4 ? function …" at bounding box center [778, 379] width 685 height 266
copy div "Kura poga uz klaviatūras jānospiež, lai izpildītos darbība A=8+4 ? function Izd…"
click at [534, 480] on p "Atstarpes taustiņš" at bounding box center [778, 486] width 656 height 15
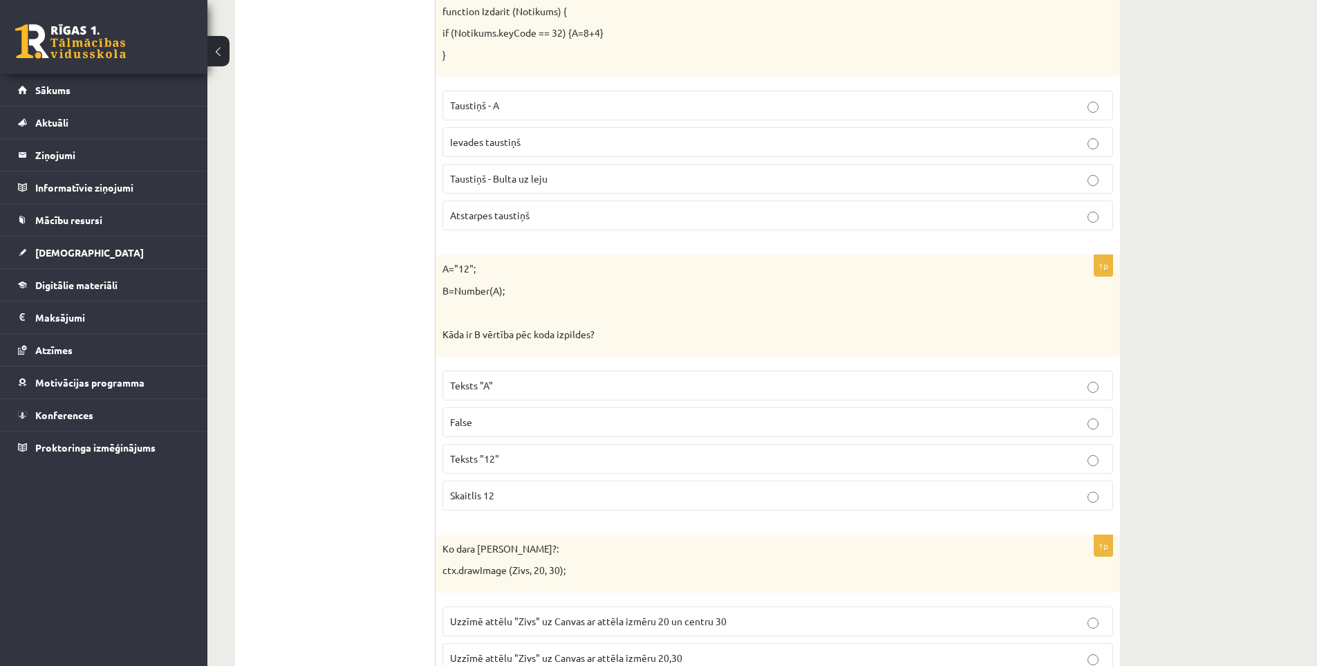
scroll to position [1729, 0]
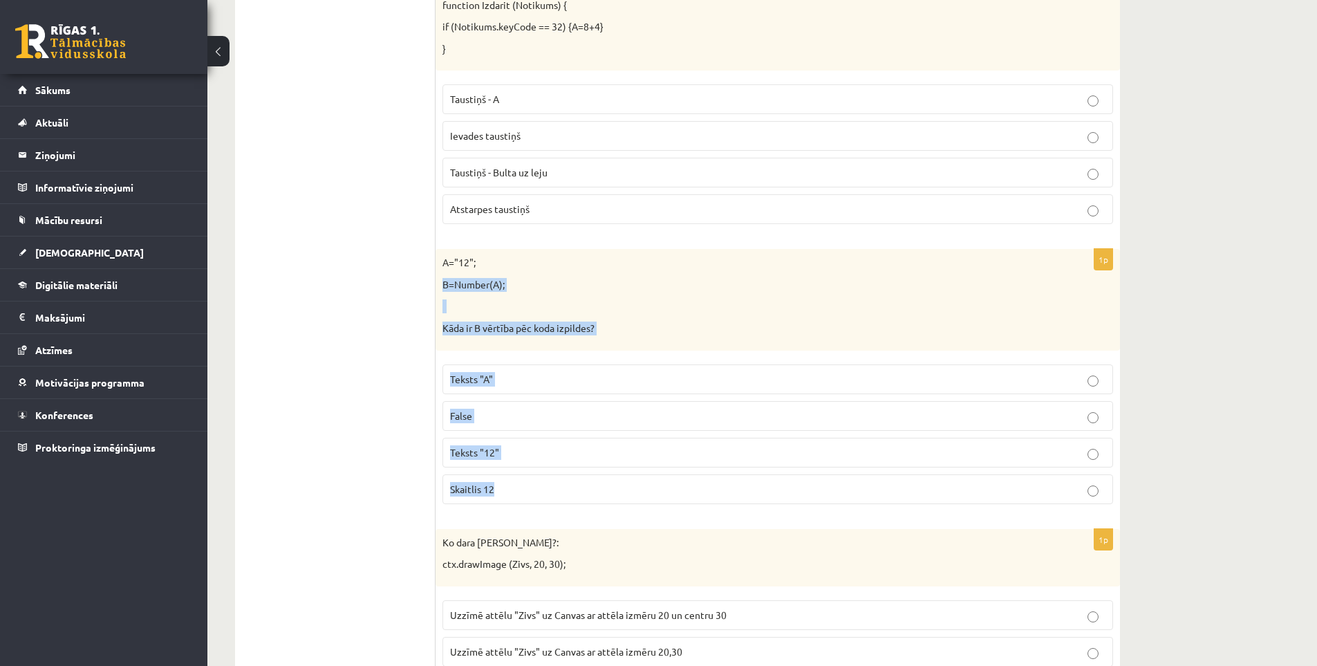
drag, startPoint x: 510, startPoint y: 485, endPoint x: 444, endPoint y: 280, distance: 215.6
click at [443, 283] on div "1p A="12"; B=Number(A); Kāda ir B vērtība pēc koda izpildes? Teksts "A" False T…" at bounding box center [778, 382] width 685 height 266
click at [444, 280] on p "B=Number(A);" at bounding box center [744, 285] width 602 height 14
click at [494, 492] on p "Skaitlis 12" at bounding box center [778, 489] width 656 height 15
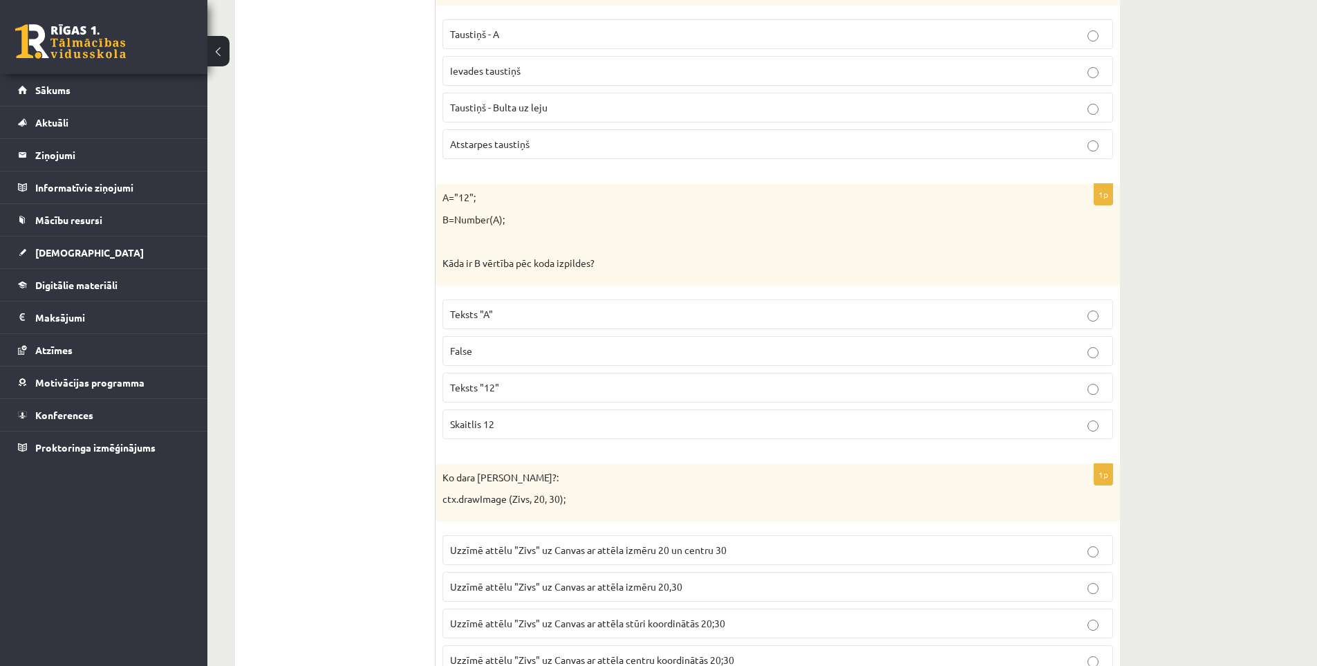
scroll to position [1867, 0]
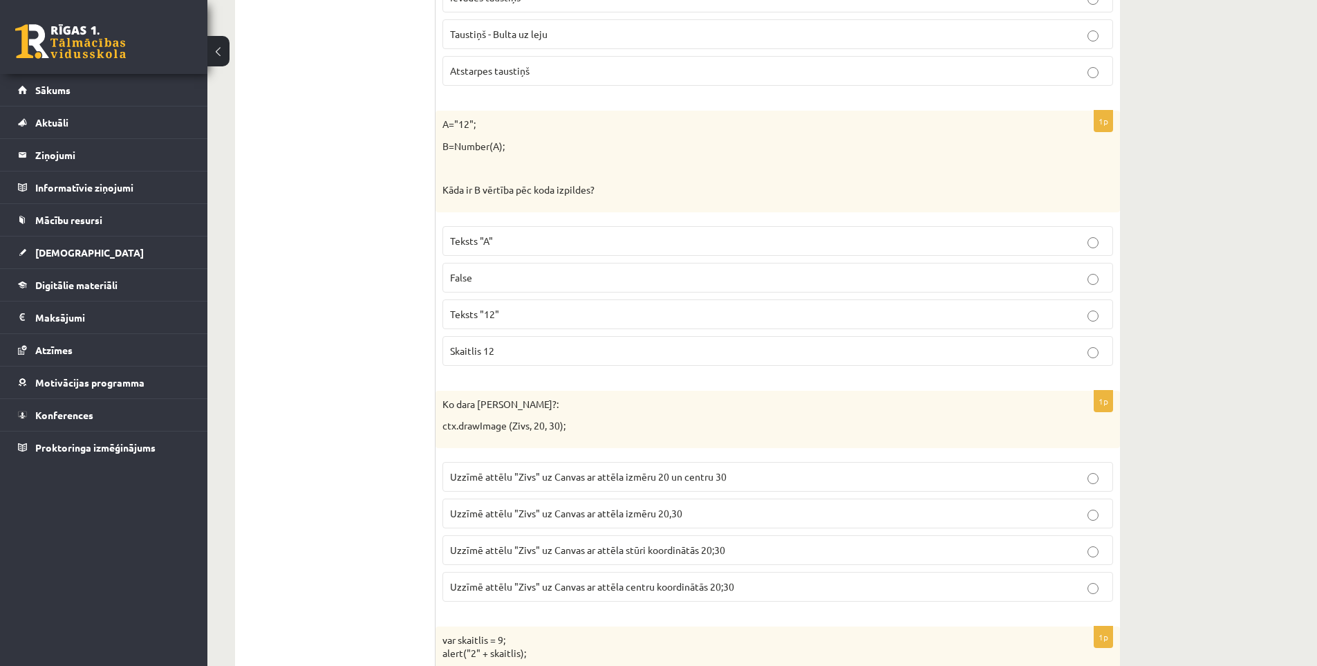
drag, startPoint x: 510, startPoint y: 353, endPoint x: 431, endPoint y: 133, distance: 234.0
copy div "Izvērtējums! 1p Ar kurām c vērtībam z vertība pēc koda izpildes būs 0, pieņemot…"
click at [465, 129] on p "A="12";" at bounding box center [744, 125] width 602 height 14
drag, startPoint x: 440, startPoint y: 127, endPoint x: 514, endPoint y: 344, distance: 229.2
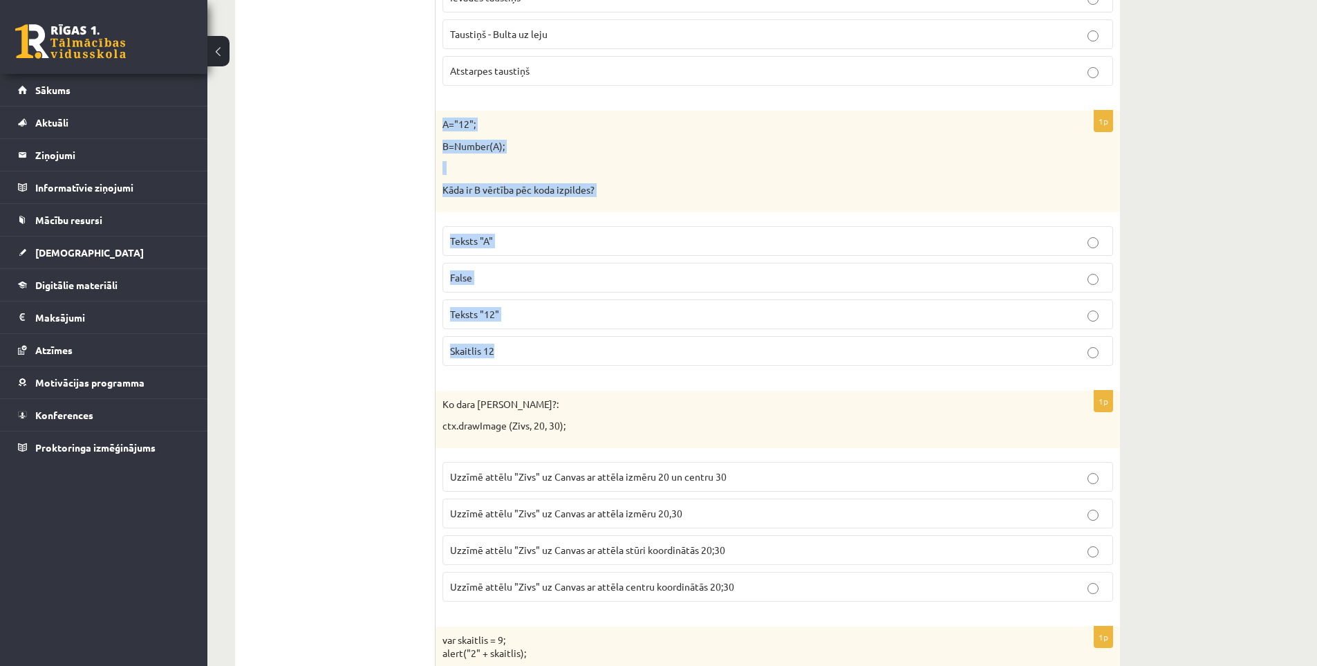
click at [514, 344] on div "1p A="12"; B=Number(A); Kāda ir B vērtība pēc koda izpildes? Teksts "A" False T…" at bounding box center [778, 244] width 685 height 266
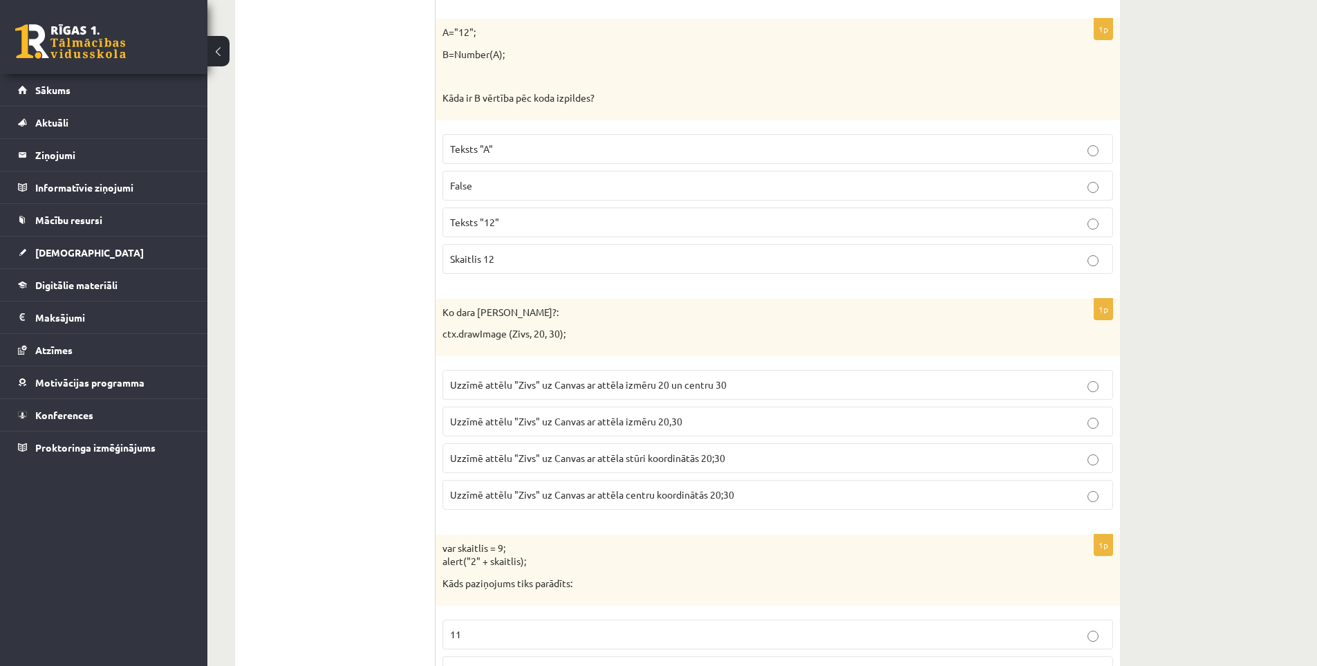
scroll to position [2074, 0]
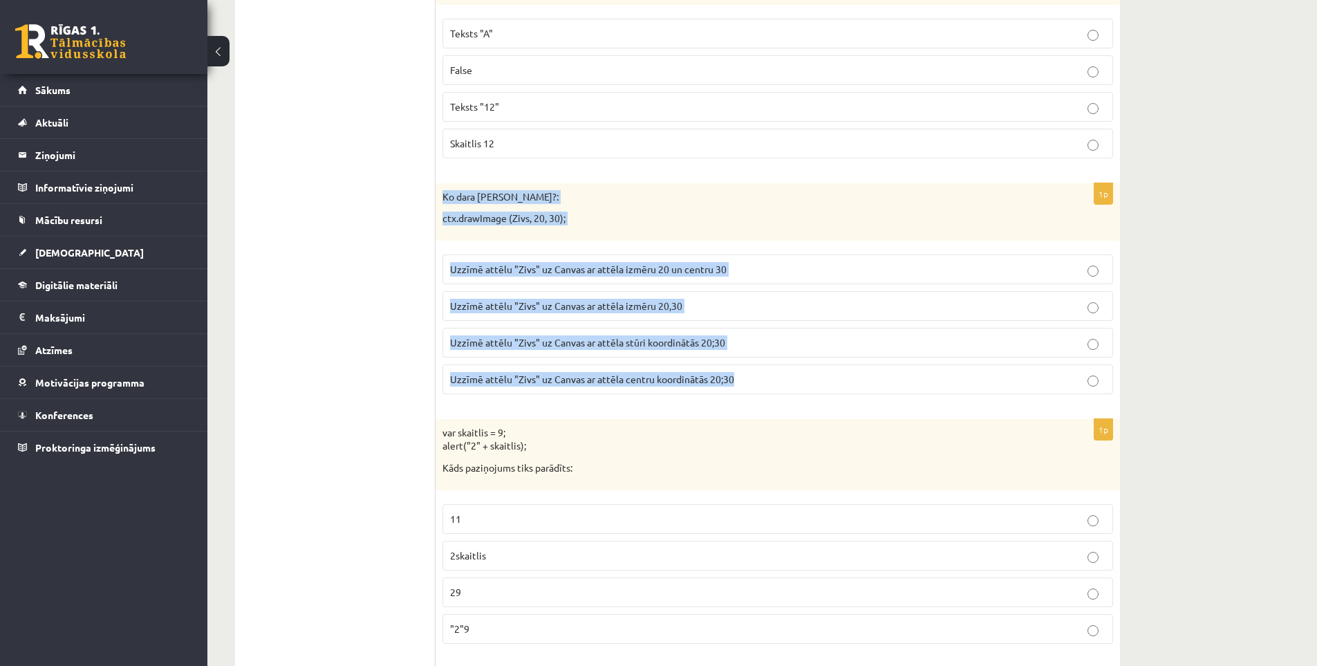
drag, startPoint x: 737, startPoint y: 378, endPoint x: 441, endPoint y: 197, distance: 346.7
click at [441, 197] on div "1p Ko dara koda rindiņa?: ctx.drawImage (Zivs, 20, 30); Uzzīmē attēlu "Zivs" uz…" at bounding box center [778, 294] width 685 height 222
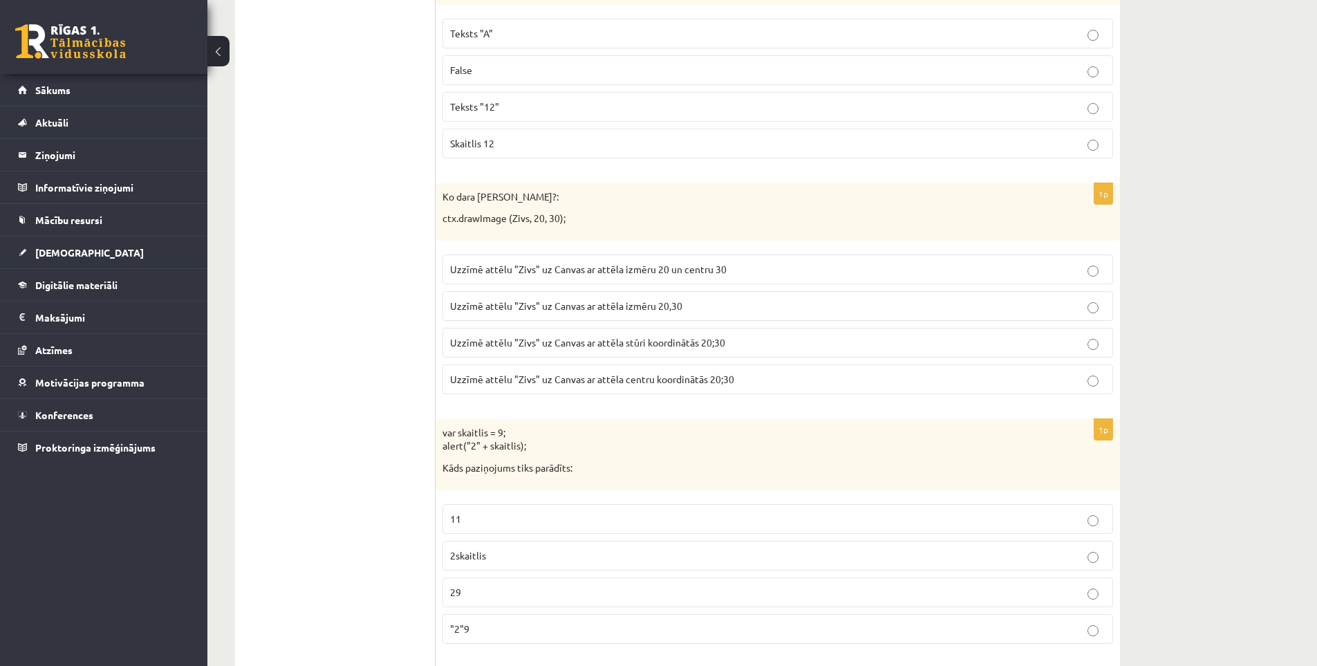
click at [689, 387] on p "Uzzīmē attēlu "Zivs" uz Canvas ar attēla centru koordinātās 20;30" at bounding box center [778, 379] width 656 height 15
click at [686, 346] on span "Uzzīmē attēlu "Zivs" uz Canvas ar attēla stūri koordinātās 20;30" at bounding box center [587, 342] width 275 height 12
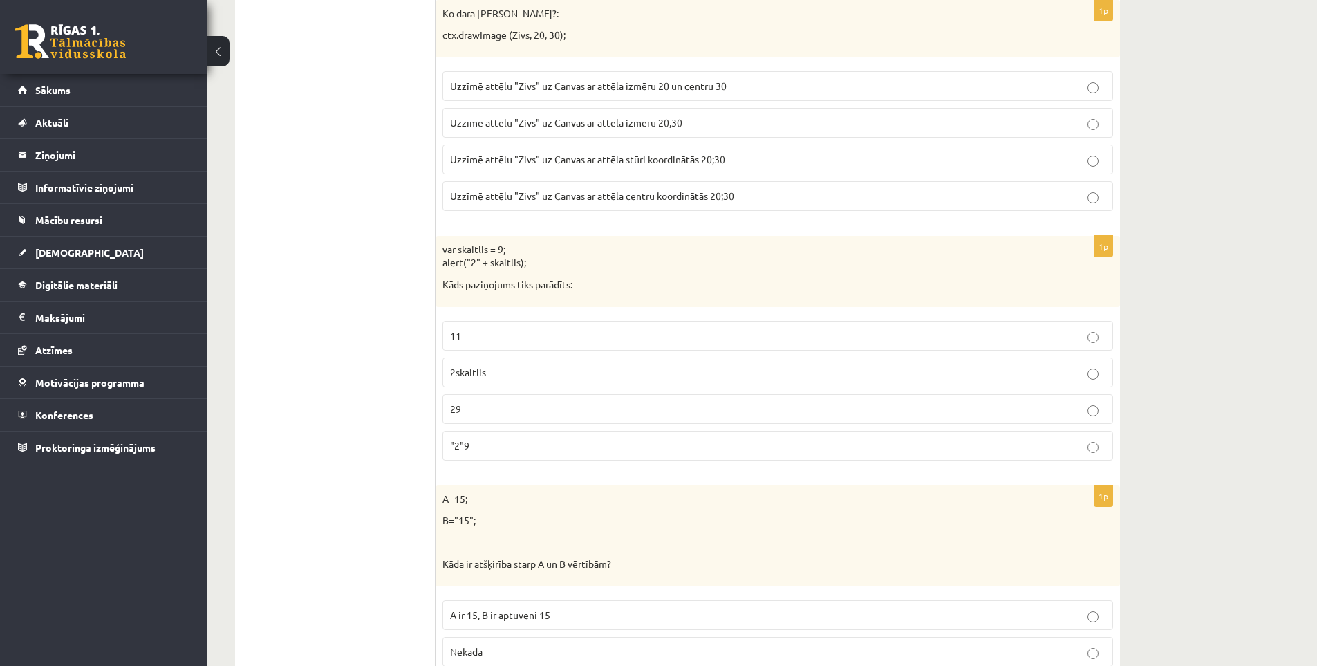
scroll to position [2282, 0]
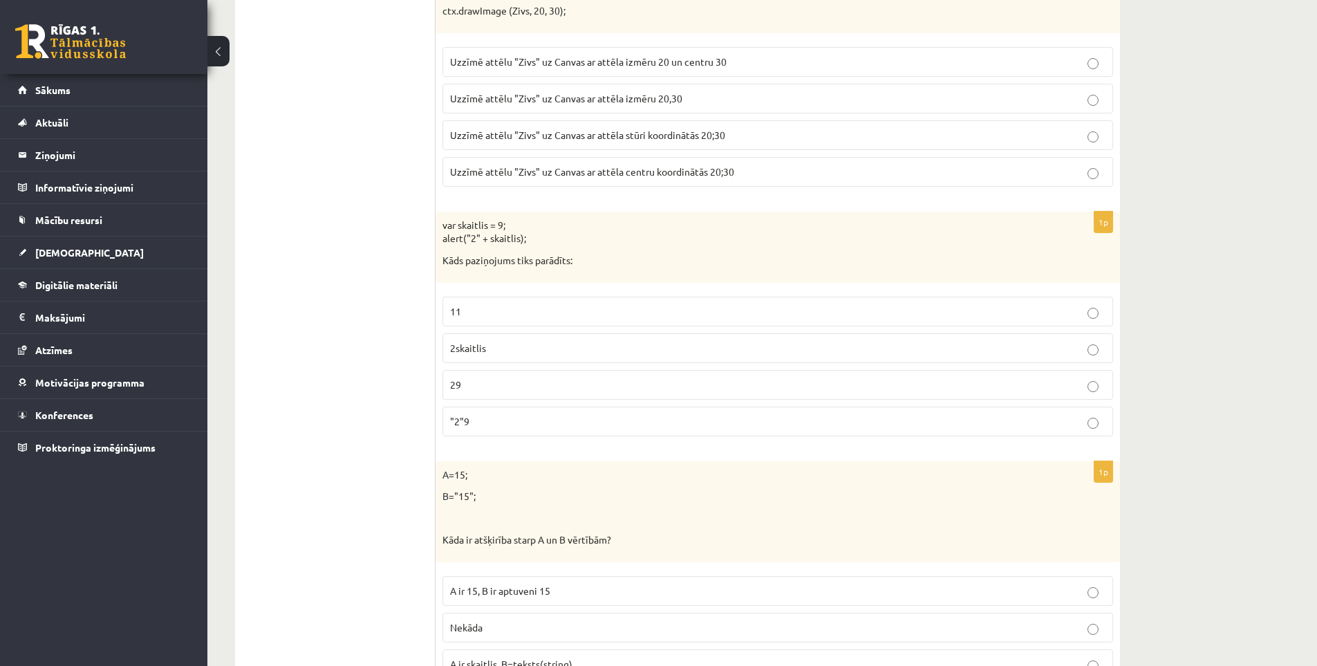
drag, startPoint x: 470, startPoint y: 408, endPoint x: 434, endPoint y: 227, distance: 184.7
drag, startPoint x: 434, startPoint y: 223, endPoint x: 455, endPoint y: 275, distance: 56.8
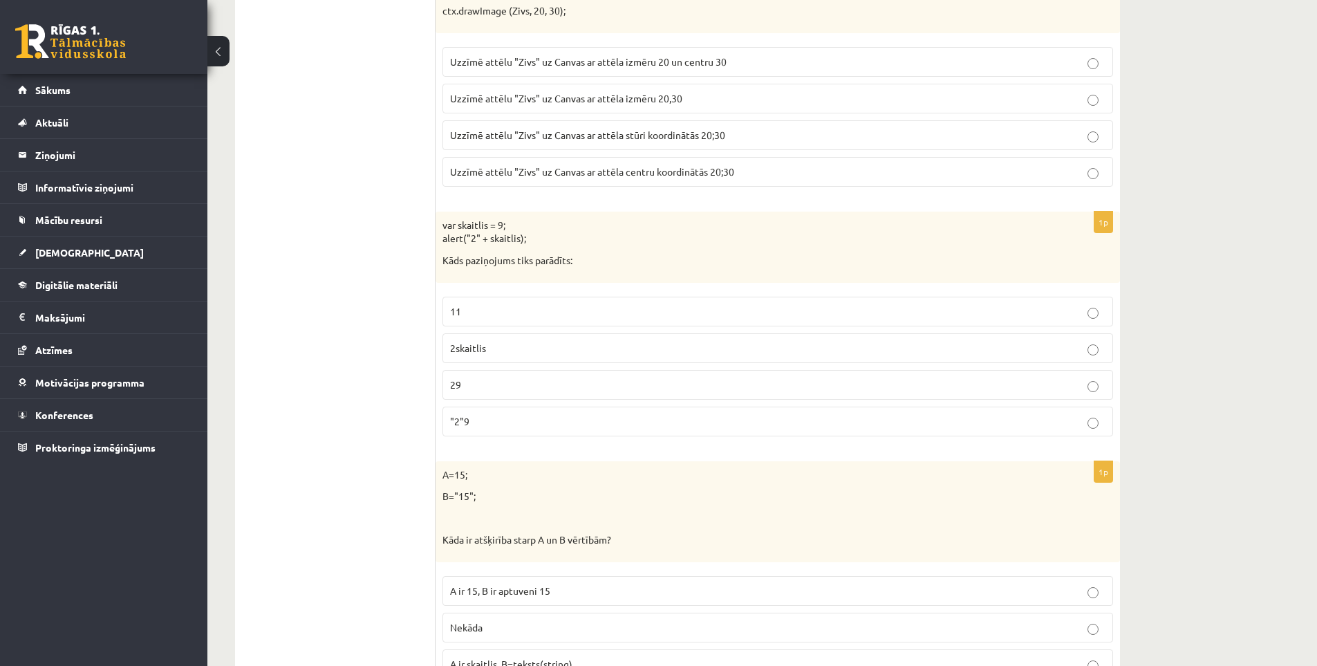
click at [449, 241] on p "var skaitlis = 9; alert("2" + skaitlis);" at bounding box center [744, 232] width 602 height 27
click at [442, 229] on div "var skaitlis = 9; alert("2" + skaitlis); Kāds paziņojums tiks parādīts:" at bounding box center [778, 247] width 685 height 71
drag, startPoint x: 444, startPoint y: 228, endPoint x: 505, endPoint y: 414, distance: 196.6
click at [505, 414] on div "1p var skaitlis = 9; alert("2" + skaitlis); Kāds paziņojums tiks parādīts: 11 2…" at bounding box center [778, 330] width 685 height 236
click at [476, 382] on p "29" at bounding box center [778, 385] width 656 height 15
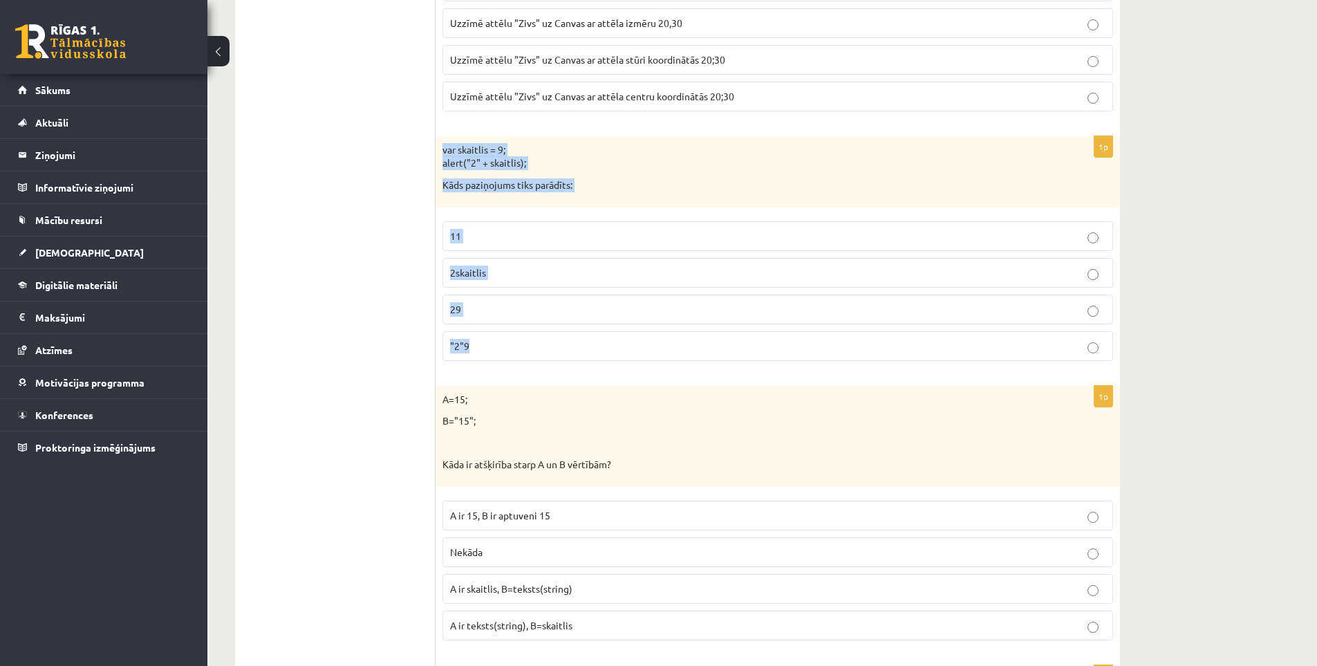
scroll to position [2489, 0]
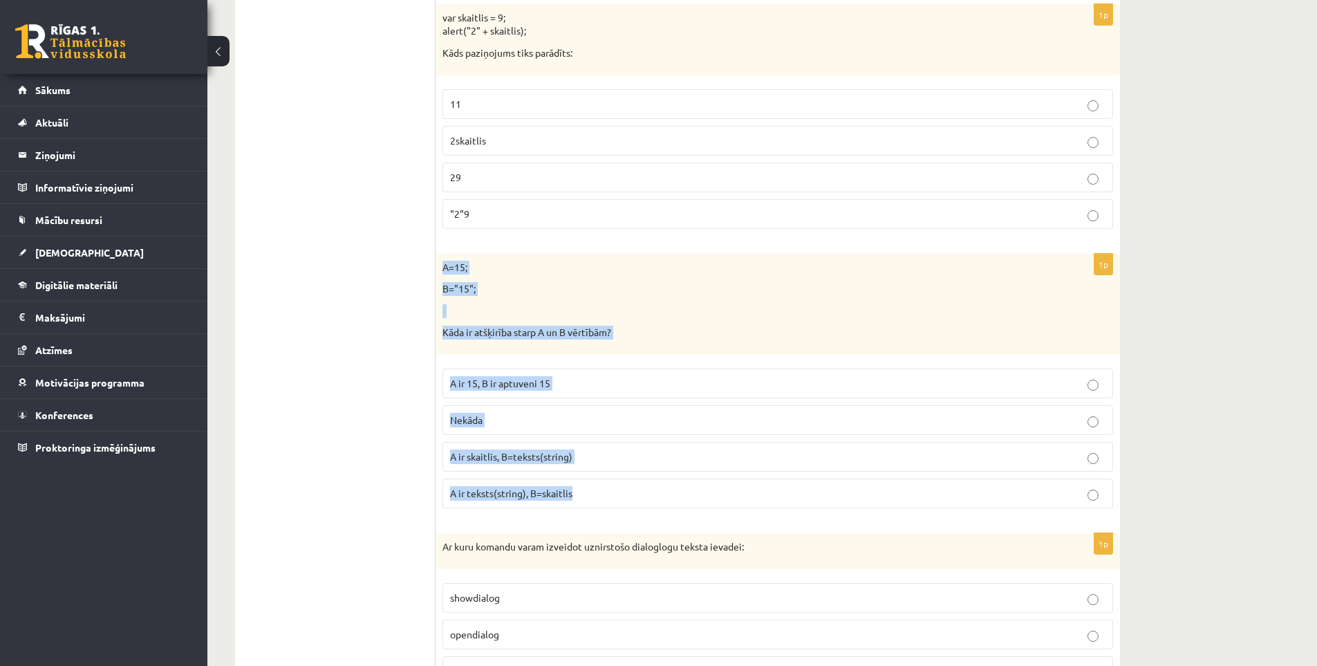
drag, startPoint x: 437, startPoint y: 270, endPoint x: 618, endPoint y: 494, distance: 287.6
click at [618, 494] on div "1p A=15; B="15"; Kāda ir atšķirība starp A un B vērtībām? A ir 15, B ir aptuven…" at bounding box center [778, 387] width 685 height 266
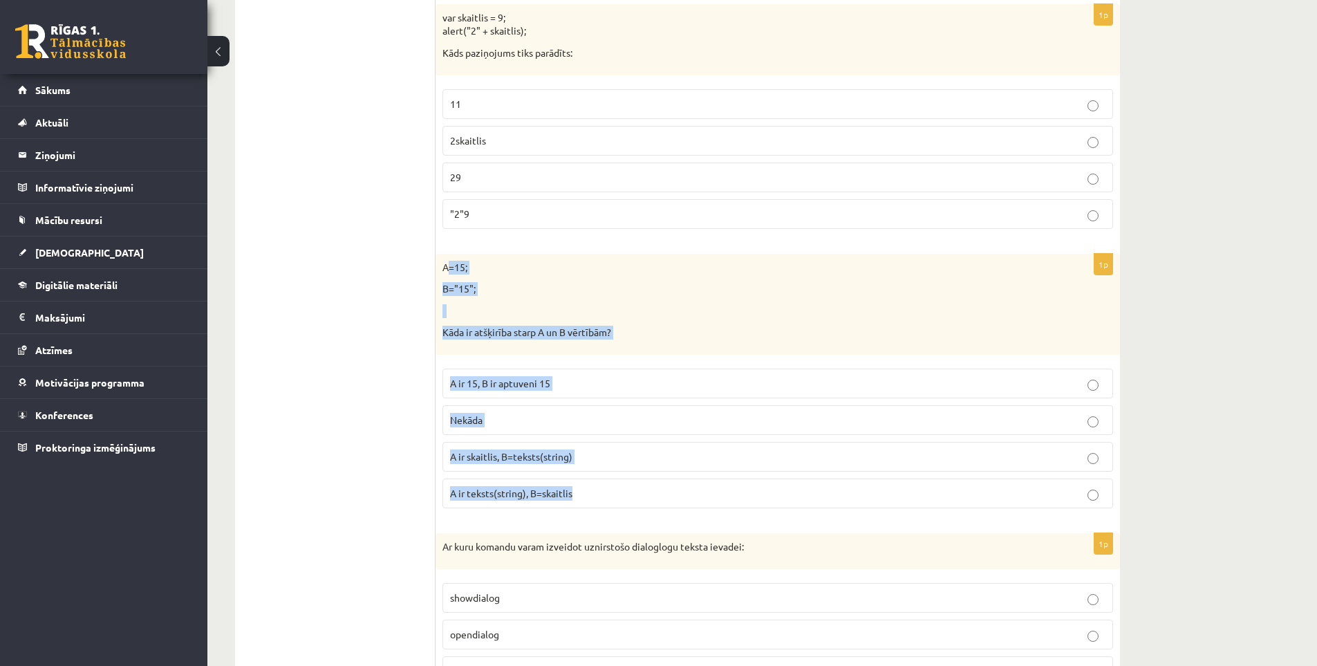
drag, startPoint x: 457, startPoint y: 284, endPoint x: 604, endPoint y: 509, distance: 268.9
click at [604, 509] on div "1p A=15; B="15"; Kāda ir atšķirība starp A un B vērtībām? A ir 15, B ir aptuven…" at bounding box center [778, 387] width 685 height 266
click at [618, 496] on p "A ir teksts(string), B=skaitlis" at bounding box center [778, 493] width 656 height 15
drag, startPoint x: 553, startPoint y: 495, endPoint x: 561, endPoint y: 494, distance: 7.6
click at [554, 495] on span "A ir teksts(string), B=skaitlis" at bounding box center [511, 493] width 122 height 12
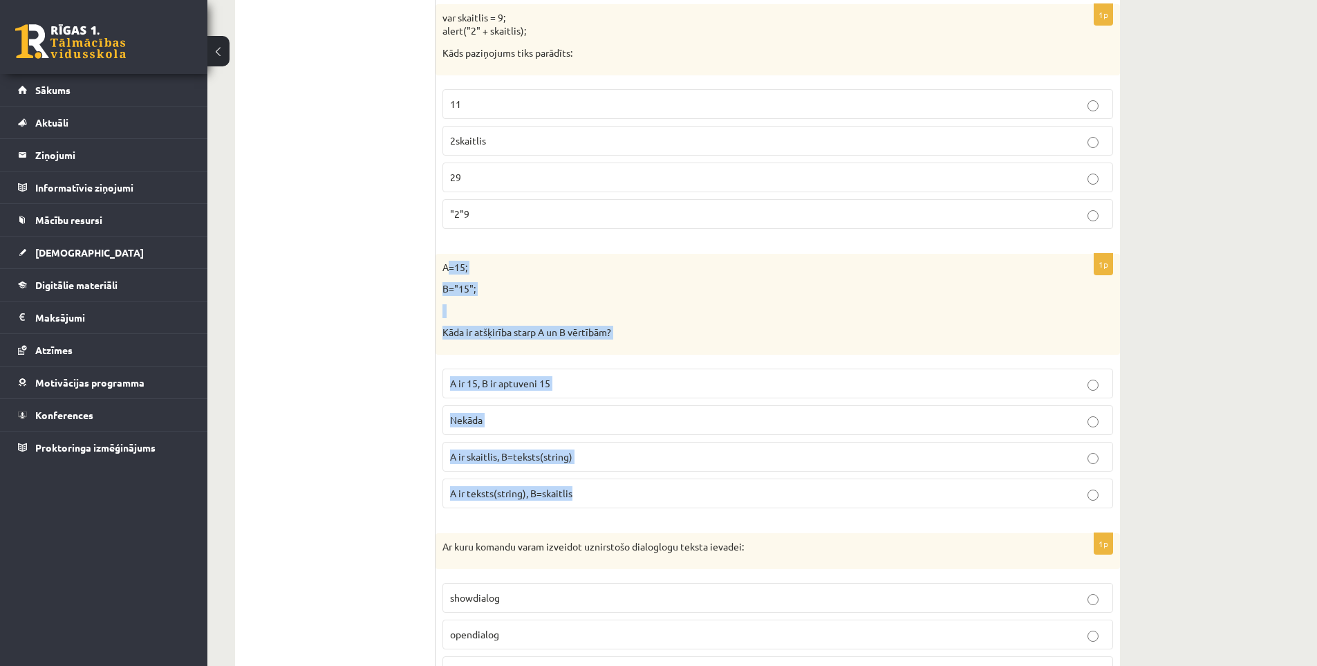
click at [600, 497] on p "A ir teksts(string), B=skaitlis" at bounding box center [778, 493] width 656 height 15
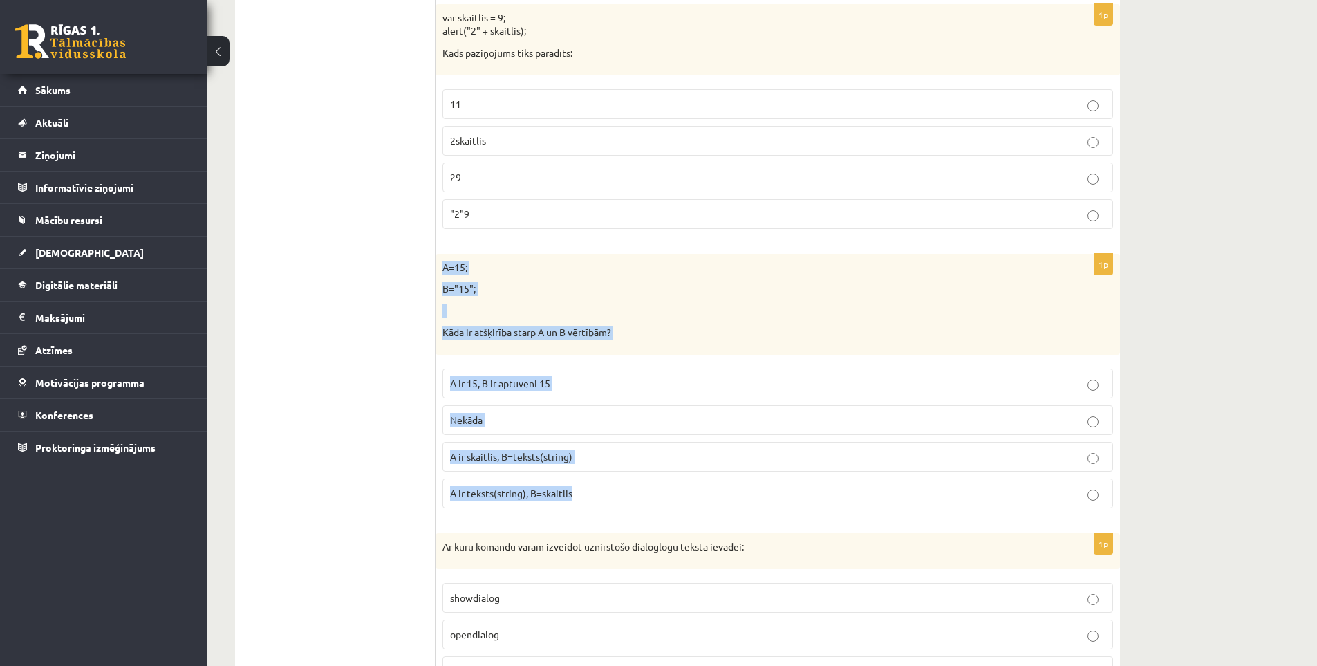
drag, startPoint x: 582, startPoint y: 491, endPoint x: 436, endPoint y: 267, distance: 267.0
click at [436, 267] on div "1p A=15; B="15"; Kāda ir atšķirība starp A un B vērtībām? A ir 15, B ir aptuven…" at bounding box center [778, 387] width 685 height 266
click at [540, 457] on span "A ir skaitlis, B=teksts(string)" at bounding box center [511, 456] width 122 height 12
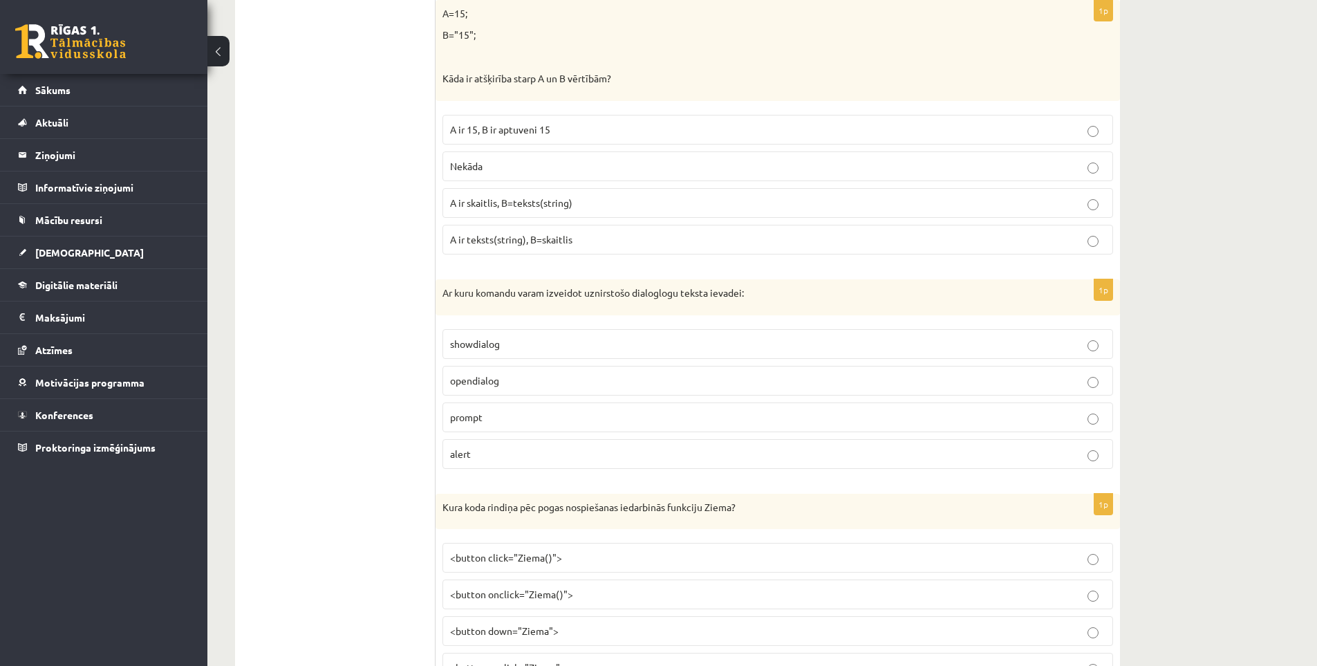
scroll to position [2904, 0]
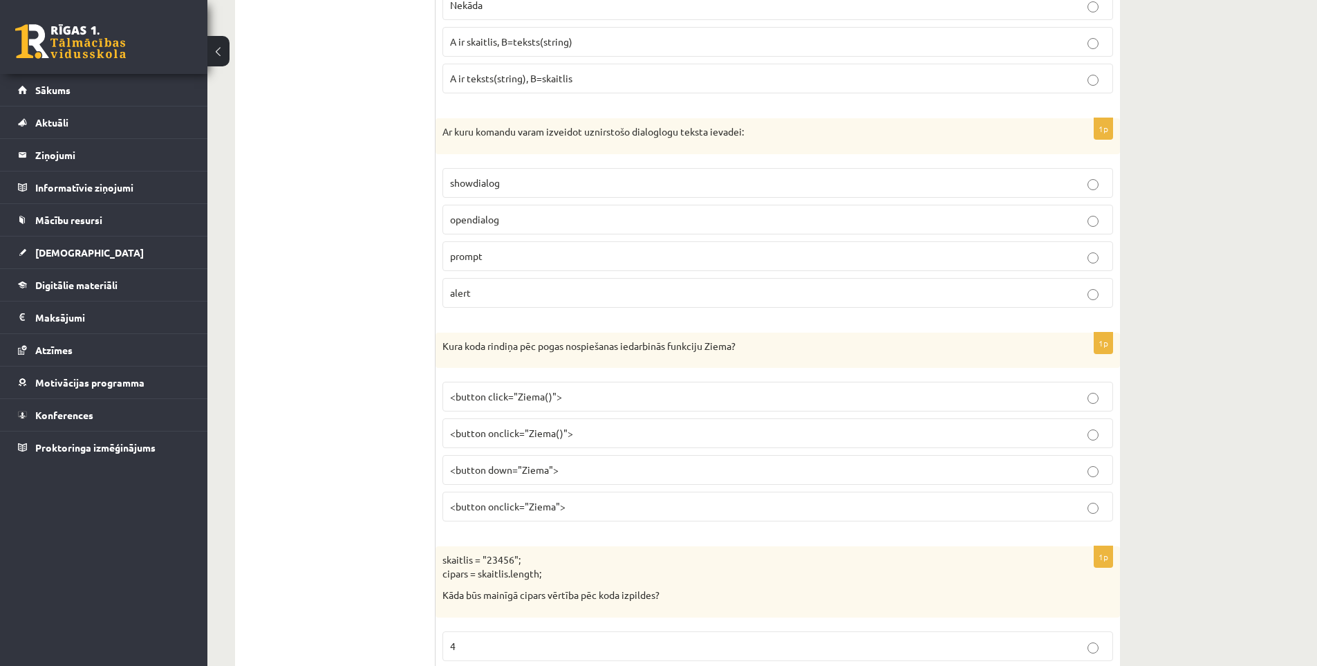
drag, startPoint x: 513, startPoint y: 291, endPoint x: 434, endPoint y: 136, distance: 173.8
click at [436, 138] on div "Ar kuru komandu varam izveidot uznirstošo dialoglogu teksta ievadei:" at bounding box center [778, 136] width 685 height 36
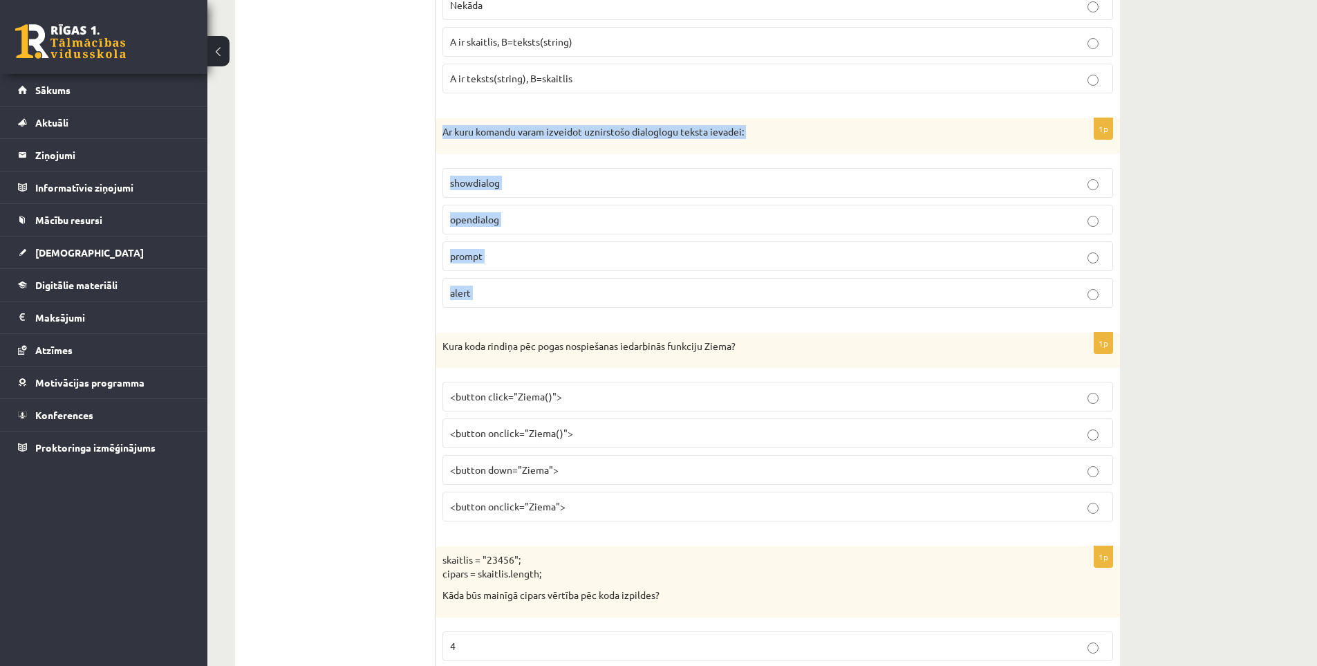
drag, startPoint x: 439, startPoint y: 138, endPoint x: 506, endPoint y: 297, distance: 172.6
click at [506, 297] on div "1p Ar kuru komandu varam izveidot uznirstošo dialoglogu teksta ievadei: showdia…" at bounding box center [778, 218] width 685 height 201
click at [476, 264] on label "prompt" at bounding box center [778, 256] width 671 height 30
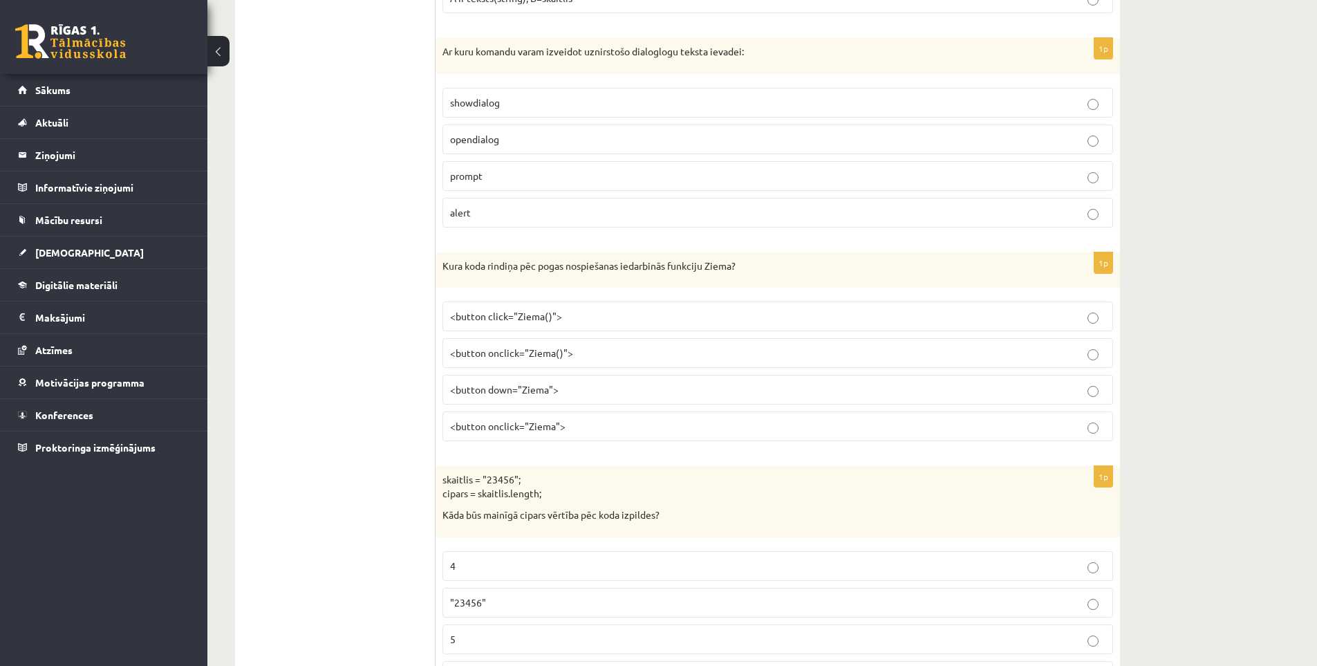
scroll to position [3112, 0]
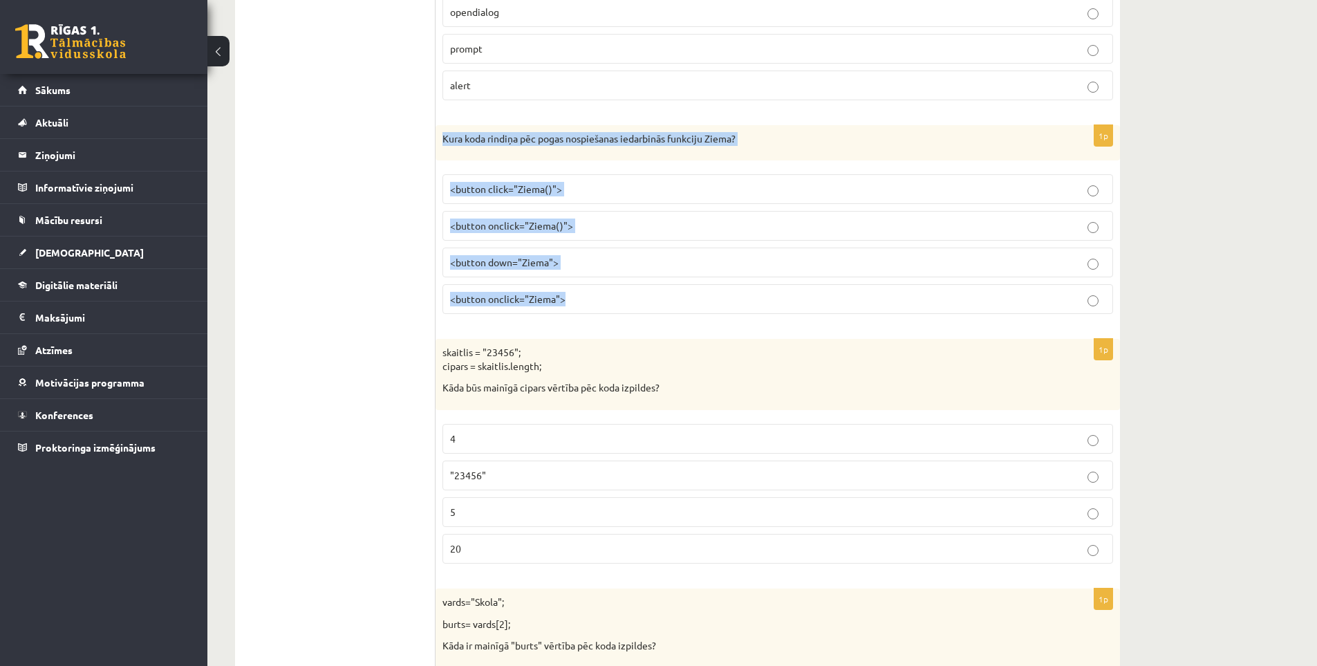
drag, startPoint x: 444, startPoint y: 136, endPoint x: 568, endPoint y: 297, distance: 203.1
click at [568, 297] on div "1p Kura koda rindiņa pēc pogas nospiešanas iedarbinās funkciju Ziema? <button c…" at bounding box center [778, 225] width 685 height 201
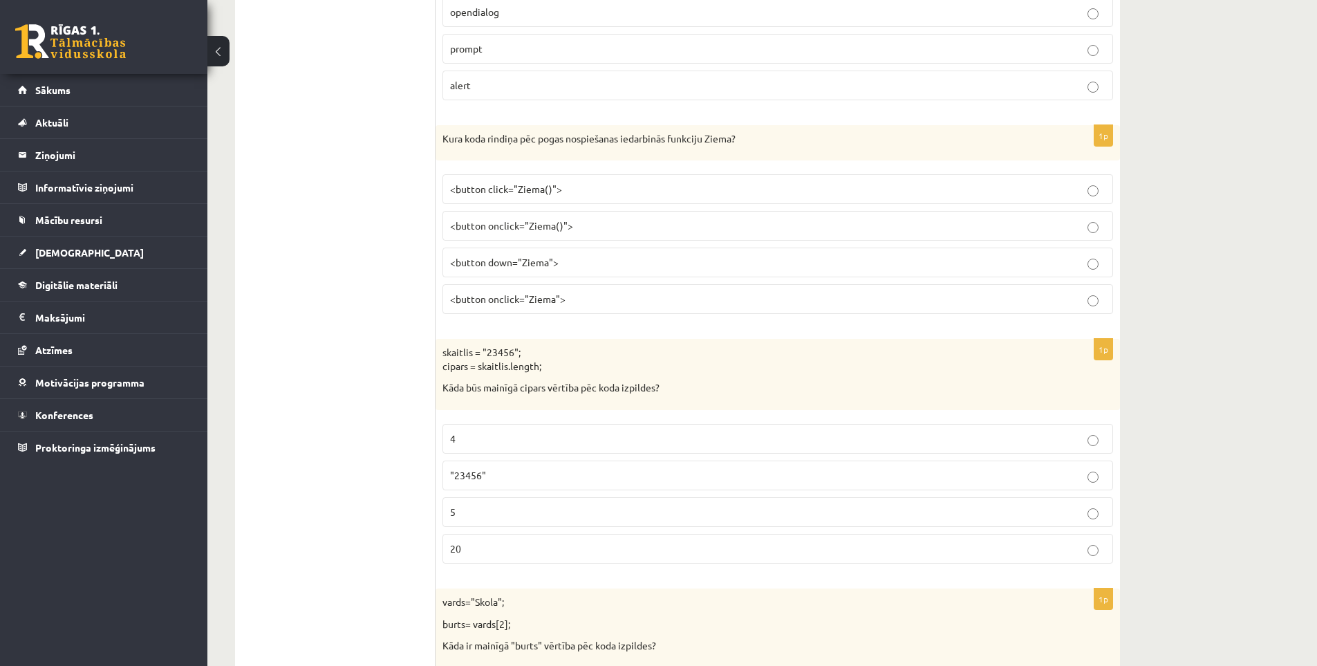
click at [506, 202] on label "<button click="Ziema()">" at bounding box center [778, 189] width 671 height 30
click at [503, 228] on span "<button onclick="Ziema()">" at bounding box center [511, 225] width 123 height 12
drag, startPoint x: 434, startPoint y: 354, endPoint x: 524, endPoint y: 385, distance: 95.1
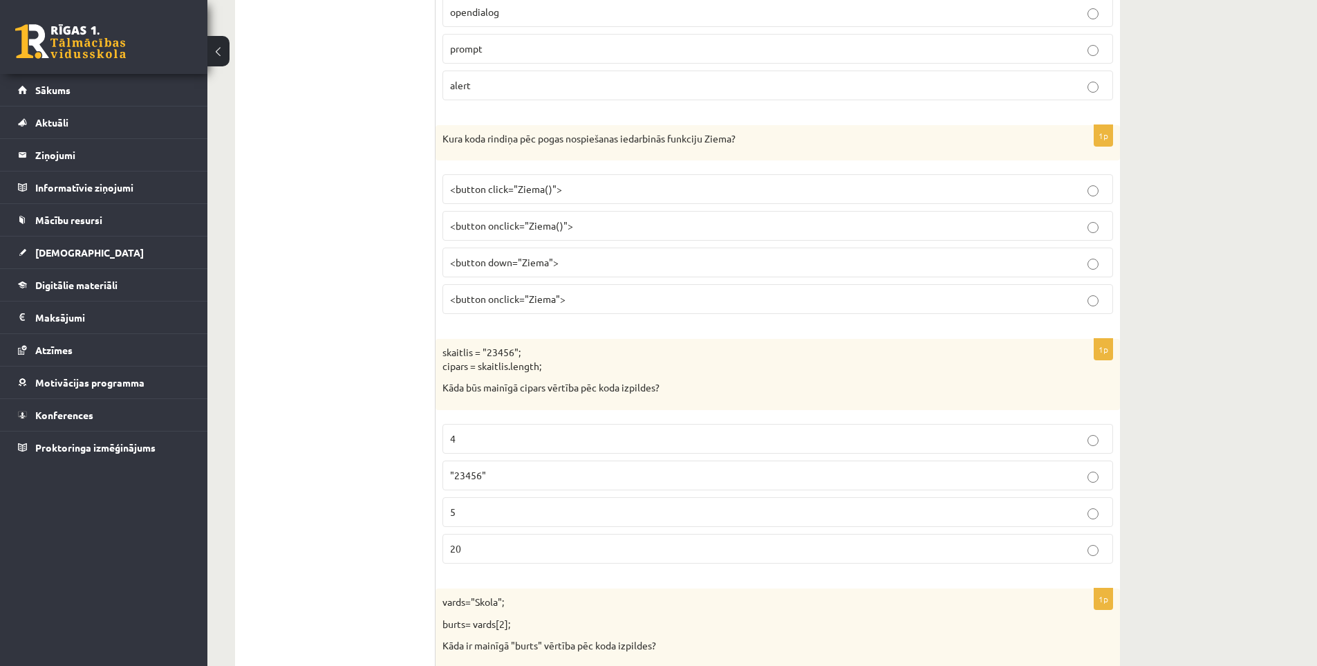
click at [451, 348] on p "skaitlis = "23456"; cipars = skaitlis.length;" at bounding box center [744, 359] width 602 height 27
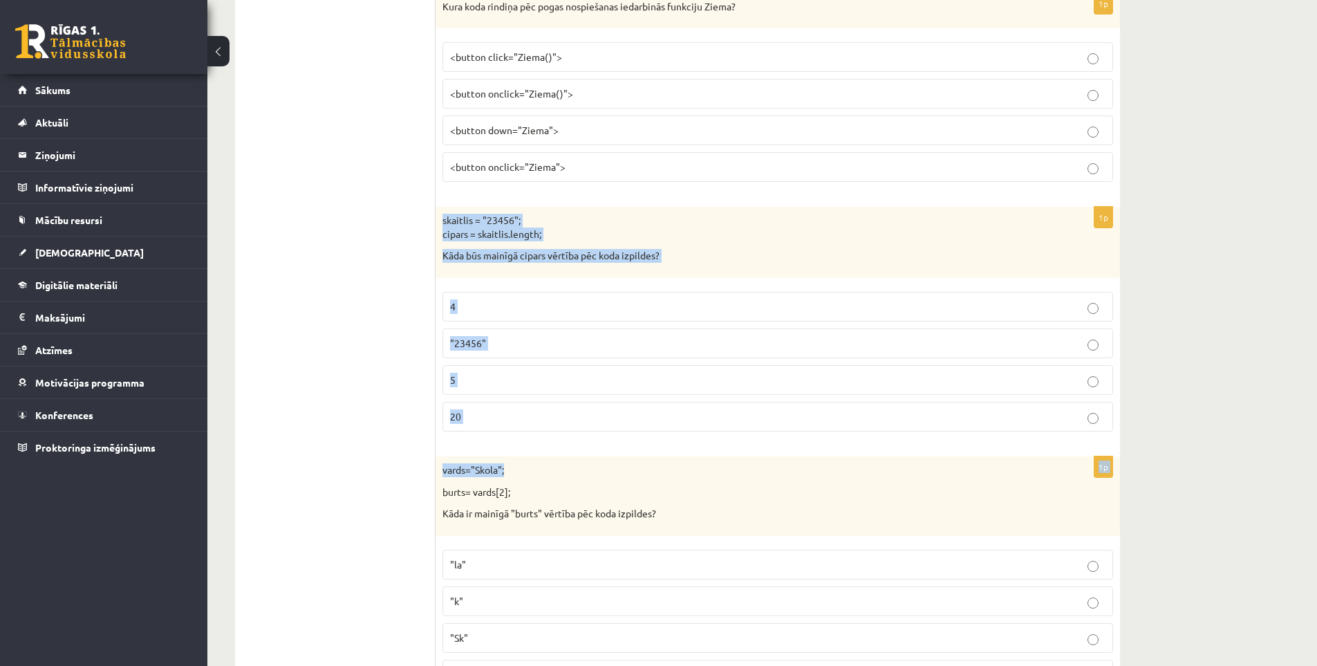
scroll to position [3250, 0]
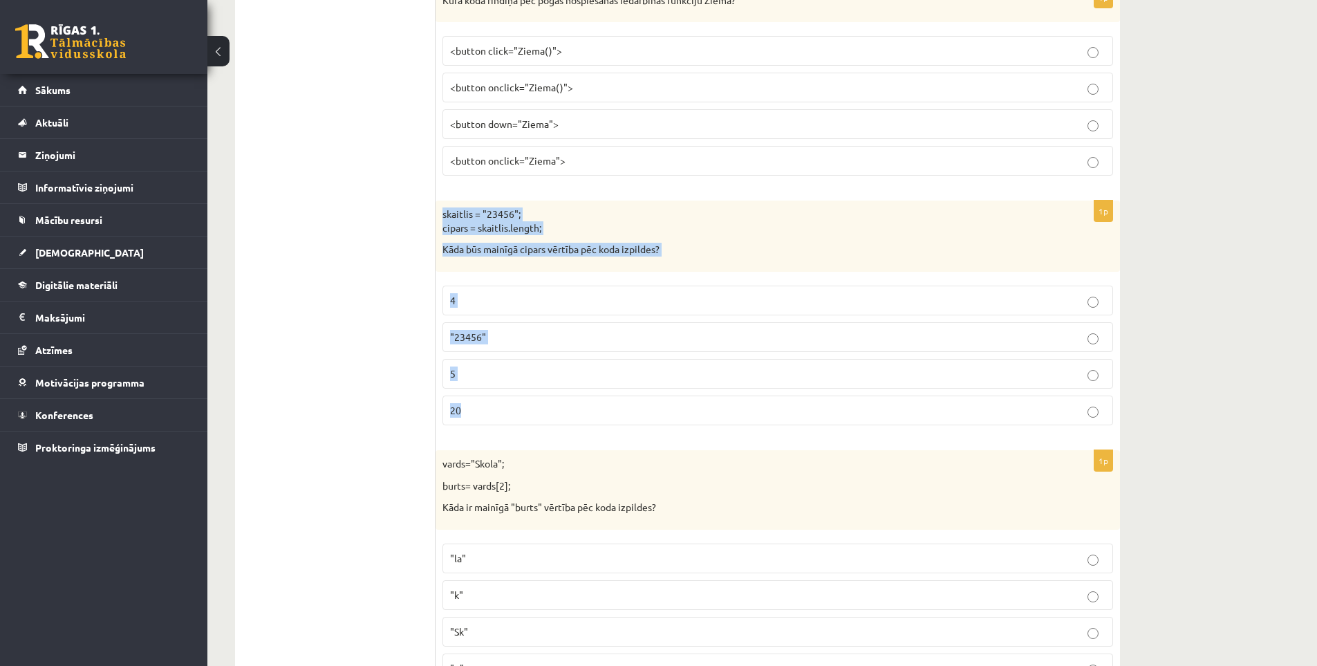
drag, startPoint x: 440, startPoint y: 355, endPoint x: 514, endPoint y: 422, distance: 99.9
click at [514, 422] on div "1p skaitlis = "23456"; cipars = skaitlis.length; Kāda būs mainīgā cipars vērtīb…" at bounding box center [778, 319] width 685 height 236
click at [498, 377] on p "5" at bounding box center [778, 373] width 656 height 15
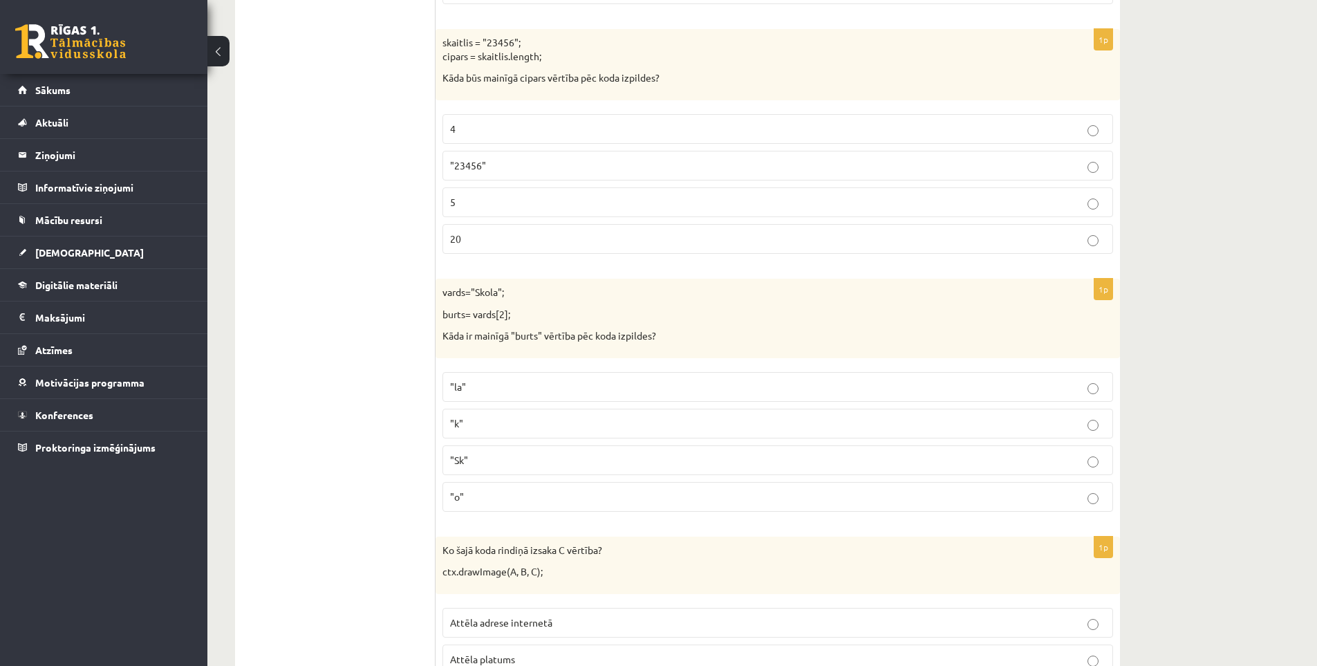
scroll to position [3457, 0]
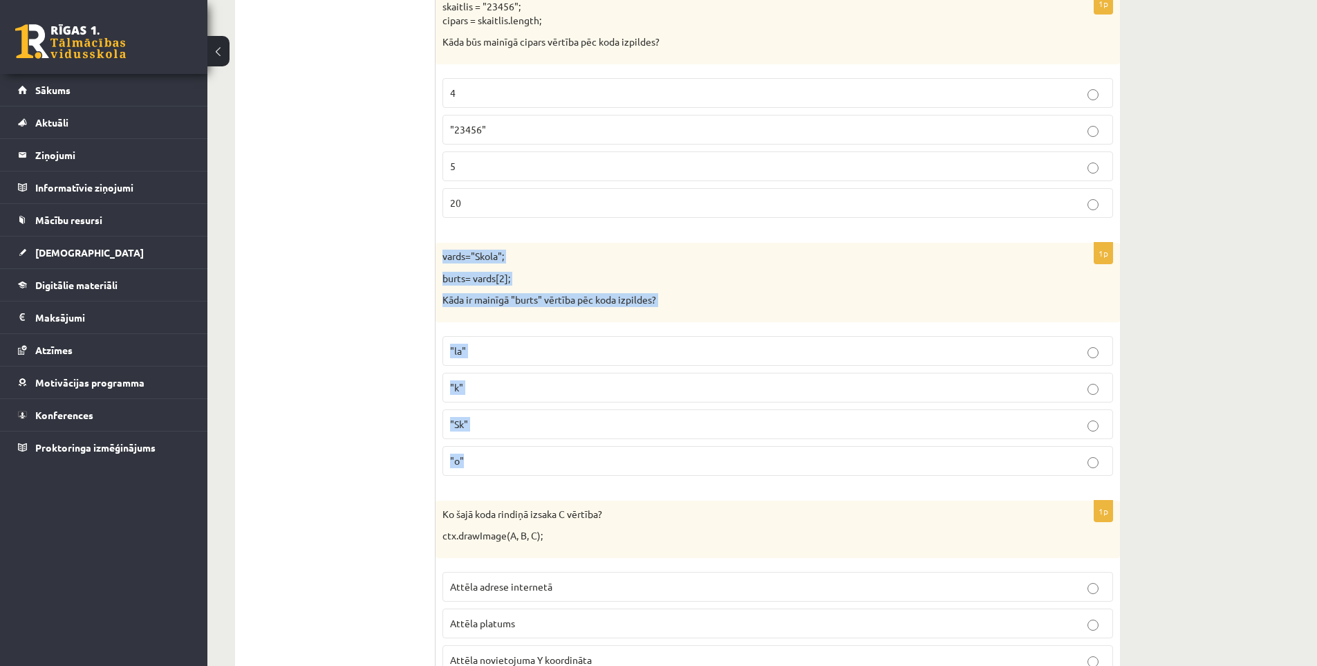
drag, startPoint x: 439, startPoint y: 263, endPoint x: 529, endPoint y: 449, distance: 206.0
click at [529, 449] on div "1p vards="Skola"; burts= vards[2]; Kāda ir mainīgā "burts" vērtība pēc koda izp…" at bounding box center [778, 365] width 685 height 244
click at [396, 299] on ul "Tests Izvērtējums!" at bounding box center [342, 415] width 187 height 7206
drag, startPoint x: 482, startPoint y: 487, endPoint x: 480, endPoint y: 467, distance: 19.5
click at [481, 485] on div "1p vards="Skola"; burts= vards[2]; Kāda ir mainīgā "burts" vērtība pēc koda izp…" at bounding box center [778, 365] width 685 height 244
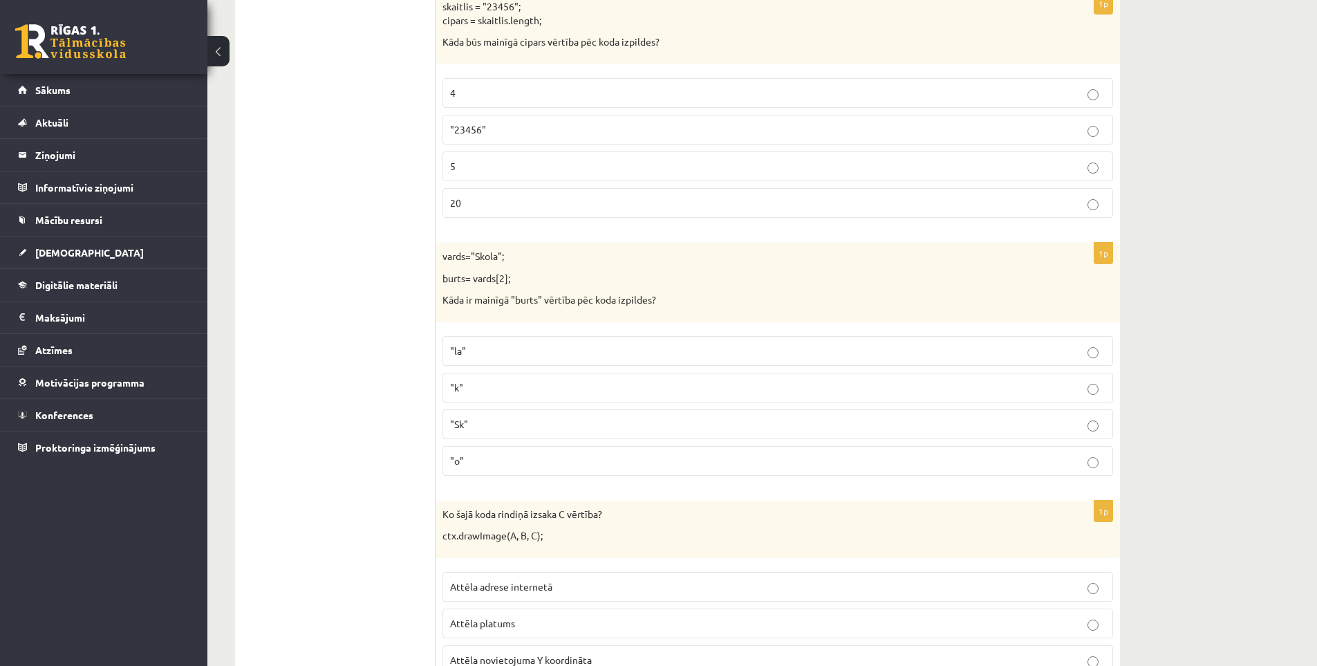
click at [481, 465] on p ""o"" at bounding box center [778, 461] width 656 height 15
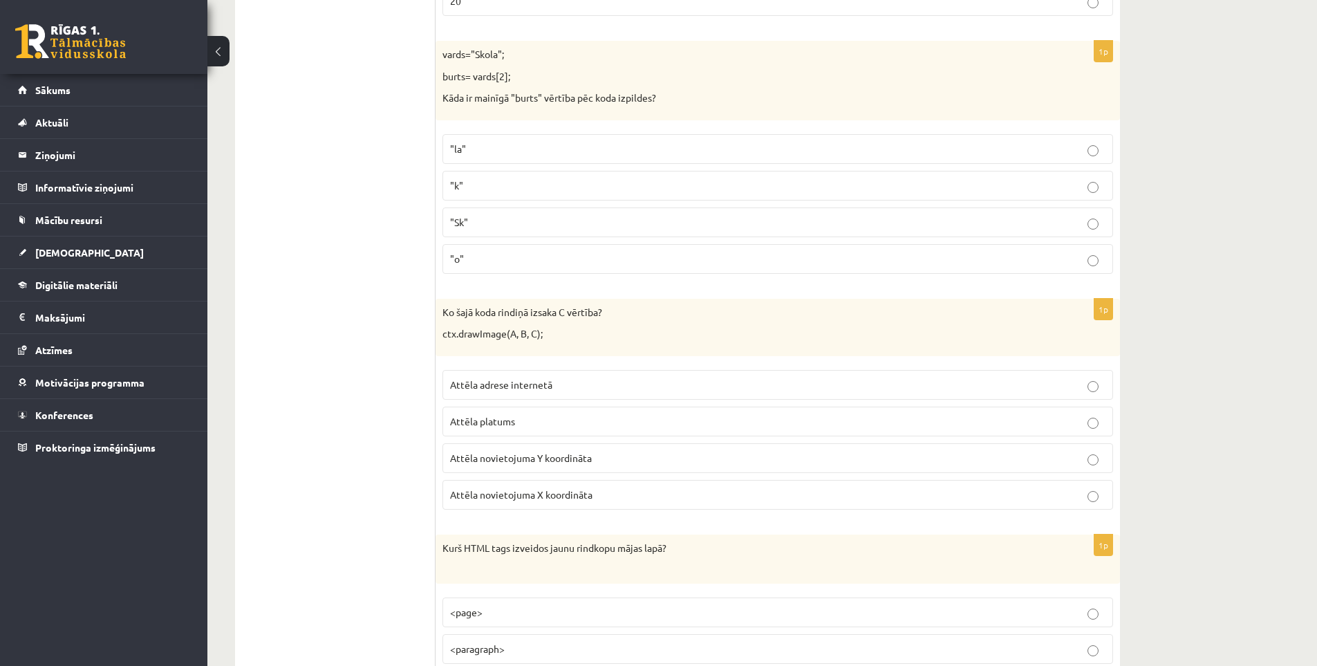
scroll to position [3665, 0]
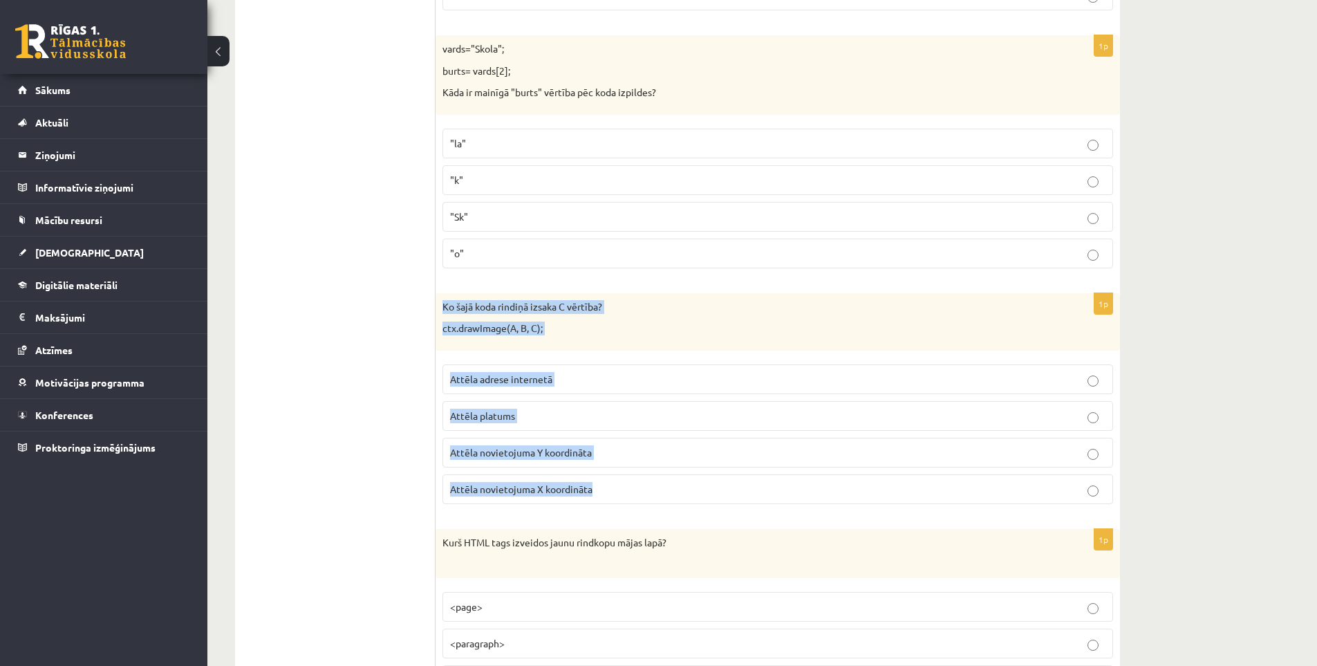
drag, startPoint x: 443, startPoint y: 310, endPoint x: 662, endPoint y: 484, distance: 280.1
click at [662, 484] on div "1p Ko šajā koda rindiņā izsaka C vērtība? ctx.drawImage(A, B, C); Attēla adrese…" at bounding box center [778, 404] width 685 height 222
click at [523, 445] on p "Attēla novietojuma Y koordināta" at bounding box center [778, 452] width 656 height 15
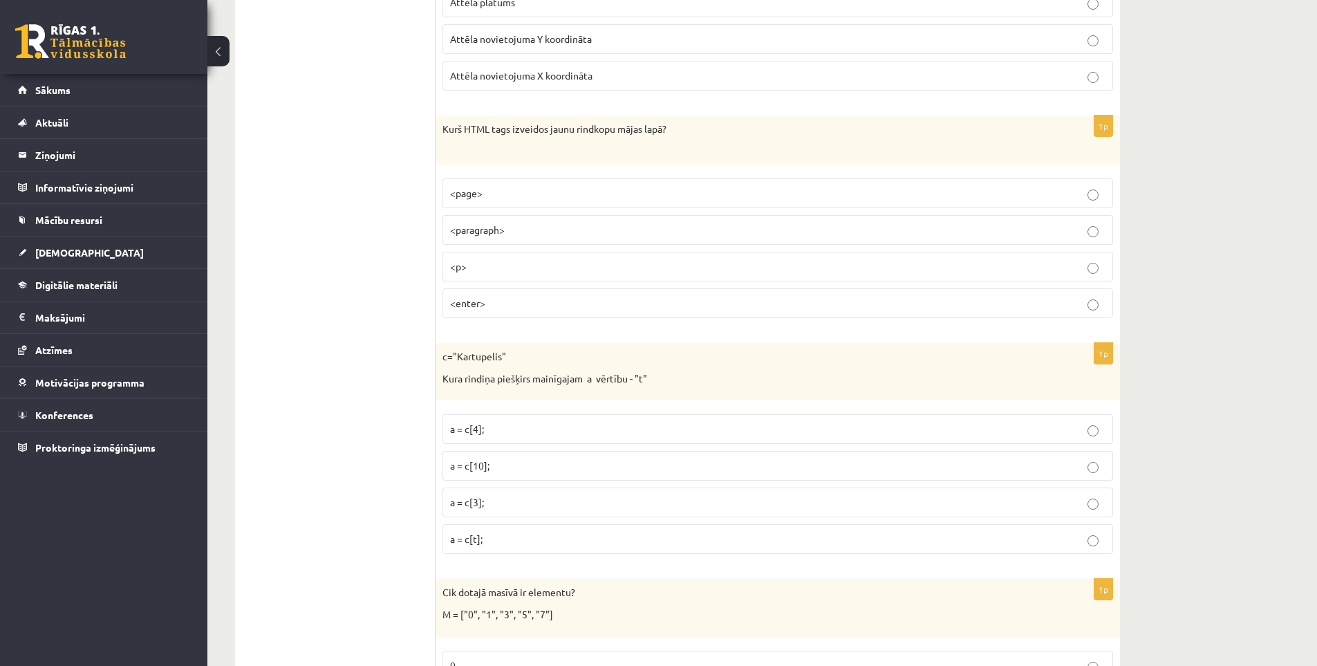
scroll to position [4080, 0]
drag, startPoint x: 499, startPoint y: 164, endPoint x: 580, endPoint y: 305, distance: 162.6
click at [580, 305] on div "1p Kurš HTML tags izveidos jaunu rindkopu mājas lapā? <page> <paragraph> <p> <e…" at bounding box center [778, 221] width 685 height 214
click at [479, 272] on p "<p>" at bounding box center [778, 265] width 656 height 15
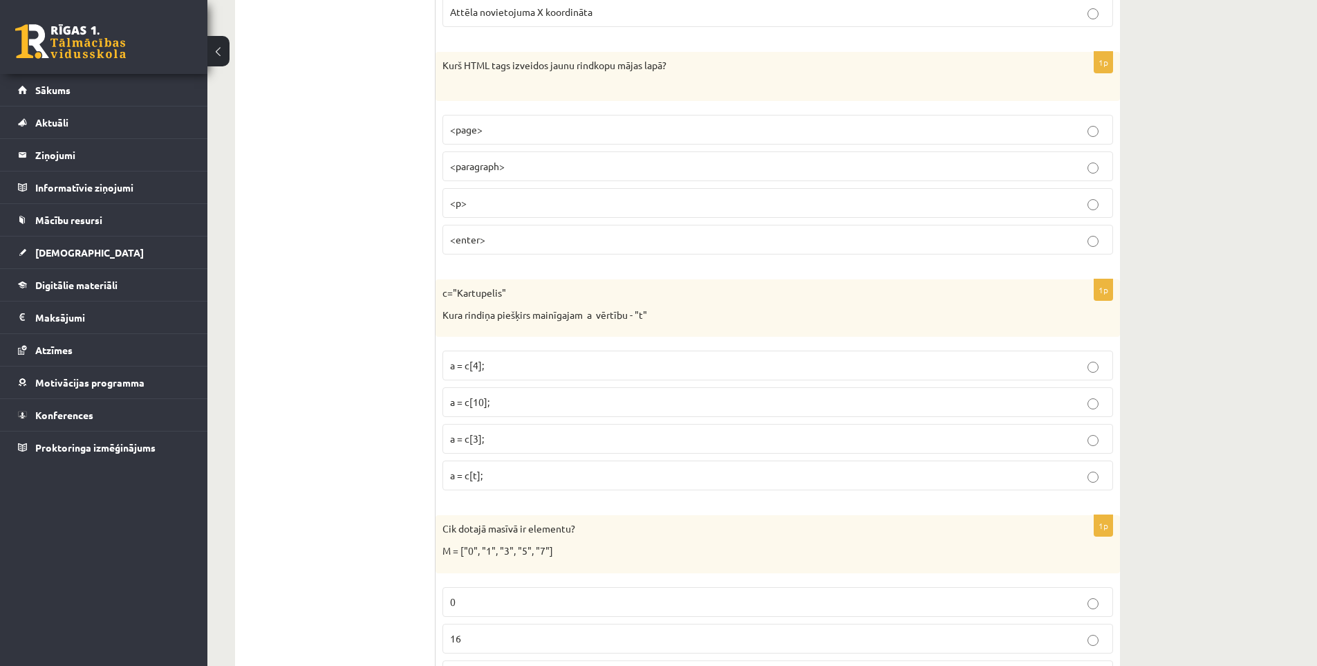
scroll to position [4287, 0]
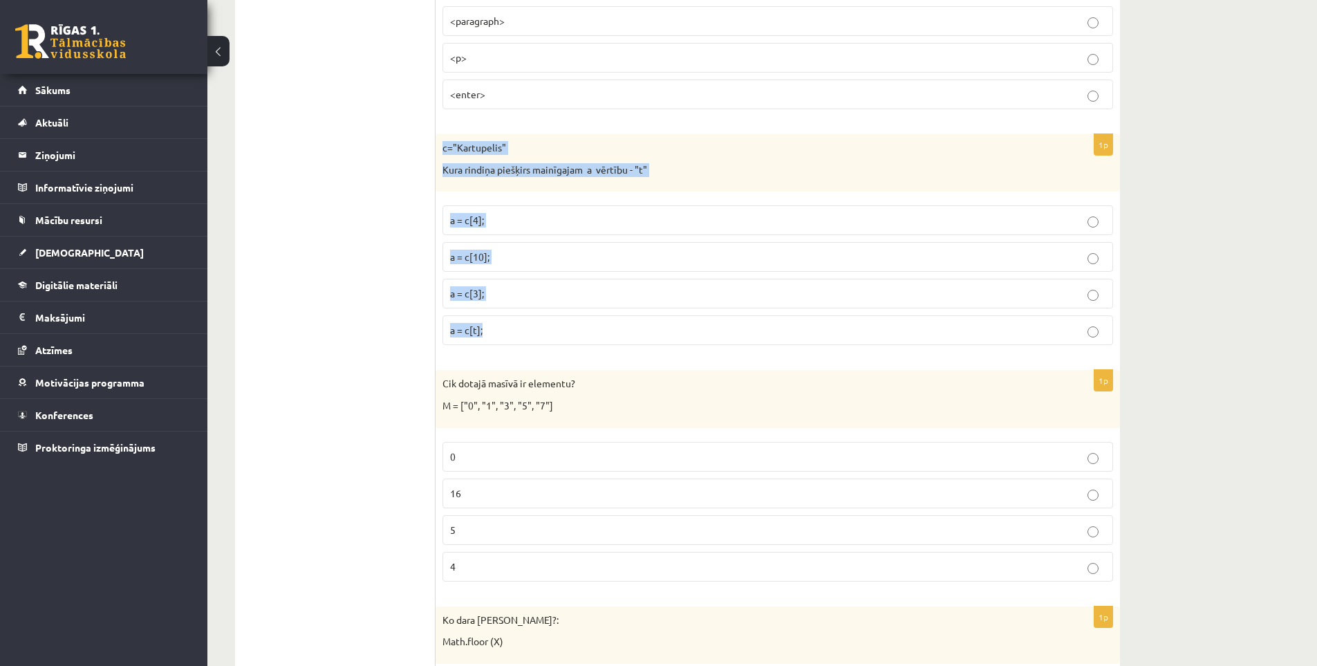
drag, startPoint x: 478, startPoint y: 178, endPoint x: 550, endPoint y: 334, distance: 171.7
click at [550, 334] on div "1p c="Kartupelis" Kura rindiņa piešķirs mainīgajam a vērtību - "t" a = c[4]; a …" at bounding box center [778, 245] width 685 height 222
click at [484, 299] on p "a = c[3];" at bounding box center [778, 293] width 656 height 15
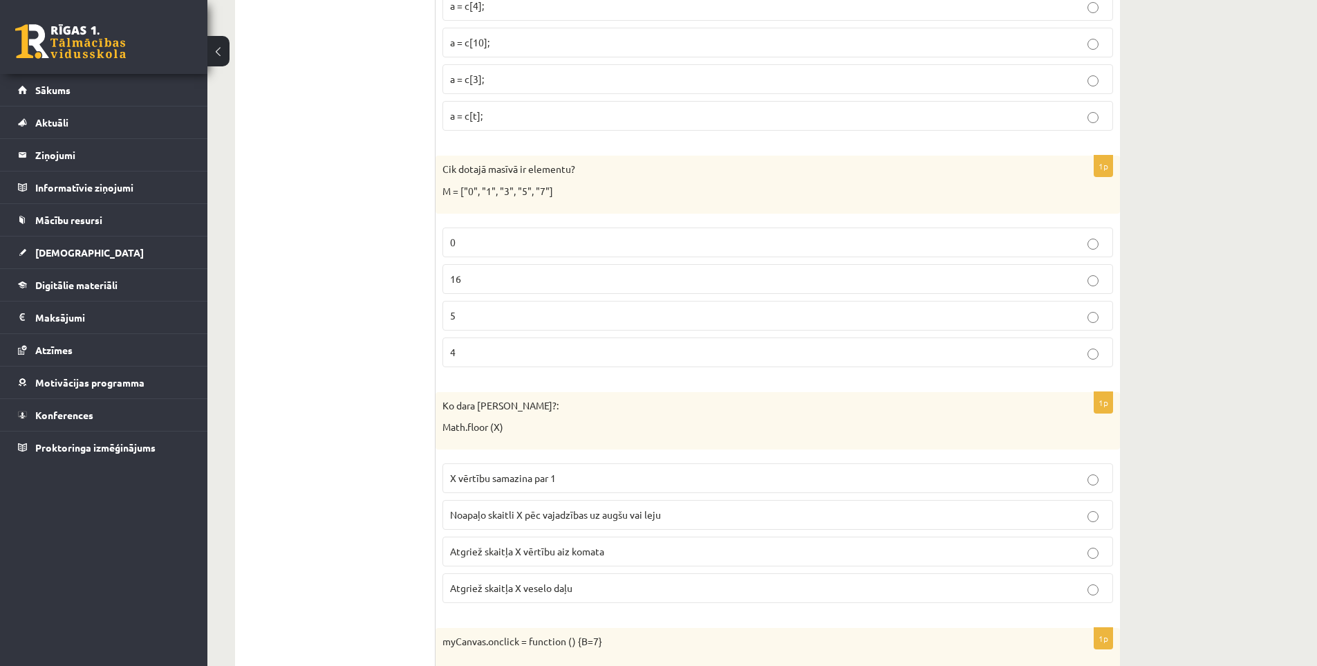
scroll to position [4633, 0]
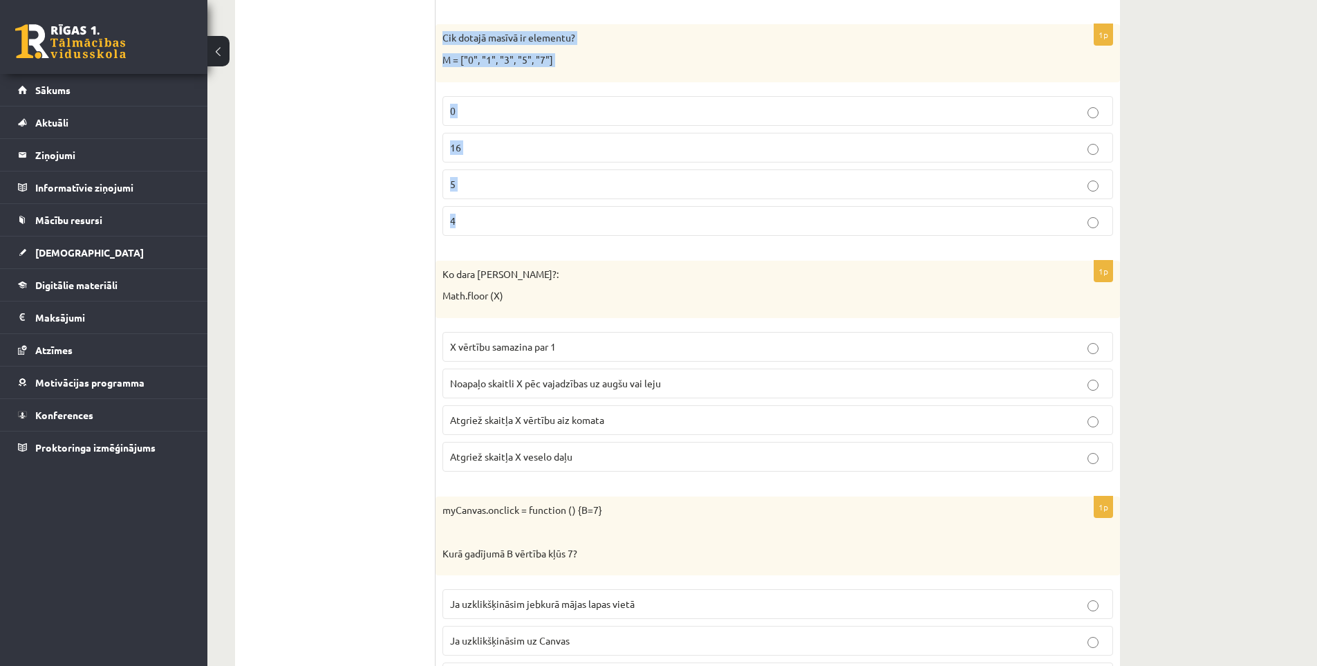
drag, startPoint x: 445, startPoint y: 32, endPoint x: 519, endPoint y: 224, distance: 205.7
click at [519, 224] on div "1p Cik dotajā masīvā ir elementu? M = ["0", "1", "3", "5", "7"] 0 16 5 4" at bounding box center [778, 135] width 685 height 222
click at [483, 182] on p "5" at bounding box center [778, 184] width 656 height 15
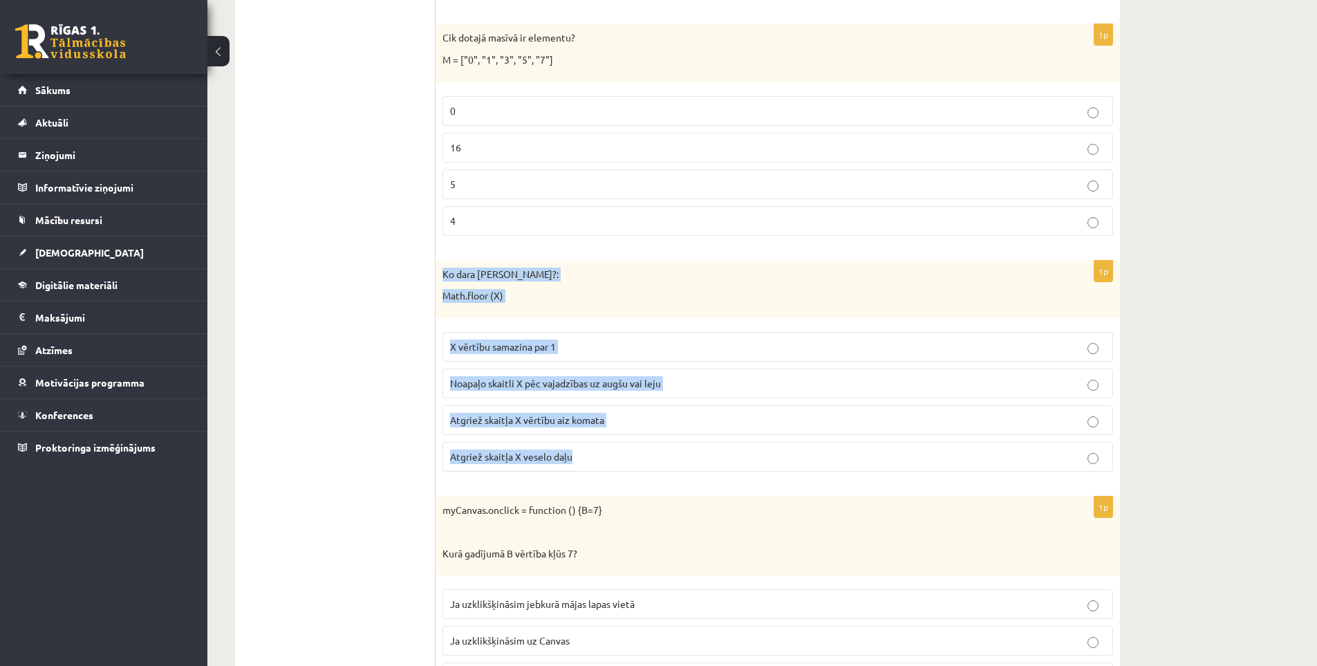
drag, startPoint x: 443, startPoint y: 277, endPoint x: 614, endPoint y: 462, distance: 252.5
click at [614, 462] on div "1p Ko dara koda rindiņa?: Math.floor (X) X vērtību samazina par 1 Noapaļo skait…" at bounding box center [778, 372] width 685 height 222
click at [532, 450] on p "Atgriež skaitļa X veselo daļu" at bounding box center [778, 456] width 656 height 15
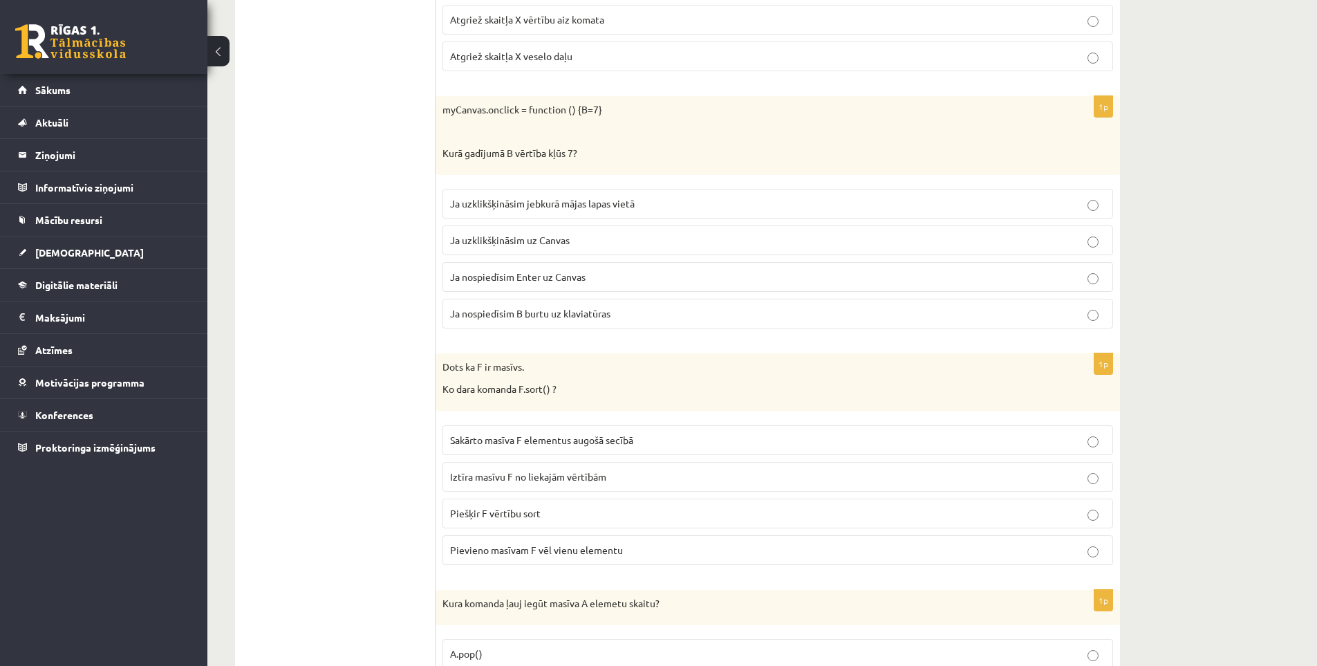
scroll to position [5048, 0]
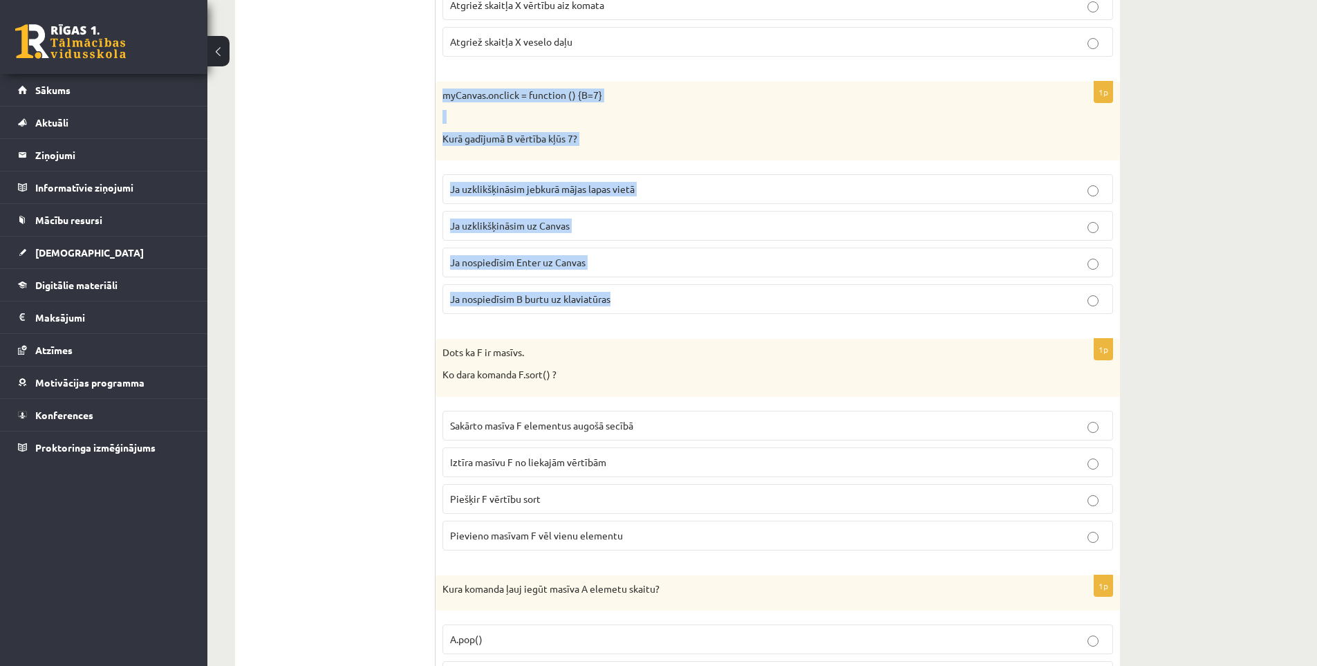
drag, startPoint x: 438, startPoint y: 95, endPoint x: 645, endPoint y: 303, distance: 293.9
click at [645, 303] on div "1p myCanvas.onclick = function () {B=7} Kurā gadījumā B vērtība kļūs 7? Ja uzkl…" at bounding box center [778, 204] width 685 height 244
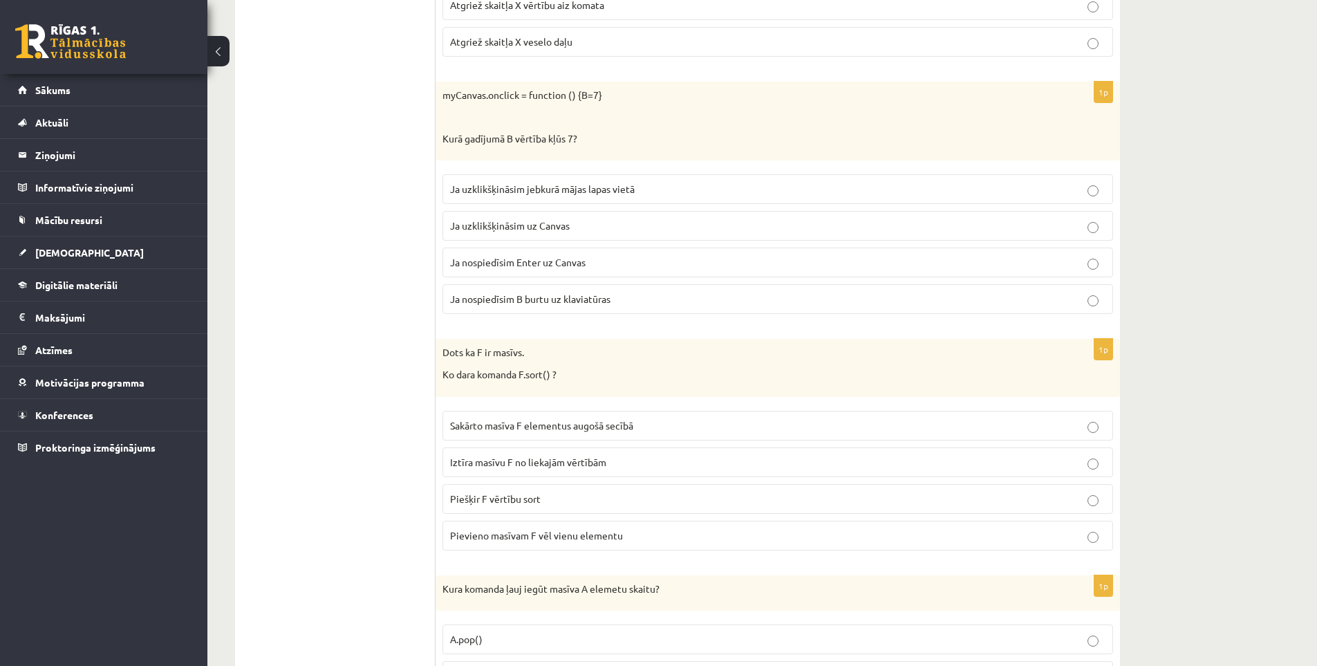
click at [498, 223] on span "Ja uzklikšķināsim uz Canvas" at bounding box center [510, 225] width 120 height 12
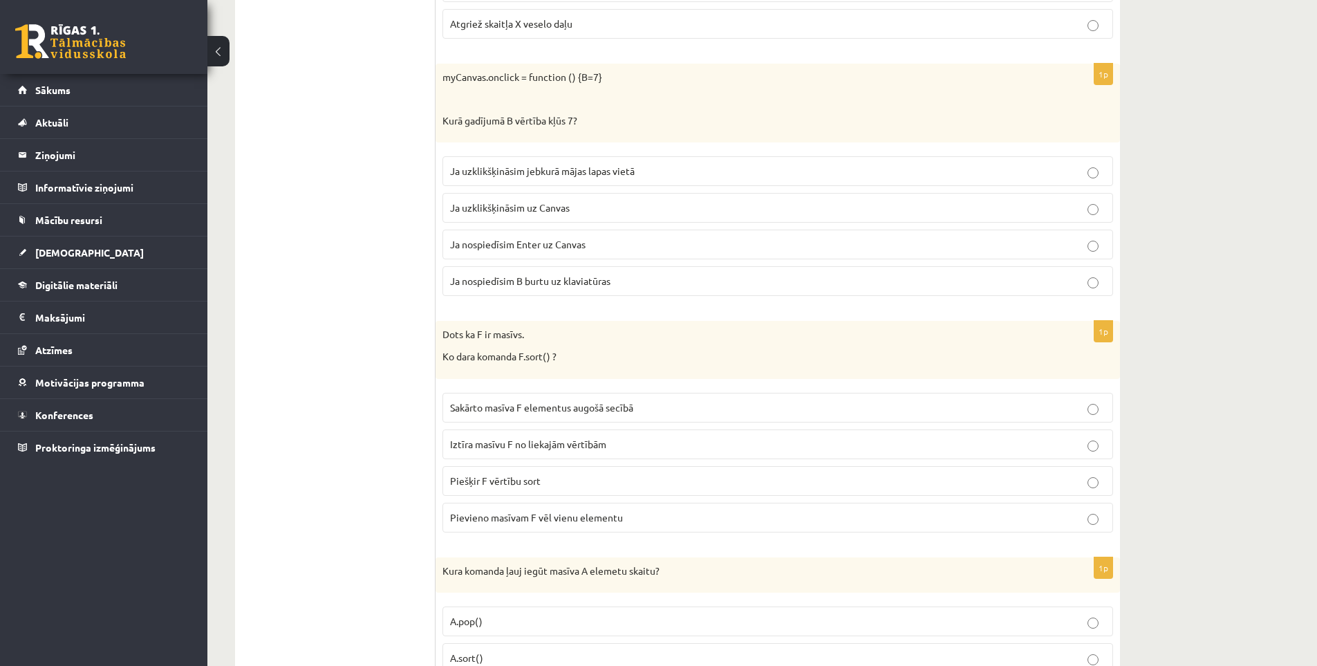
scroll to position [5117, 0]
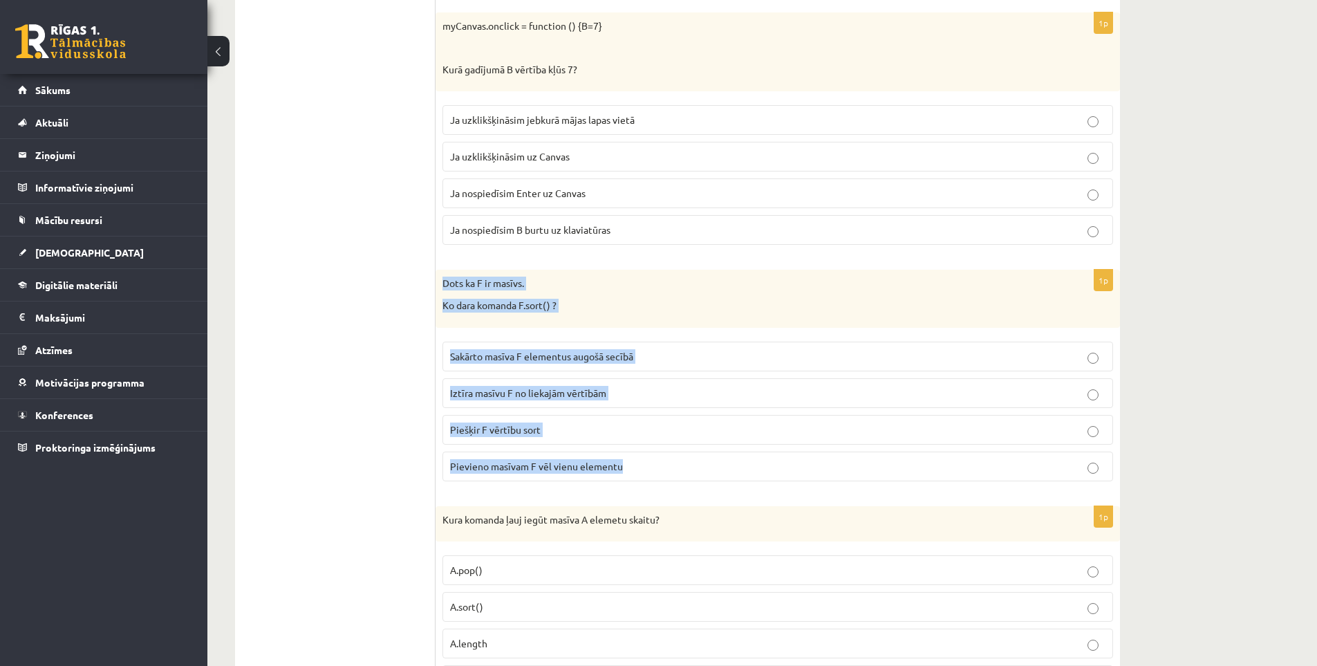
drag, startPoint x: 443, startPoint y: 286, endPoint x: 633, endPoint y: 463, distance: 259.3
click at [633, 463] on div "1p Dots ka F ir masīvs. Ko dara komanda F.sort() ? Sakārto masīva F elementus a…" at bounding box center [778, 381] width 685 height 222
click at [489, 463] on span "Pievieno masīvam F vēl vienu elementu" at bounding box center [536, 466] width 173 height 12
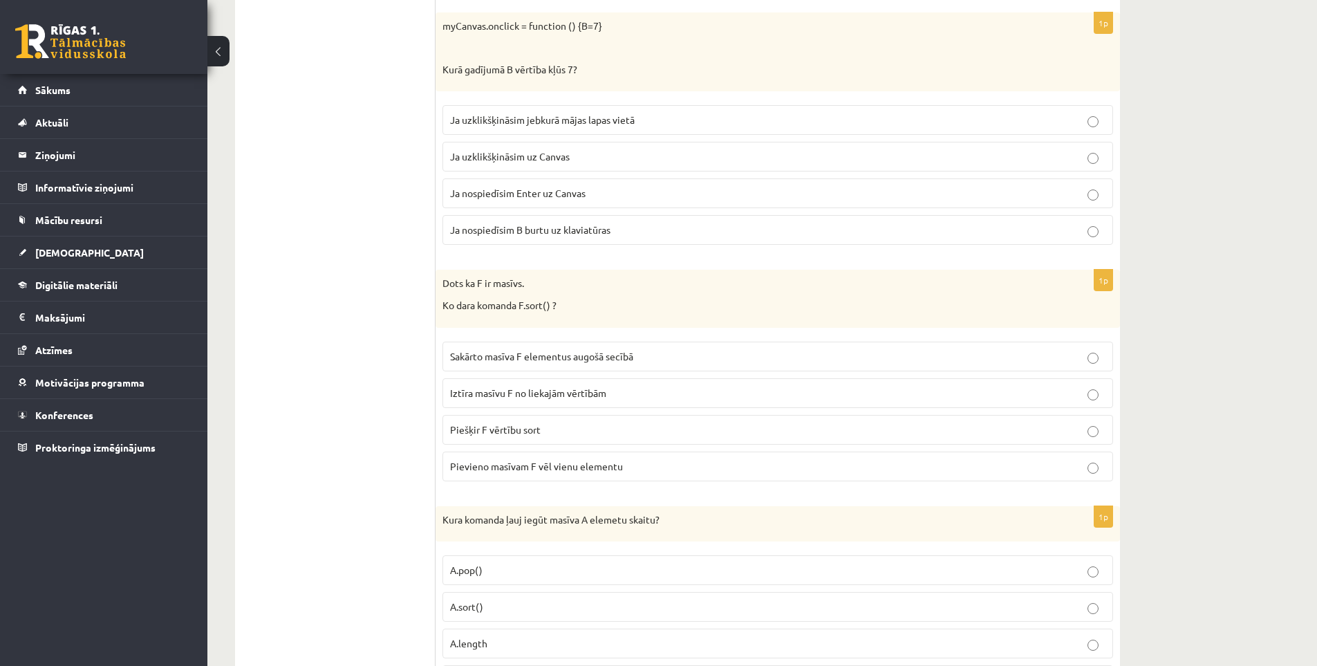
click at [505, 468] on span "Pievieno masīvam F vēl vienu elementu" at bounding box center [536, 466] width 173 height 12
click at [494, 359] on span "Sakārto masīva F elementus augošā secībā" at bounding box center [541, 356] width 183 height 12
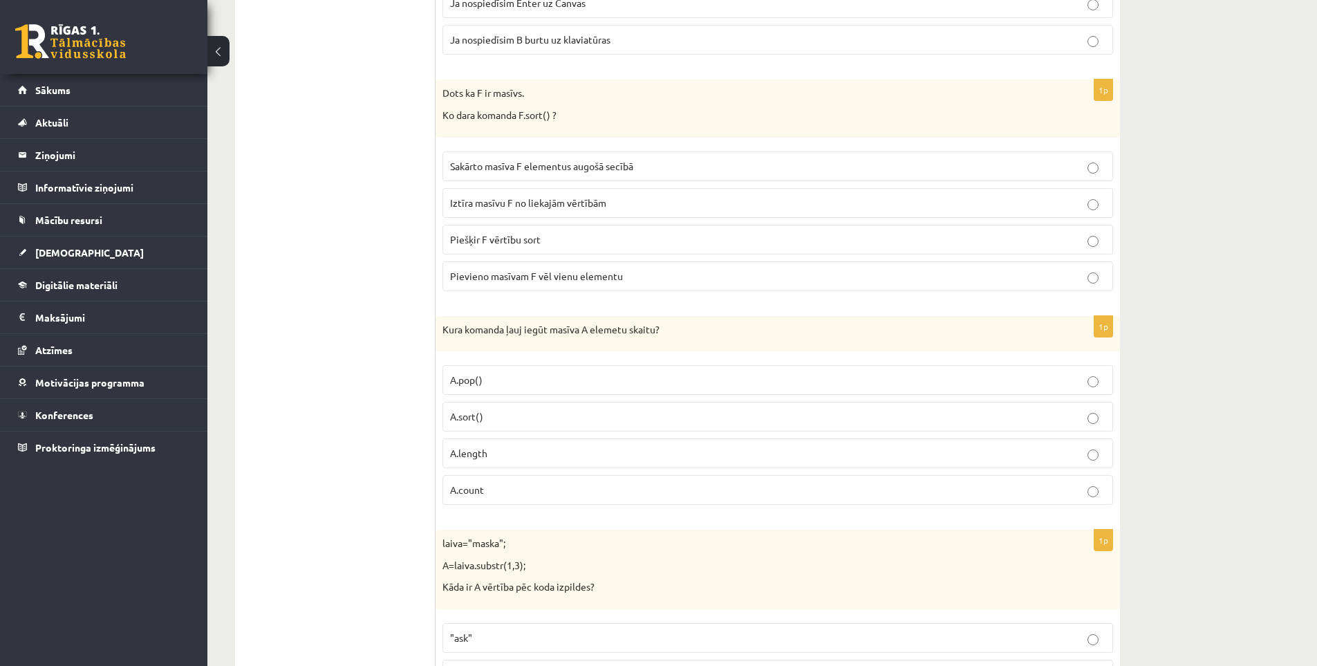
scroll to position [5325, 0]
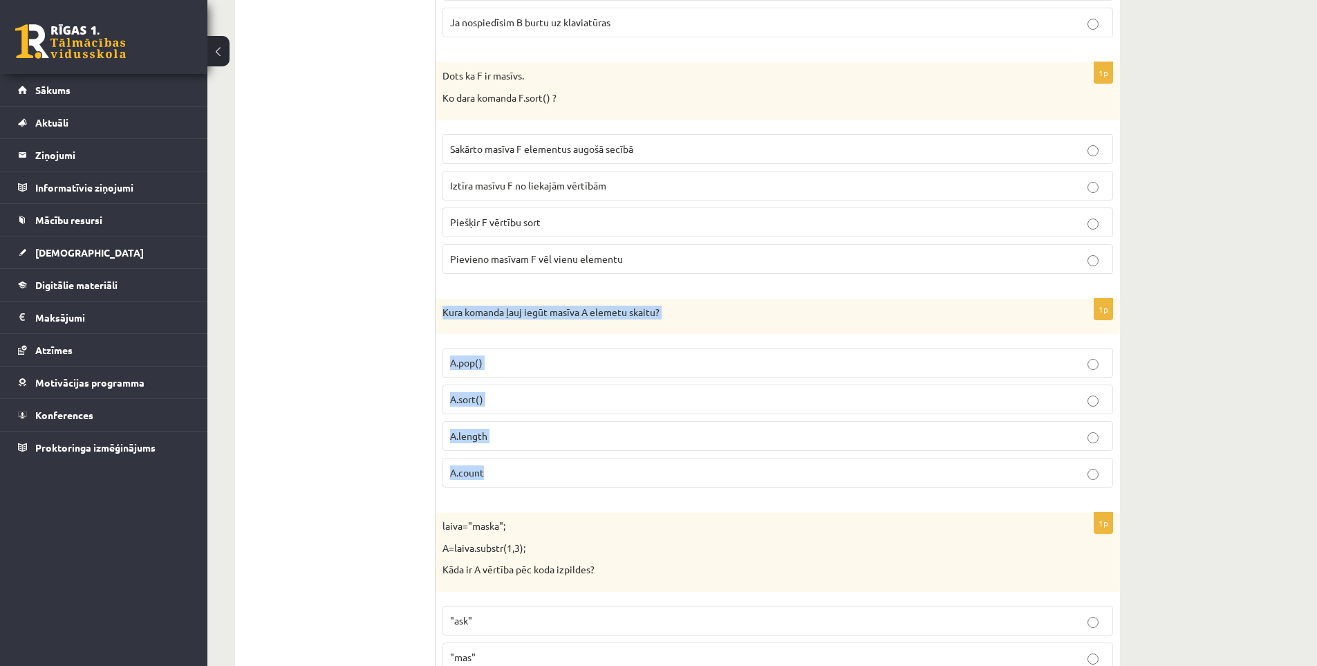
drag, startPoint x: 478, startPoint y: 344, endPoint x: 564, endPoint y: 479, distance: 160.8
click at [565, 479] on div "1p Kura komanda ļauj iegūt masīva A elemetu skaitu? A.pop() A.sort() A.length A…" at bounding box center [778, 399] width 685 height 201
click at [505, 445] on label "A.length" at bounding box center [778, 436] width 671 height 30
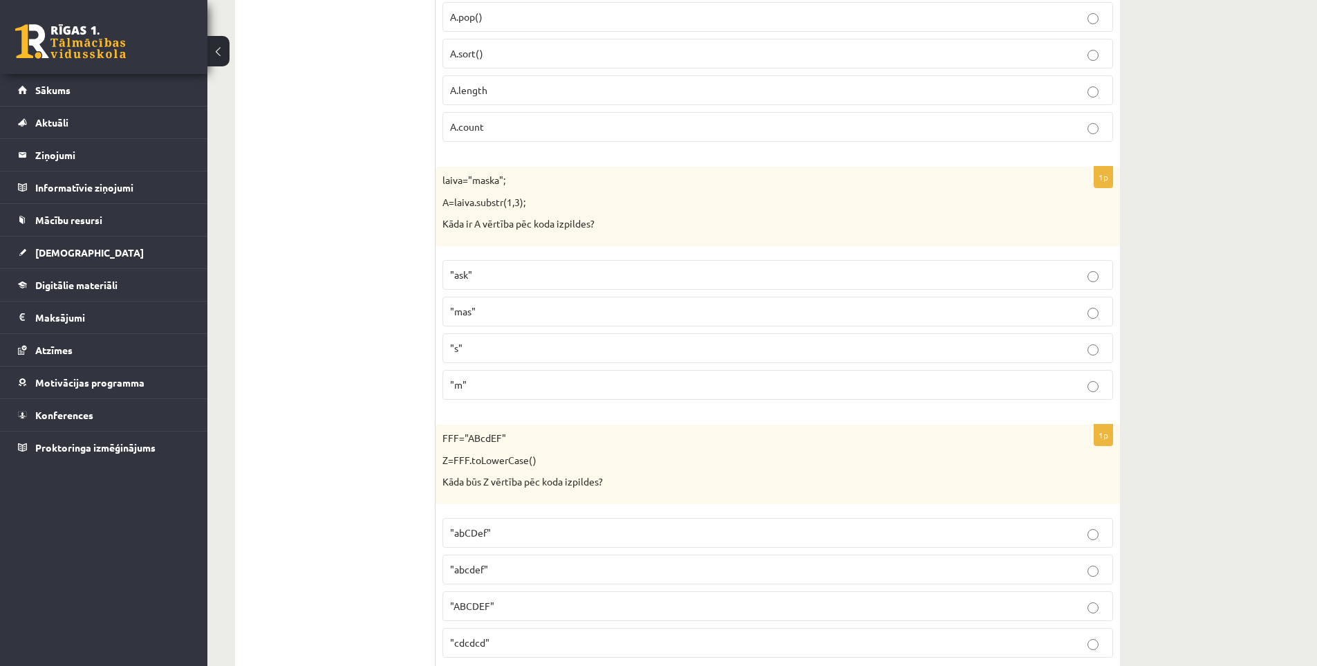
scroll to position [5739, 0]
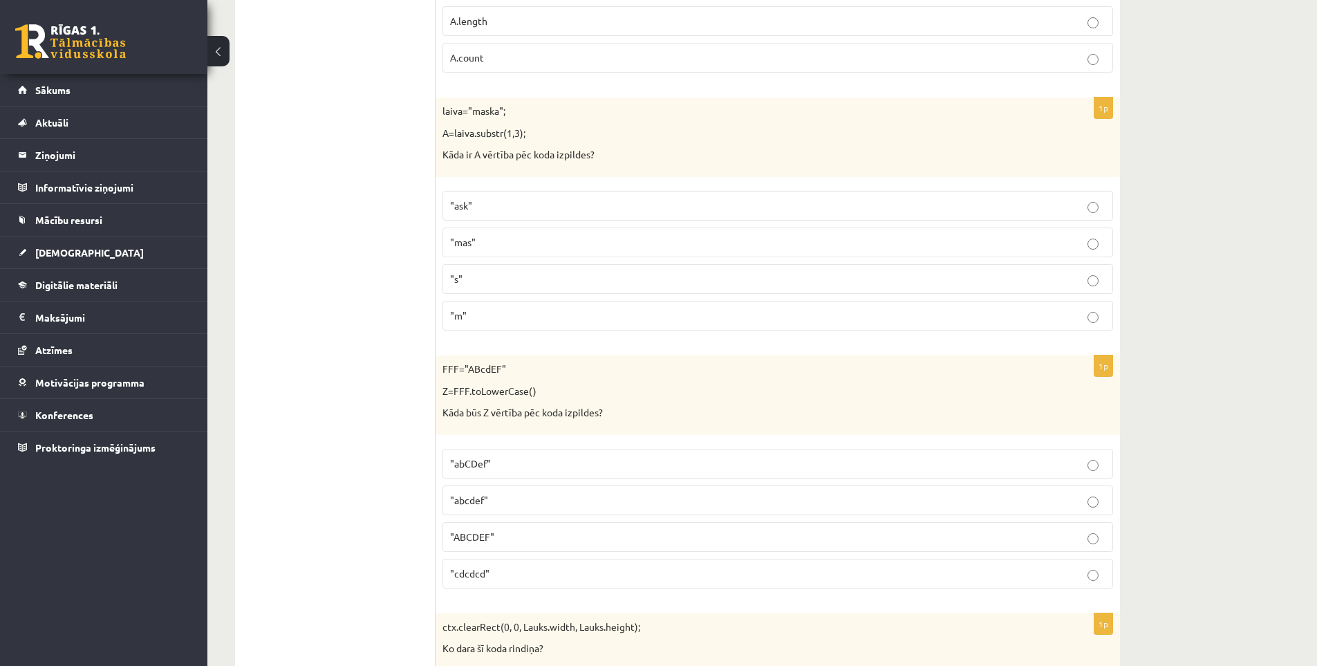
click at [539, 245] on p ""mas"" at bounding box center [778, 242] width 656 height 15
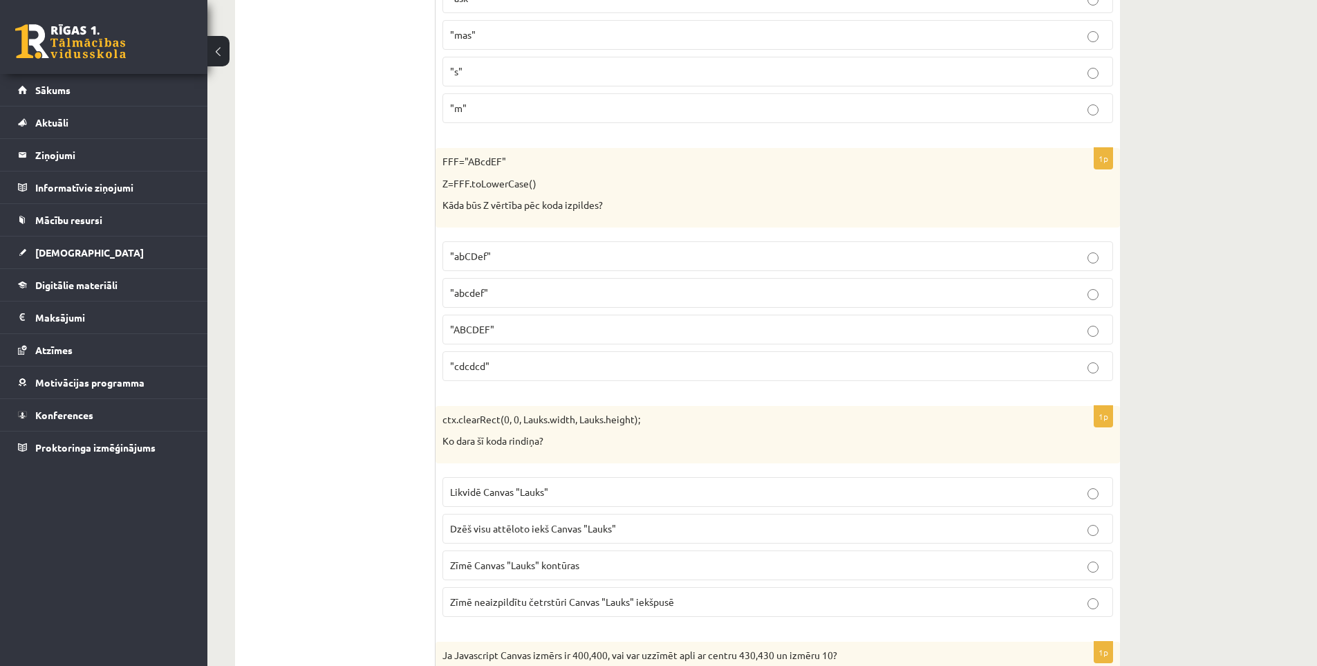
click at [562, 323] on p ""ABCDEF"" at bounding box center [778, 329] width 656 height 15
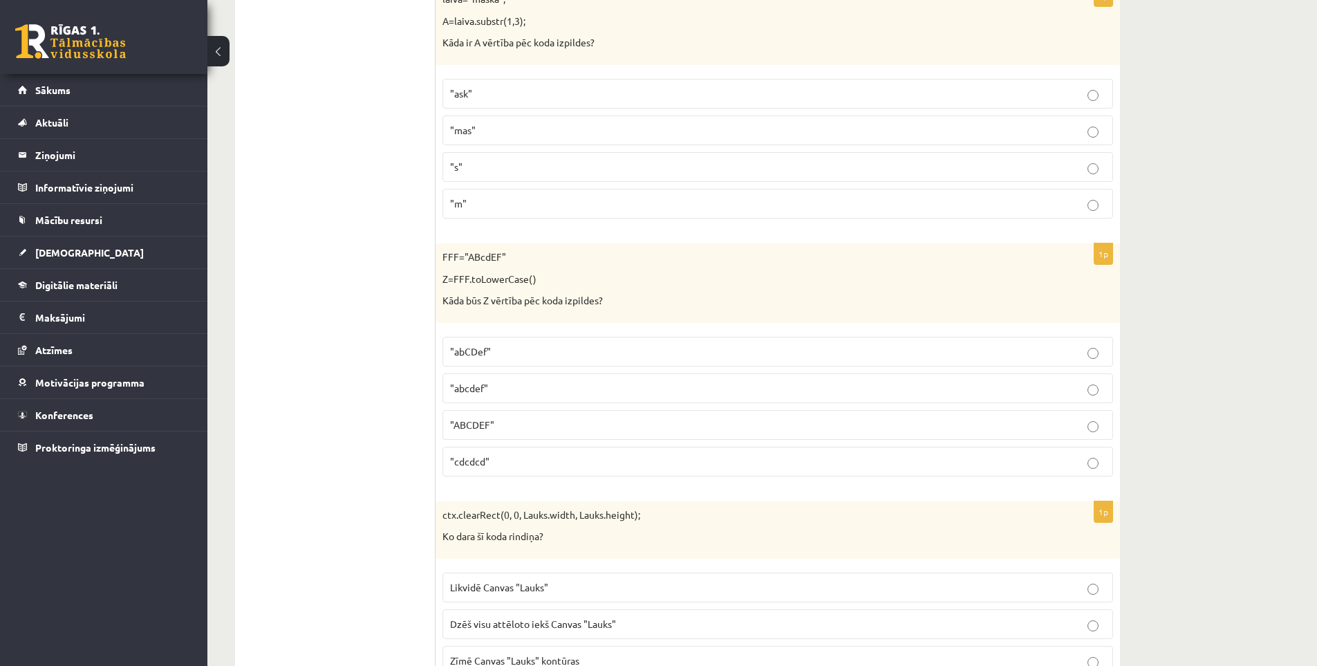
scroll to position [5670, 0]
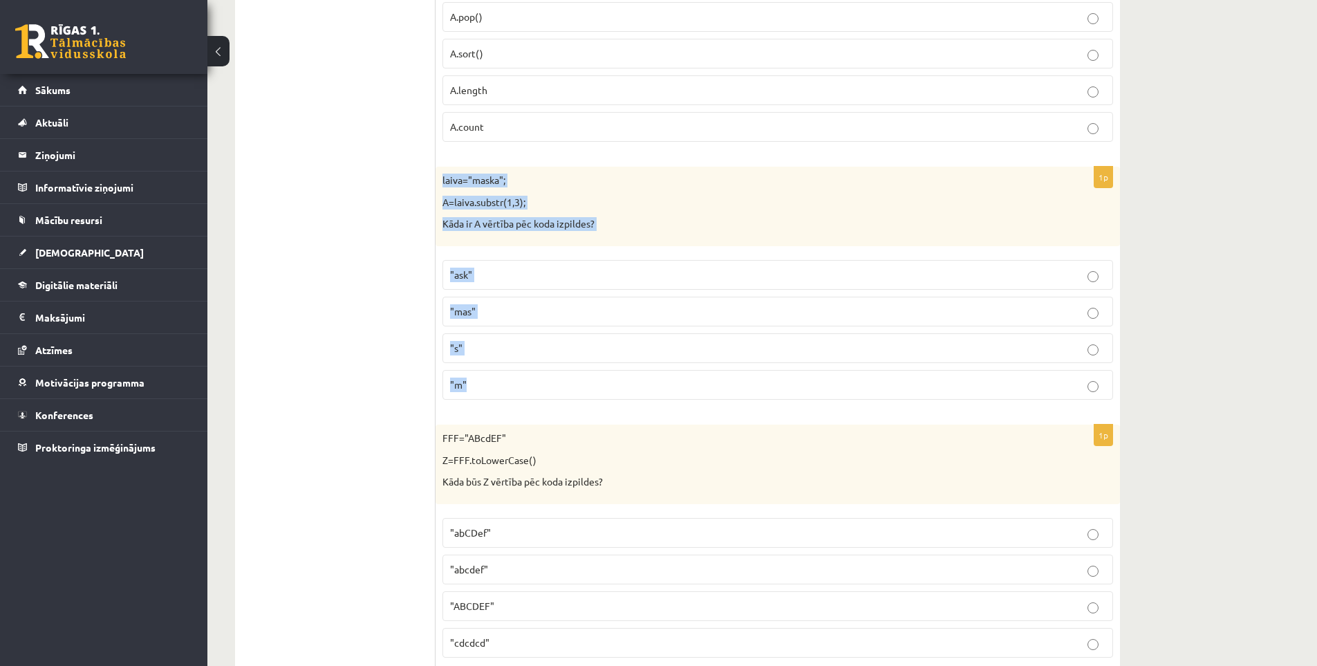
drag, startPoint x: 473, startPoint y: 384, endPoint x: 443, endPoint y: 178, distance: 208.9
click at [443, 178] on div "1p laiva="maska"; A=laiva.substr(1,3); Kāda ir A vērtība pēc koda izpildes? "as…" at bounding box center [778, 289] width 685 height 244
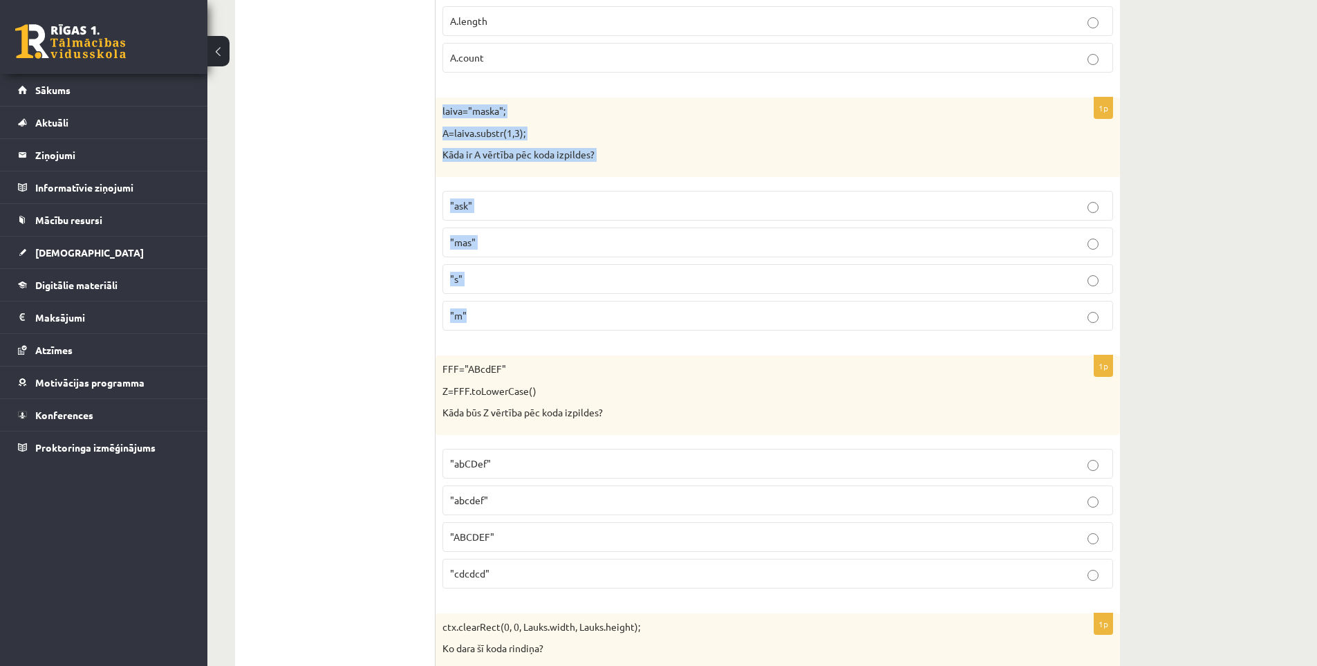
click at [826, 304] on label ""m"" at bounding box center [778, 316] width 671 height 30
click at [867, 268] on label ""s"" at bounding box center [778, 279] width 671 height 30
click at [866, 241] on p ""mas"" at bounding box center [778, 242] width 656 height 15
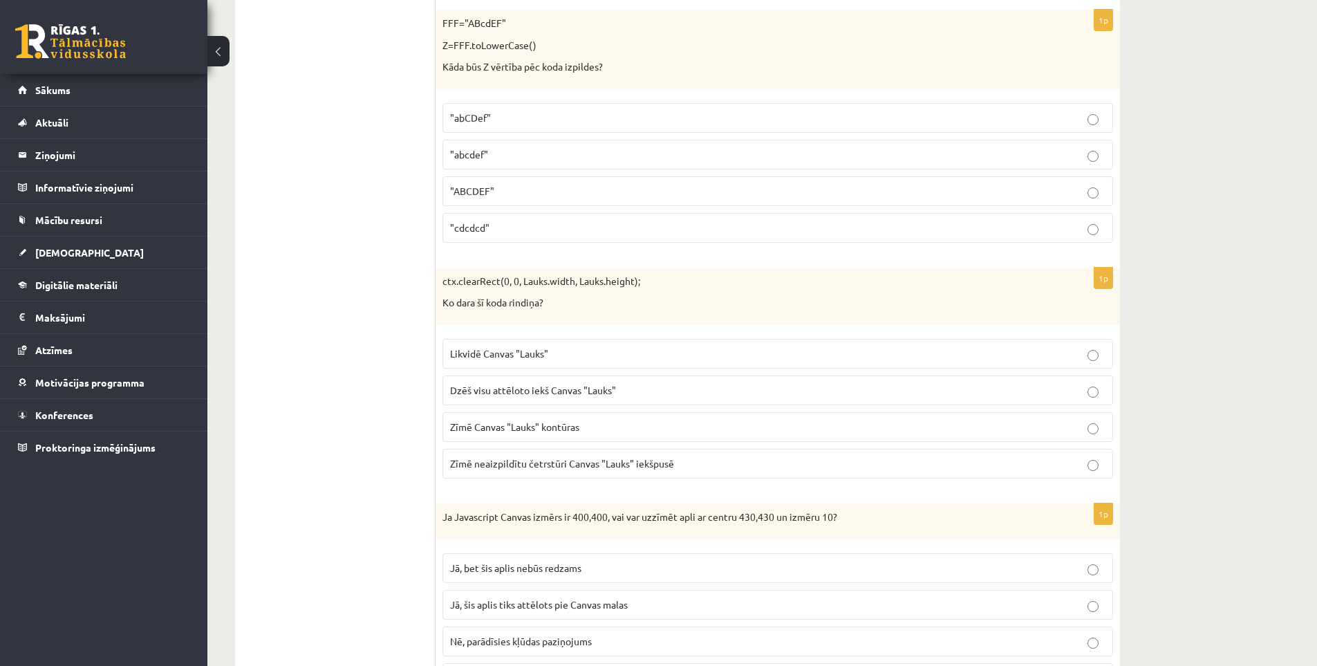
scroll to position [6154, 0]
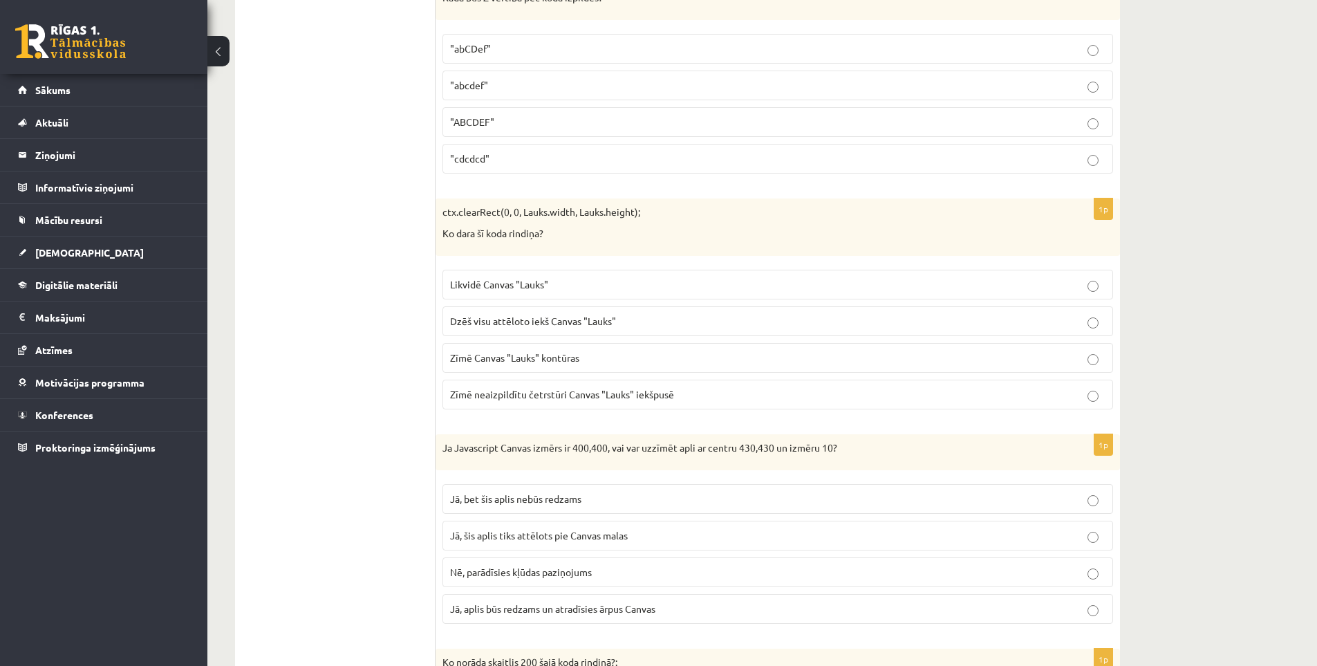
click at [848, 286] on p "Likvidē Canvas "Lauks"" at bounding box center [778, 284] width 656 height 15
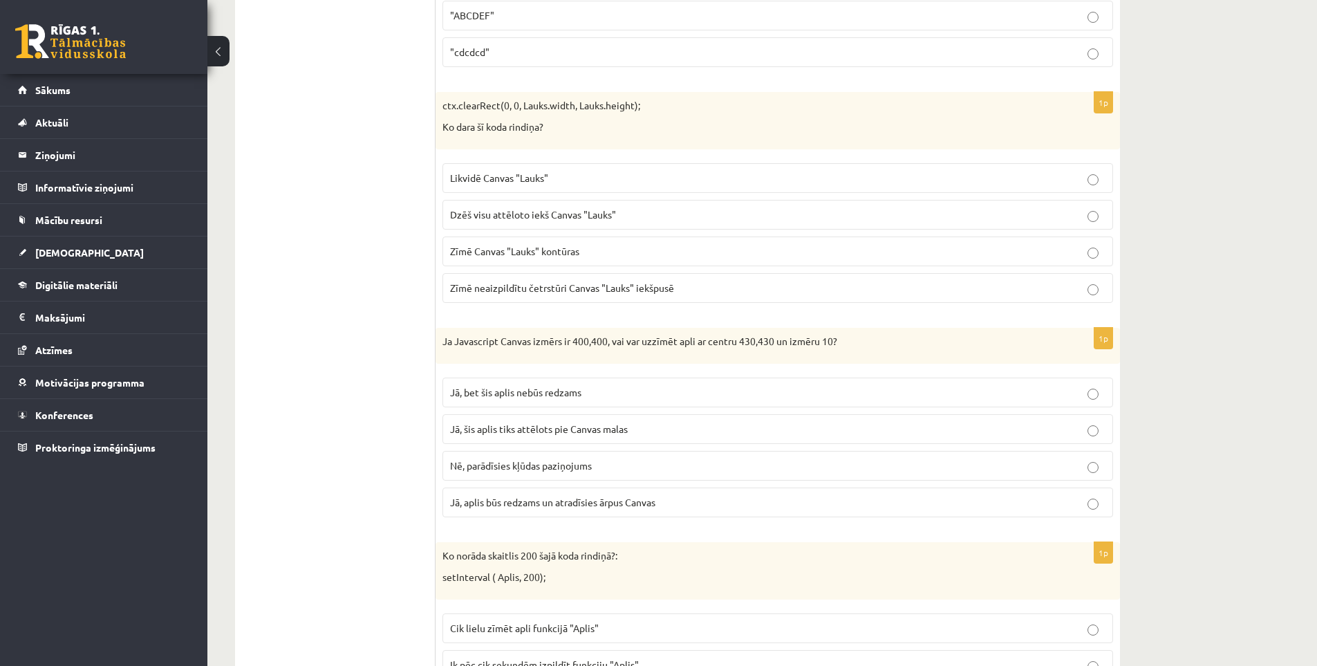
scroll to position [6362, 0]
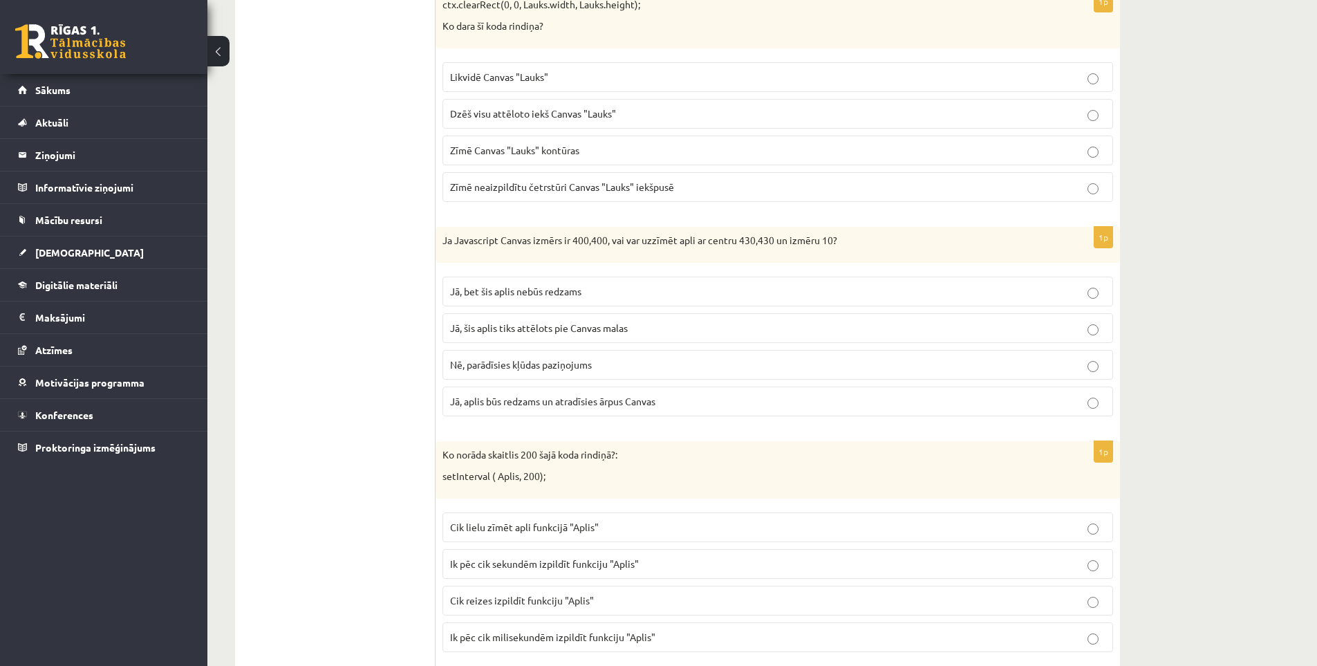
click at [878, 272] on fieldset "Jā, bet šis aplis nebūs redzams Jā, šis aplis tiks attēlots pie Canvas malas Nē…" at bounding box center [778, 345] width 671 height 151
click at [876, 277] on label "Jā, bet šis aplis nebūs redzams" at bounding box center [778, 292] width 671 height 30
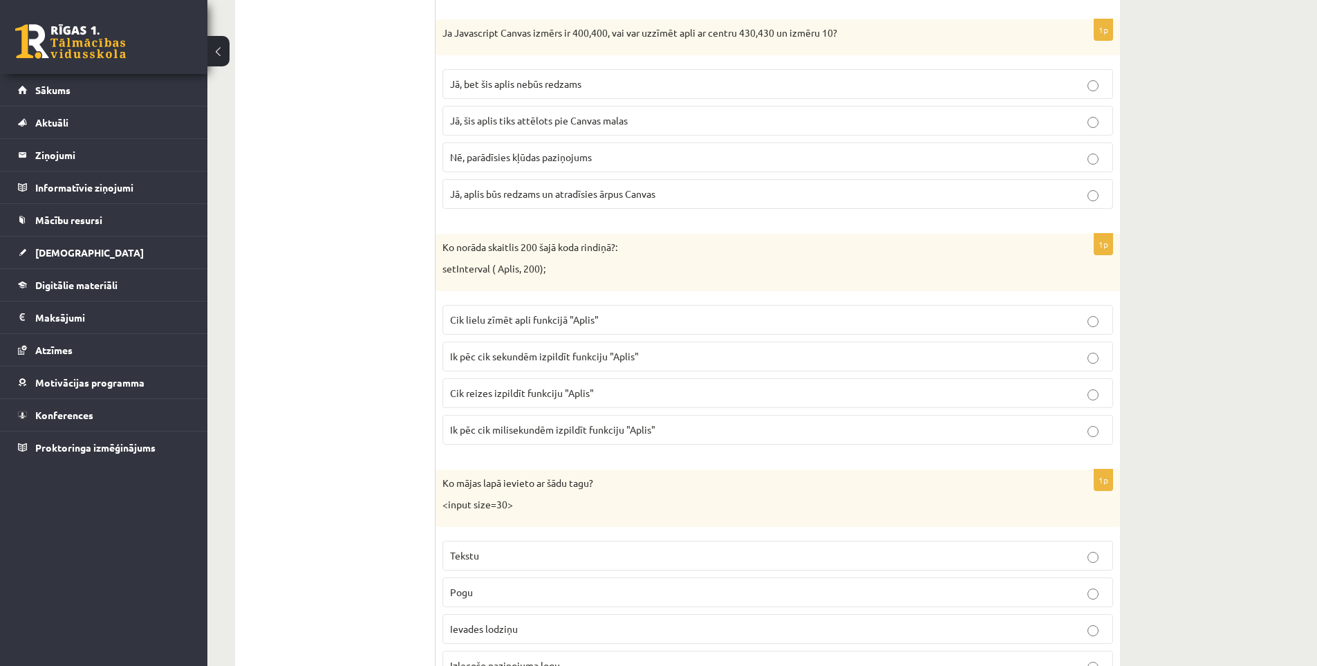
click at [813, 315] on p "Cik lielu zīmēt apli funkcijā "Aplis"" at bounding box center [778, 320] width 656 height 15
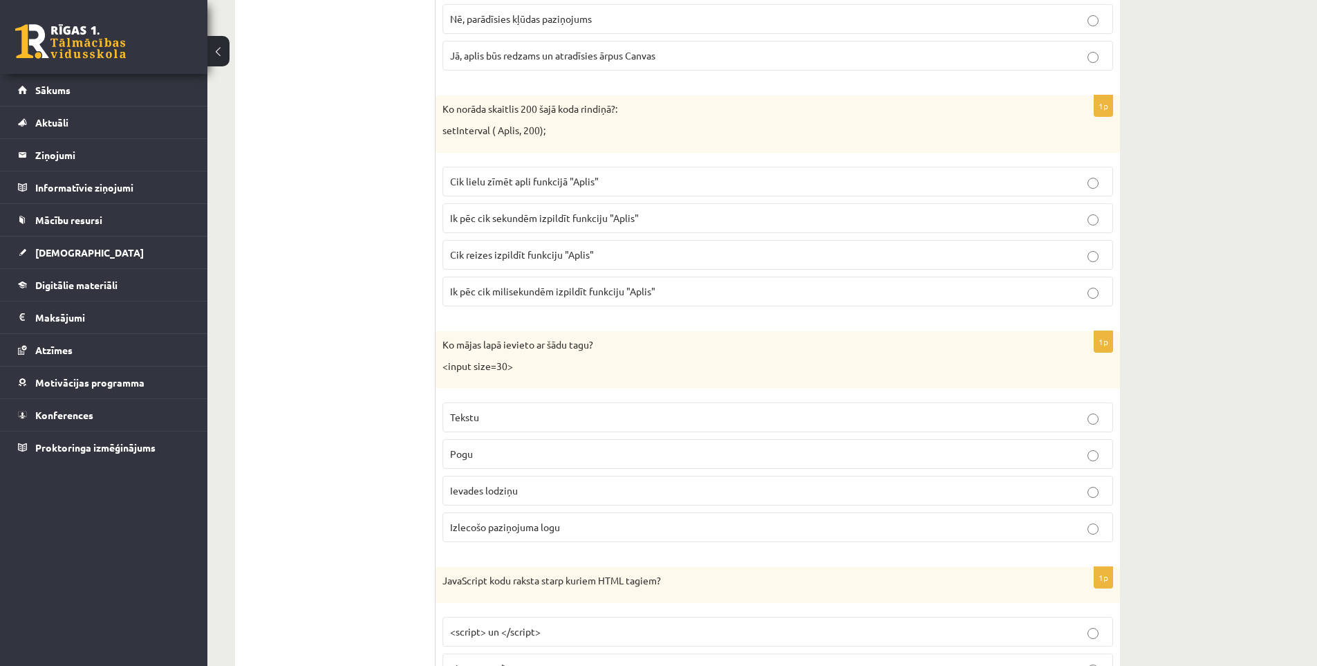
click at [874, 281] on label "Ik pēc cik milisekundēm izpildīt funkciju "Aplis"" at bounding box center [778, 292] width 671 height 30
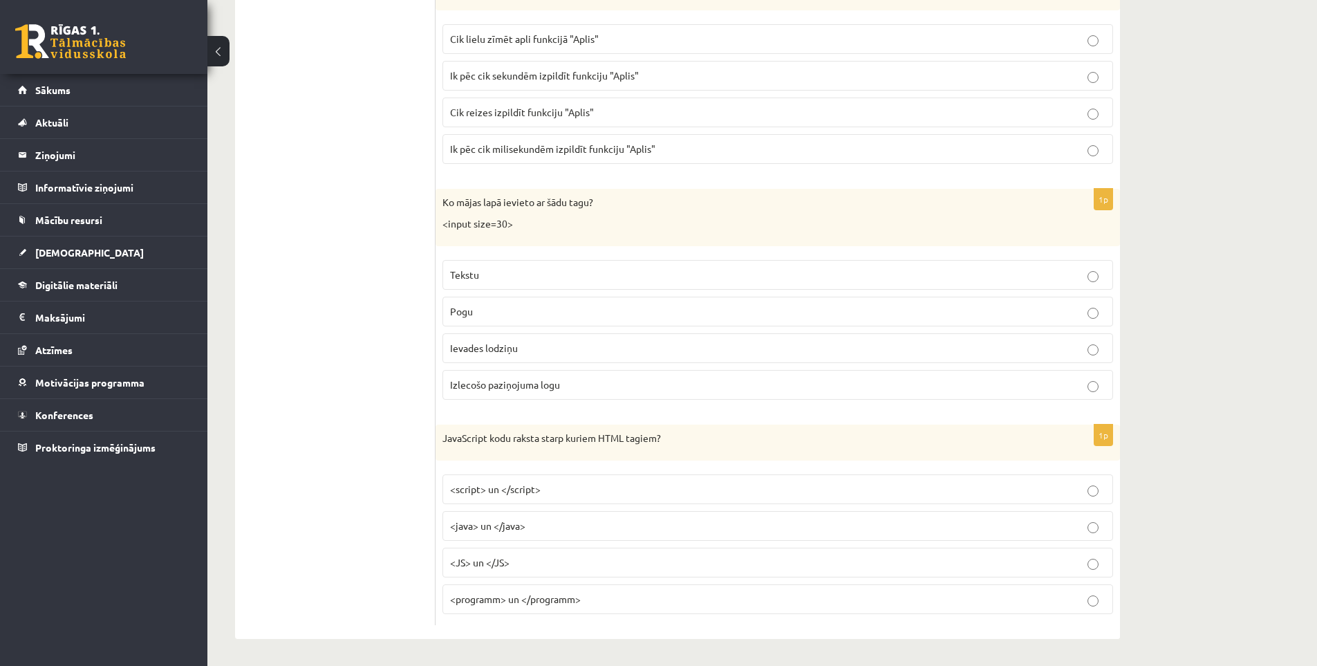
scroll to position [6851, 0]
click at [973, 290] on fieldset "Tekstu Pogu Ievades lodziņu Izlecošo paziņojuma logu" at bounding box center [778, 327] width 671 height 151
click at [971, 310] on p "Pogu" at bounding box center [778, 311] width 656 height 15
click at [962, 519] on p "<java> un </java>" at bounding box center [778, 525] width 656 height 15
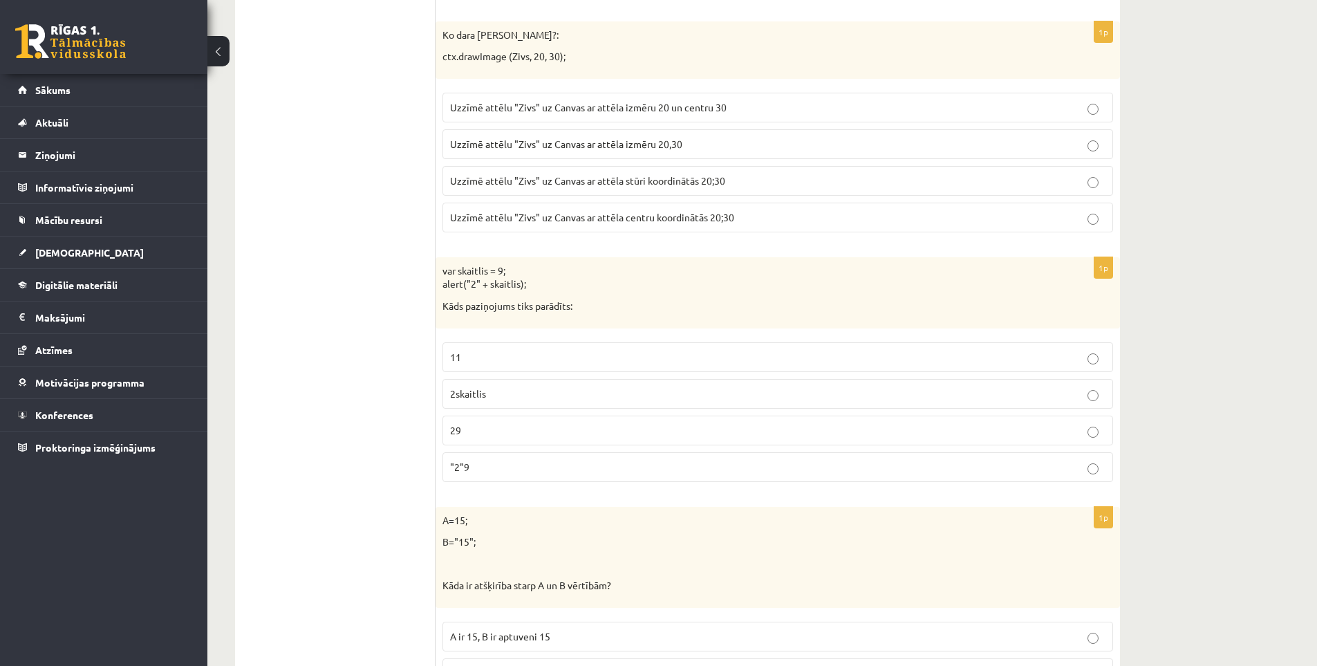
scroll to position [0, 0]
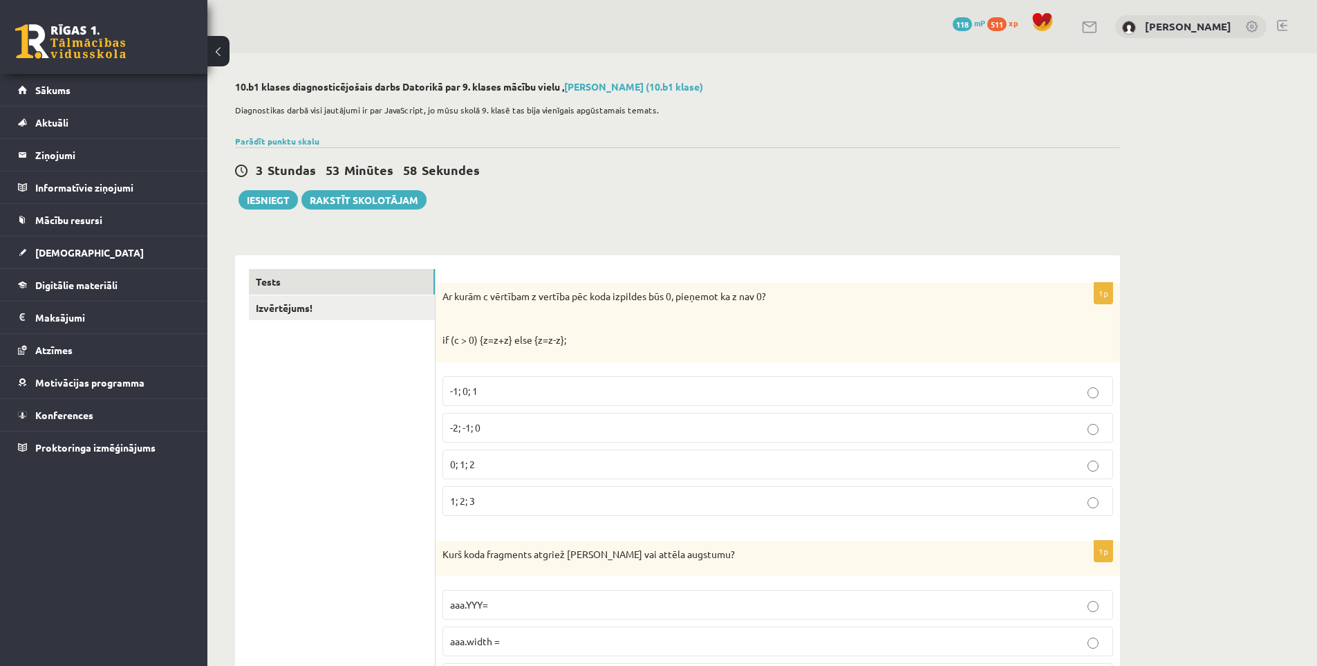
drag, startPoint x: 351, startPoint y: 553, endPoint x: 411, endPoint y: 172, distance: 385.7
click at [285, 196] on button "Iesniegt" at bounding box center [268, 199] width 59 height 19
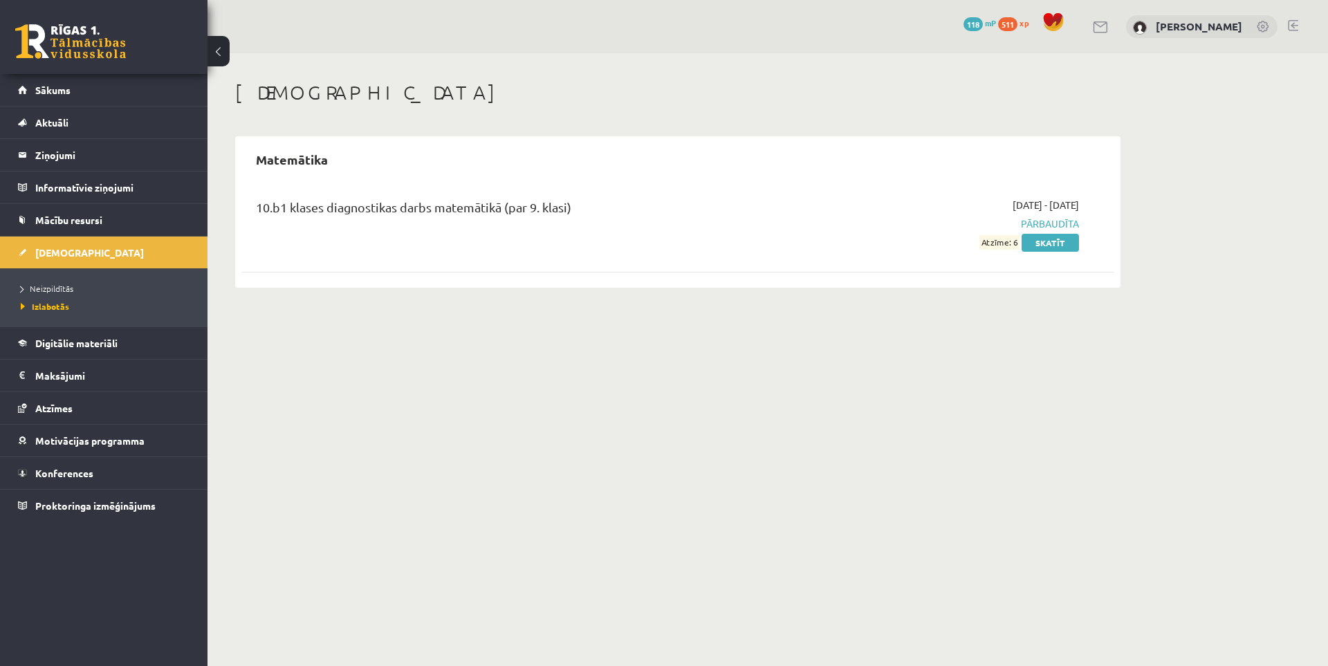
drag, startPoint x: 771, startPoint y: 217, endPoint x: 798, endPoint y: 261, distance: 51.2
click at [782, 235] on div "10.b1 klases diagnostikas darbs matemātikā (par 9. klasi)" at bounding box center [526, 224] width 562 height 52
click at [803, 309] on div "[DEMOGRAPHIC_DATA] Matemātika 10.b1 klases diagnostikas darbs matemātikā (par 9…" at bounding box center [677, 184] width 940 height 262
click at [61, 290] on span "Neizpildītās" at bounding box center [47, 288] width 53 height 11
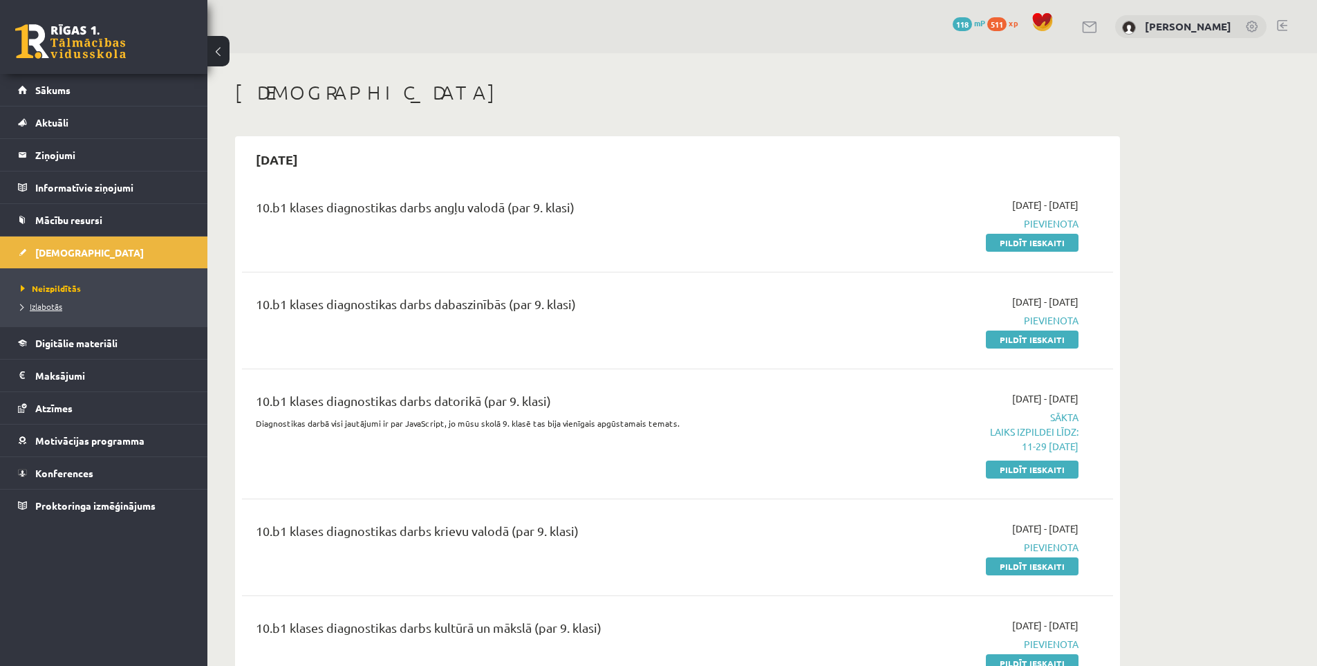
click at [56, 312] on link "Izlabotās" at bounding box center [107, 306] width 173 height 12
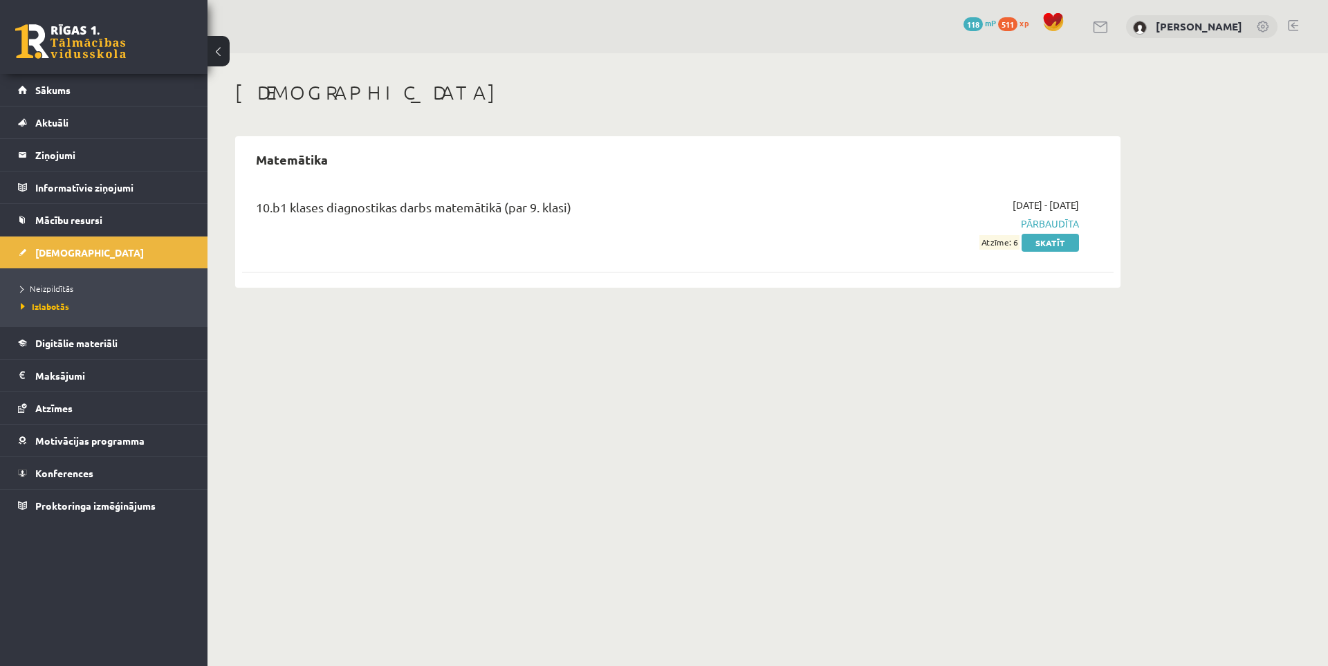
click at [339, 344] on body "0 Dāvanas 118 mP 511 xp [PERSON_NAME] Sākums Aktuāli Kā mācīties eSKOLĀ Kontakt…" at bounding box center [664, 333] width 1328 height 666
click at [57, 284] on span "Neizpildītās" at bounding box center [47, 288] width 53 height 11
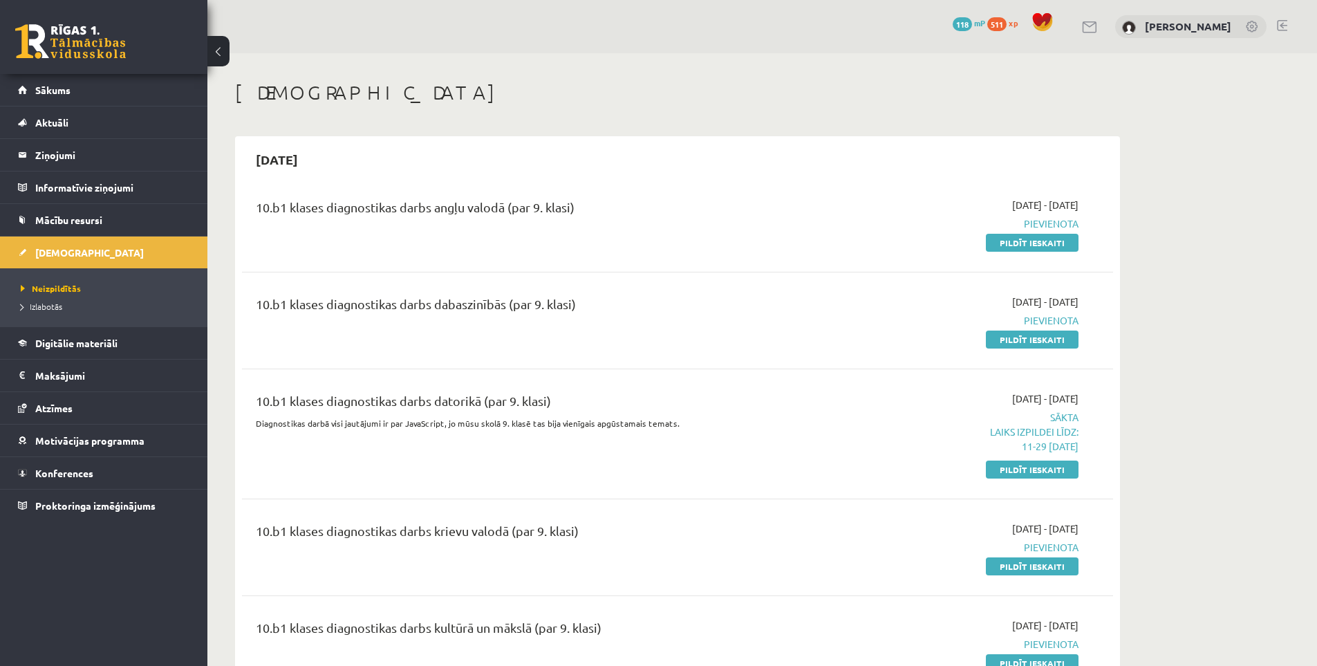
scroll to position [69, 0]
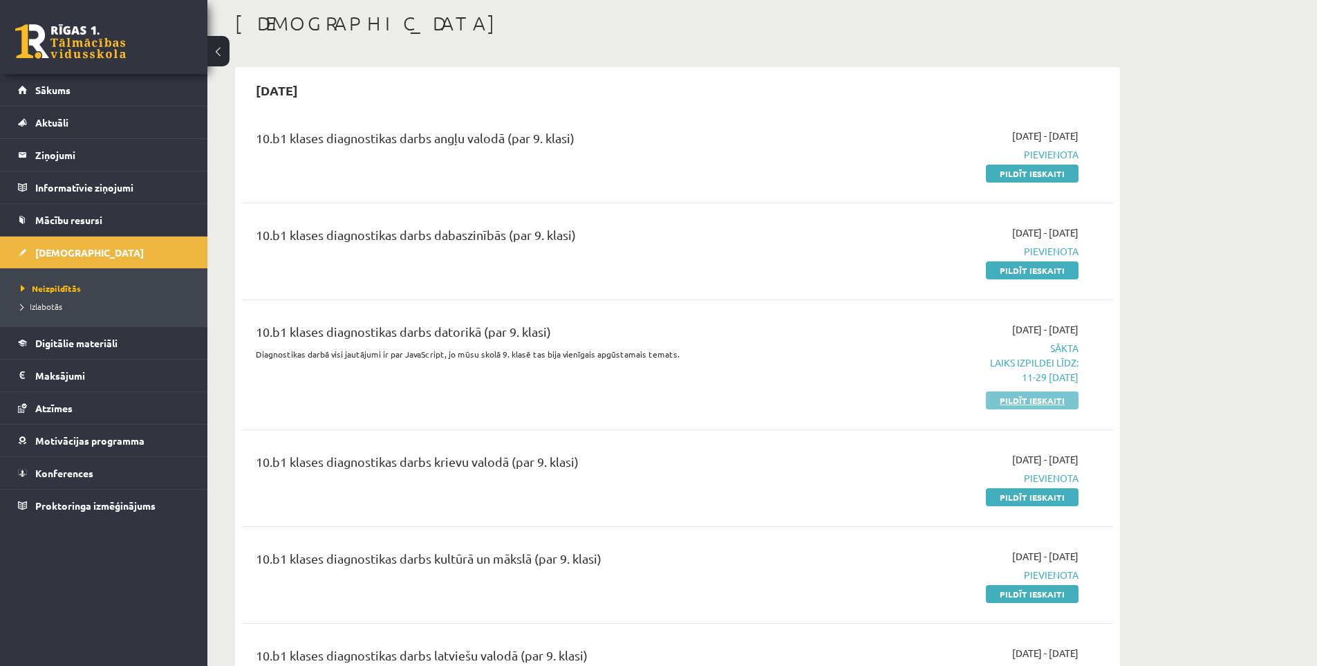
click at [1023, 402] on link "Pildīt ieskaiti" at bounding box center [1032, 400] width 93 height 18
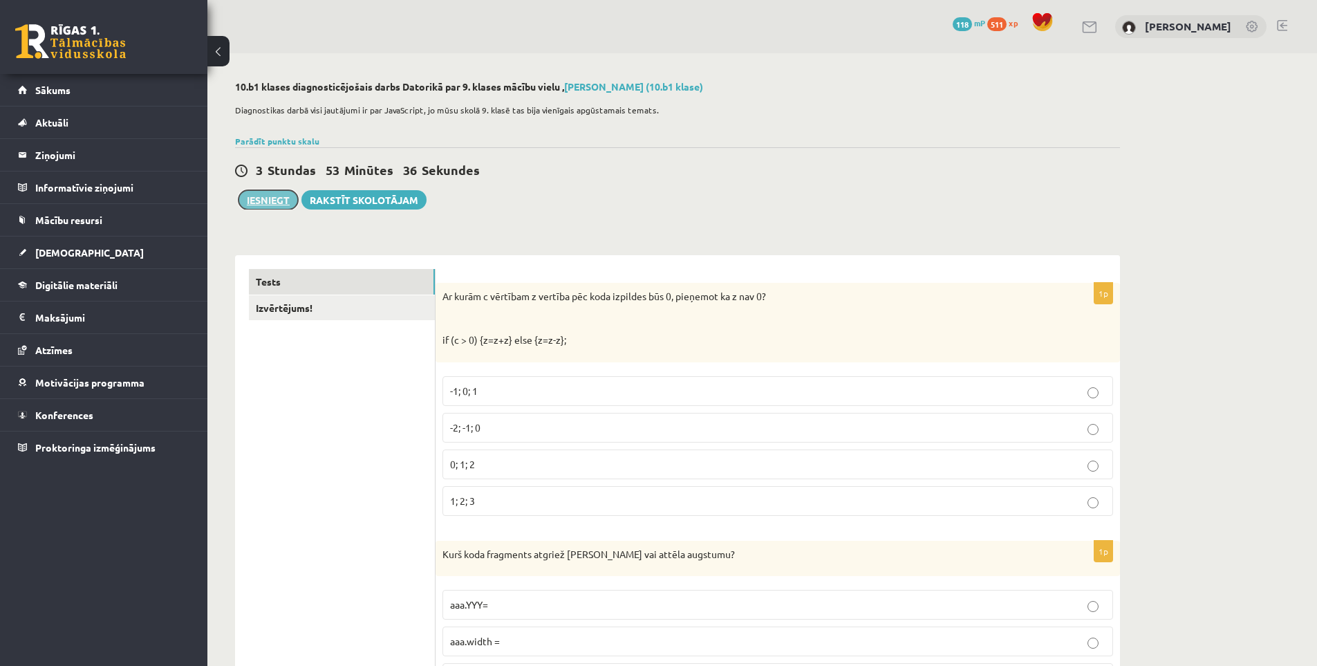
click at [261, 201] on button "Iesniegt" at bounding box center [268, 199] width 59 height 19
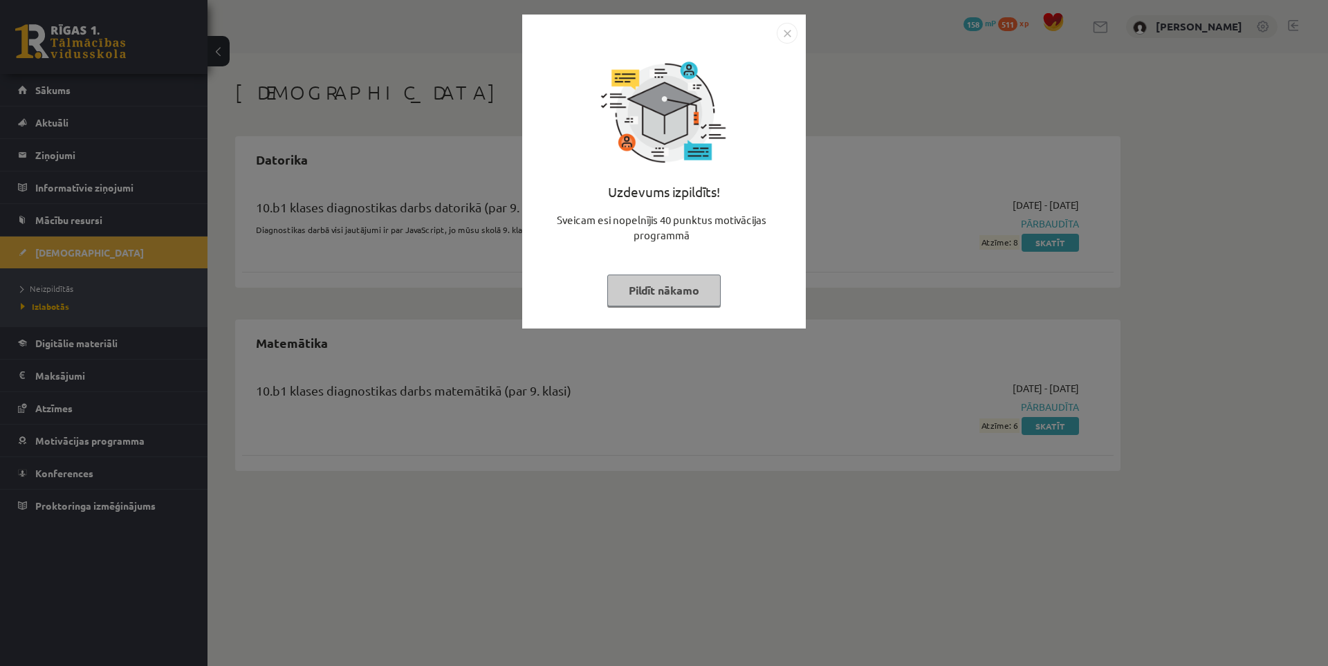
click at [893, 183] on div "Uzdevums izpildīts! Sveicam esi nopelnījis 40 punktus motivācijas programmā Pil…" at bounding box center [664, 333] width 1328 height 666
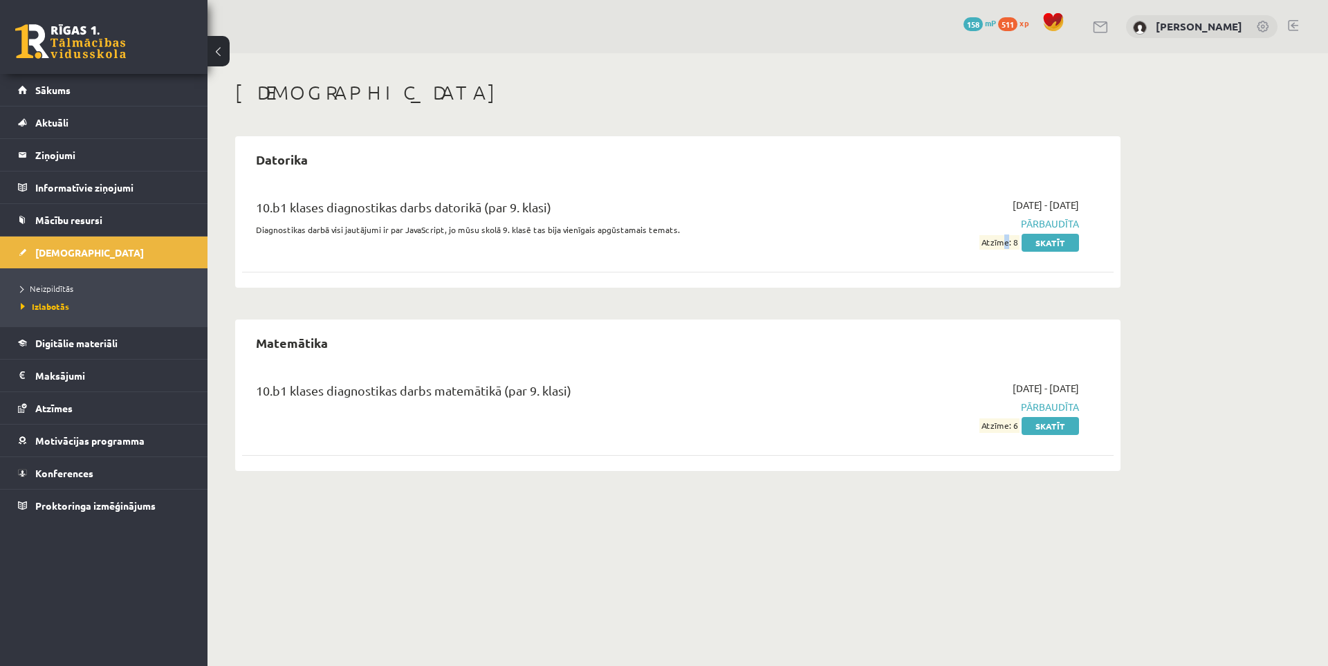
drag, startPoint x: 1003, startPoint y: 236, endPoint x: 997, endPoint y: 250, distance: 14.3
click at [1001, 245] on span "Atzīme: 8" at bounding box center [999, 242] width 40 height 15
click at [886, 257] on div "10.b1 klases diagnostikas darbs datorikā (par 9. klasi) Diagnostikas darbā visi…" at bounding box center [677, 224] width 871 height 80
click at [42, 284] on span "Neizpildītās" at bounding box center [47, 288] width 53 height 11
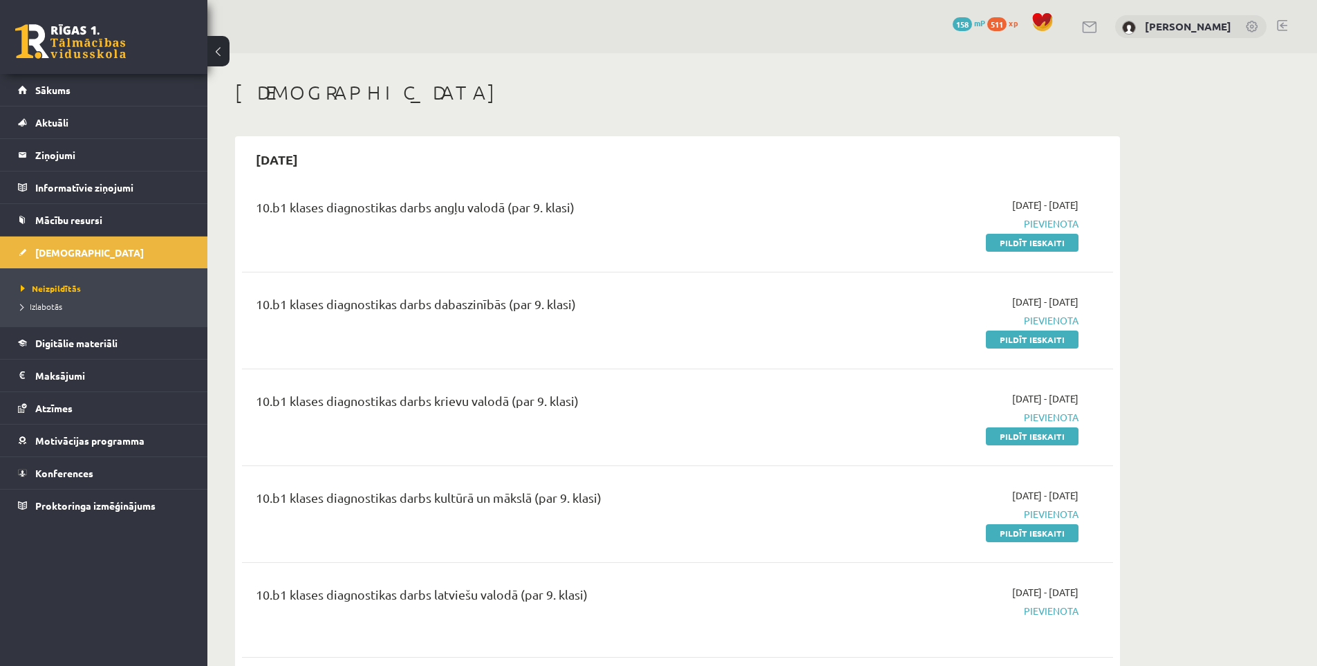
drag, startPoint x: 1207, startPoint y: 495, endPoint x: 1146, endPoint y: -59, distance: 557.2
drag, startPoint x: 1187, startPoint y: 485, endPoint x: 1164, endPoint y: -48, distance: 533.0
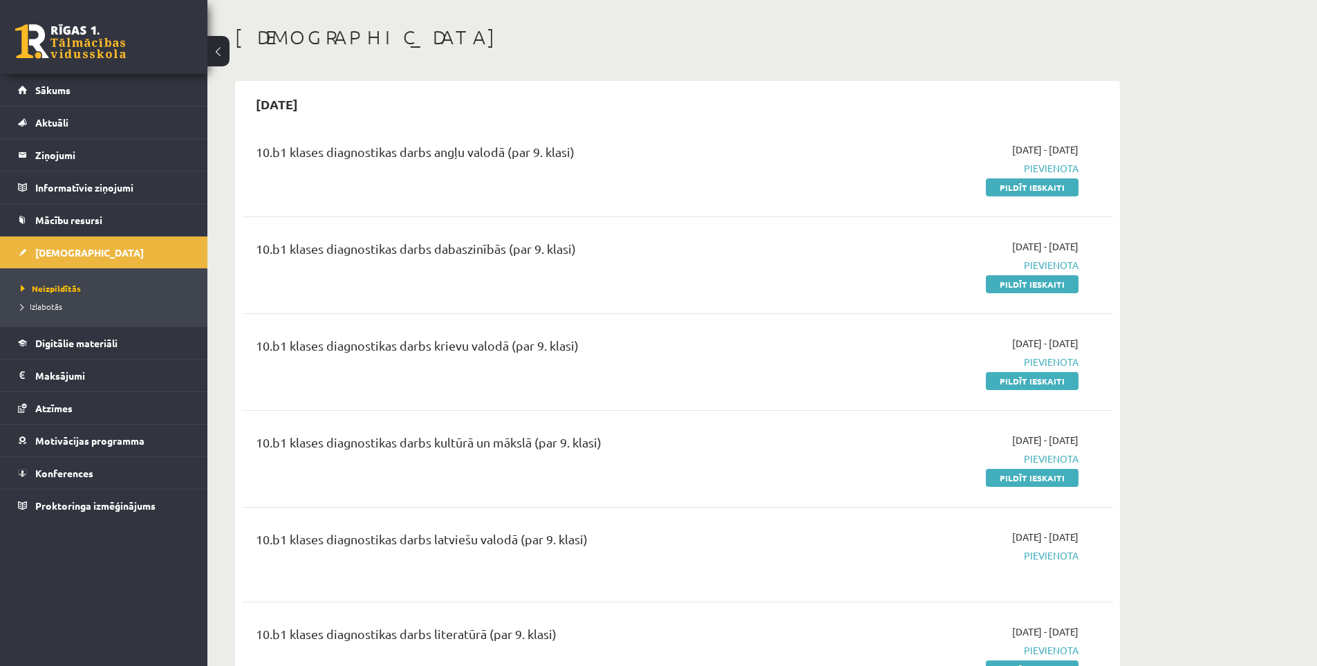
scroll to position [207, 0]
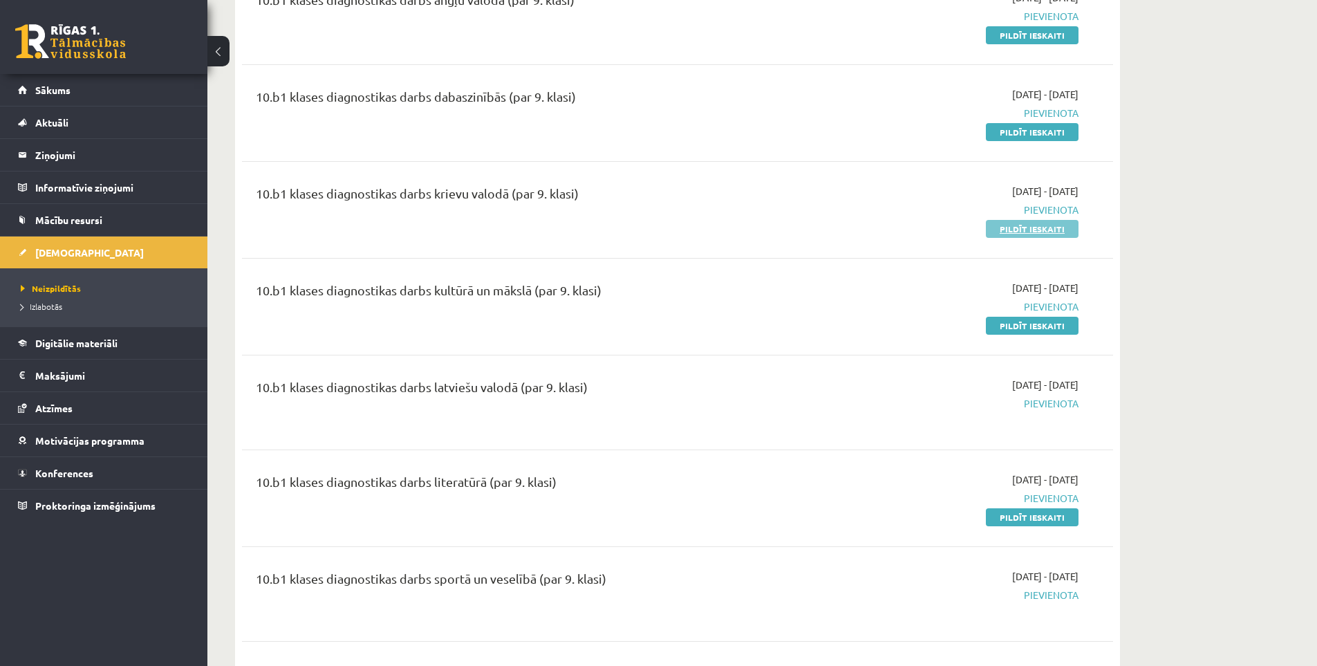
click at [997, 222] on link "Pildīt ieskaiti" at bounding box center [1032, 229] width 93 height 18
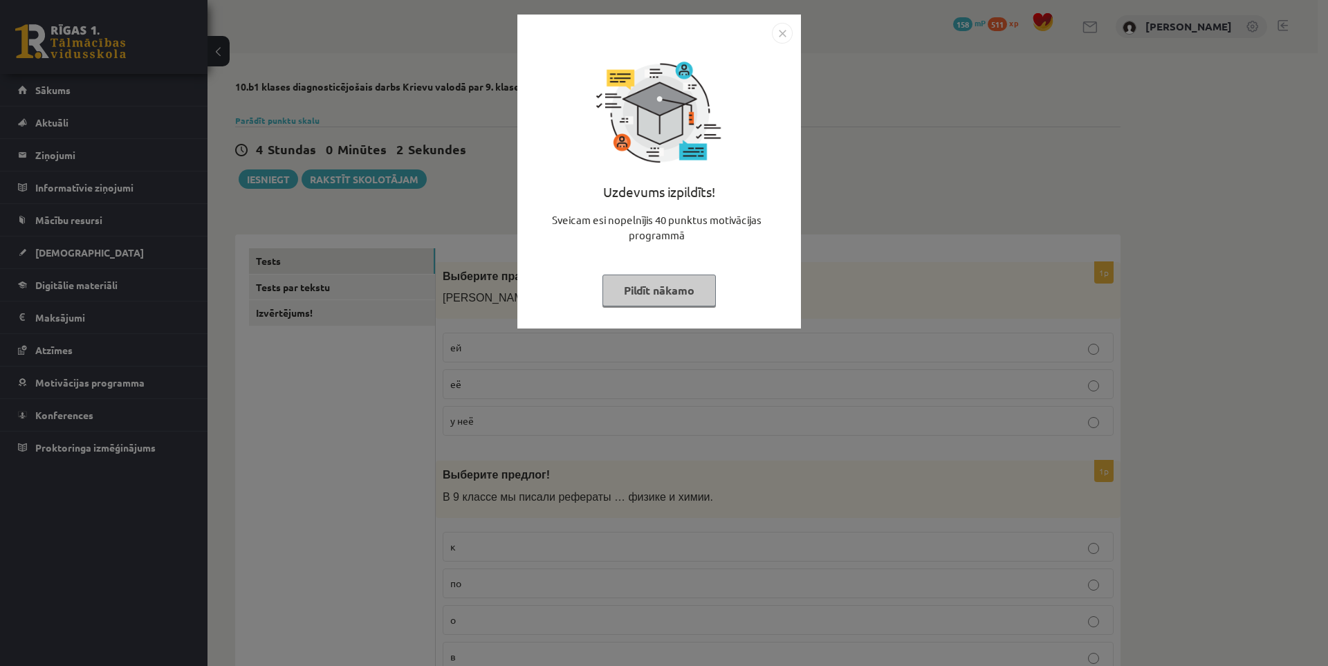
click at [872, 265] on div "Uzdevums izpildīts! Sveicam esi nopelnījis 40 punktus motivācijas programmā Pil…" at bounding box center [664, 333] width 1328 height 666
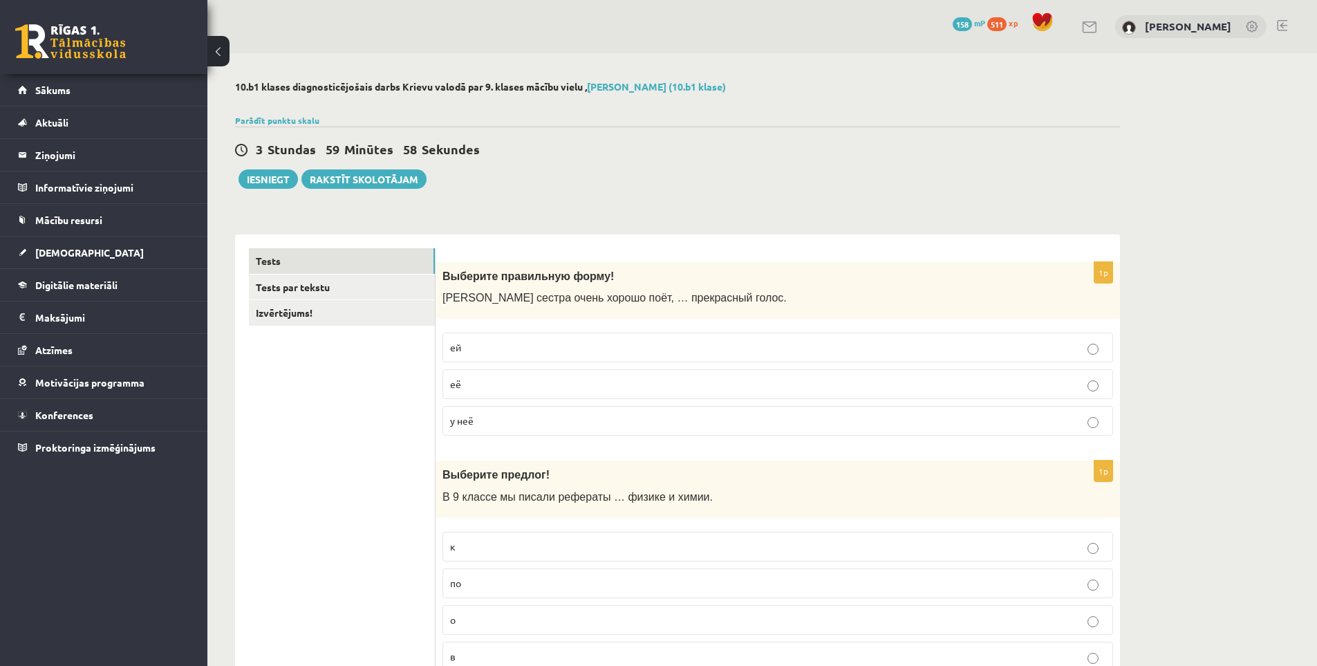
click at [539, 430] on label "у неё" at bounding box center [778, 421] width 671 height 30
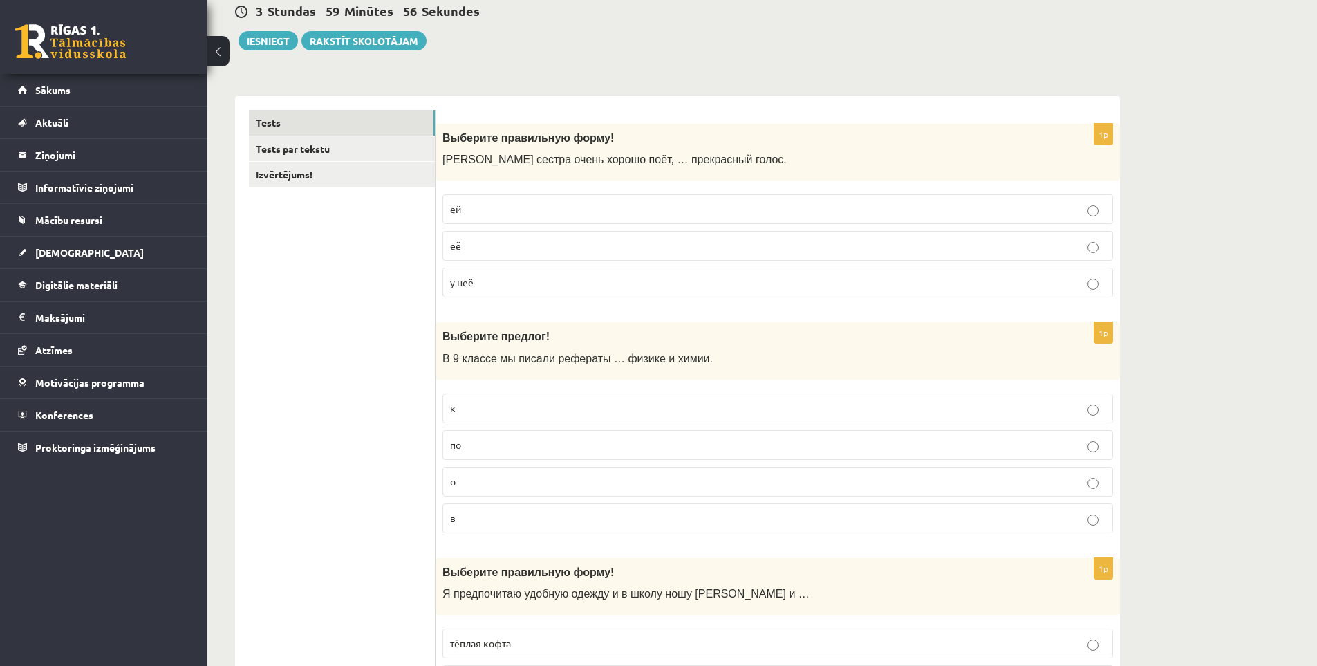
scroll to position [207, 0]
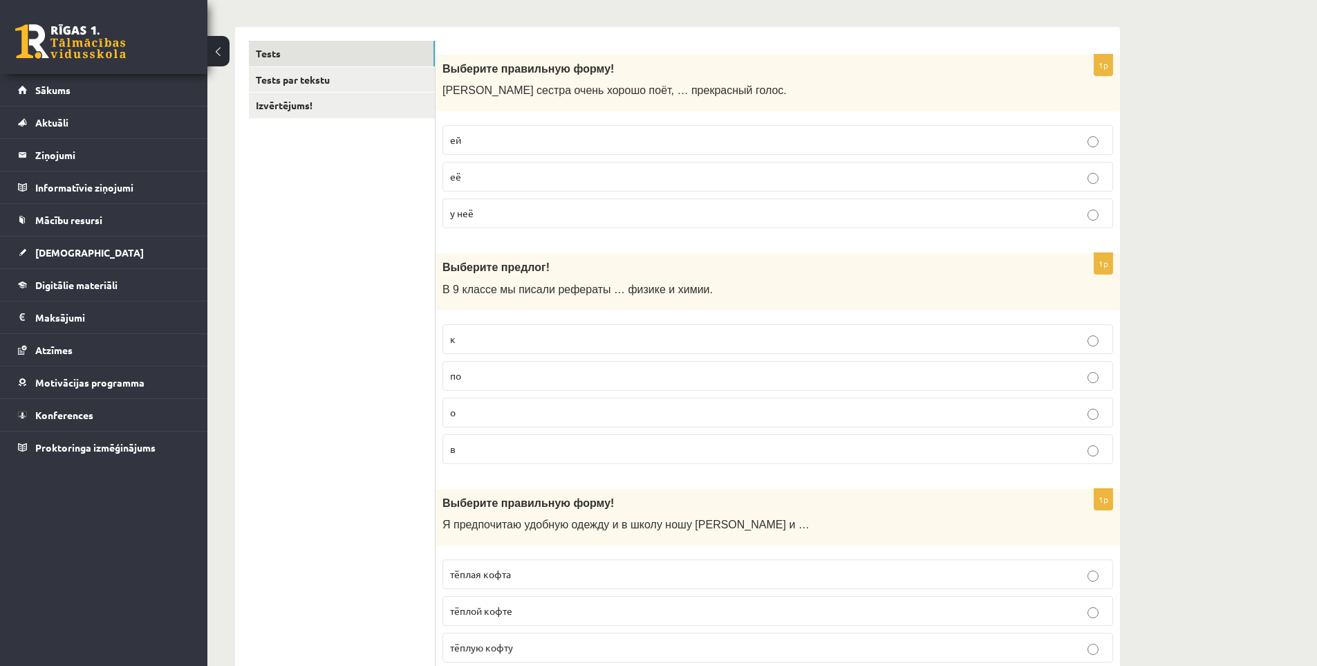
click at [499, 372] on p "по" at bounding box center [778, 376] width 656 height 15
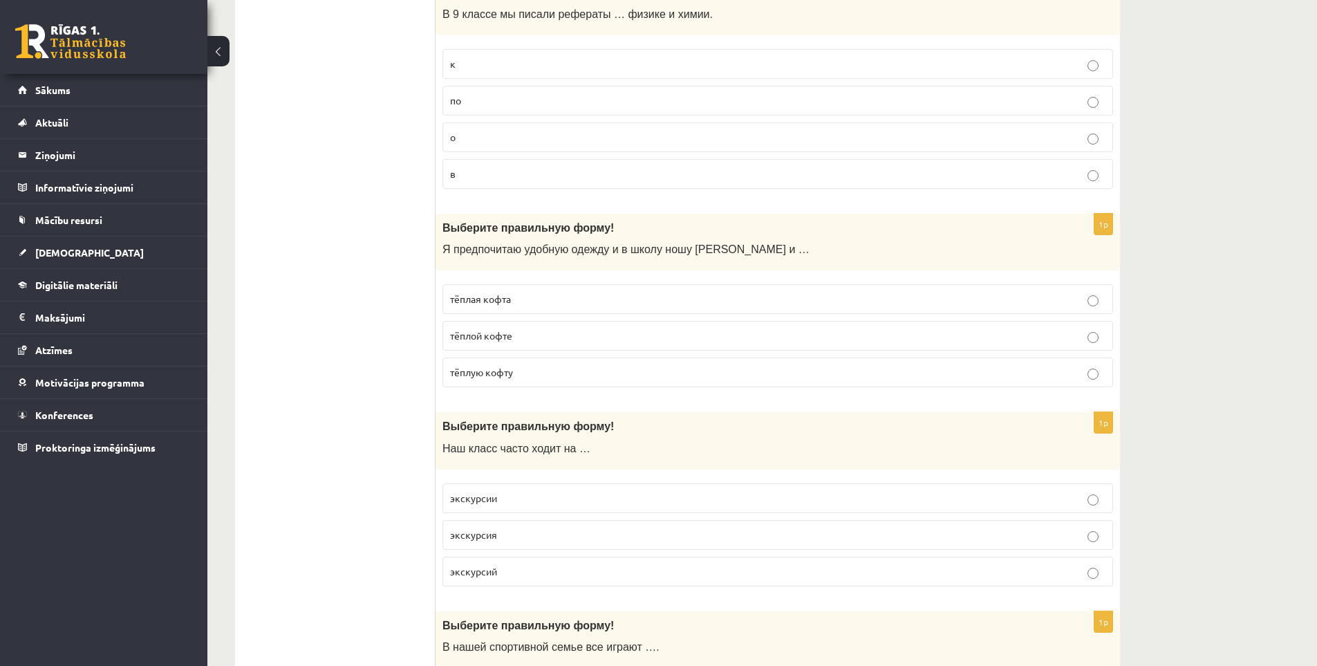
scroll to position [484, 0]
click at [563, 377] on p "тёплую кофту" at bounding box center [778, 371] width 656 height 15
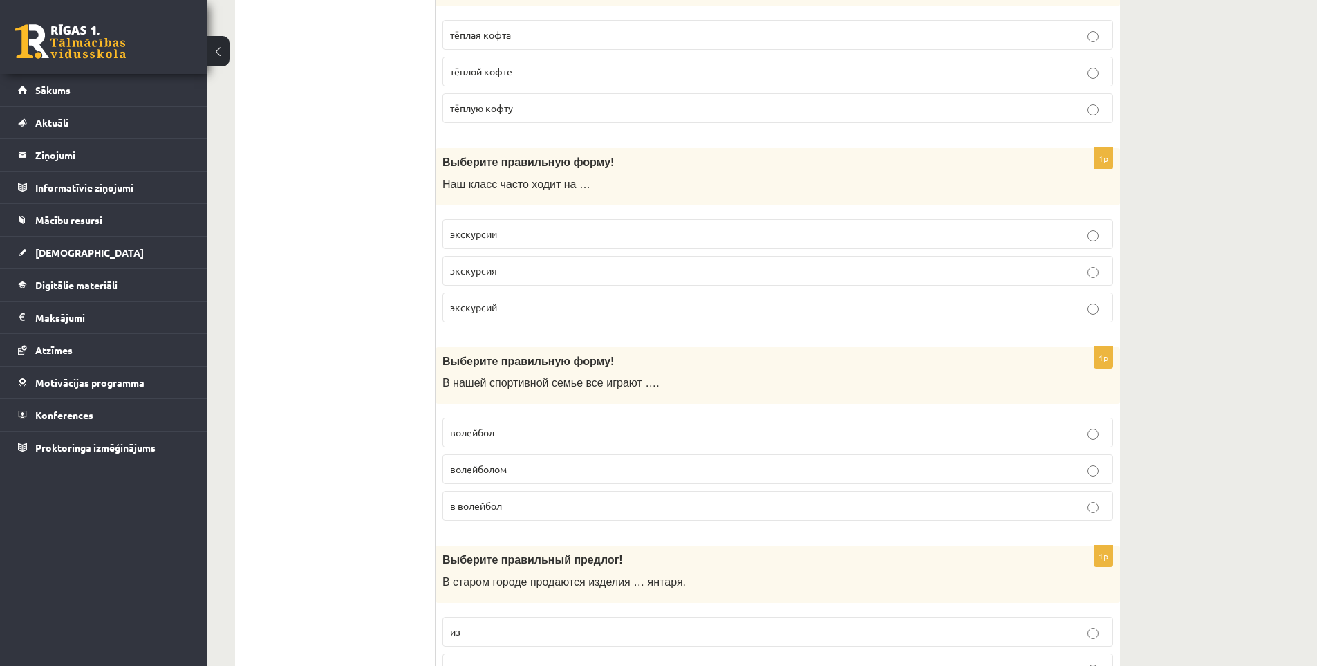
scroll to position [761, 0]
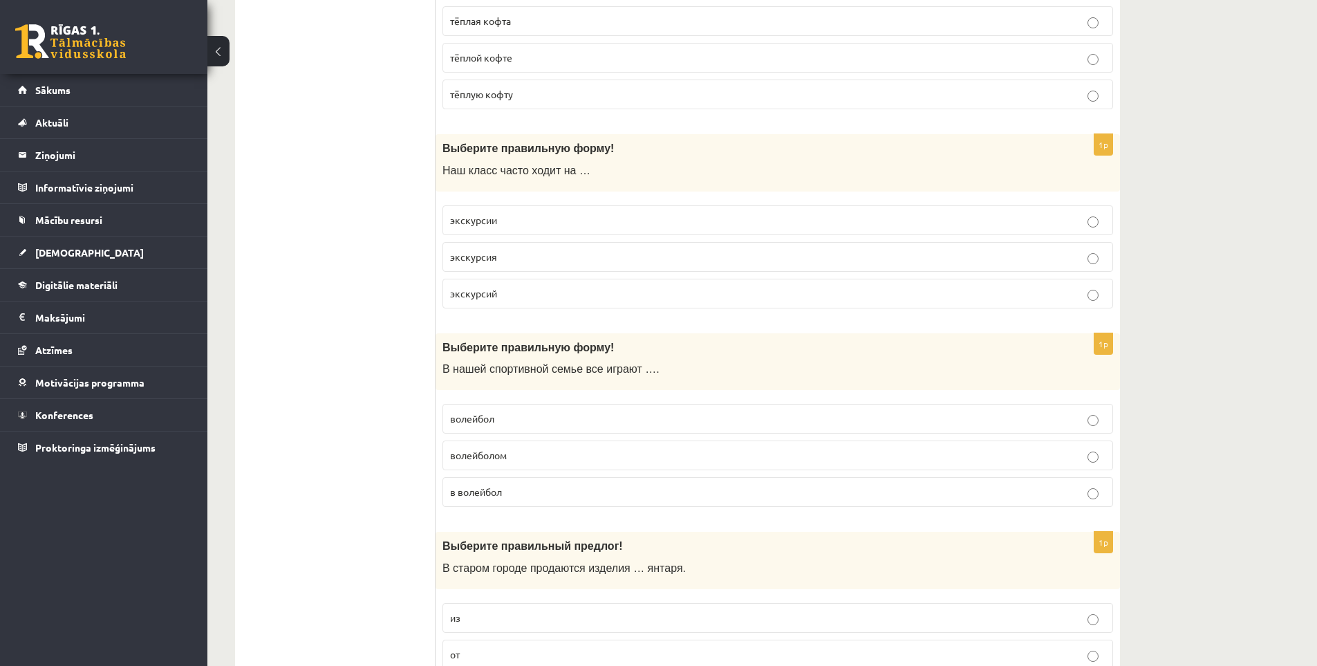
click at [548, 226] on p "экскурсии" at bounding box center [778, 220] width 656 height 15
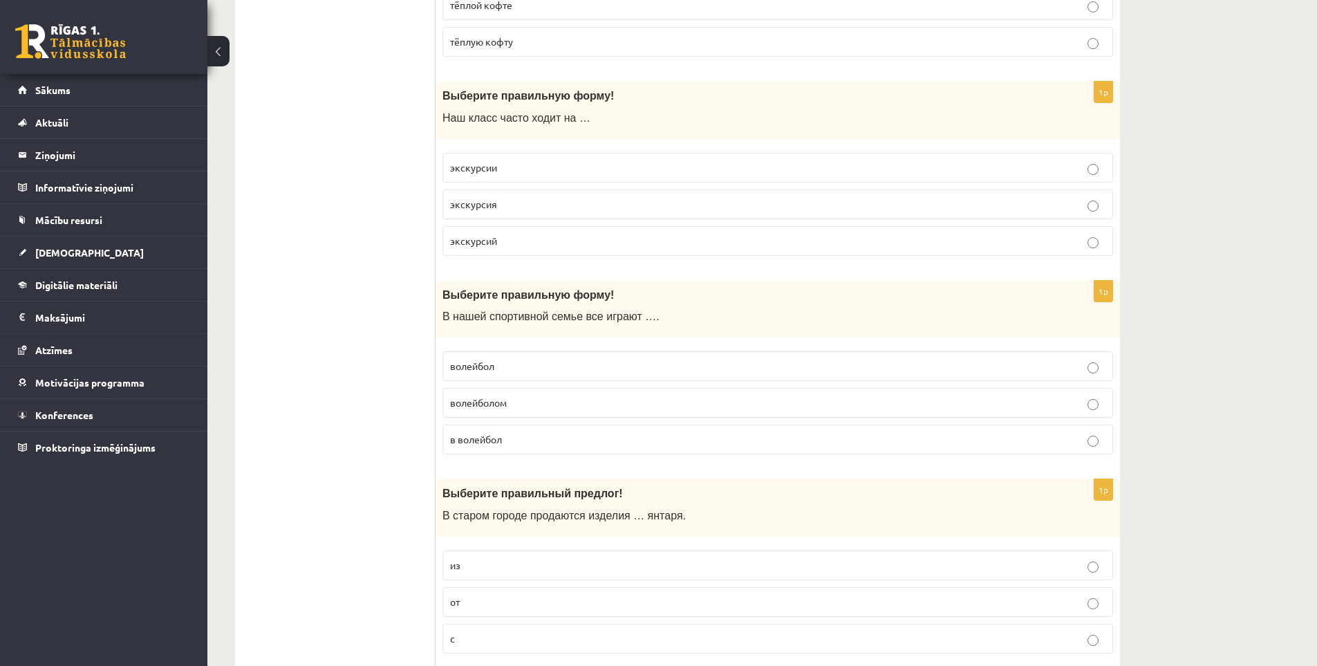
scroll to position [899, 0]
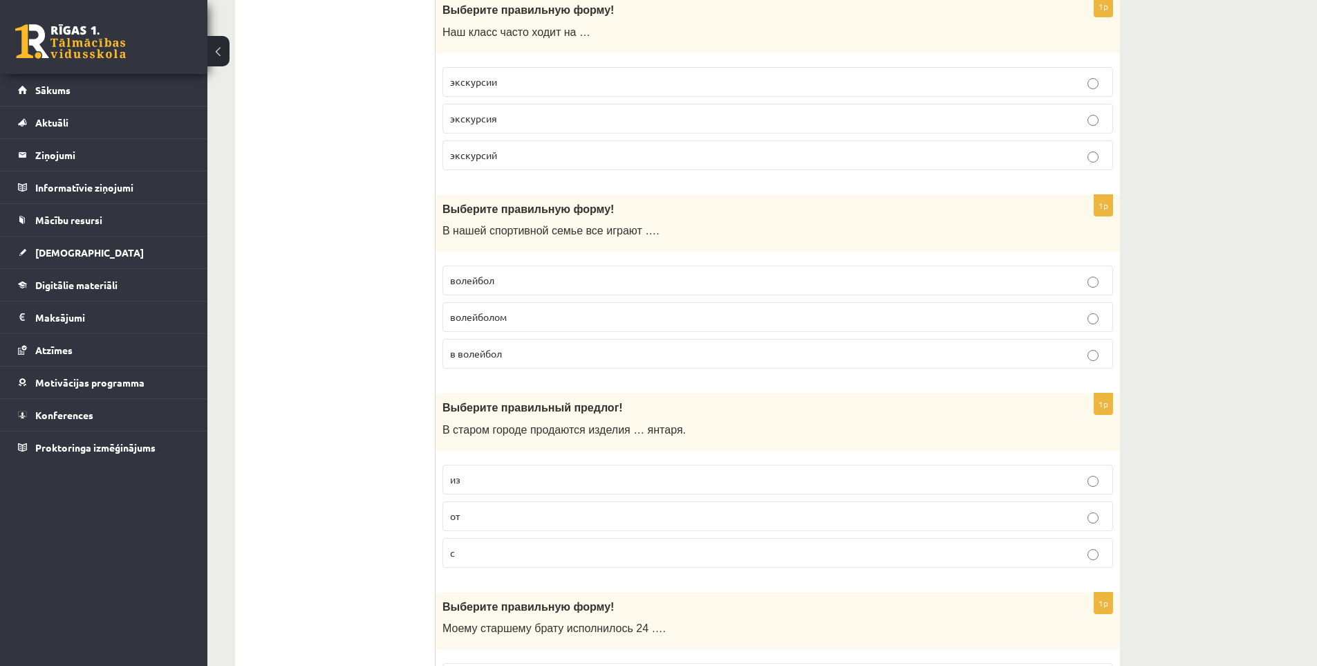
click at [521, 334] on fieldset "волейбол волейболом в волейбол" at bounding box center [778, 316] width 671 height 114
click at [499, 355] on span "в волейбол" at bounding box center [476, 353] width 52 height 12
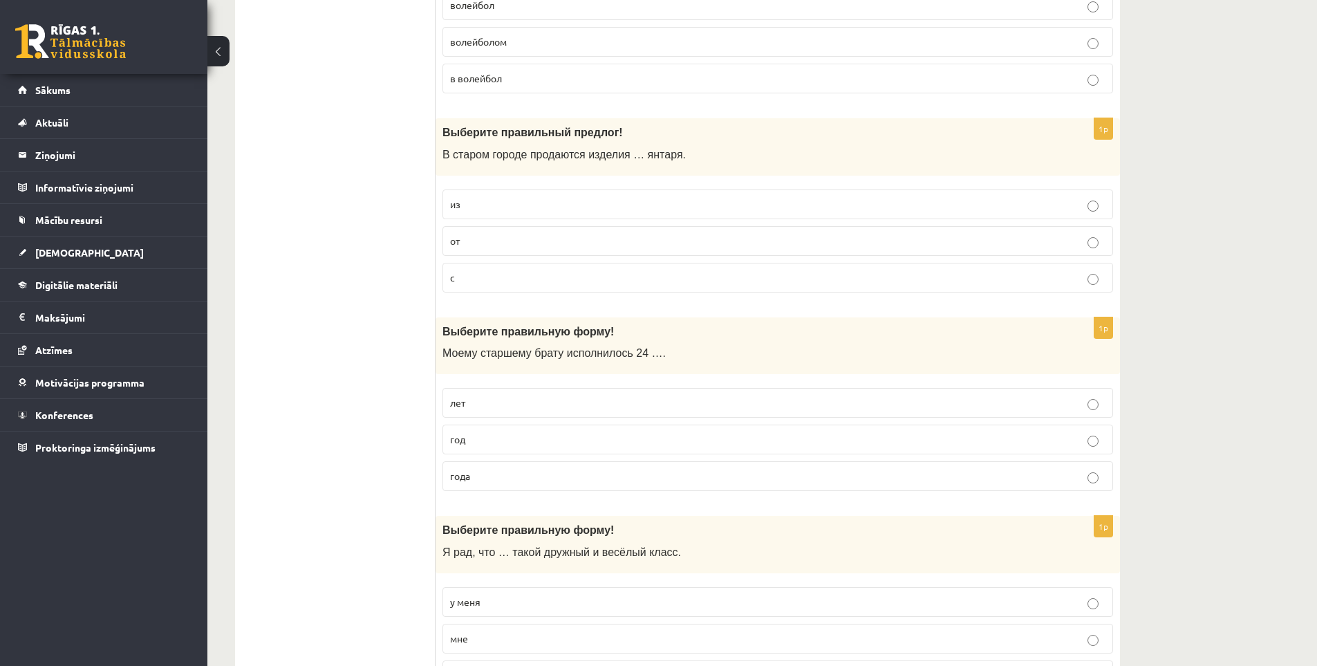
scroll to position [1106, 0]
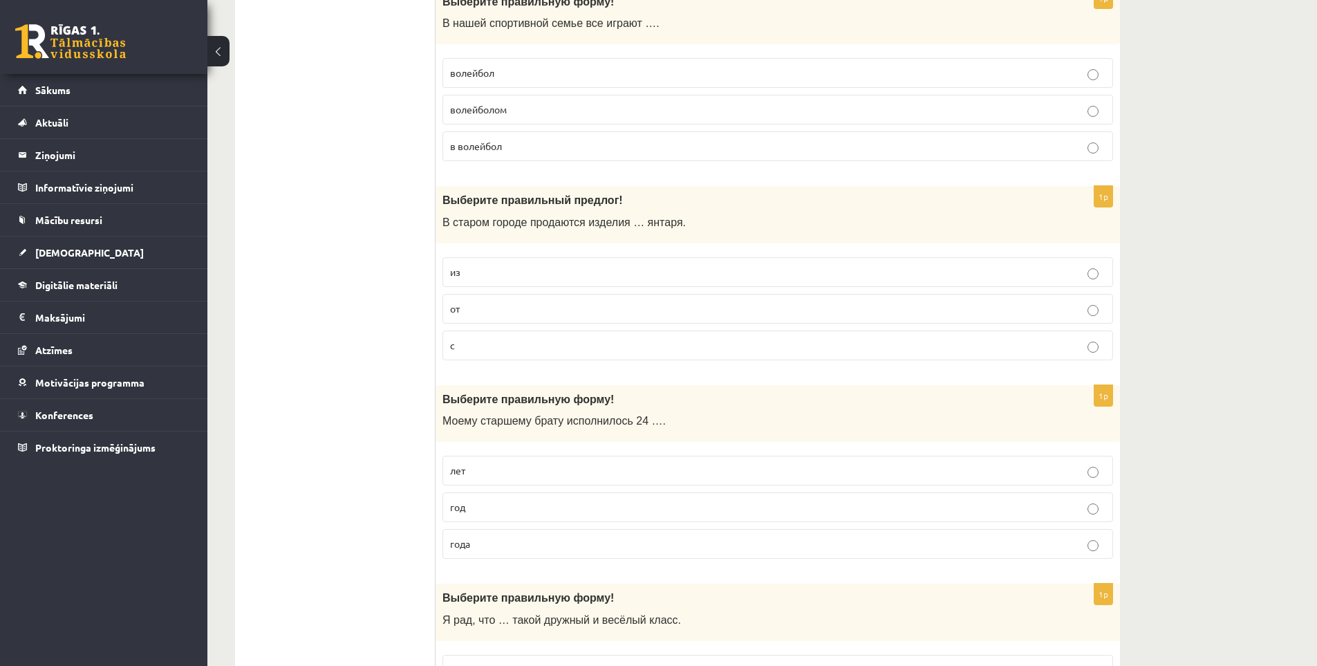
click at [526, 341] on p "с" at bounding box center [778, 345] width 656 height 15
click at [530, 272] on p "из" at bounding box center [778, 272] width 656 height 15
click at [521, 350] on p "с" at bounding box center [778, 345] width 656 height 15
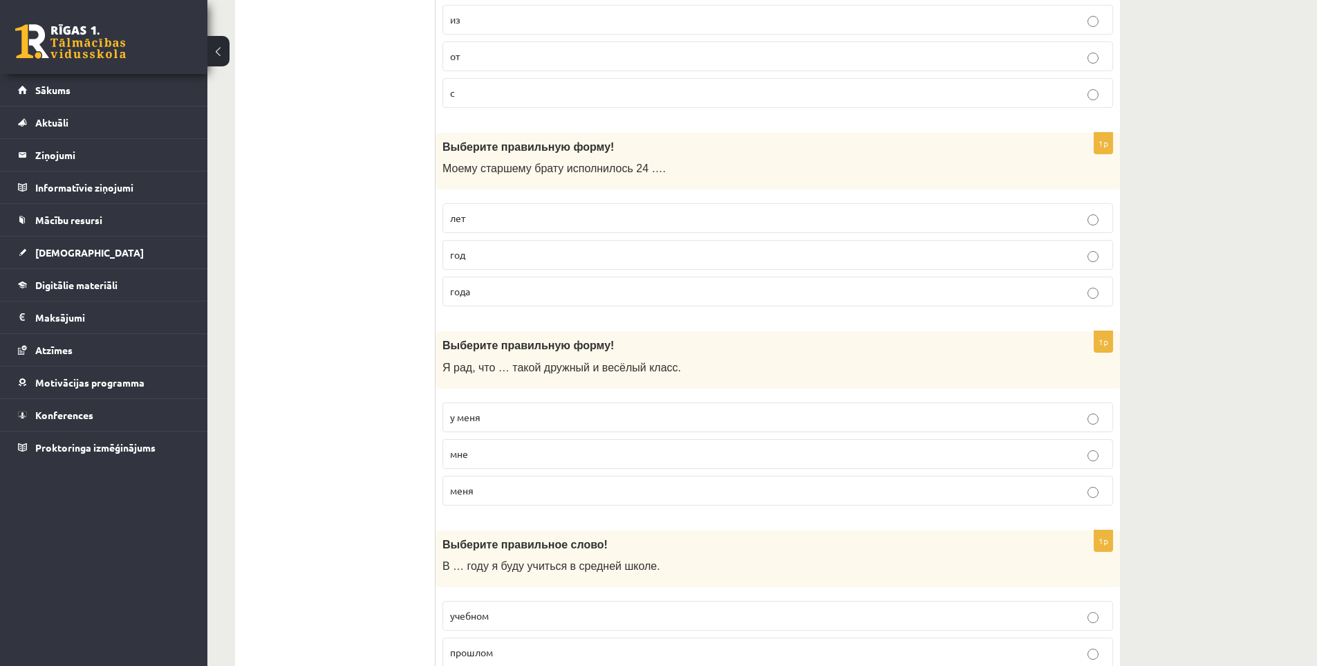
scroll to position [1383, 0]
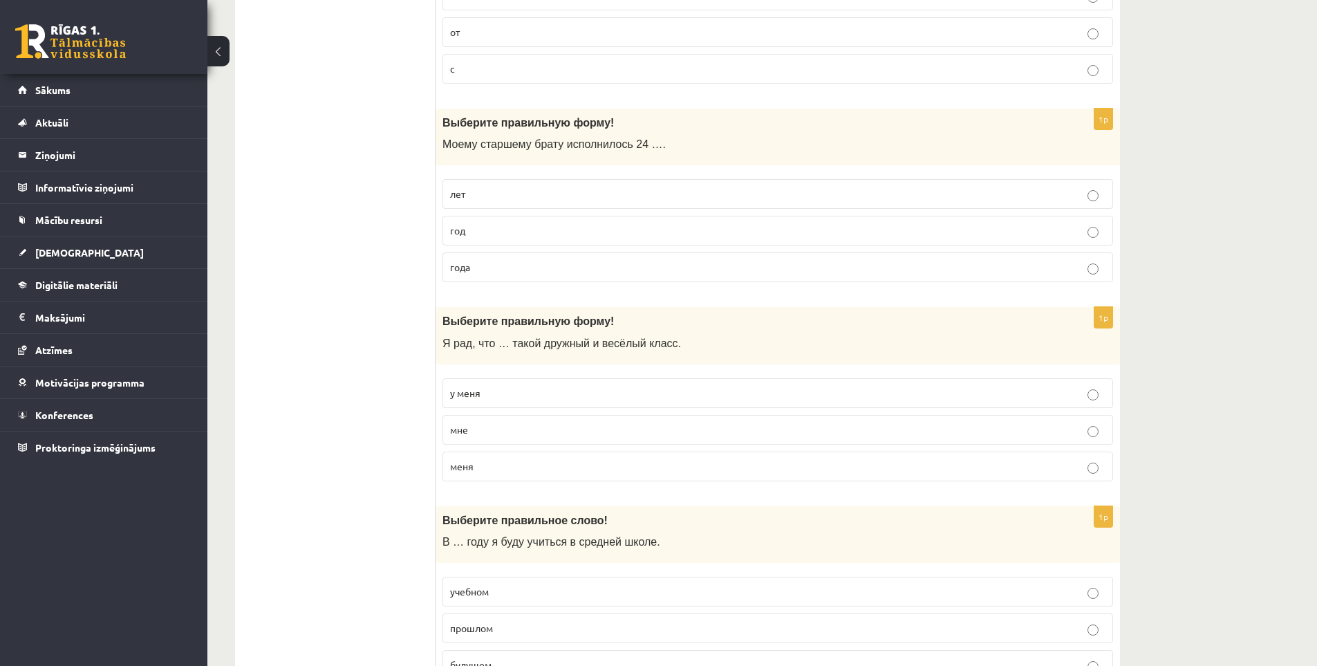
click at [561, 192] on p "лет" at bounding box center [778, 194] width 656 height 15
click at [548, 272] on p "года" at bounding box center [778, 267] width 656 height 15
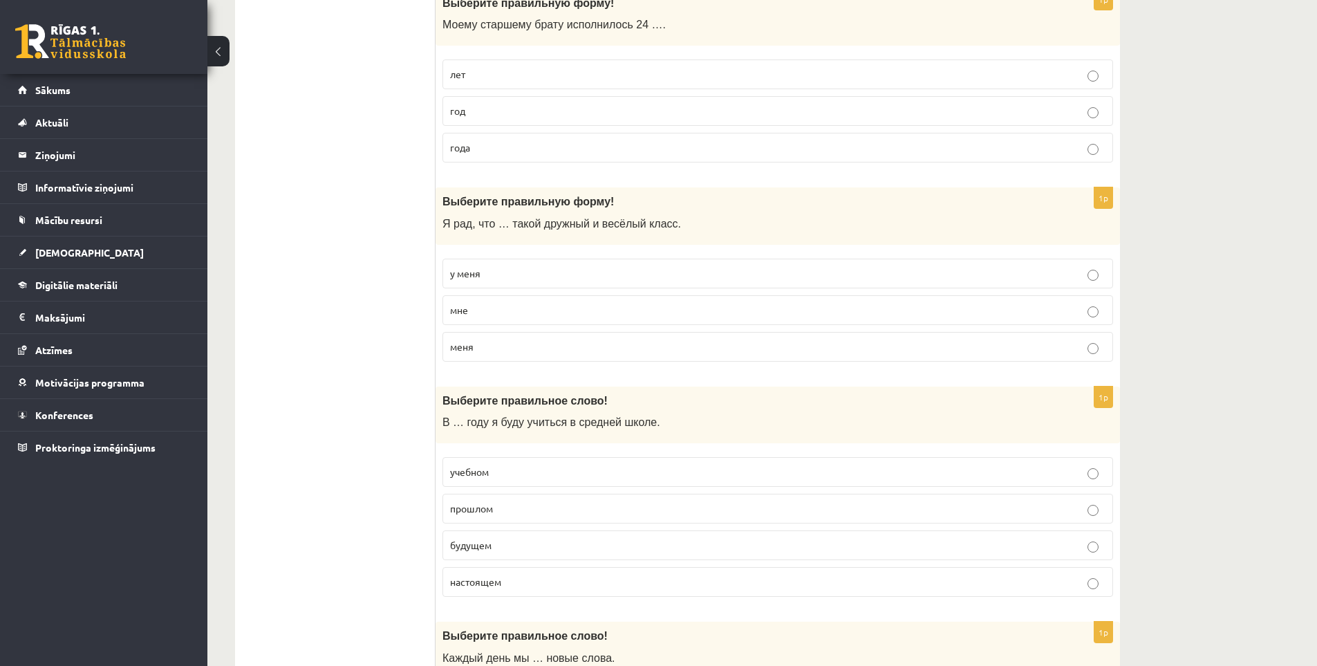
scroll to position [1521, 0]
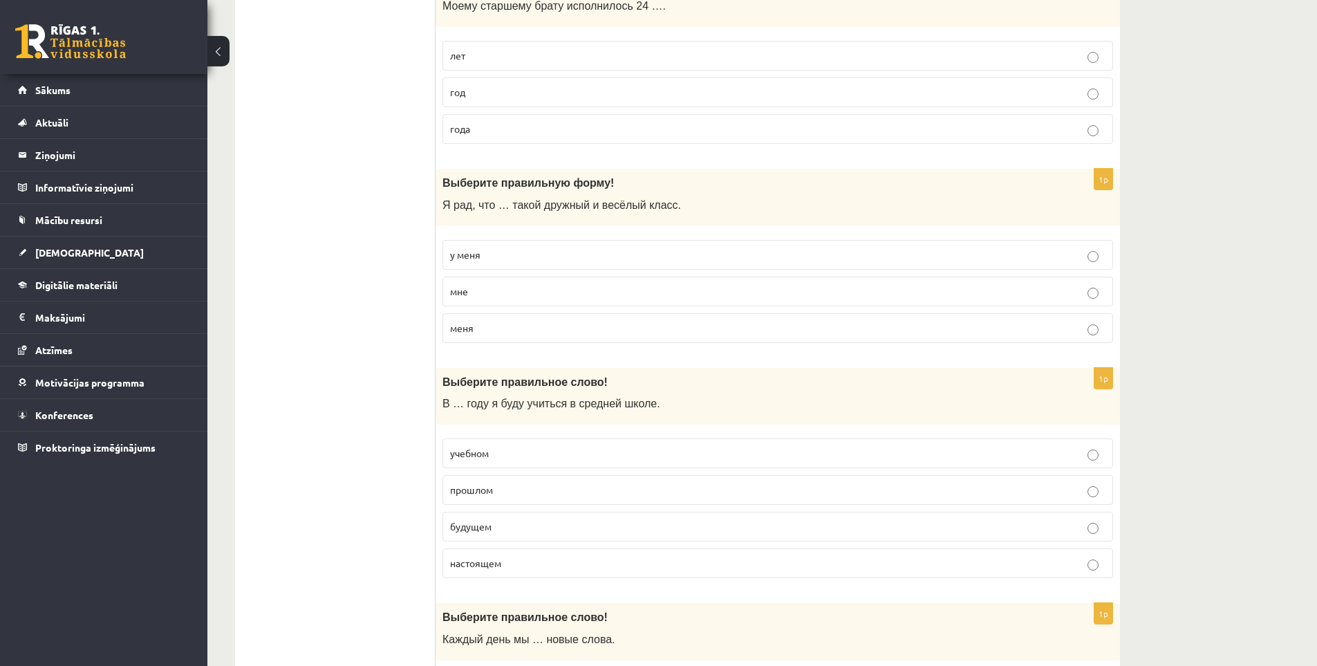
click at [537, 261] on p "у меня" at bounding box center [778, 255] width 656 height 15
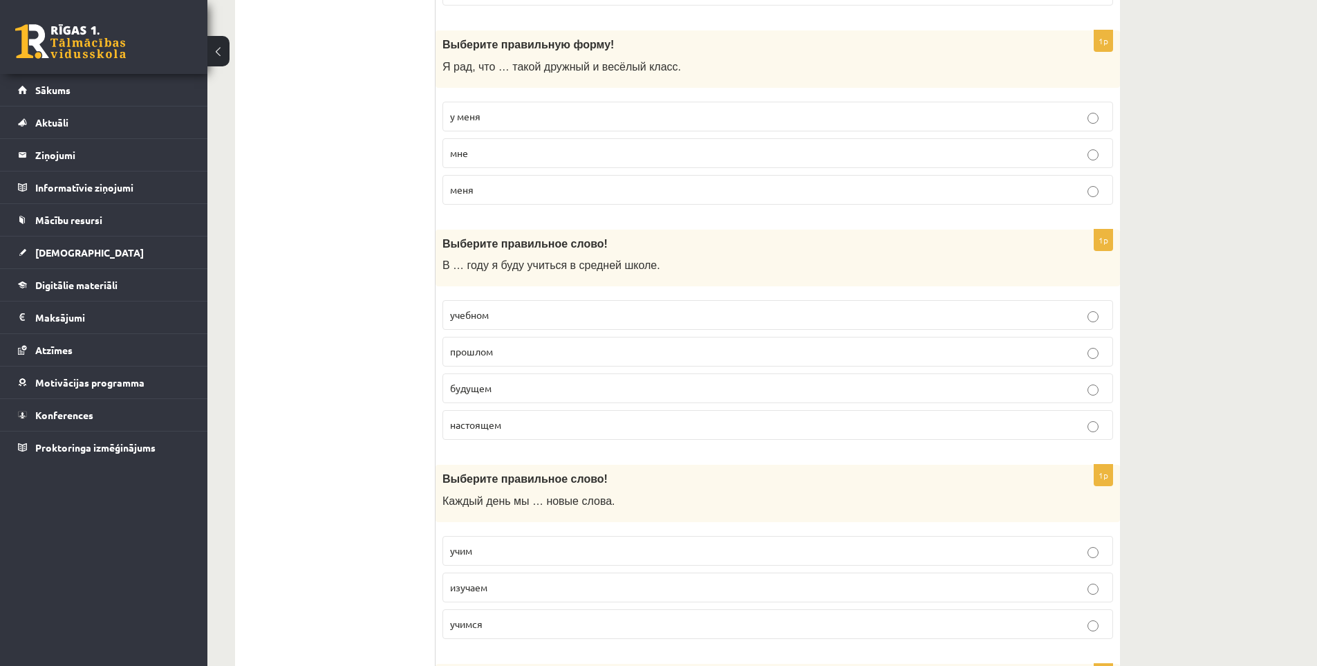
scroll to position [1798, 0]
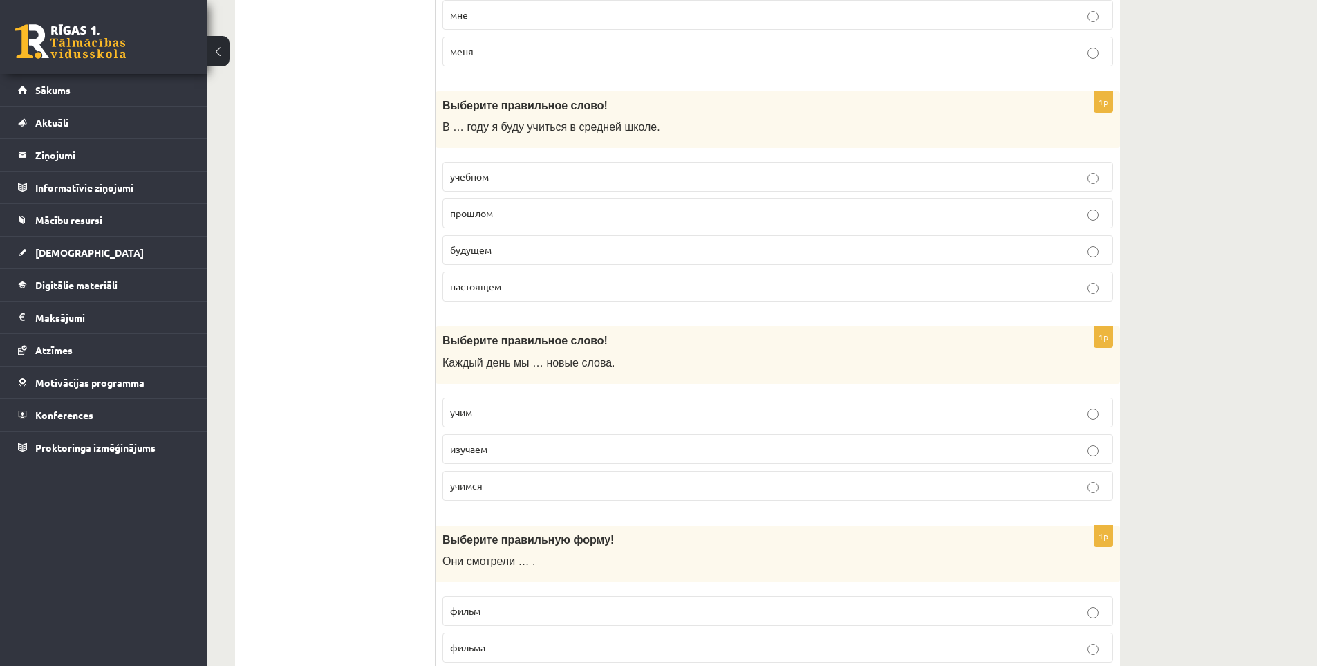
click at [517, 176] on p "учебном" at bounding box center [778, 176] width 656 height 15
click at [531, 253] on p "будущем" at bounding box center [778, 250] width 656 height 15
click at [521, 290] on p "настоящем" at bounding box center [778, 286] width 656 height 15
click at [528, 264] on label "будущем" at bounding box center [778, 250] width 671 height 30
click at [539, 254] on p "будущем" at bounding box center [778, 250] width 656 height 15
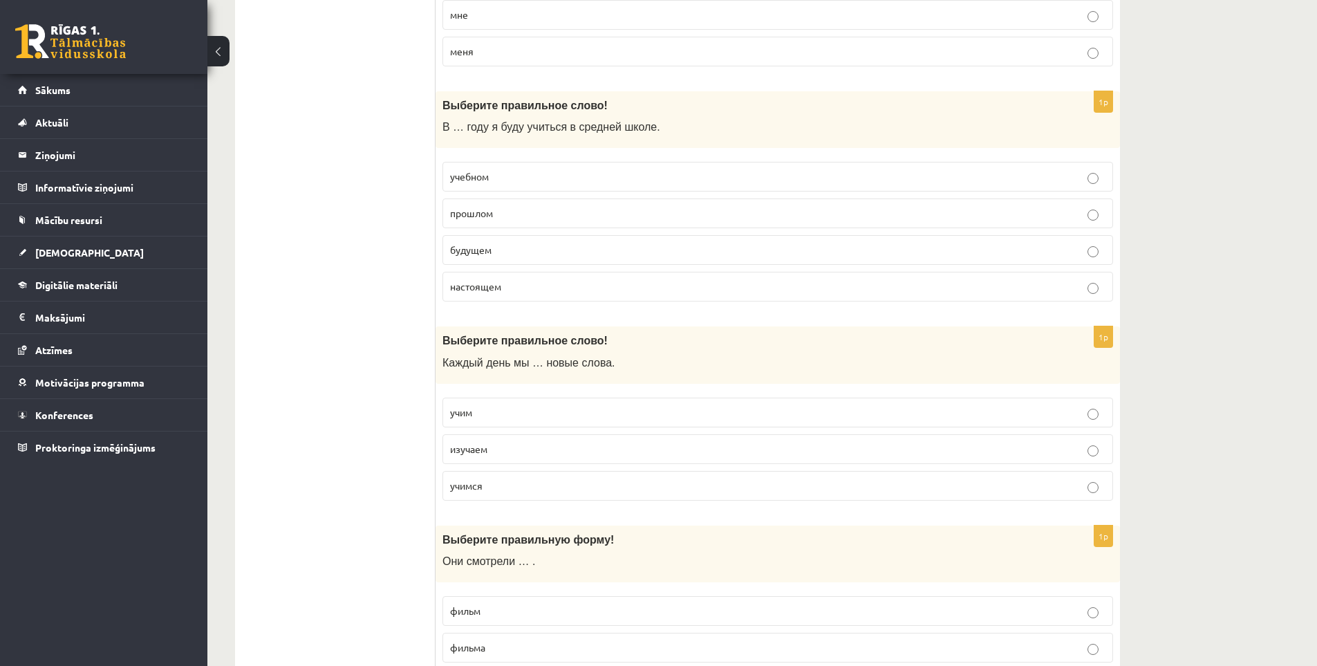
click at [609, 176] on p "учебном" at bounding box center [778, 176] width 656 height 15
click at [590, 252] on p "будущем" at bounding box center [778, 250] width 656 height 15
click at [596, 183] on p "учебном" at bounding box center [778, 176] width 656 height 15
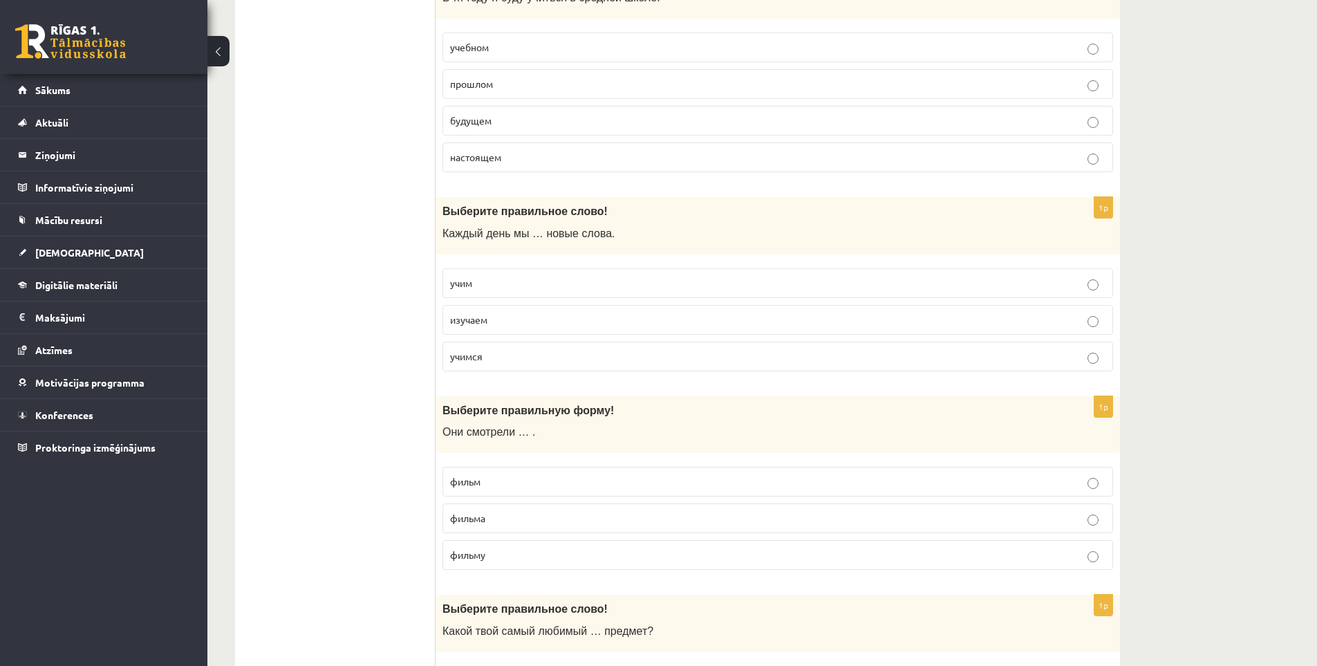
scroll to position [2005, 0]
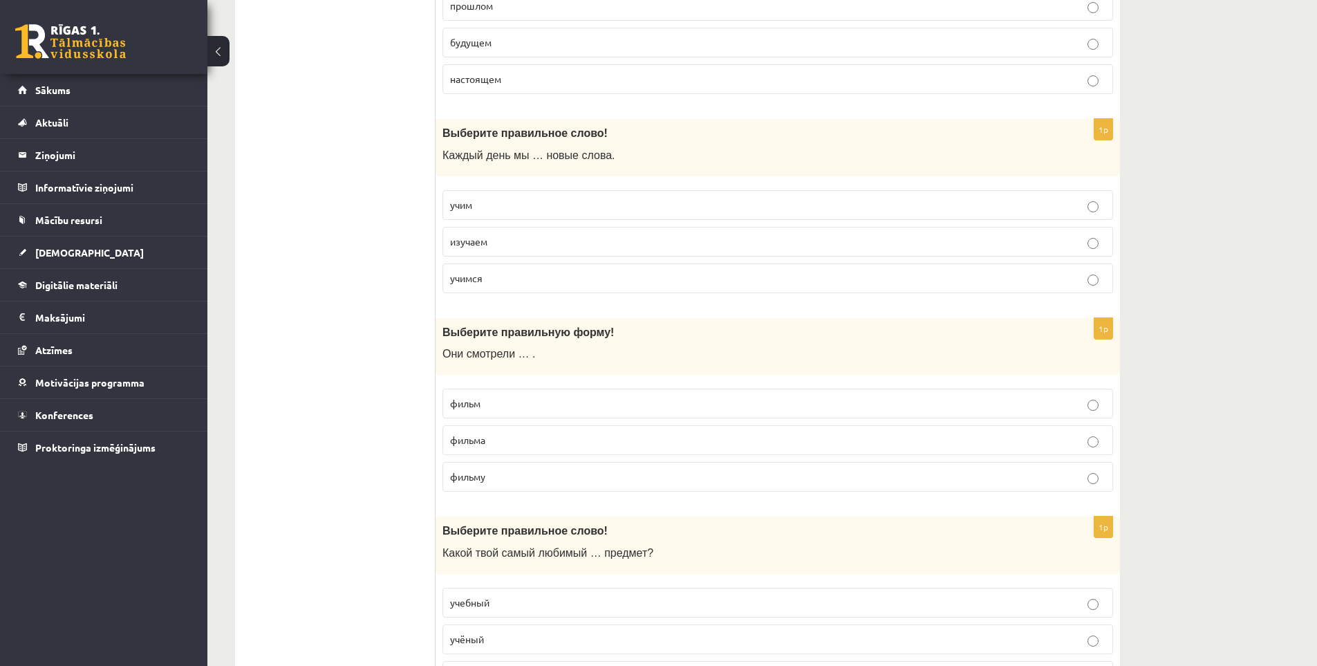
click at [512, 245] on p "изучаем" at bounding box center [778, 241] width 656 height 15
click at [525, 207] on p "учим" at bounding box center [778, 205] width 656 height 15
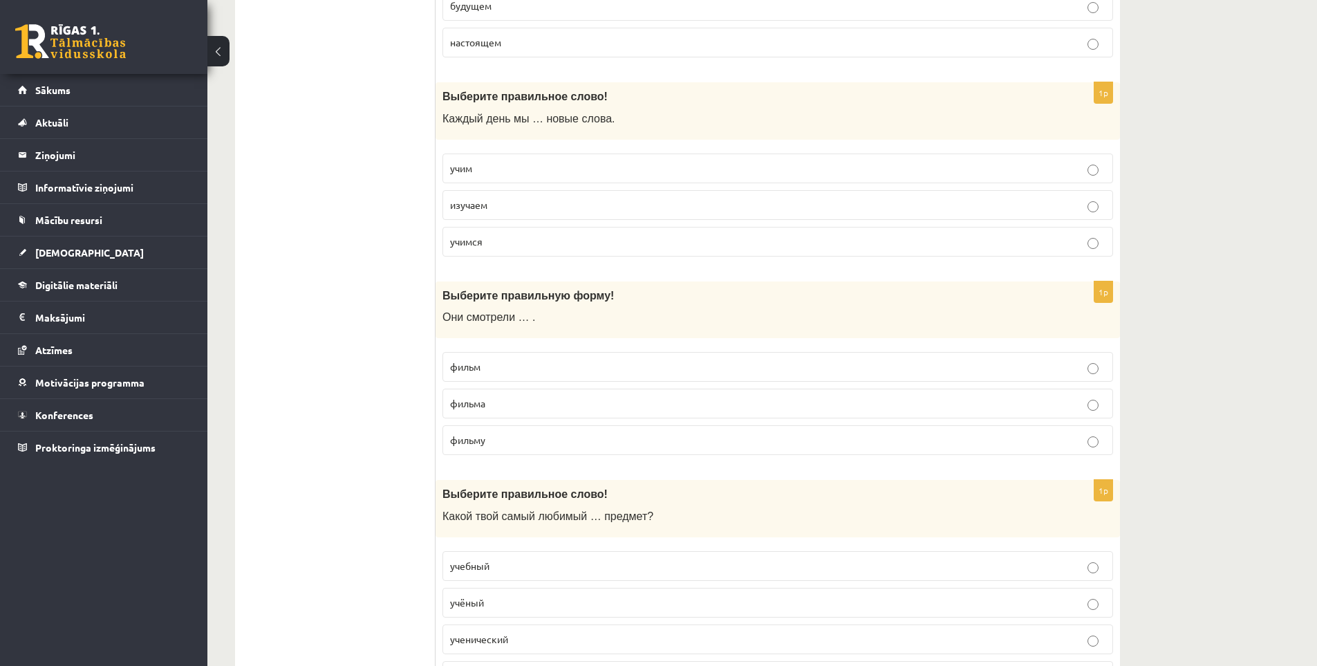
scroll to position [2074, 0]
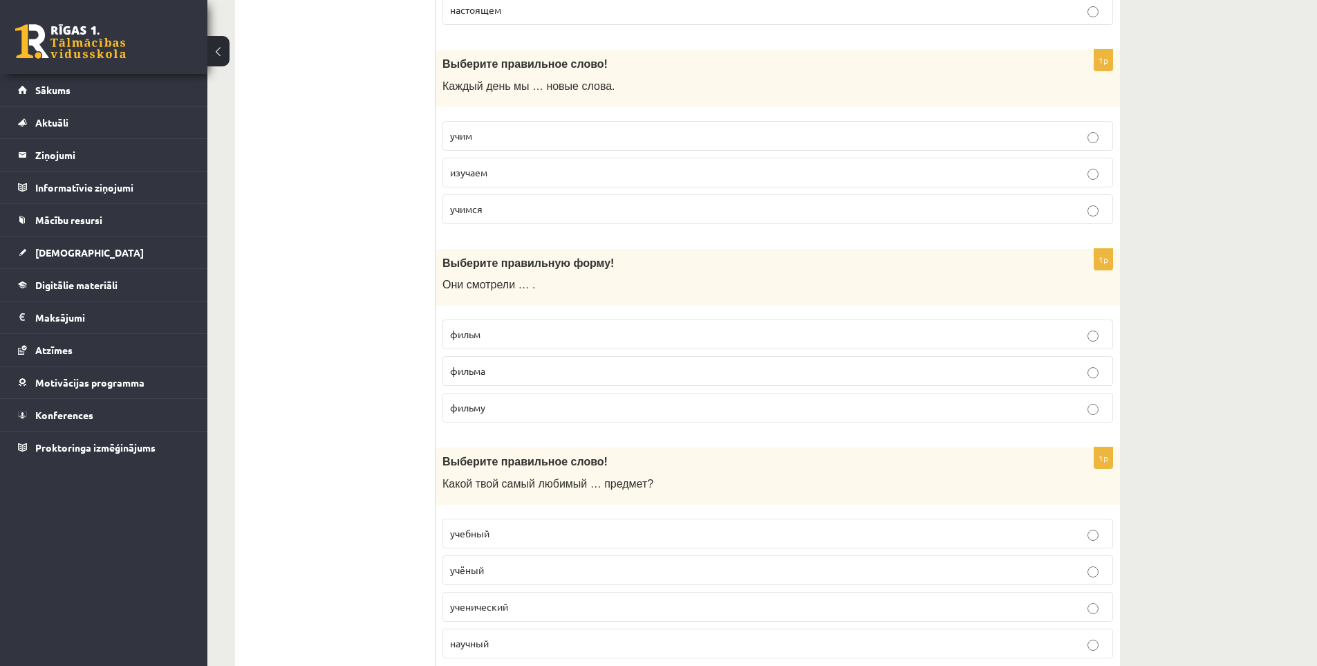
click at [549, 224] on label "учимся" at bounding box center [778, 209] width 671 height 30
click at [541, 133] on p "учим" at bounding box center [778, 136] width 656 height 15
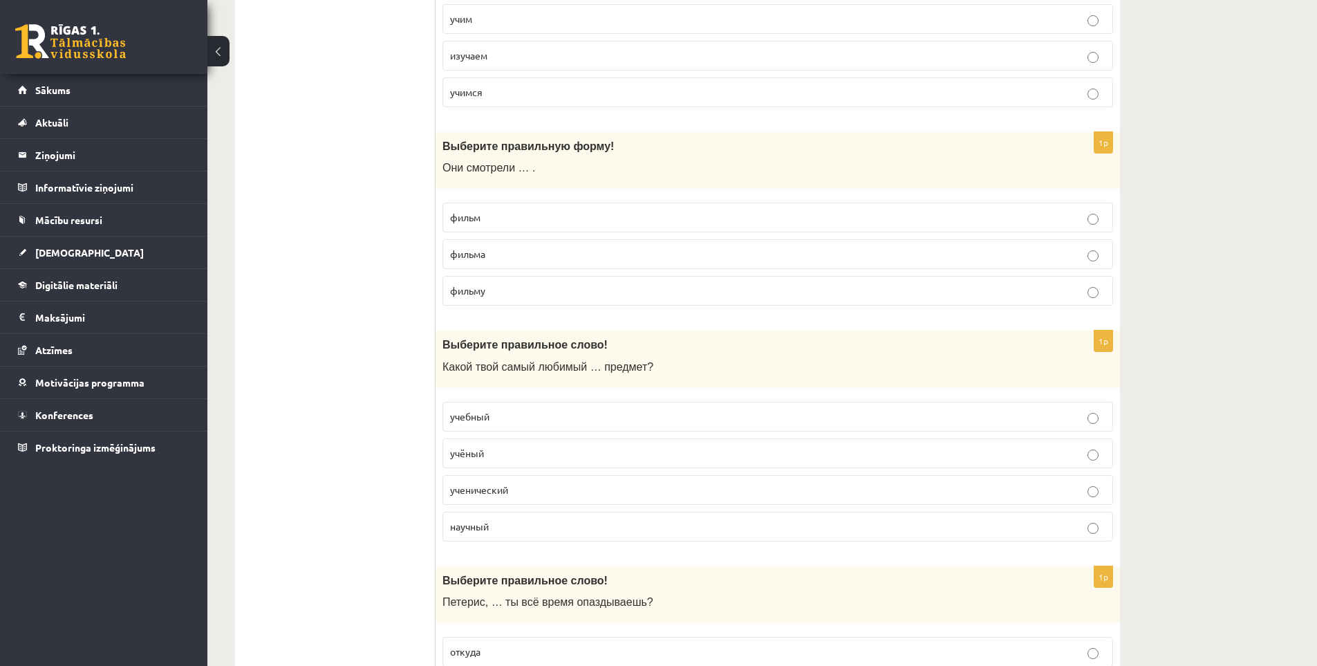
scroll to position [2213, 0]
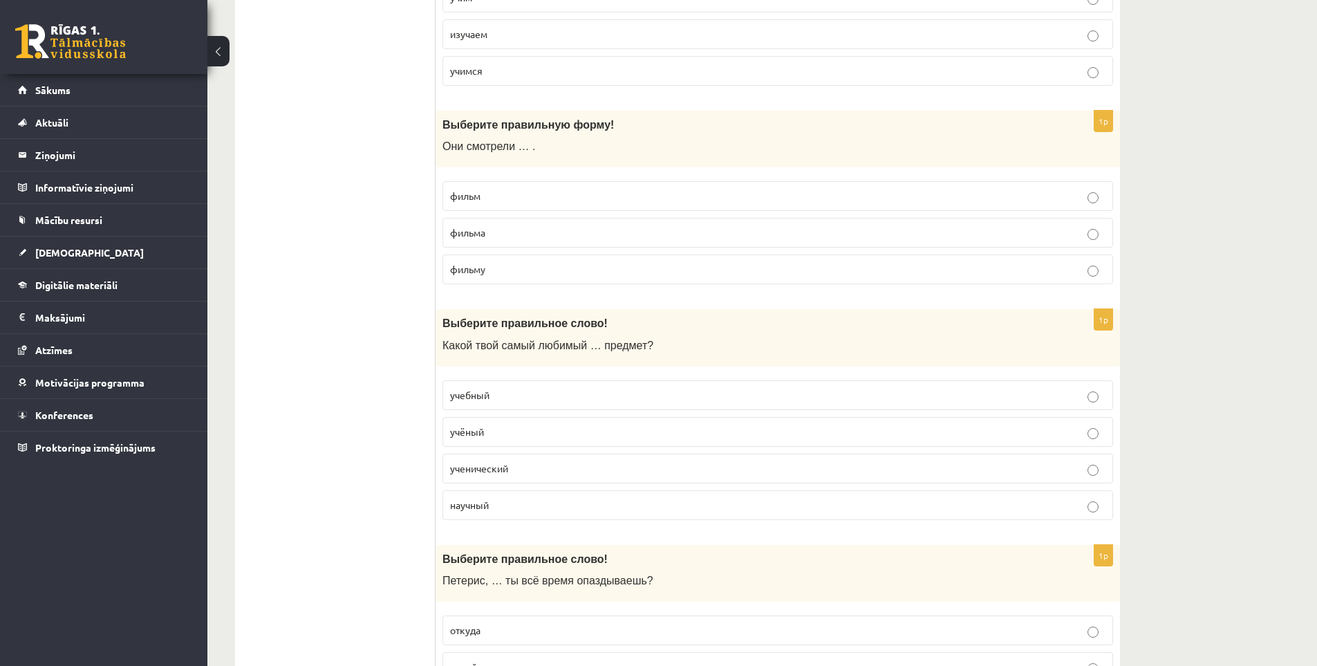
click at [515, 207] on label "фильм" at bounding box center [778, 196] width 671 height 30
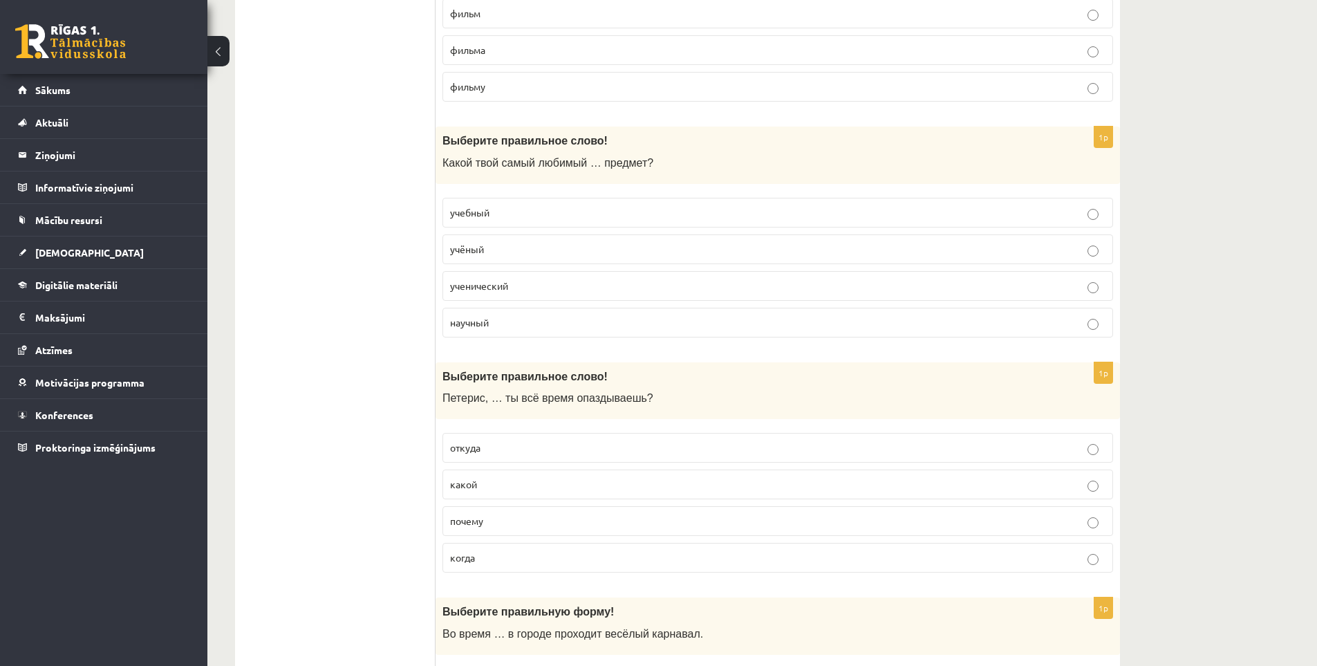
scroll to position [2420, 0]
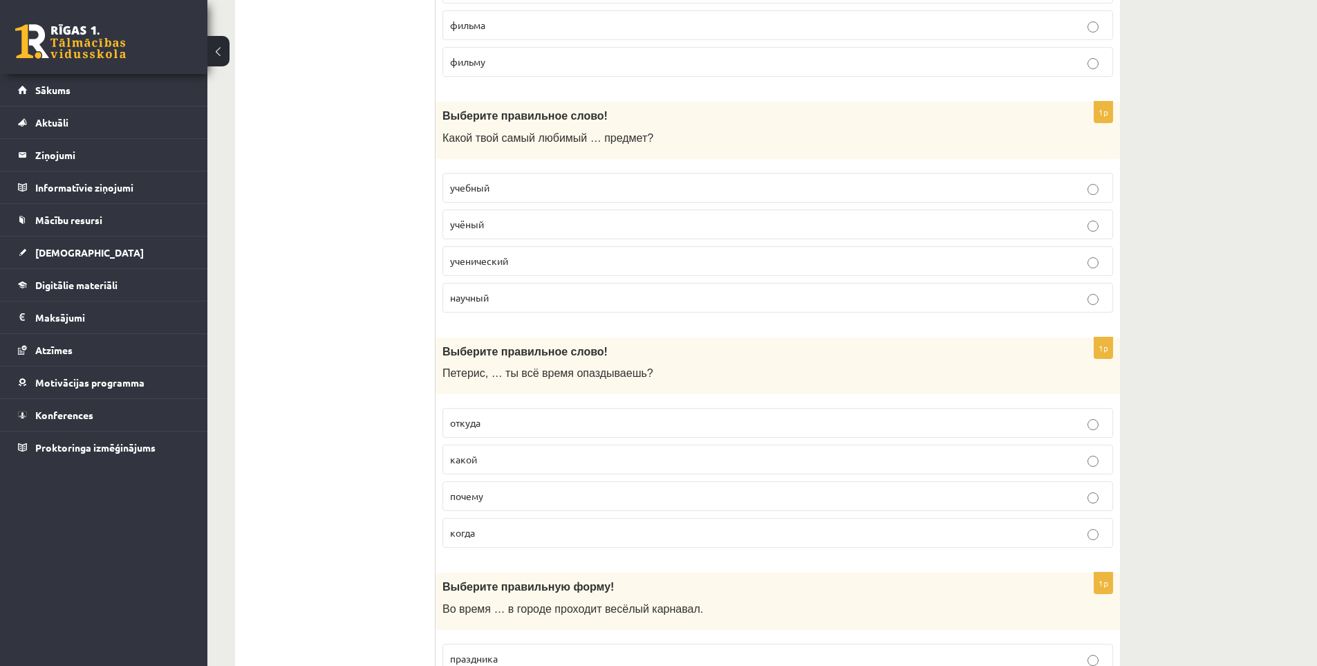
click at [528, 187] on p "учебный" at bounding box center [778, 187] width 656 height 15
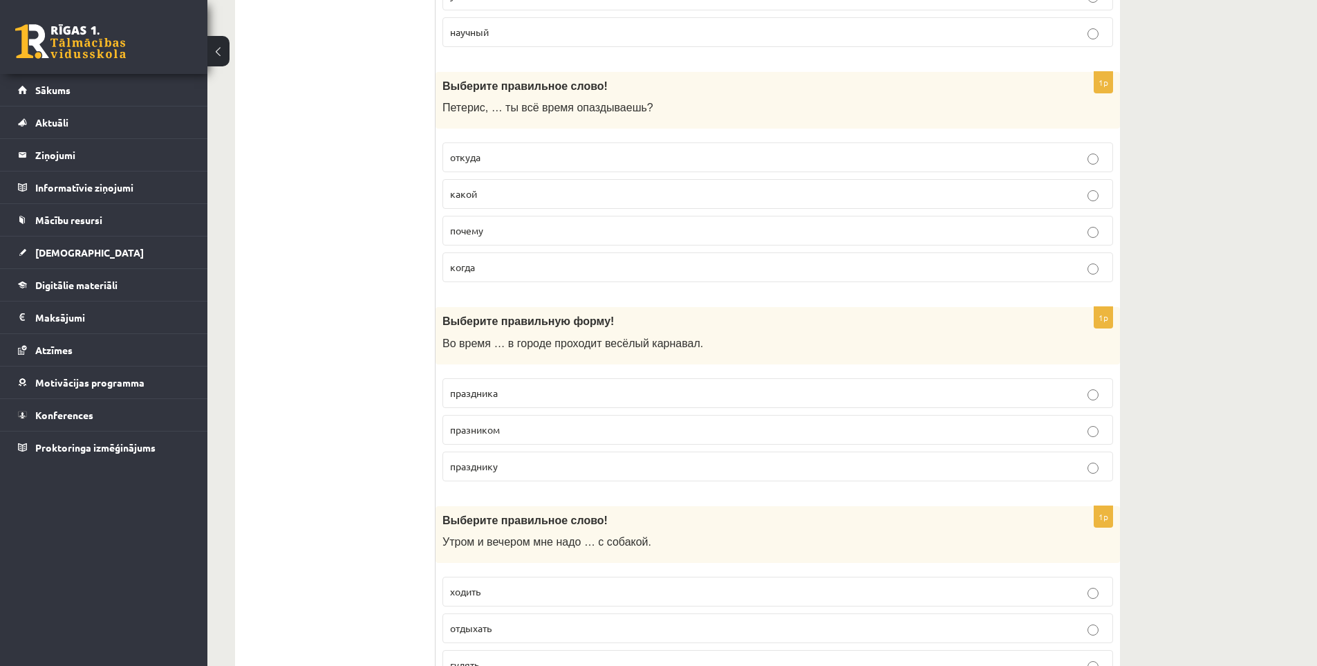
scroll to position [2697, 0]
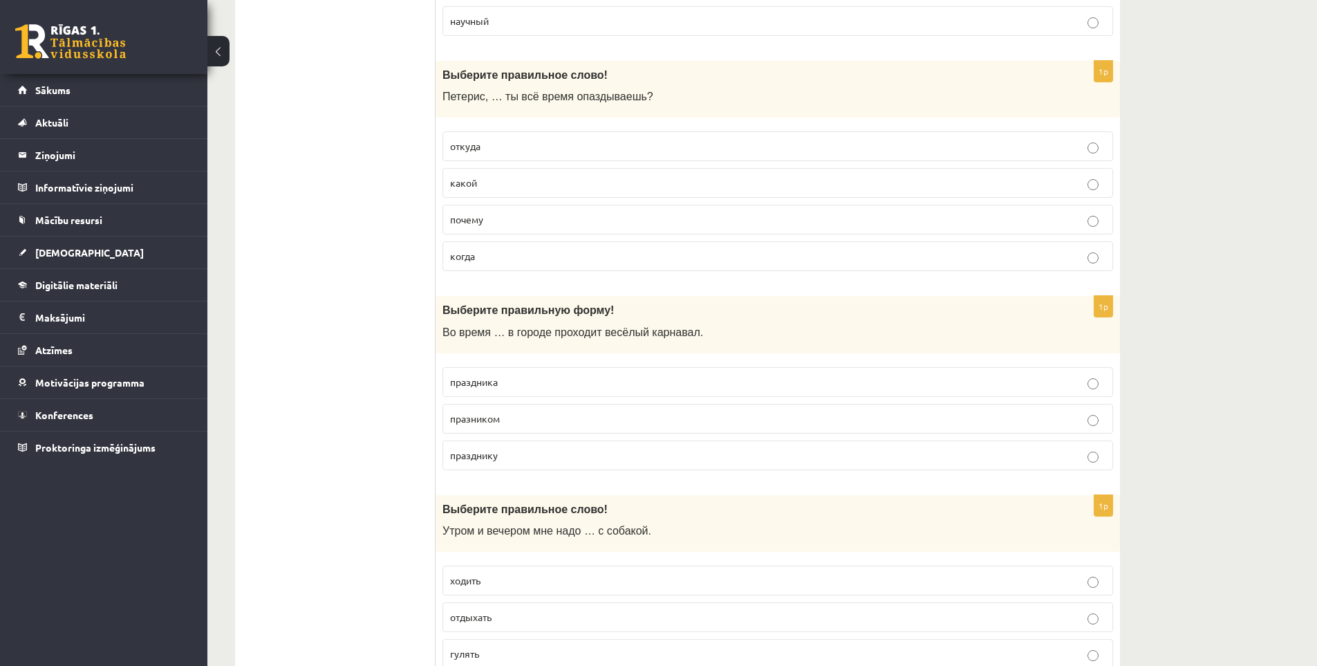
click at [521, 219] on p "почему" at bounding box center [778, 219] width 656 height 15
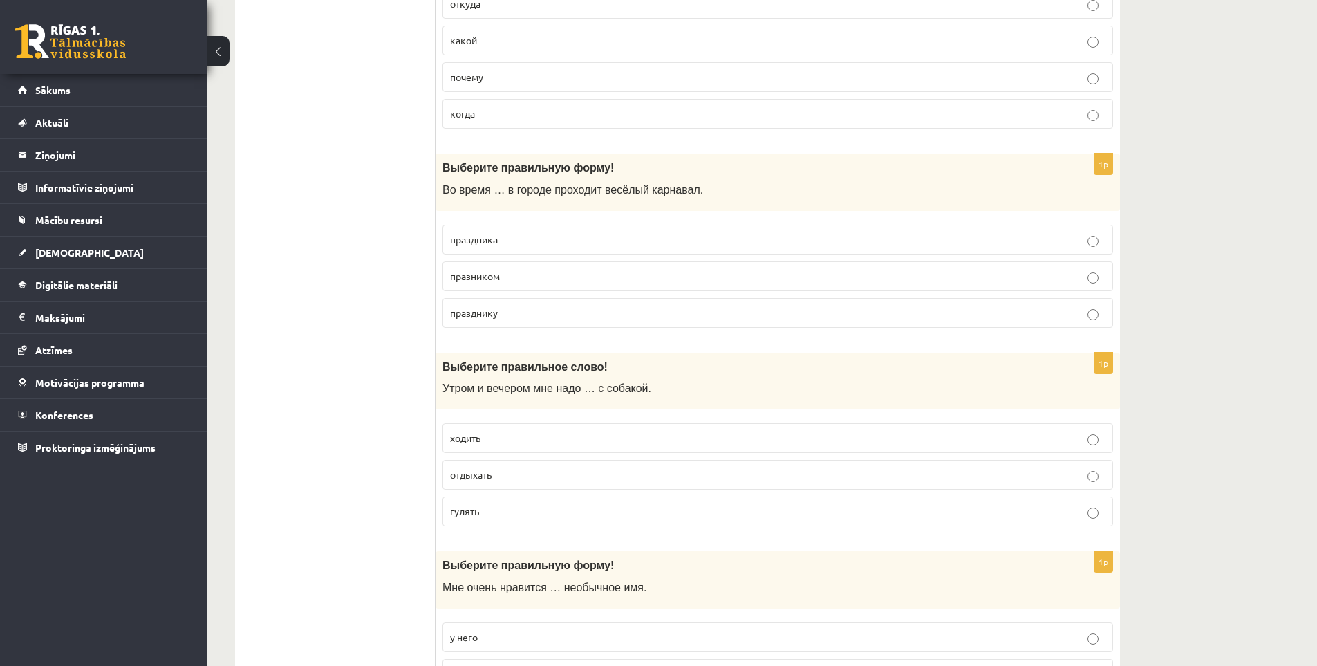
scroll to position [2904, 0]
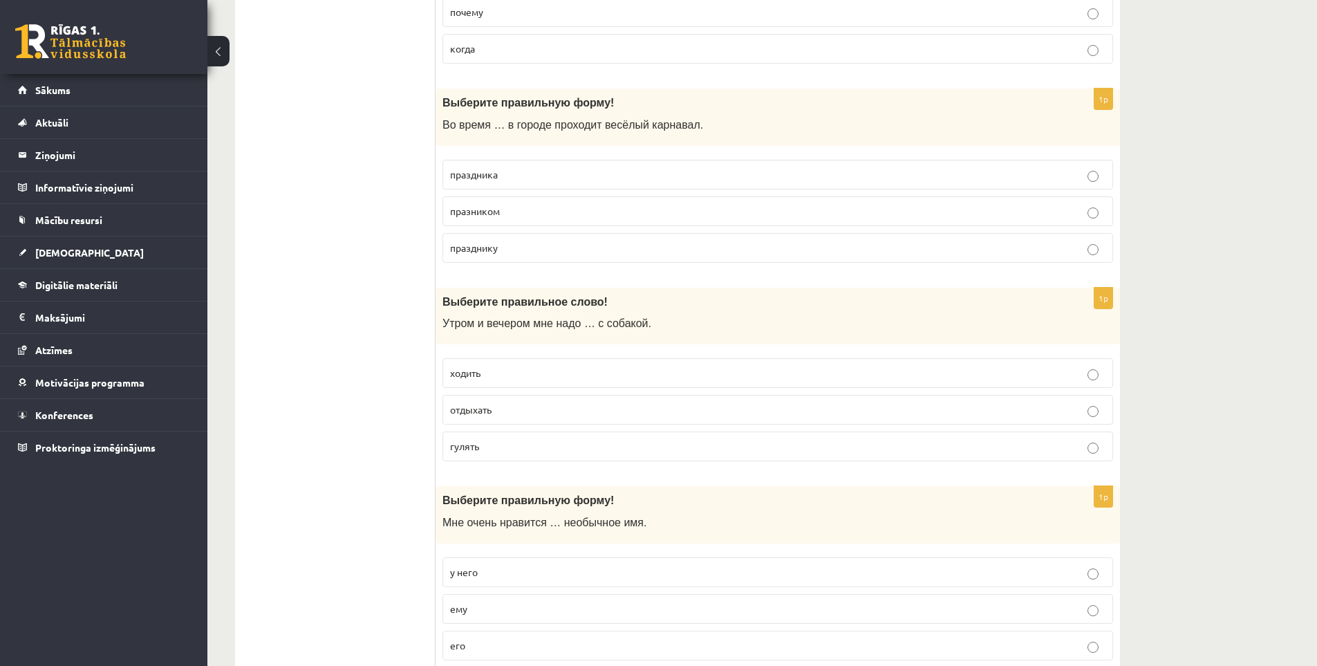
click at [539, 179] on p "праздника" at bounding box center [778, 174] width 656 height 15
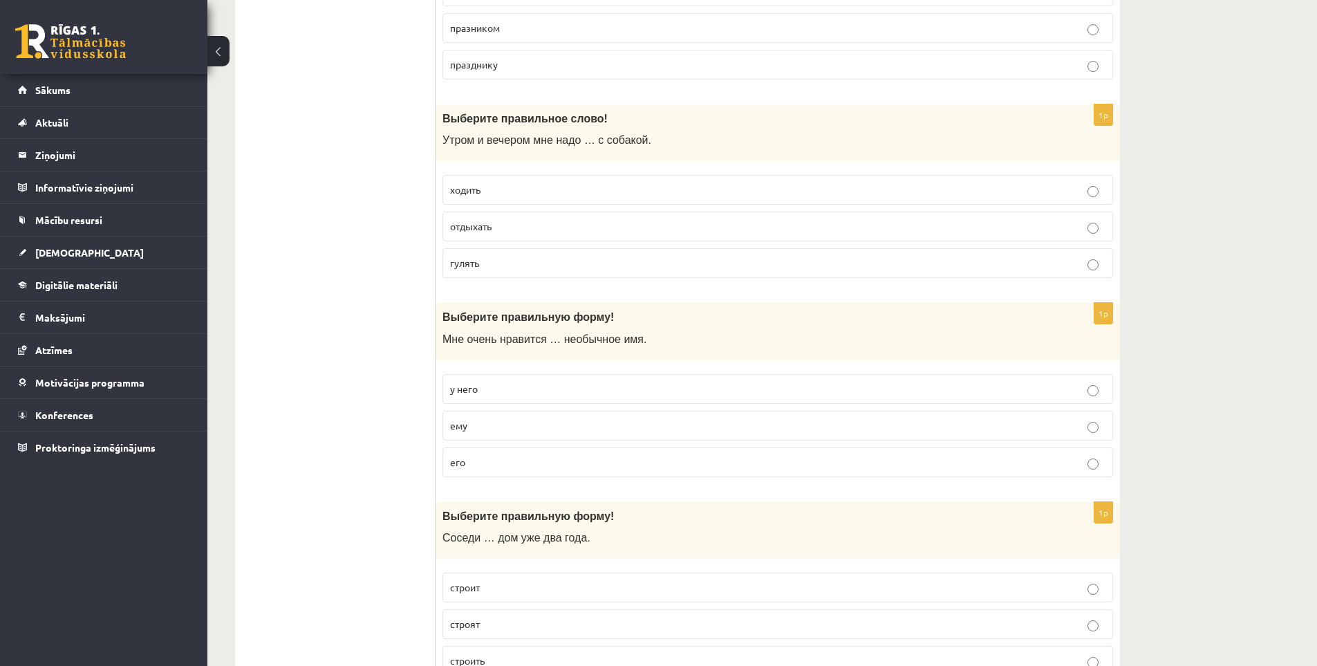
scroll to position [3112, 0]
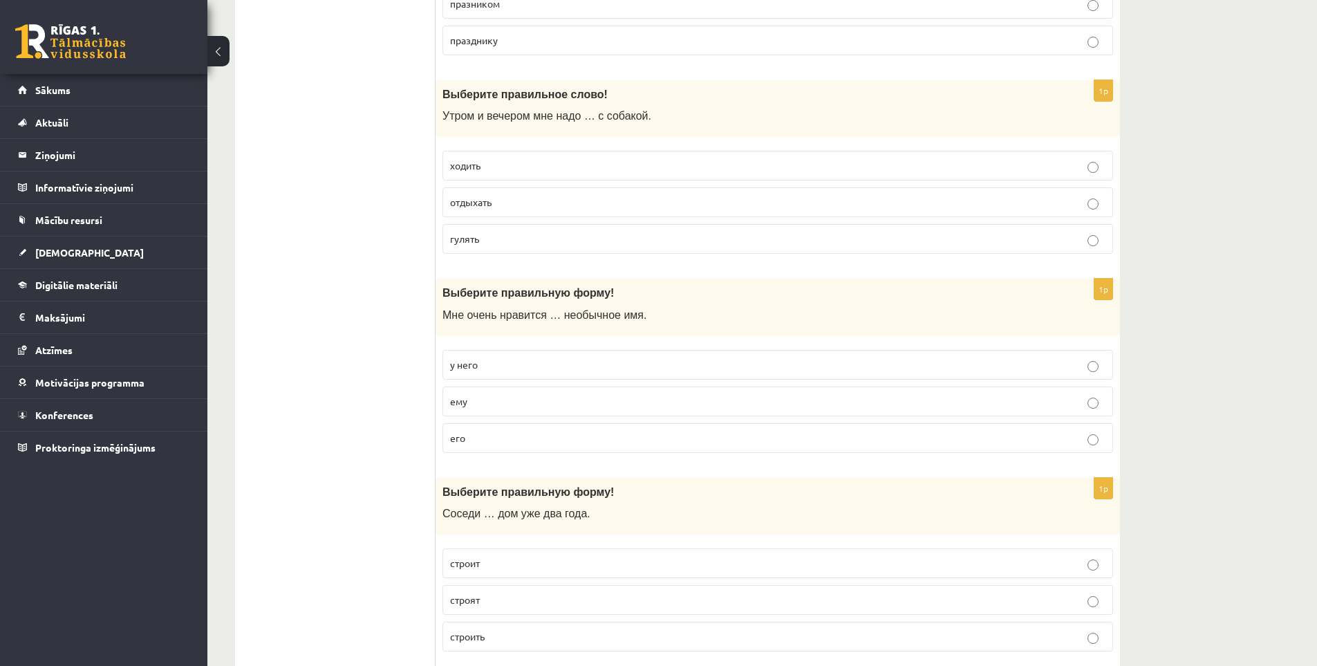
click at [539, 166] on p "ходить" at bounding box center [778, 165] width 656 height 15
click at [514, 232] on p "гулять" at bounding box center [778, 239] width 656 height 15
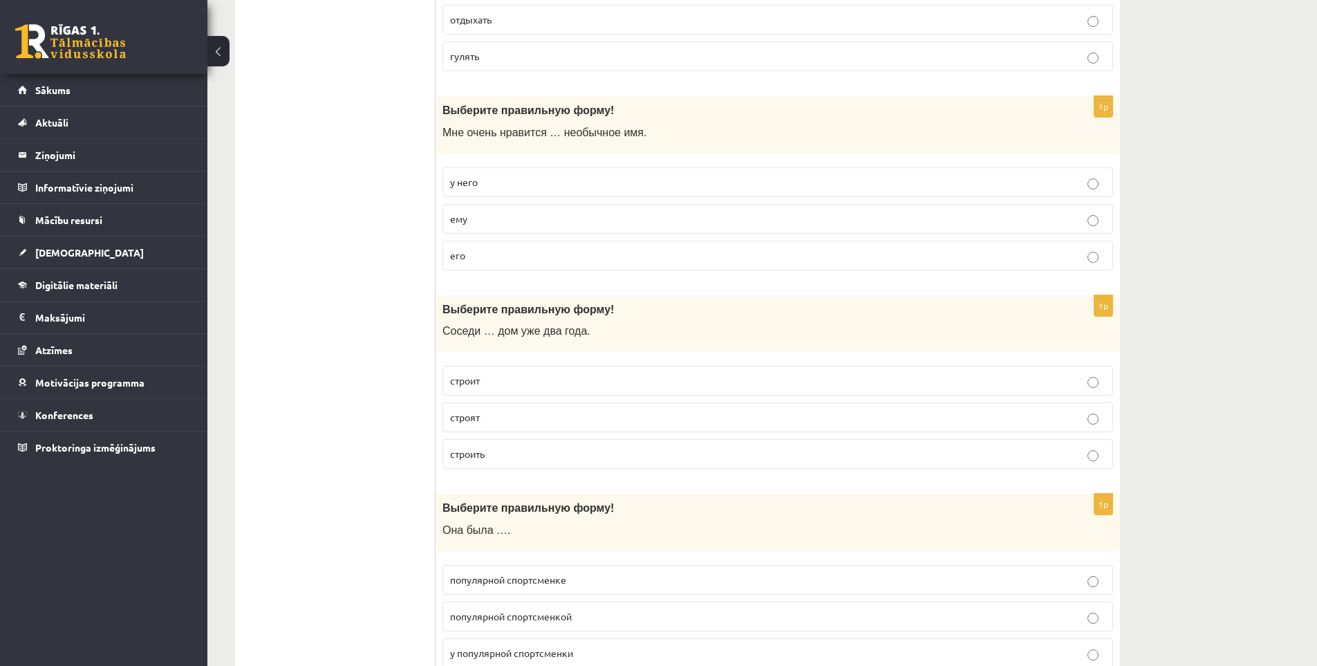
scroll to position [3319, 0]
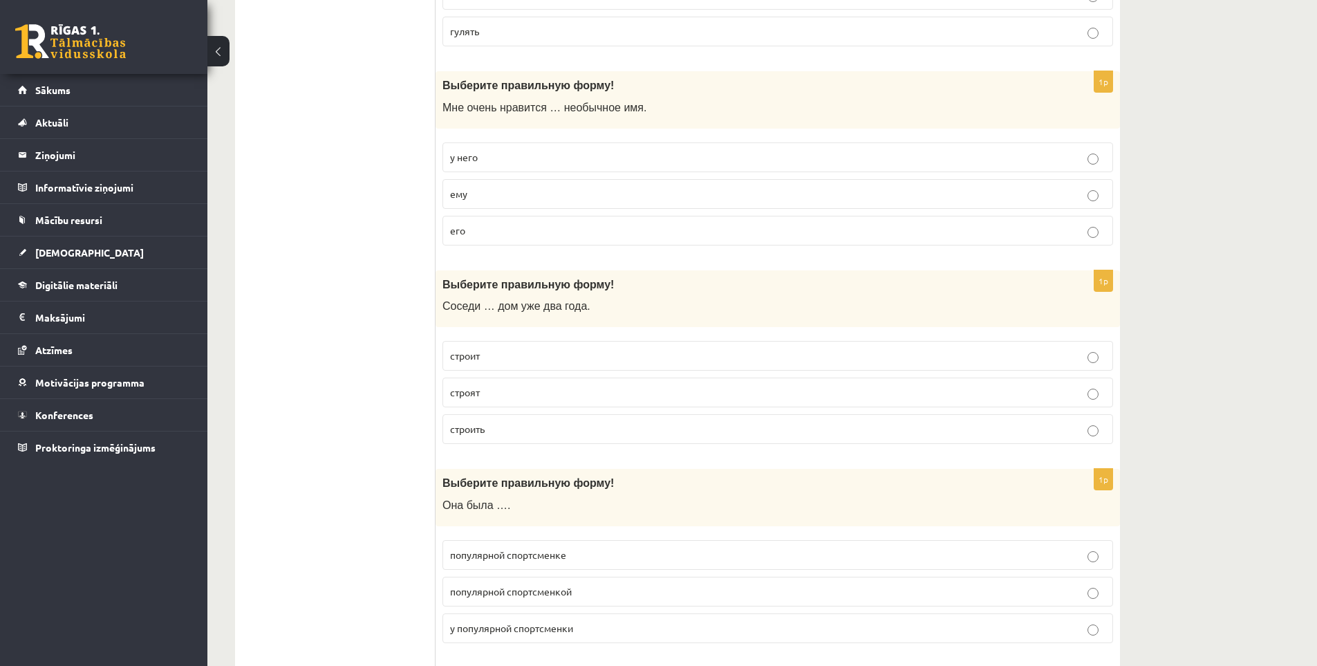
click at [501, 236] on p "его" at bounding box center [778, 230] width 656 height 15
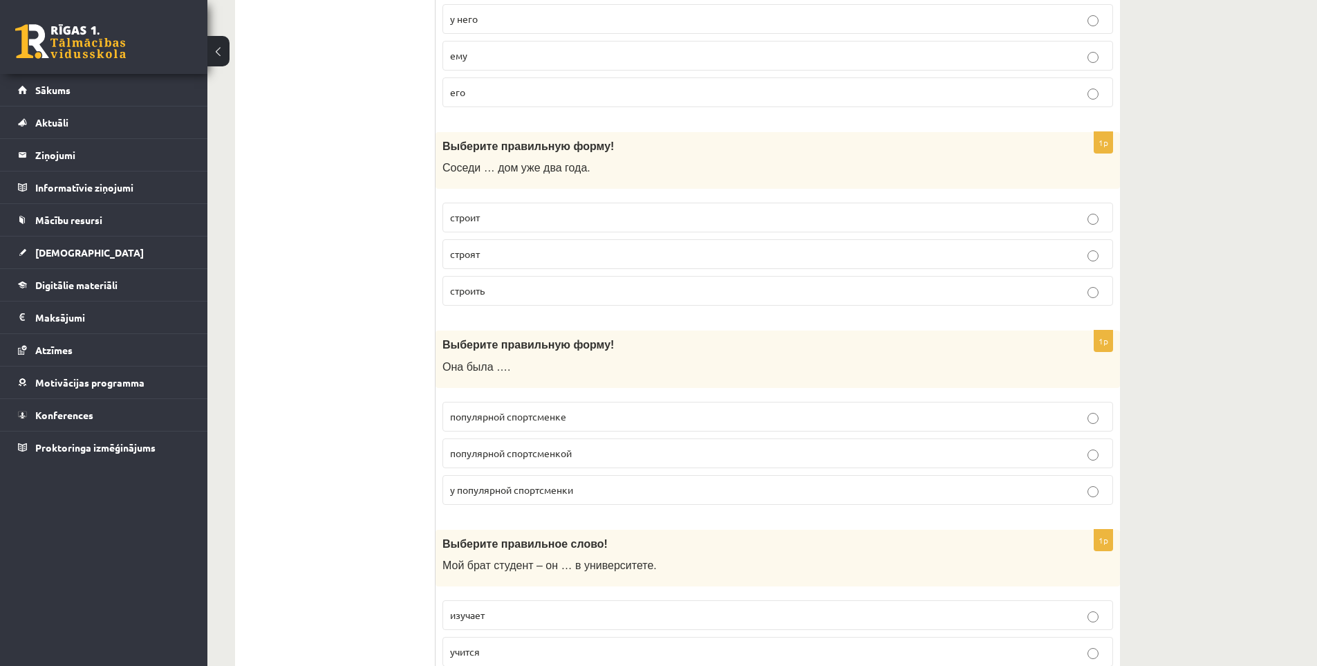
scroll to position [3527, 0]
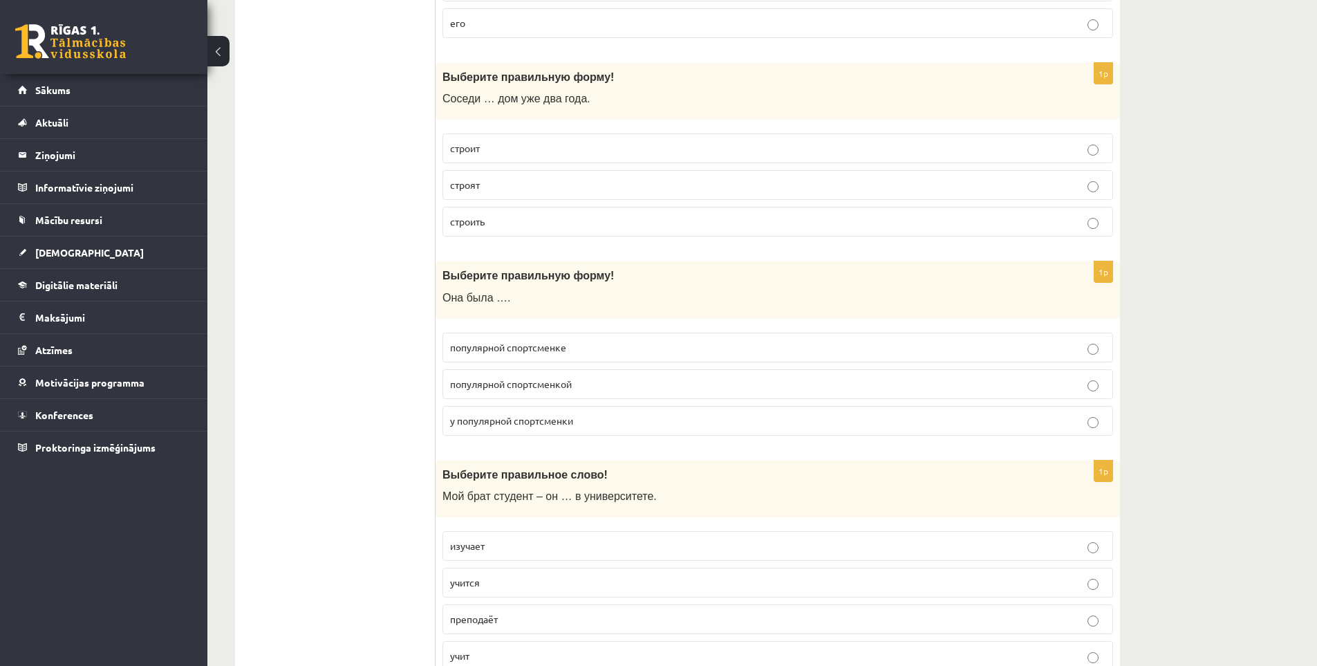
click at [519, 194] on label "строят" at bounding box center [778, 185] width 671 height 30
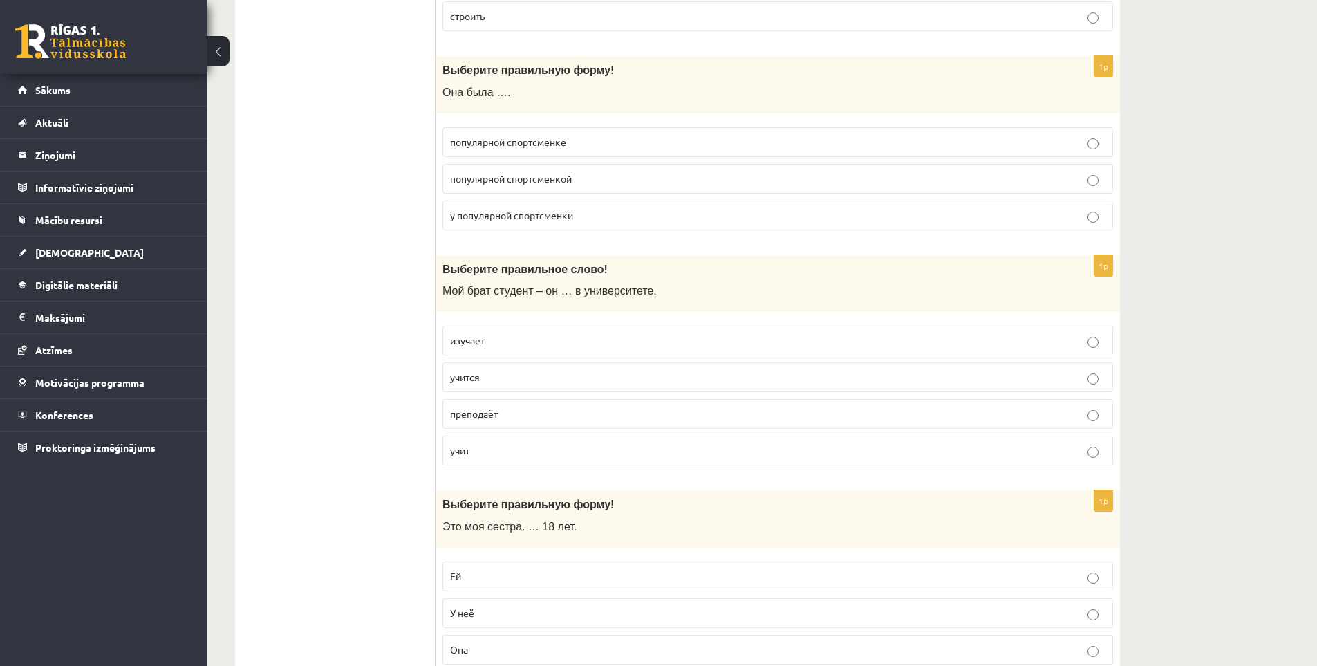
scroll to position [3734, 0]
click at [554, 145] on span "популярной спортсменке" at bounding box center [508, 139] width 116 height 12
click at [555, 184] on p "популярной спортсменкой" at bounding box center [778, 176] width 656 height 15
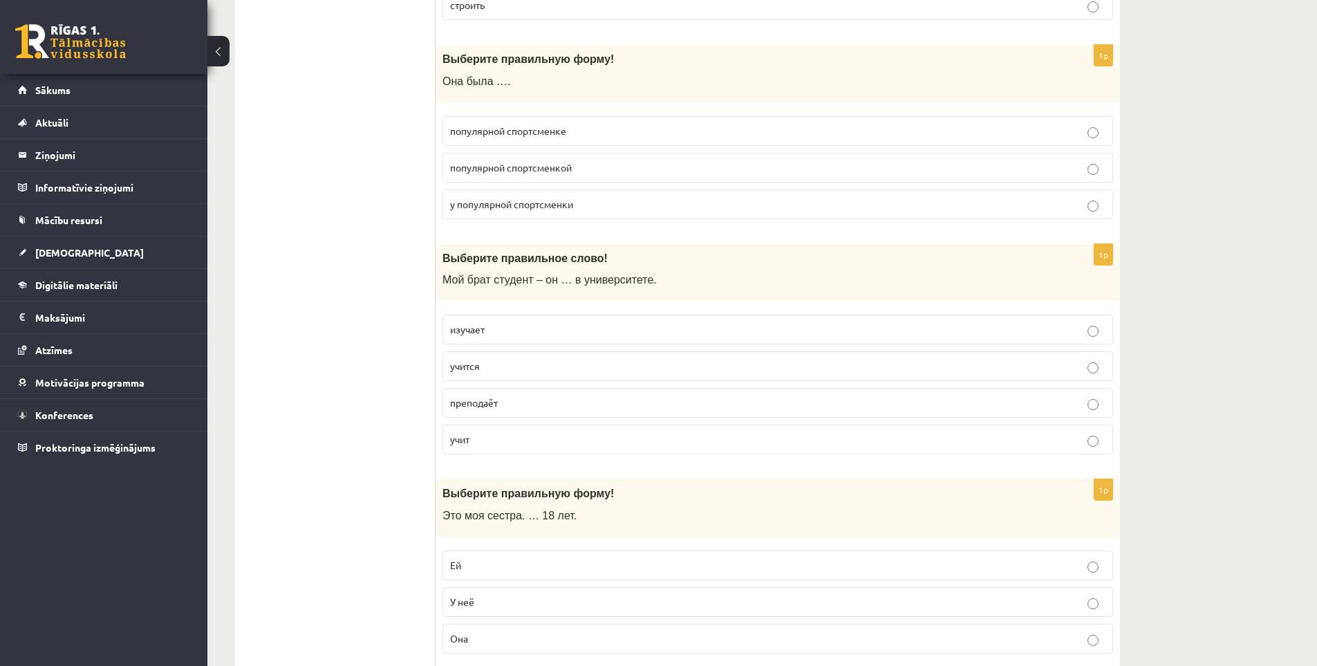
scroll to position [3872, 0]
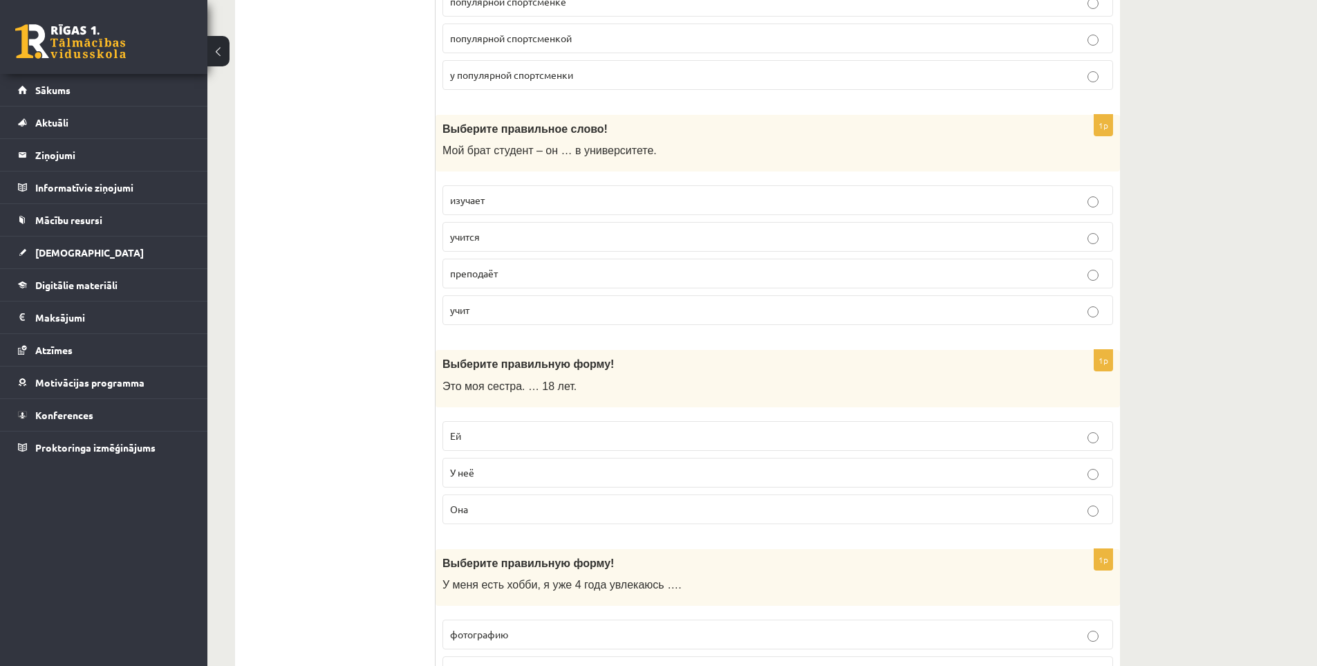
click at [542, 236] on p "учится" at bounding box center [778, 237] width 656 height 15
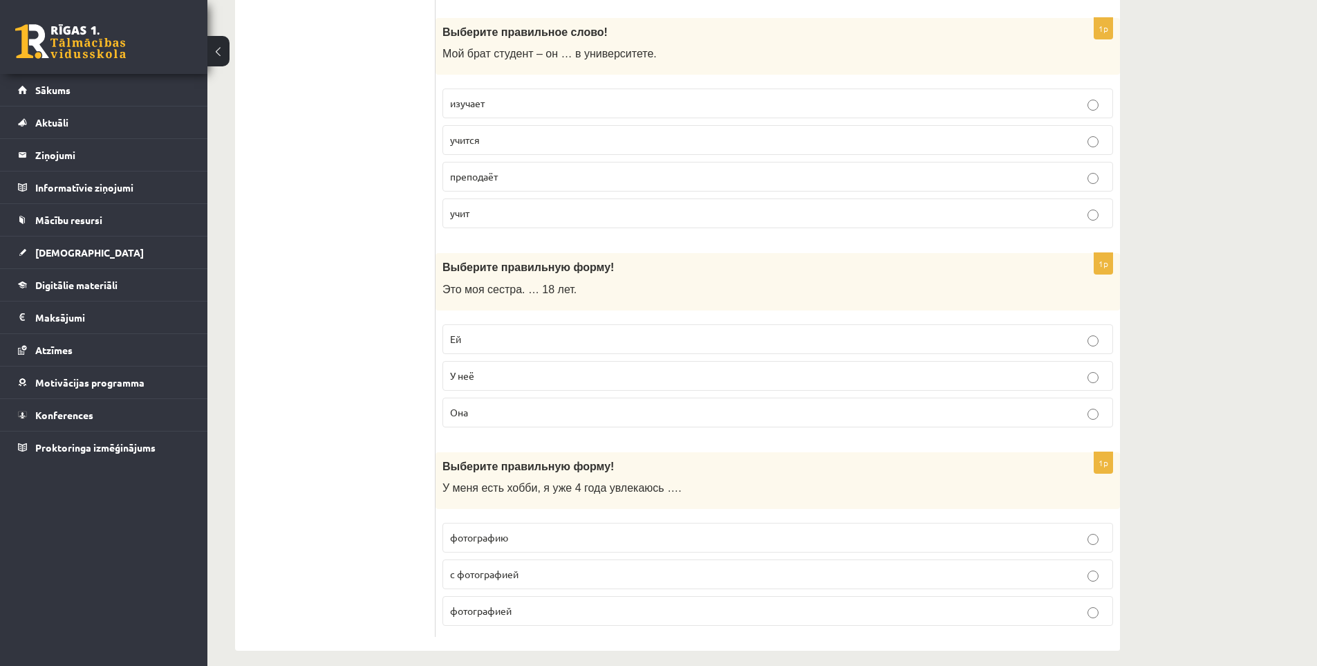
scroll to position [3982, 0]
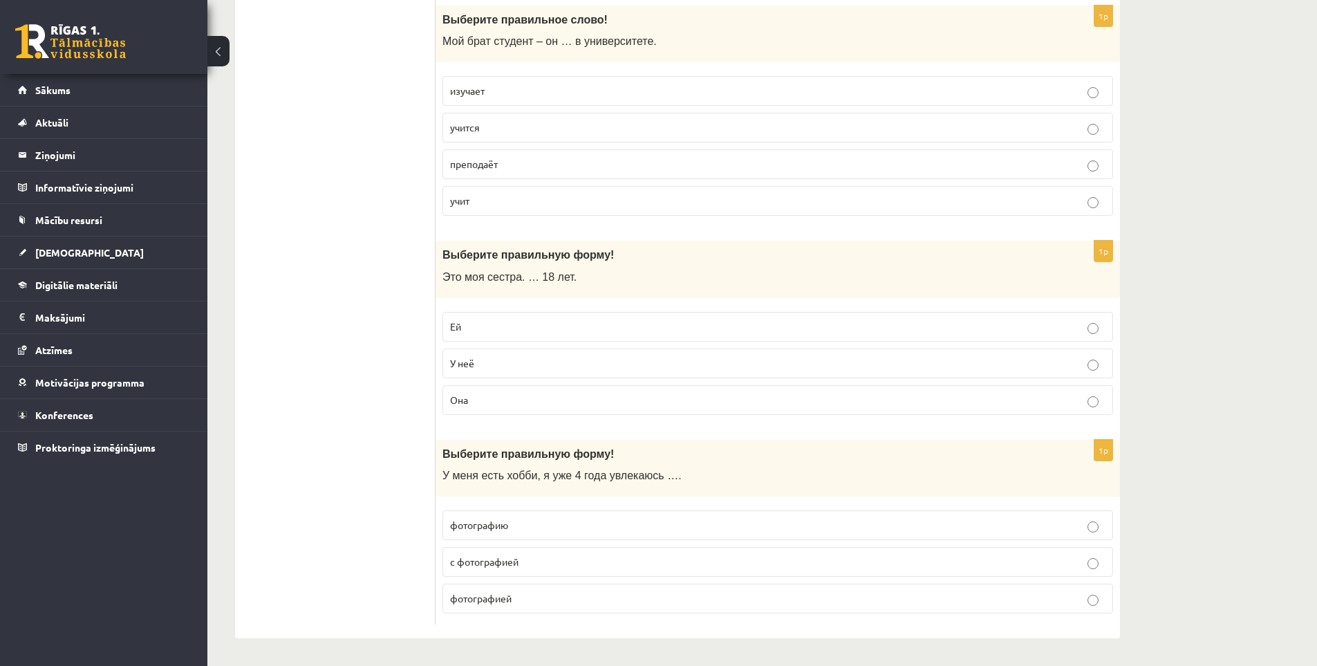
click at [517, 331] on p "Ей" at bounding box center [778, 326] width 656 height 15
click at [552, 569] on p "с фотографией" at bounding box center [778, 562] width 656 height 15
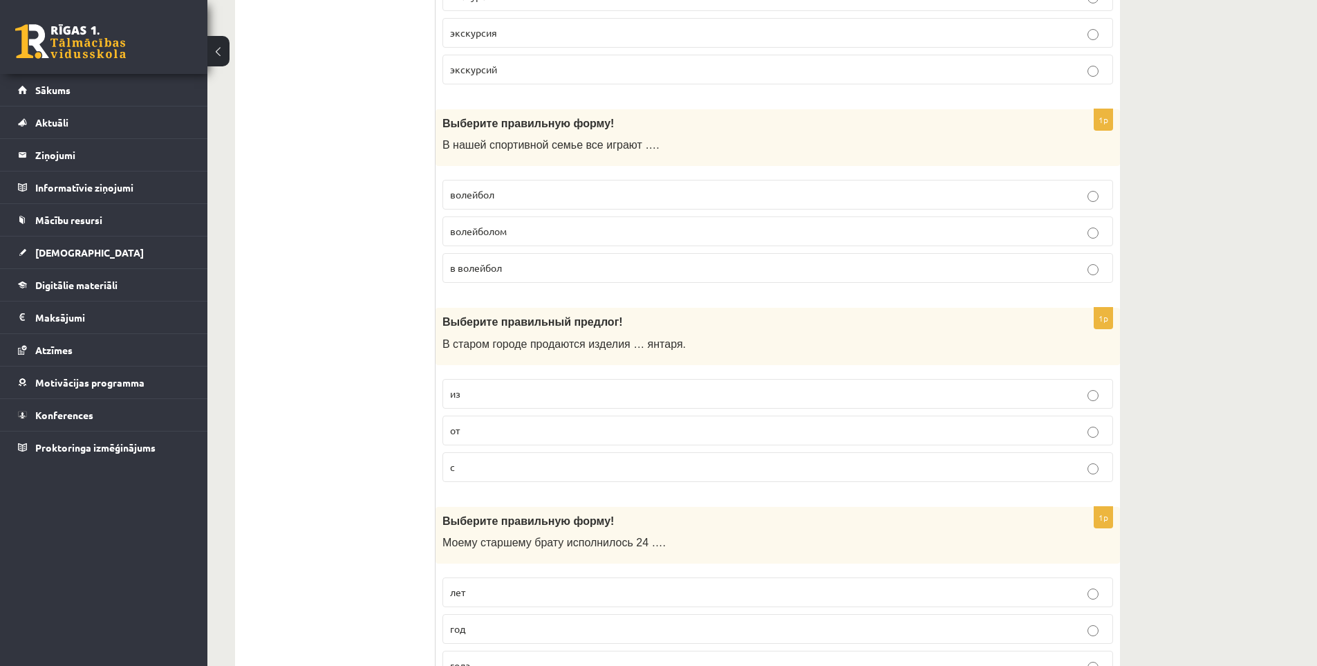
scroll to position [0, 0]
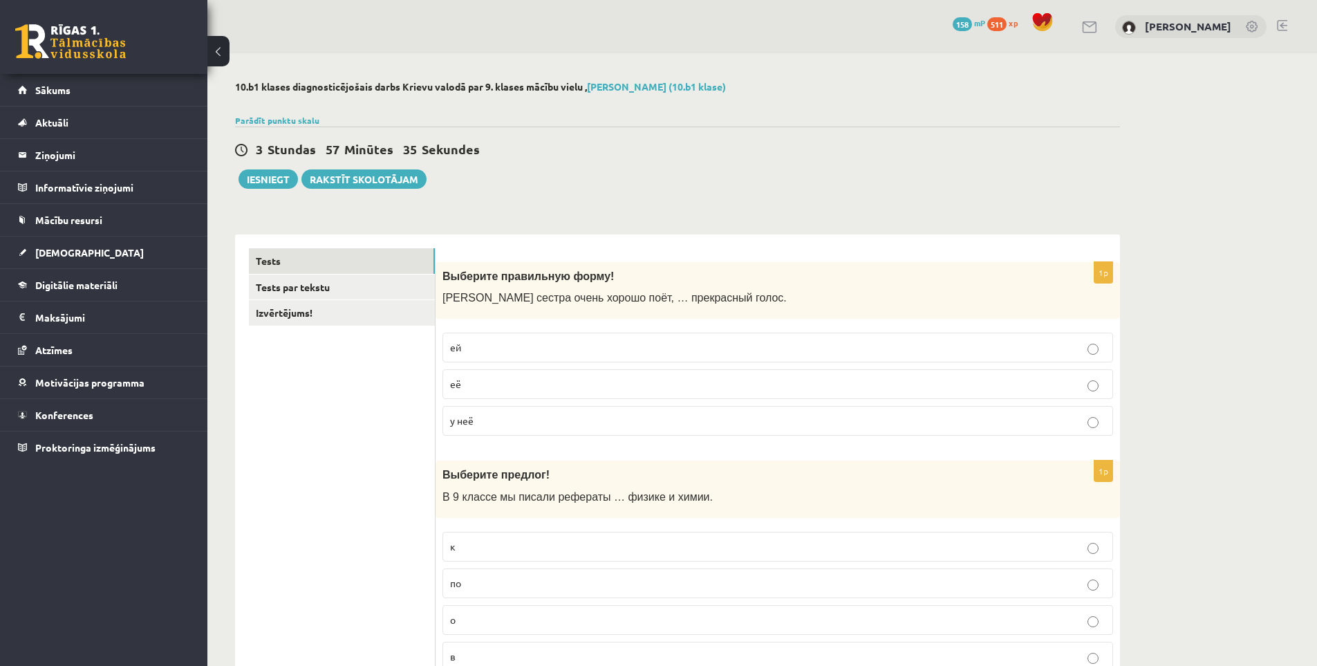
drag, startPoint x: 1170, startPoint y: 565, endPoint x: 996, endPoint y: 231, distance: 376.4
click at [277, 180] on button "Iesniegt" at bounding box center [268, 178] width 59 height 19
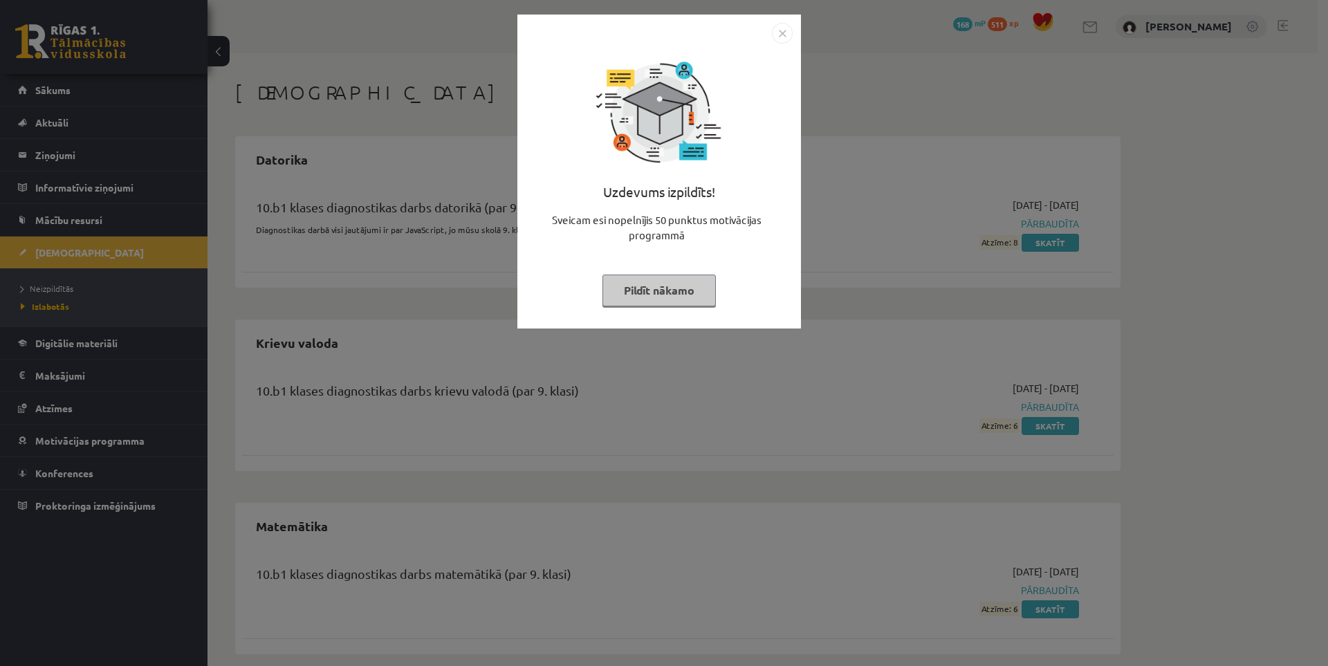
click at [871, 234] on div "Uzdevums izpildīts! Sveicam esi nopelnījis 50 punktus motivācijas programmā Pil…" at bounding box center [664, 333] width 1328 height 666
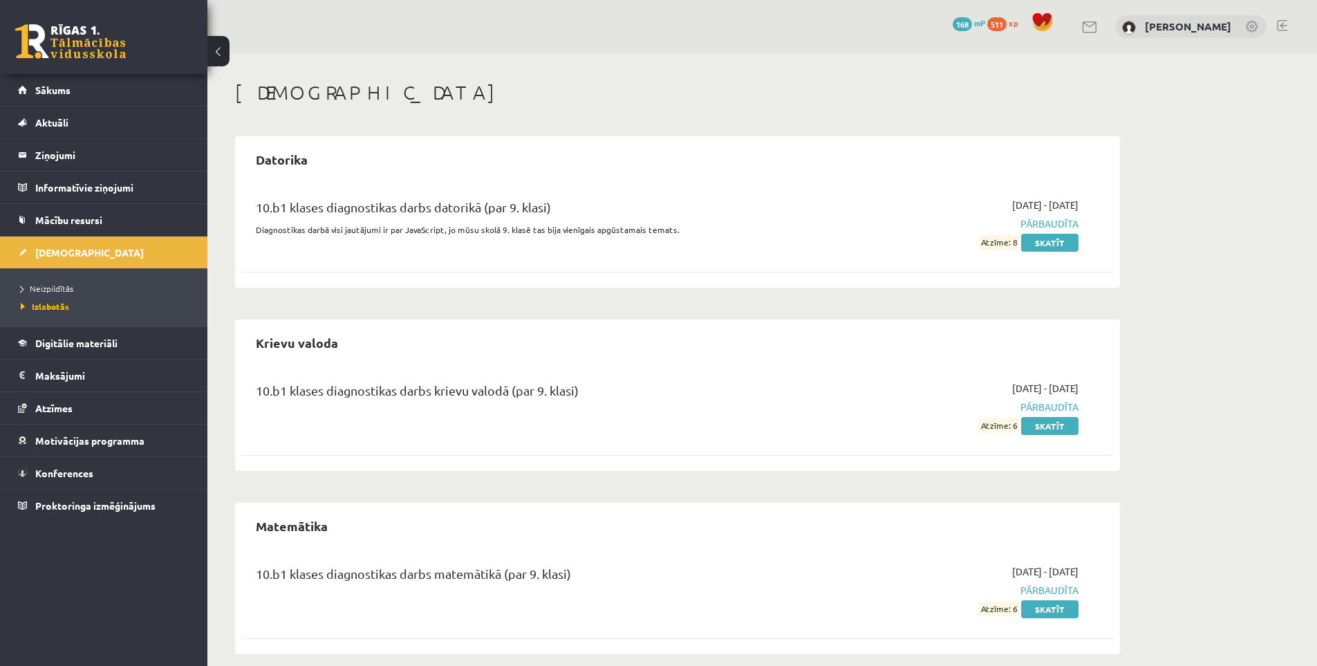
click at [1019, 429] on span "Atzīme: 6" at bounding box center [999, 425] width 40 height 15
click at [996, 445] on div "10.b1 klases diagnostikas darbs krievu valodā (par 9. klasi) [DATE] - [DATE] Pā…" at bounding box center [677, 407] width 871 height 80
click at [1017, 432] on div "10.b1 klases diagnostikas darbs krievu valodā (par 9. klasi) [DATE] - [DATE] Pā…" at bounding box center [677, 407] width 871 height 80
click at [1012, 431] on div "[DATE] - [DATE] Pārbaudīta Atzīme: 6 Skatīt" at bounding box center [948, 407] width 281 height 52
click at [1014, 433] on div "10.b1 klases diagnostikas darbs krievu valodā (par 9. klasi) [DATE] - [DATE] Pā…" at bounding box center [677, 407] width 871 height 80
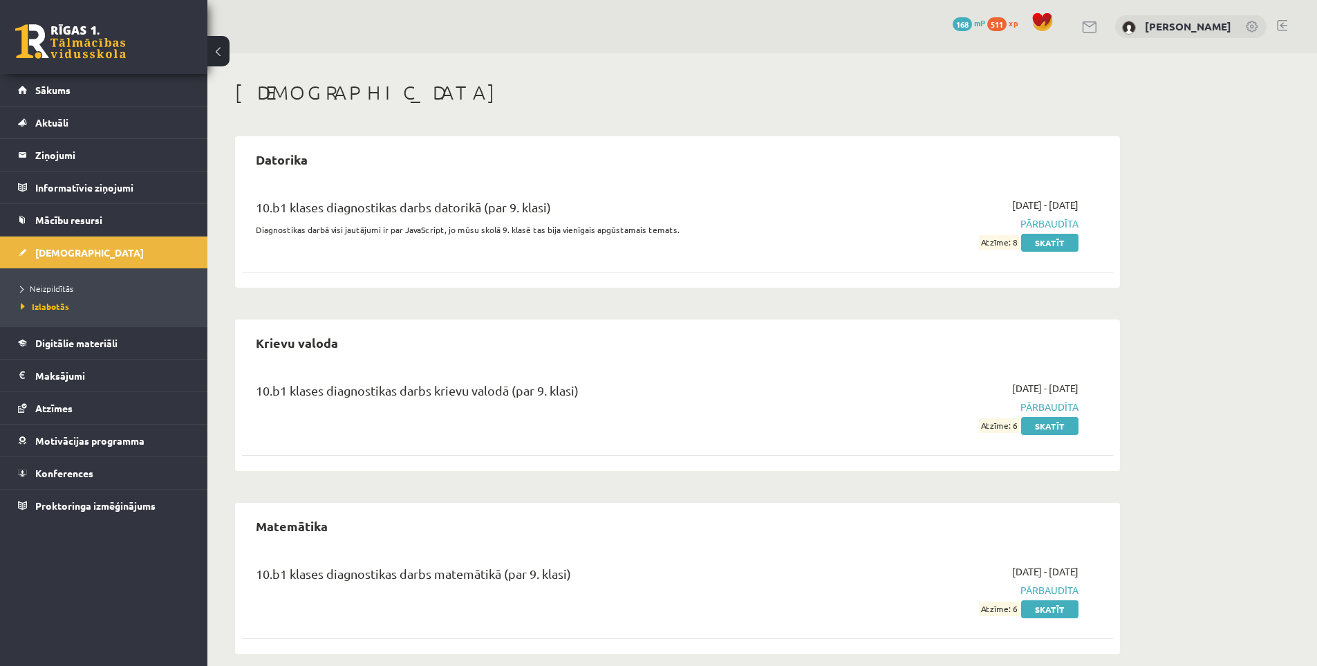
click at [1012, 436] on div "10.b1 klases diagnostikas darbs krievu valodā (par 9. klasi) [DATE] - [DATE] Pā…" at bounding box center [677, 407] width 871 height 80
click at [1014, 435] on div "10.b1 klases diagnostikas darbs krievu valodā (par 9. klasi) [DATE] - [DATE] Pā…" at bounding box center [677, 407] width 871 height 80
click at [53, 460] on link "Konferences" at bounding box center [104, 473] width 172 height 32
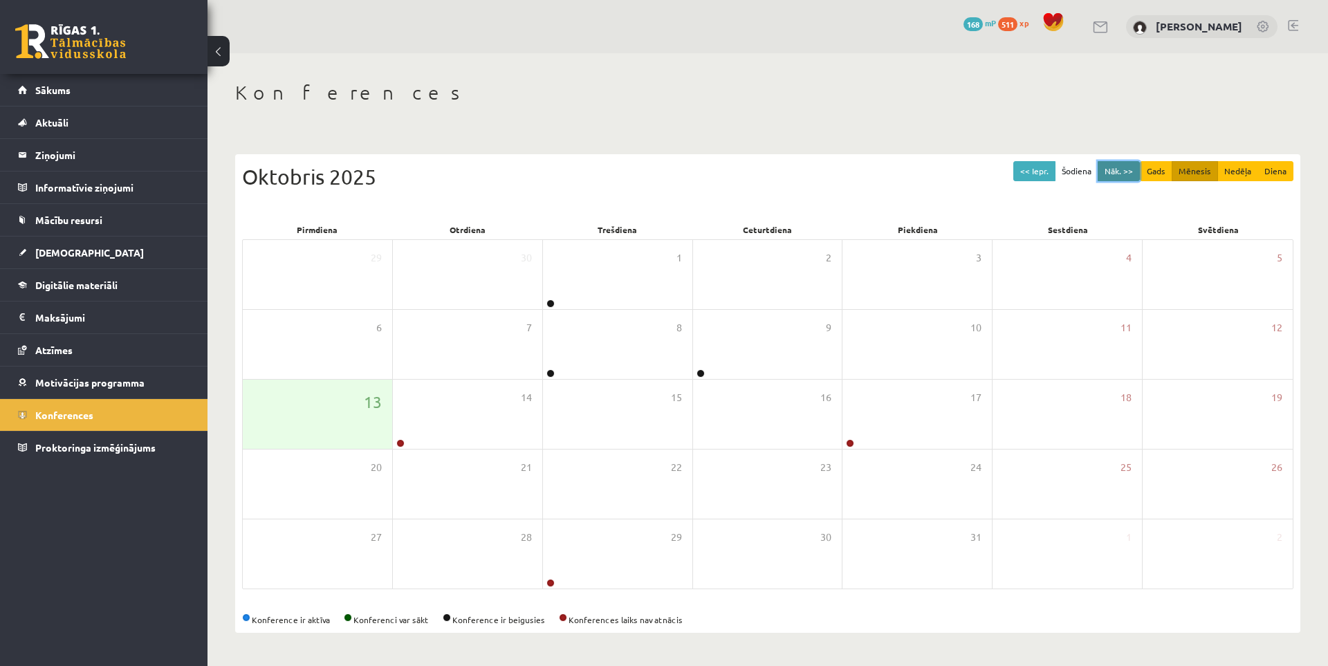
click at [1115, 174] on button "Nāk. >>" at bounding box center [1118, 171] width 42 height 20
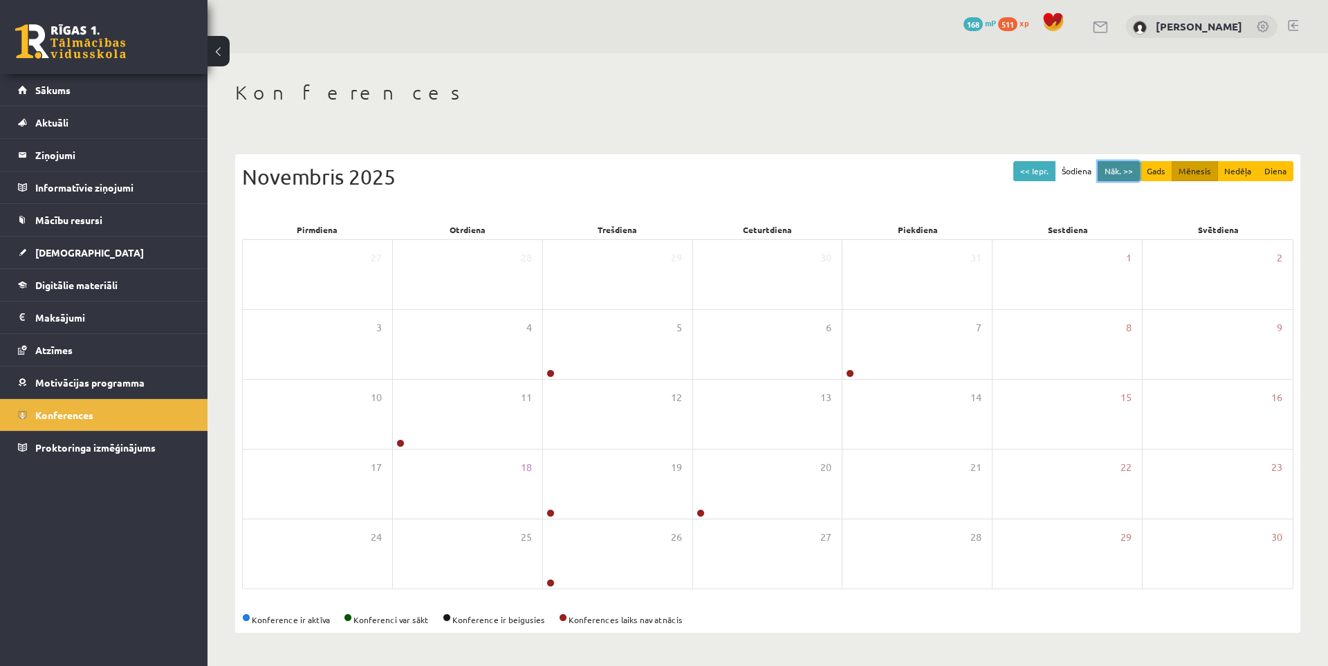
click at [1106, 173] on button "Nāk. >>" at bounding box center [1118, 171] width 42 height 20
click at [1043, 172] on button "<< Iepr." at bounding box center [1034, 171] width 42 height 20
click at [1104, 171] on button "Nāk. >>" at bounding box center [1118, 171] width 42 height 20
click at [1025, 169] on button "<< Iepr." at bounding box center [1034, 171] width 42 height 20
drag, startPoint x: 1103, startPoint y: 174, endPoint x: 1079, endPoint y: 172, distance: 24.2
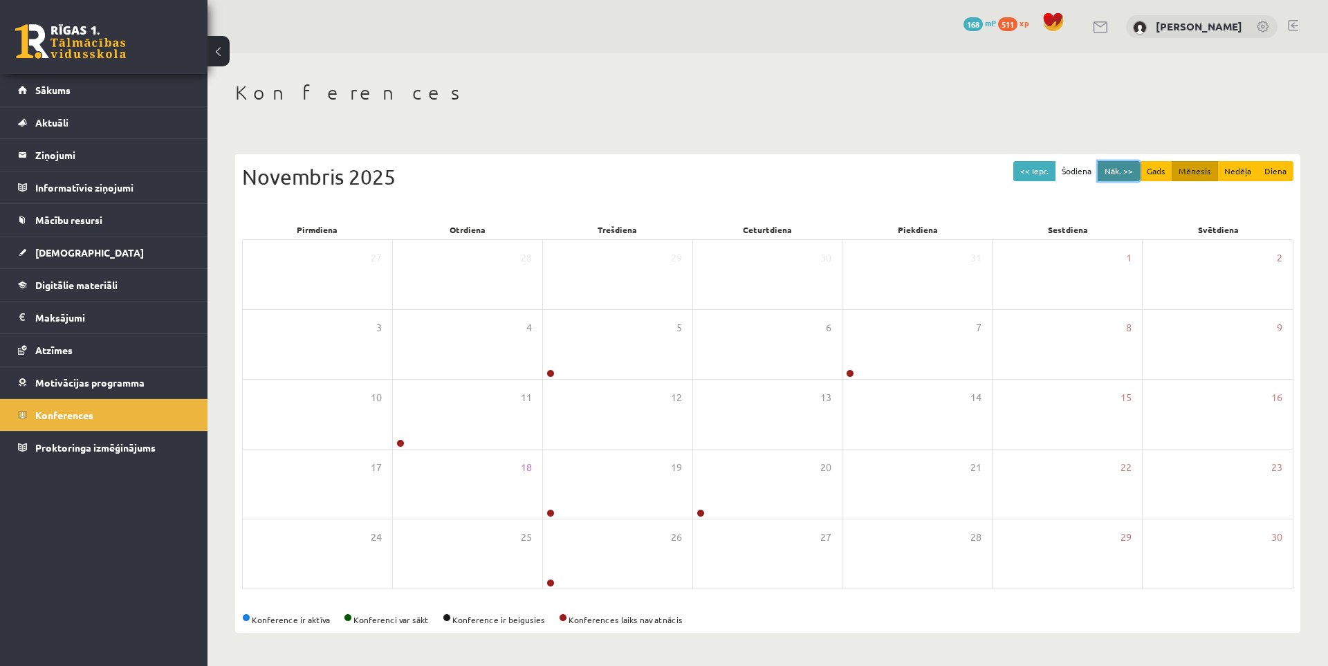
click at [1101, 173] on button "Nāk. >>" at bounding box center [1118, 171] width 42 height 20
click at [1030, 176] on button "<< Iepr." at bounding box center [1034, 171] width 42 height 20
click at [1102, 174] on button "Nāk. >>" at bounding box center [1118, 171] width 42 height 20
click at [1040, 171] on button "<< Iepr." at bounding box center [1034, 171] width 42 height 20
click at [1048, 175] on div "<< Iepr. Šodiena Nāk. >>" at bounding box center [1076, 171] width 127 height 20
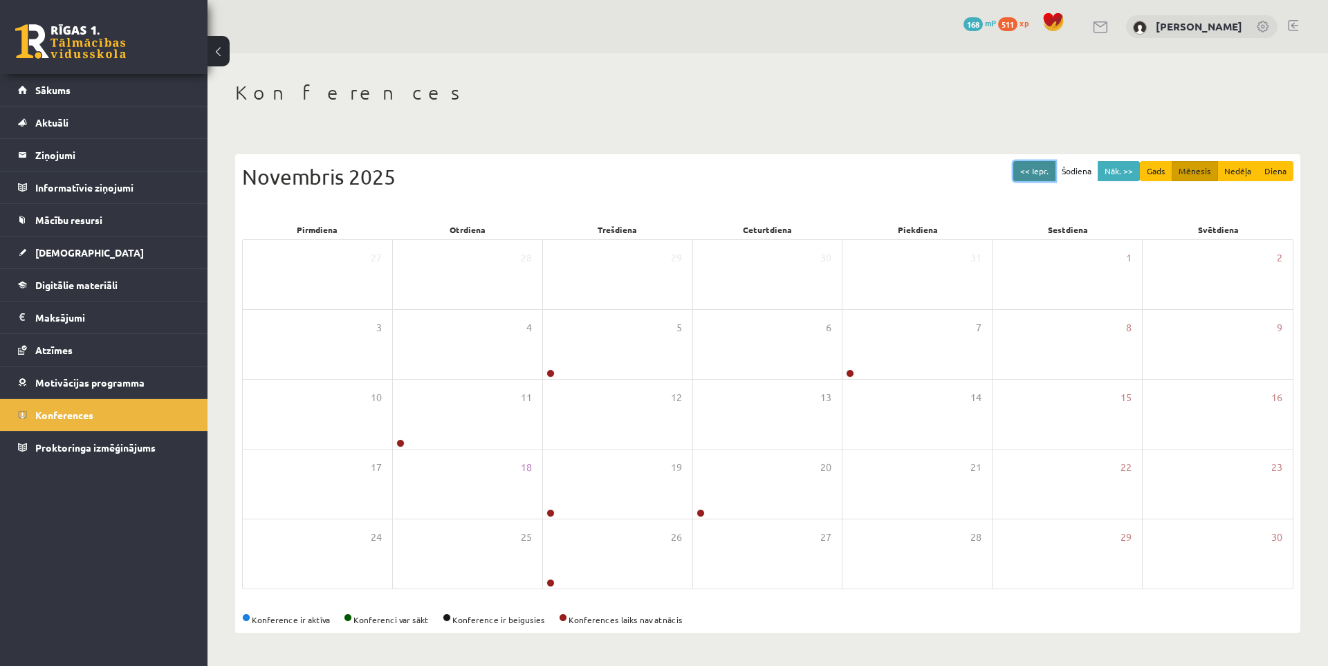
click at [1052, 173] on button "<< Iepr." at bounding box center [1034, 171] width 42 height 20
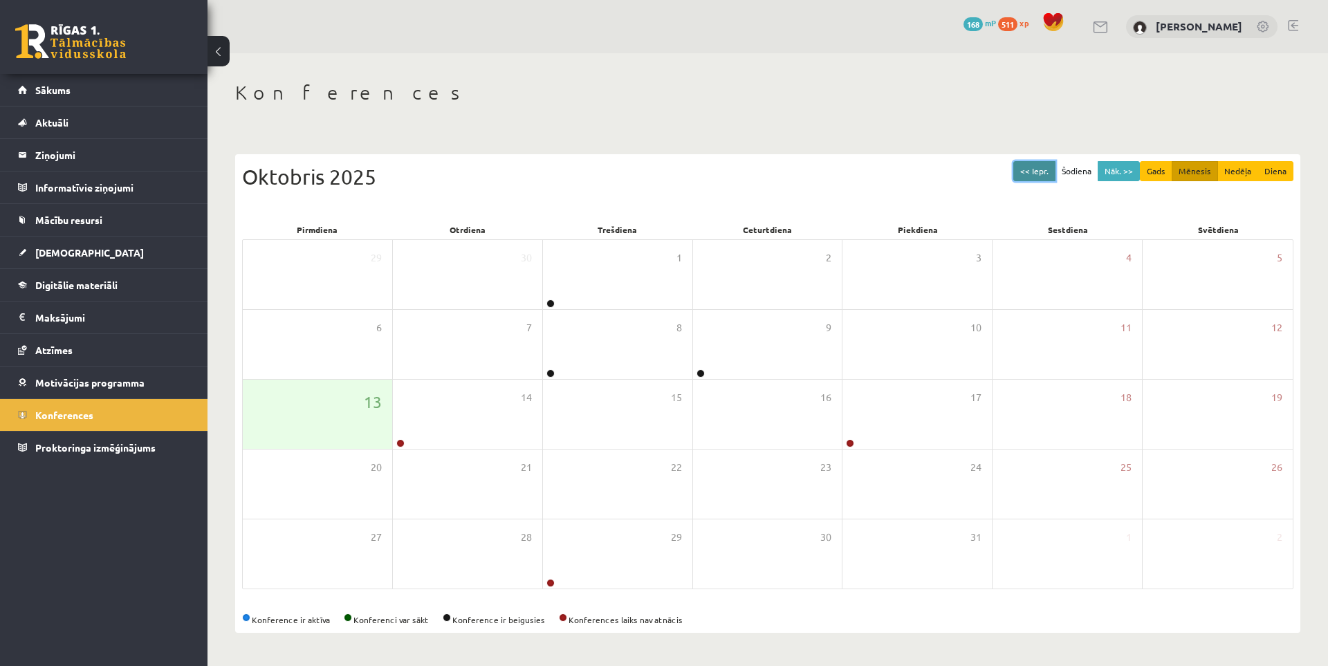
click at [1047, 171] on button "<< Iepr." at bounding box center [1034, 171] width 42 height 20
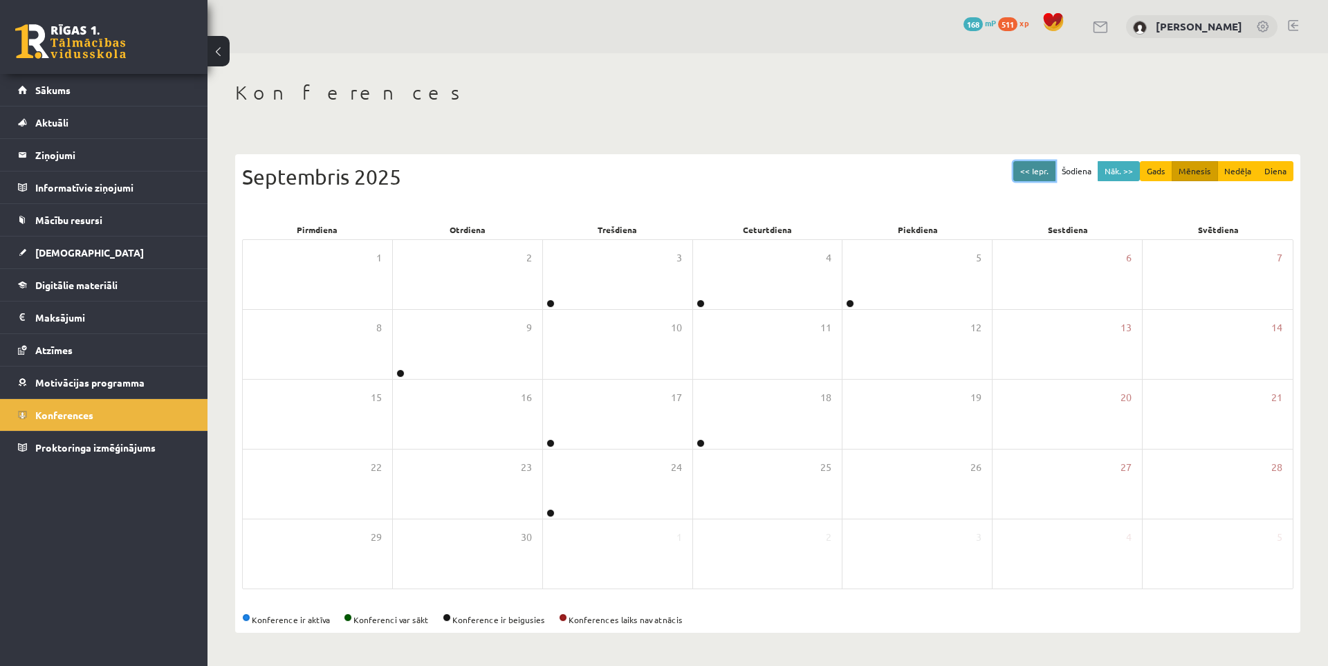
click at [1047, 171] on button "<< Iepr." at bounding box center [1034, 171] width 42 height 20
click at [1078, 171] on button "Šodiena" at bounding box center [1077, 171] width 44 height 20
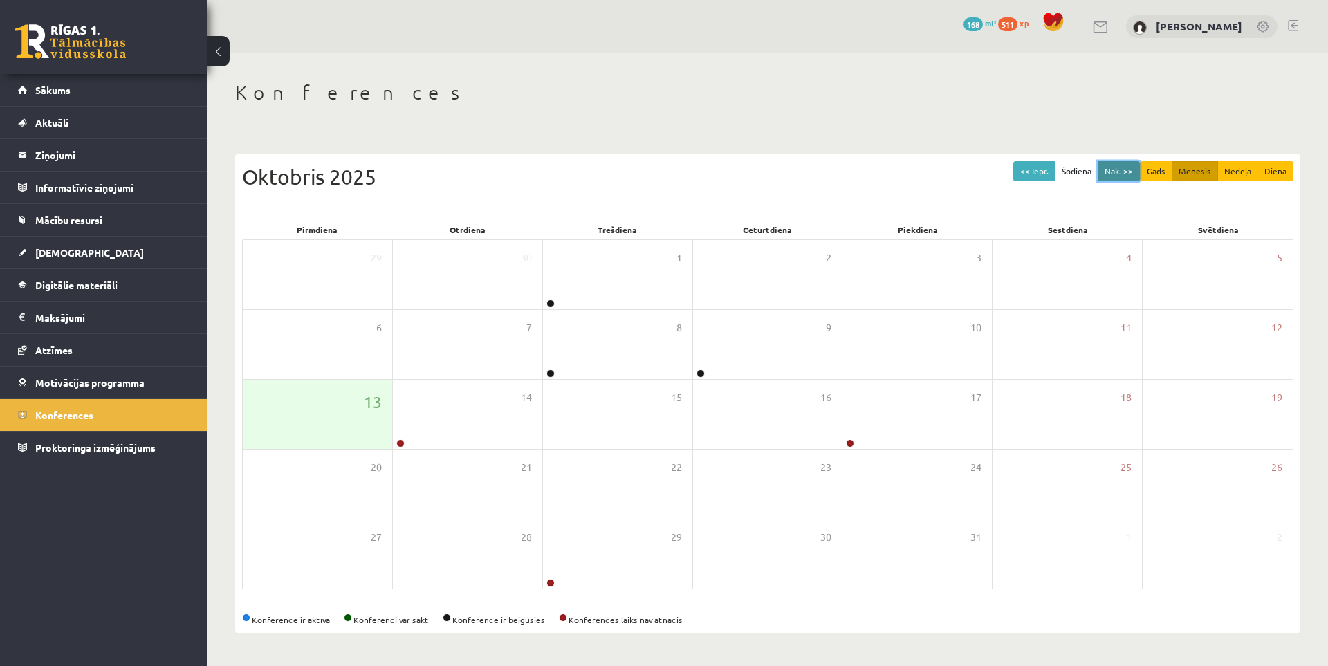
click at [1113, 173] on button "Nāk. >>" at bounding box center [1118, 171] width 42 height 20
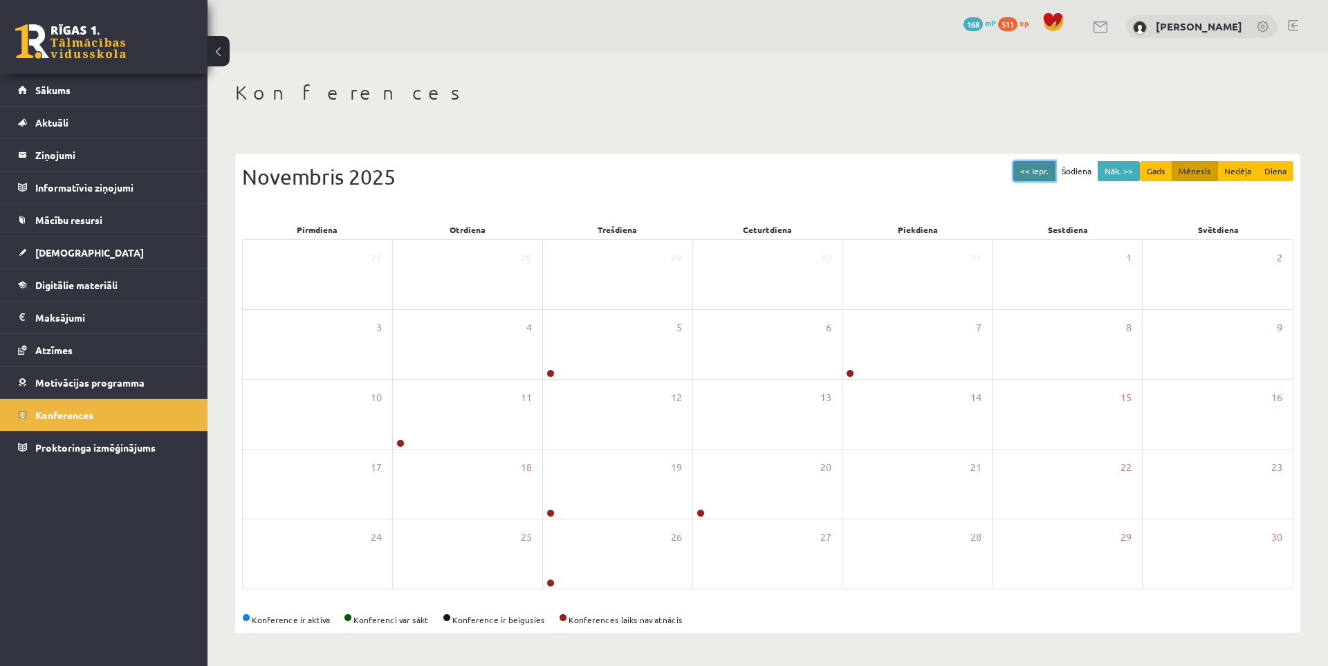
click at [1020, 165] on button "<< Iepr." at bounding box center [1034, 171] width 42 height 20
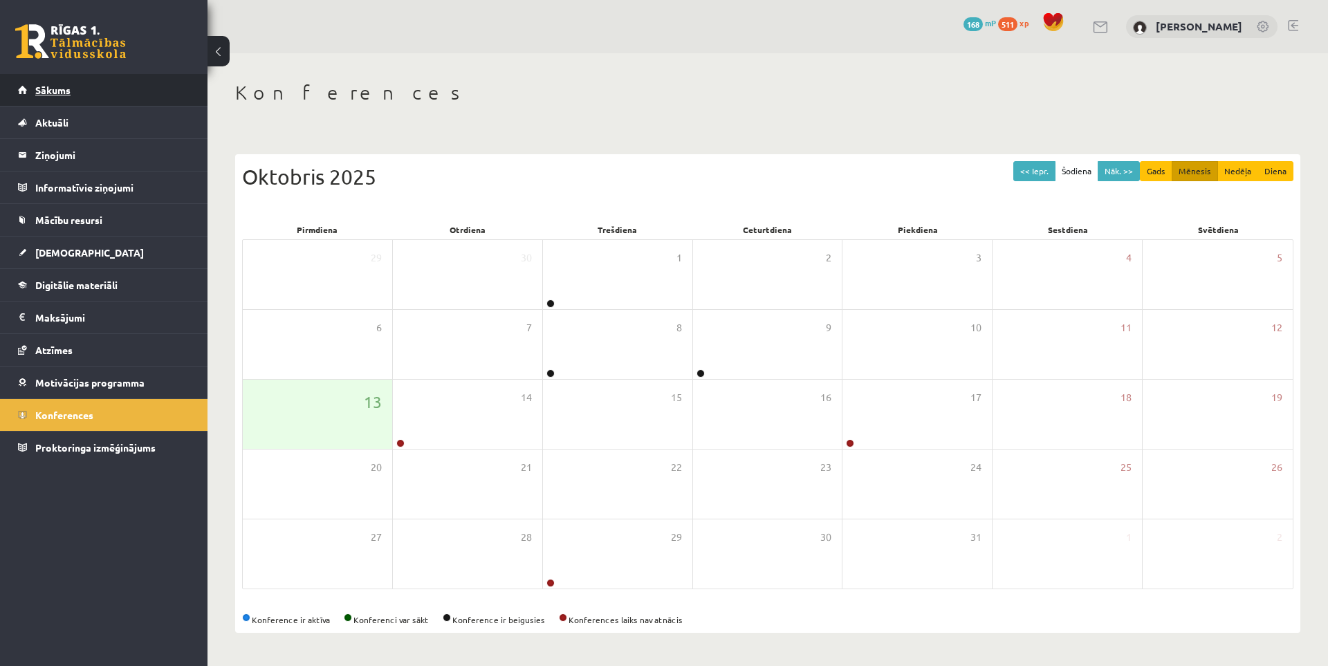
click at [61, 93] on span "Sākums" at bounding box center [52, 90] width 35 height 12
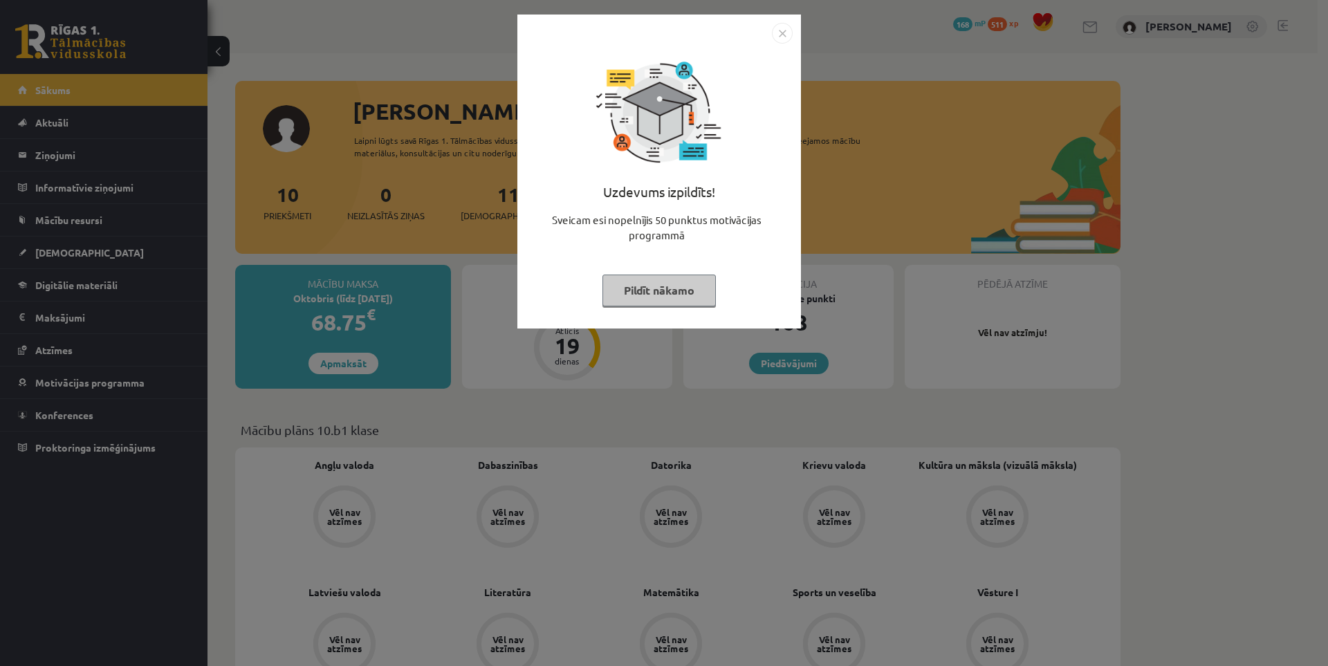
click at [138, 185] on div "Uzdevums izpildīts! Sveicam esi nopelnījis 50 punktus motivācijas programmā Pil…" at bounding box center [664, 333] width 1328 height 666
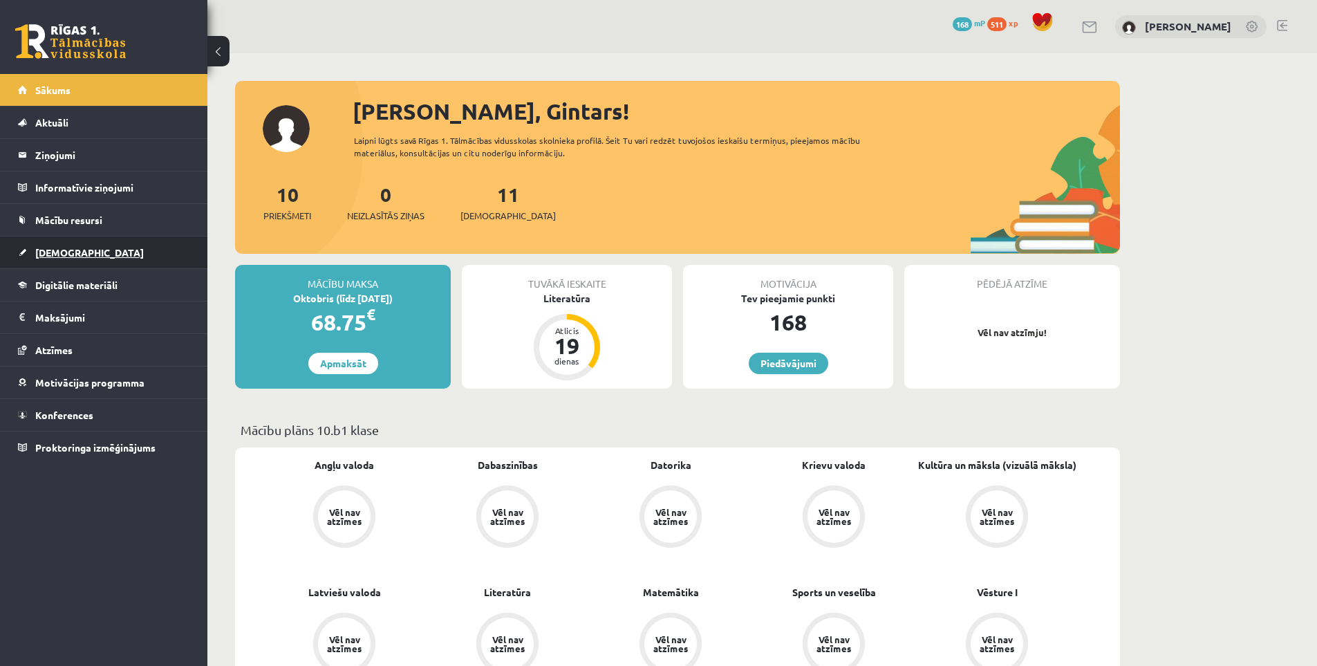
click at [21, 260] on link "[DEMOGRAPHIC_DATA]" at bounding box center [104, 252] width 172 height 32
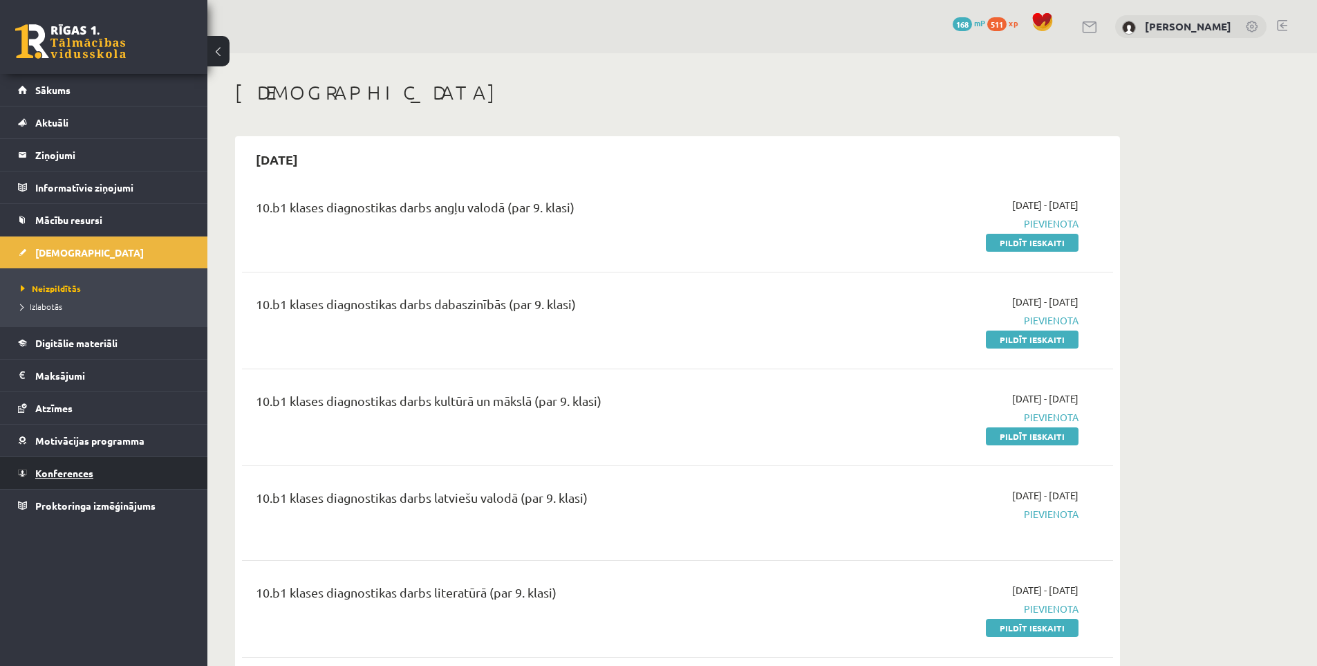
click at [55, 474] on span "Konferences" at bounding box center [64, 473] width 58 height 12
